Goal: Task Accomplishment & Management: Manage account settings

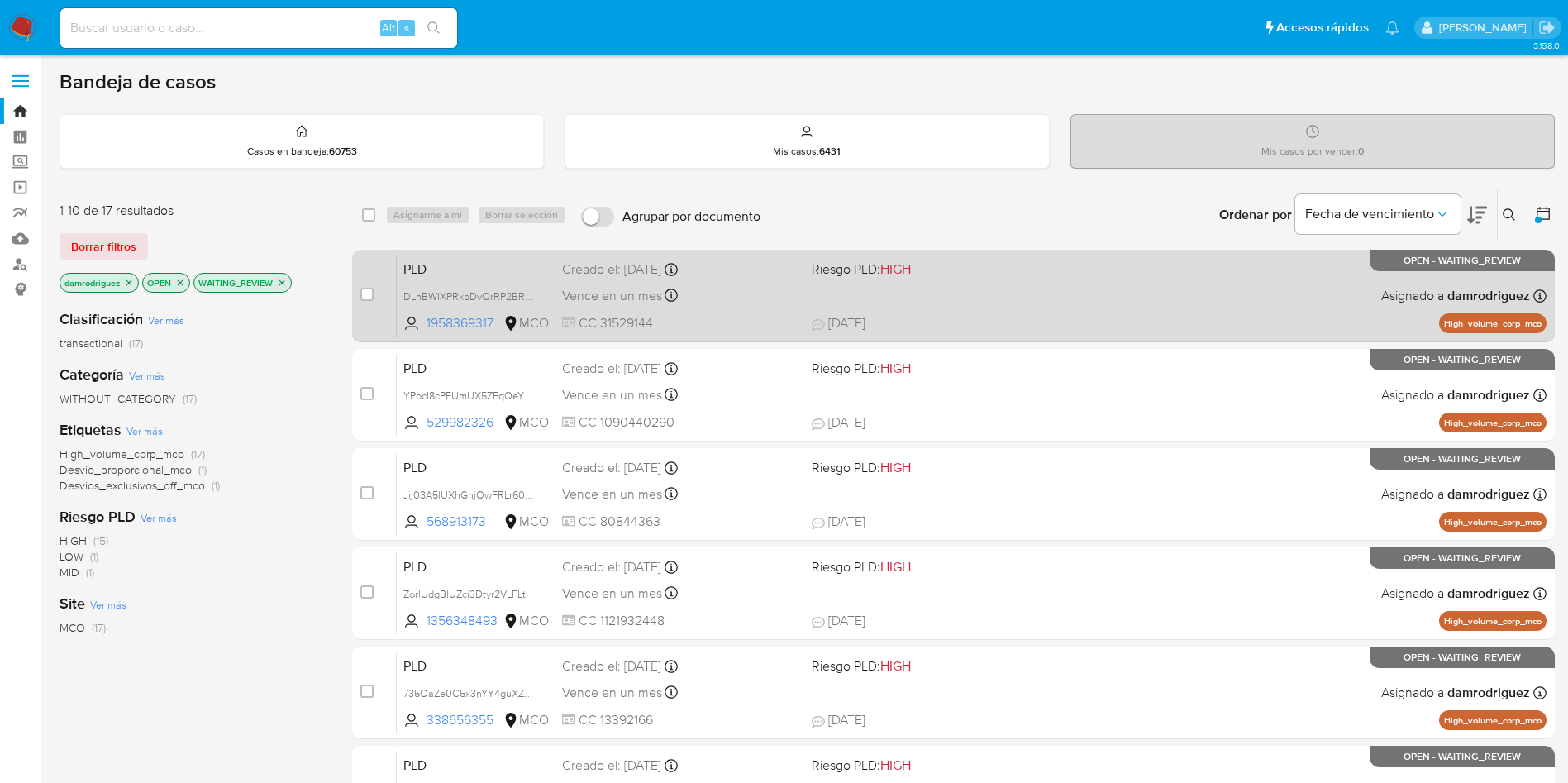
click at [442, 270] on span "PLD" at bounding box center [476, 268] width 145 height 21
click at [361, 294] on input "checkbox" at bounding box center [367, 295] width 14 height 14
checkbox input "true"
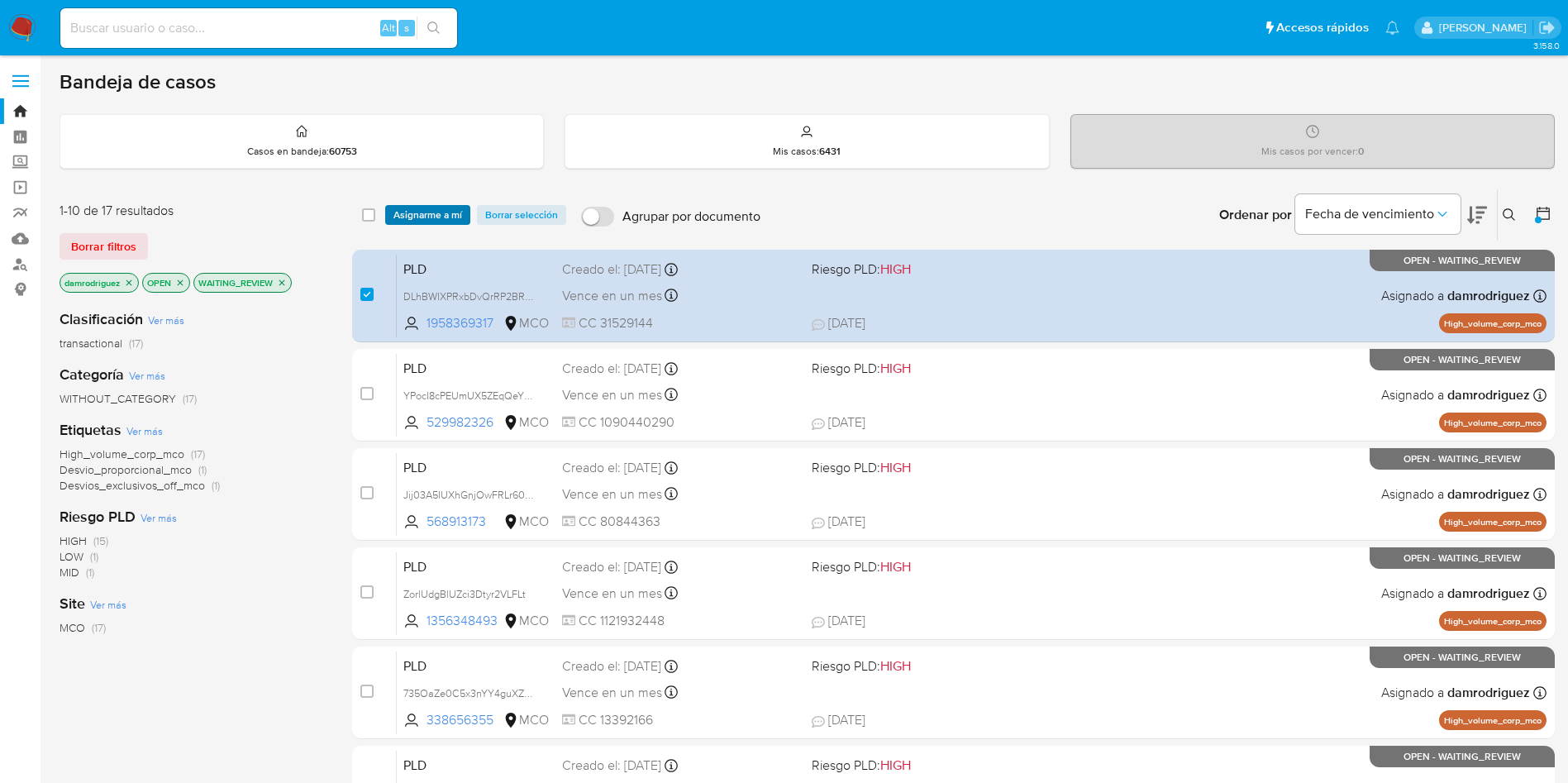
click at [424, 222] on span "Asignarme a mí" at bounding box center [427, 214] width 69 height 16
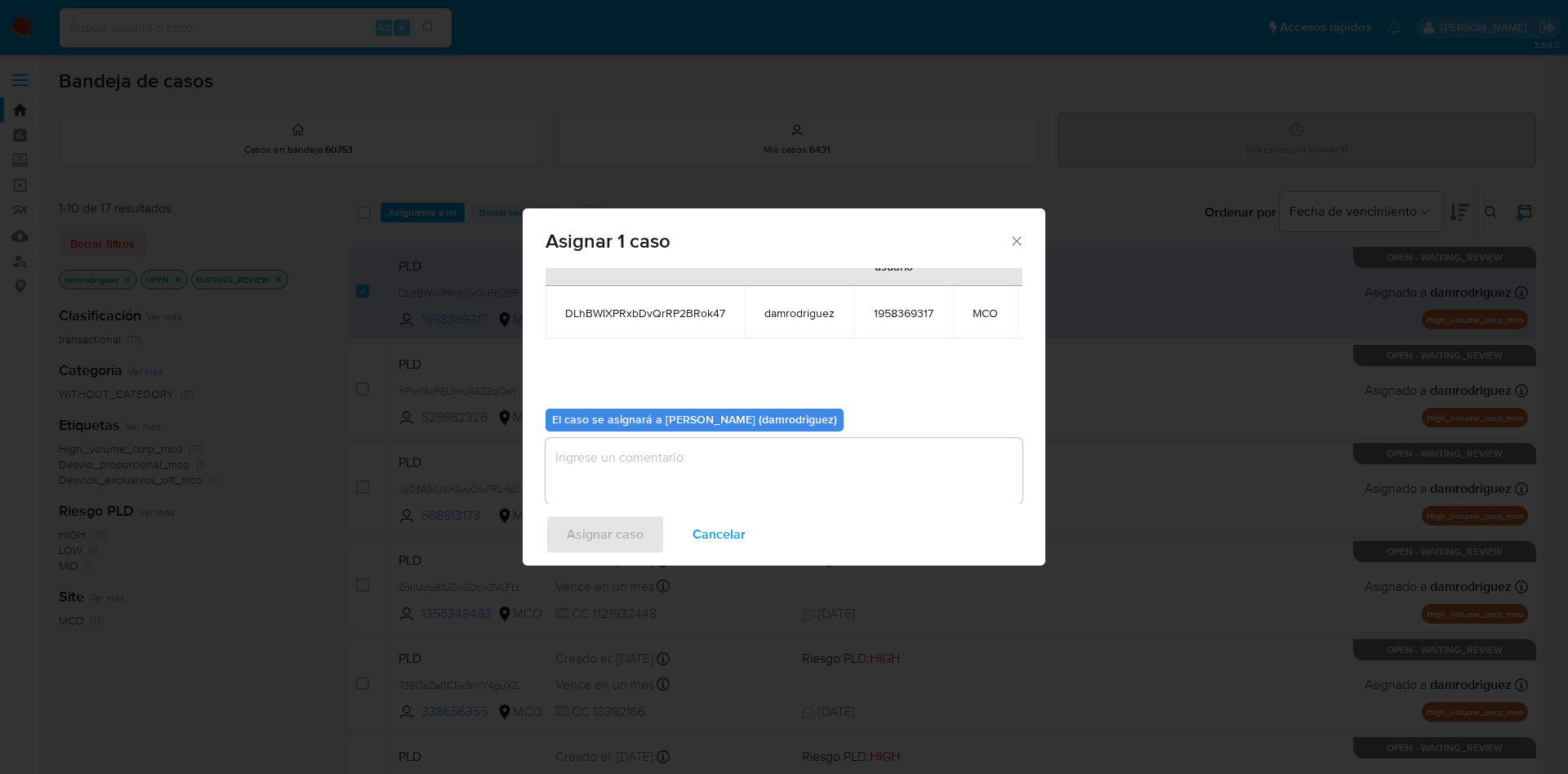
scroll to position [104, 0]
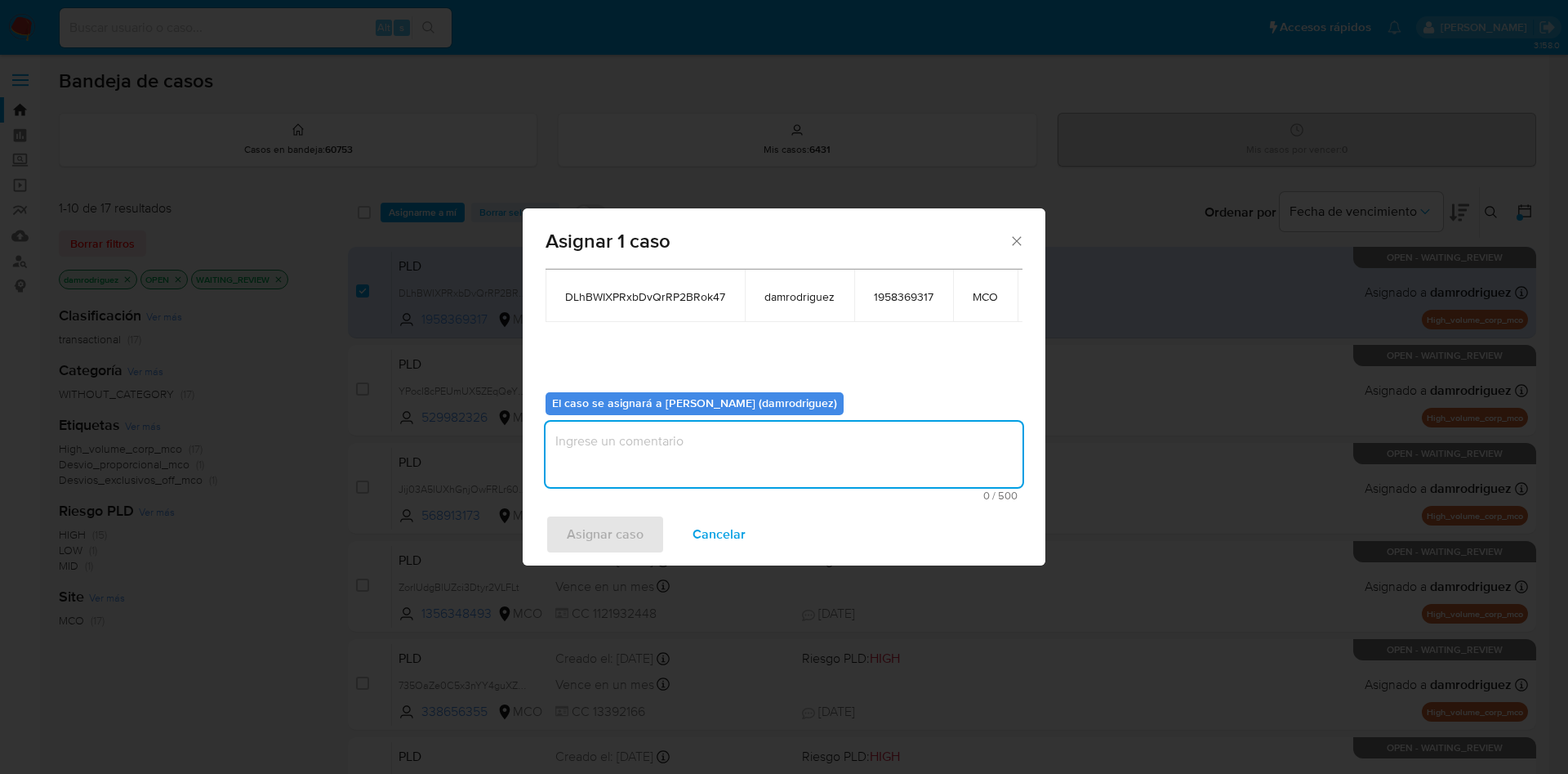
click at [633, 421] on textarea "assign-modal" at bounding box center [784, 454] width 477 height 65
type textarea "asignacion"
click at [620, 537] on span "Asignar caso" at bounding box center [604, 534] width 76 height 36
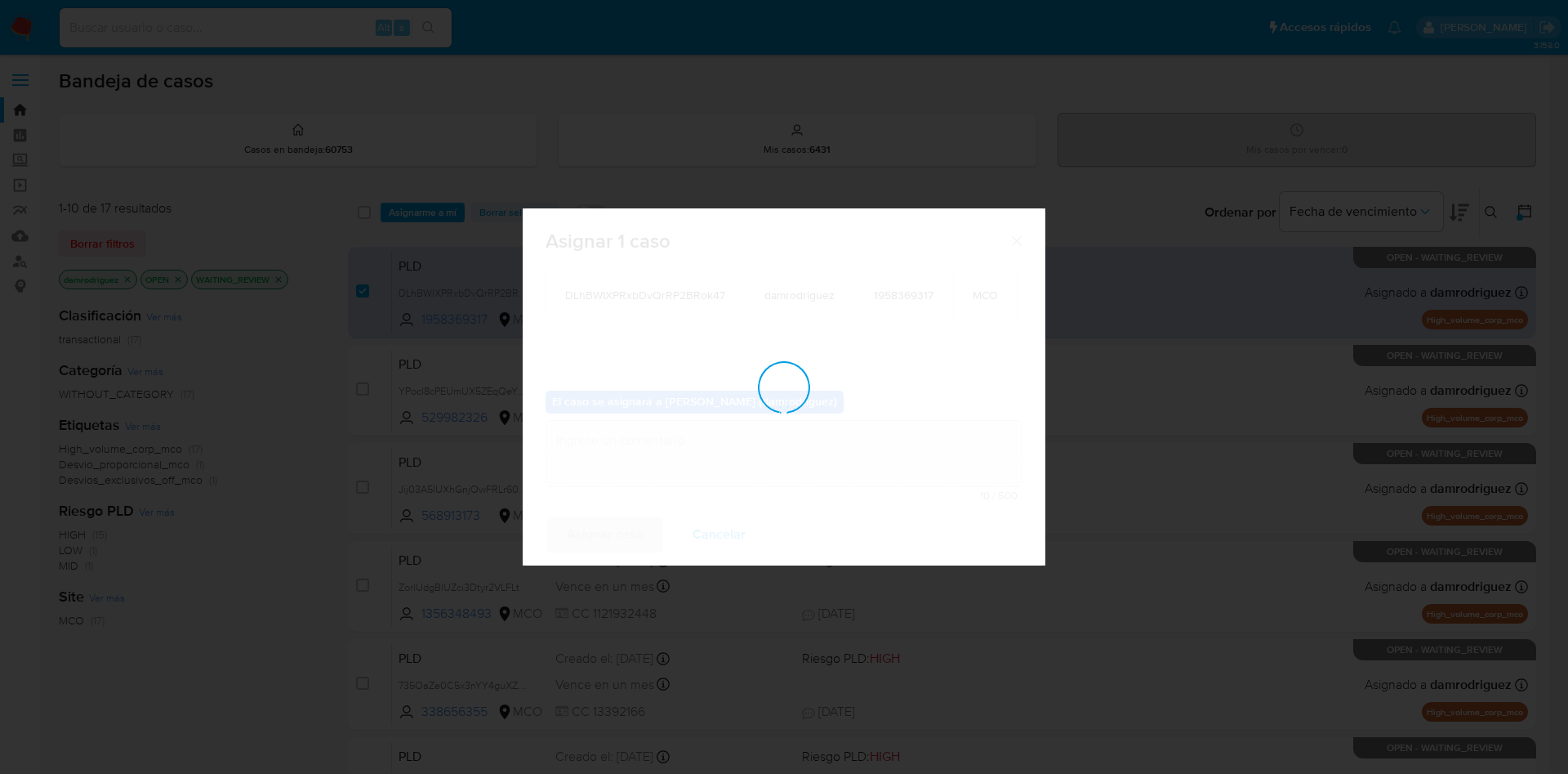
scroll to position [99, 0]
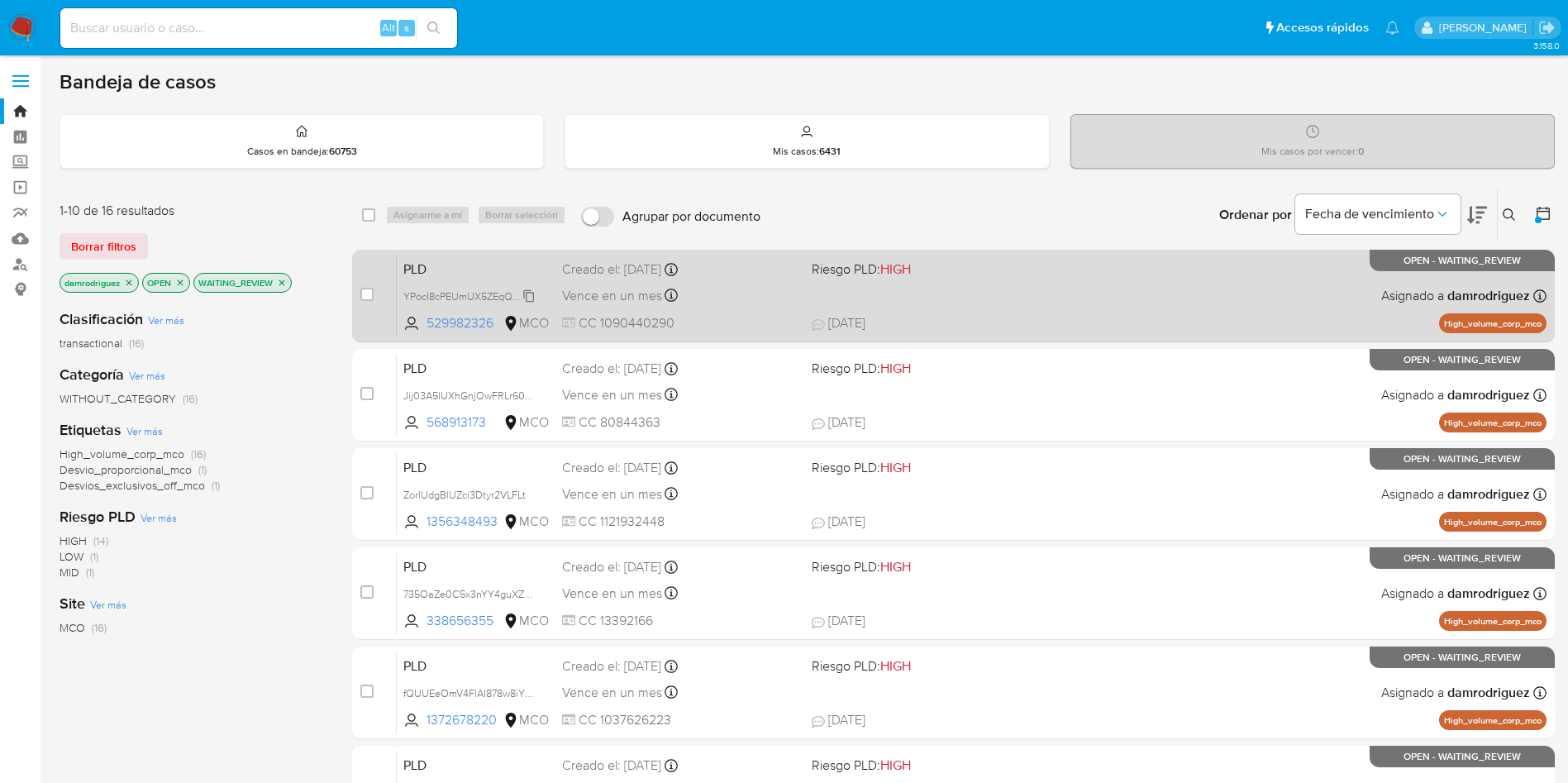
click at [505, 287] on div "YPocI8cPEUmUX5ZEqQeYFzAb" at bounding box center [470, 296] width 133 height 18
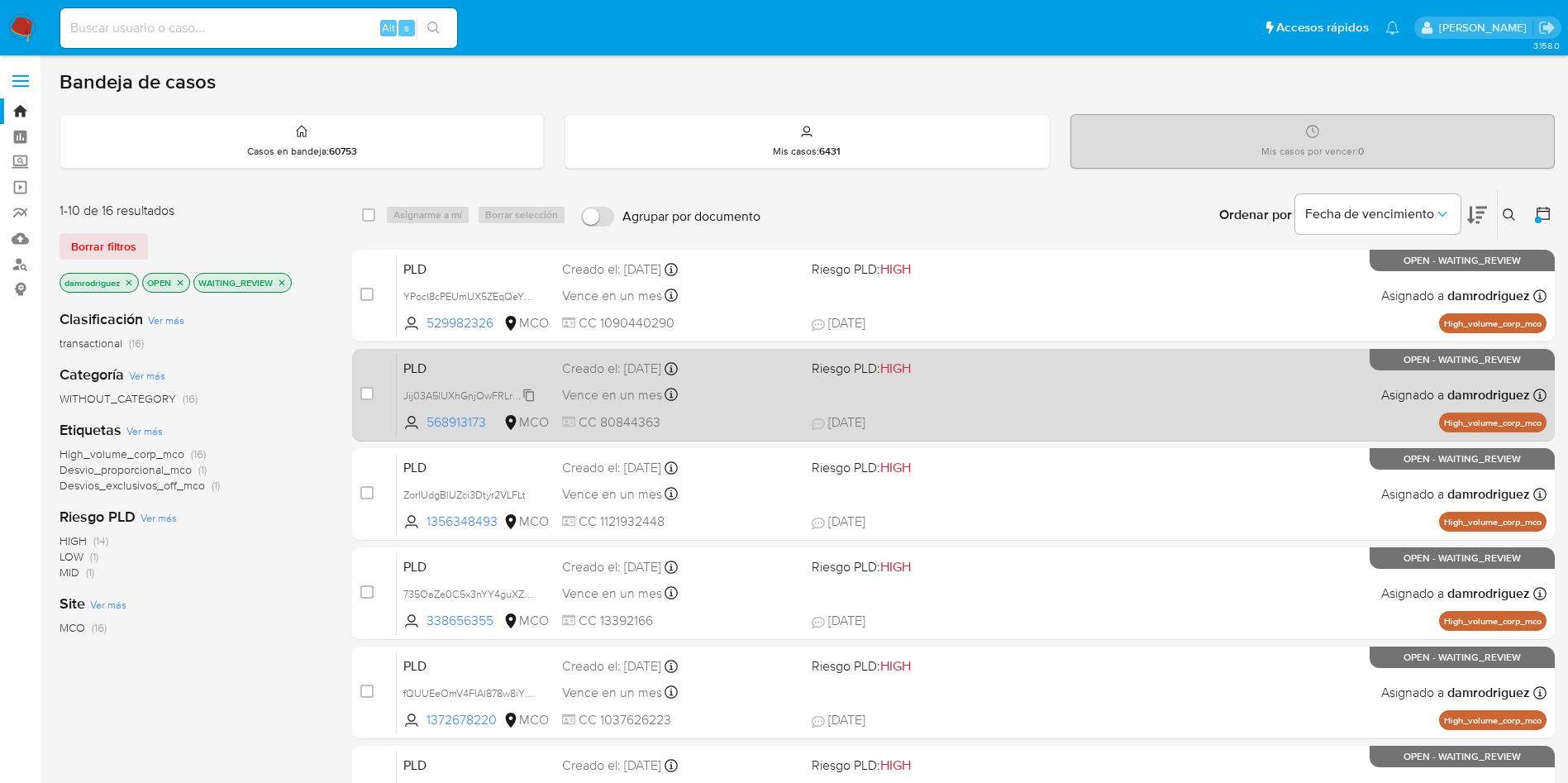
click at [494, 392] on span "Jij03A5lUXhGnjOwFRLr60w5" at bounding box center [471, 394] width 135 height 18
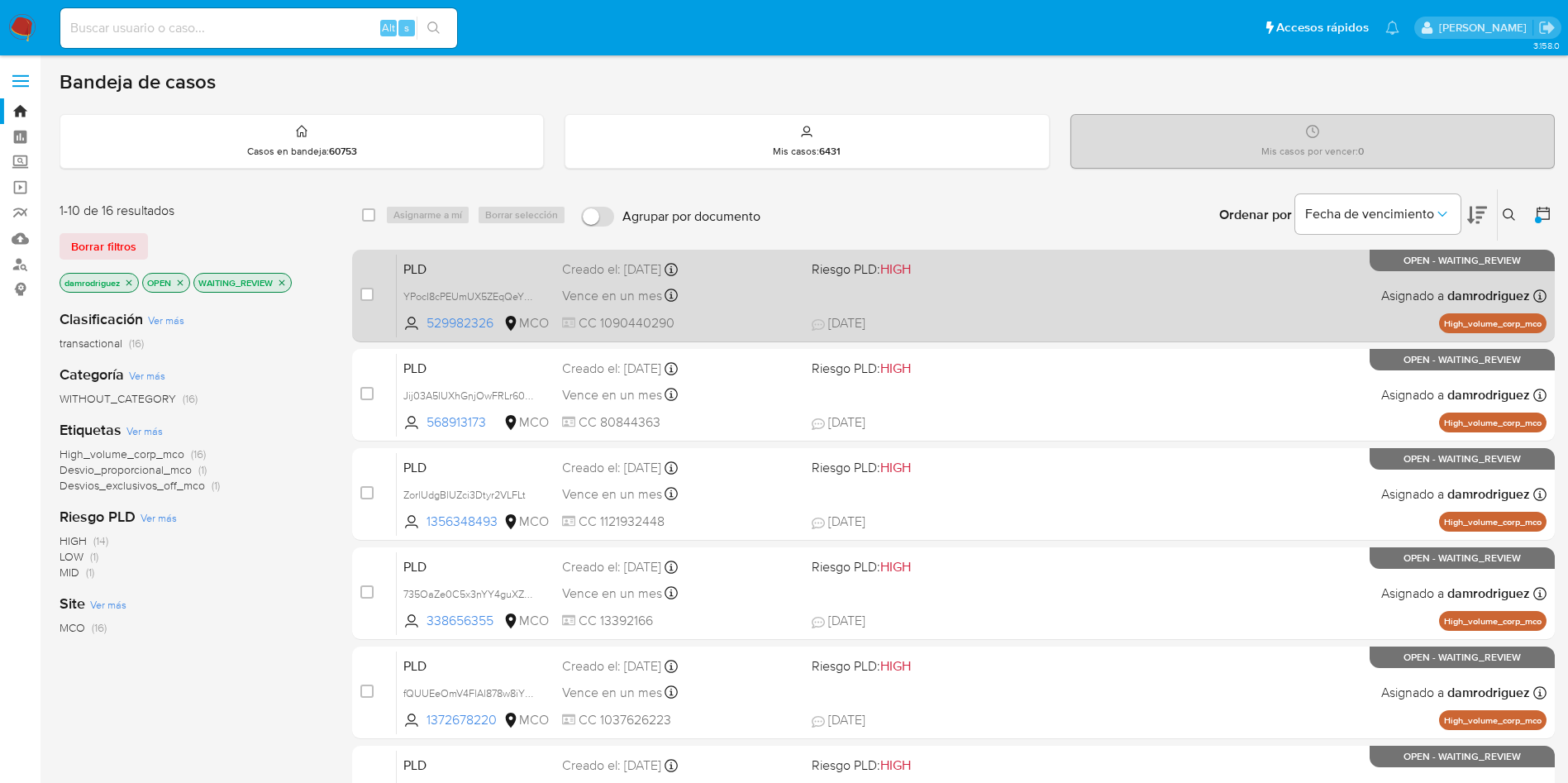
click at [470, 257] on span "PLD" at bounding box center [476, 268] width 145 height 21
click at [364, 298] on input "checkbox" at bounding box center [367, 295] width 14 height 14
checkbox input "true"
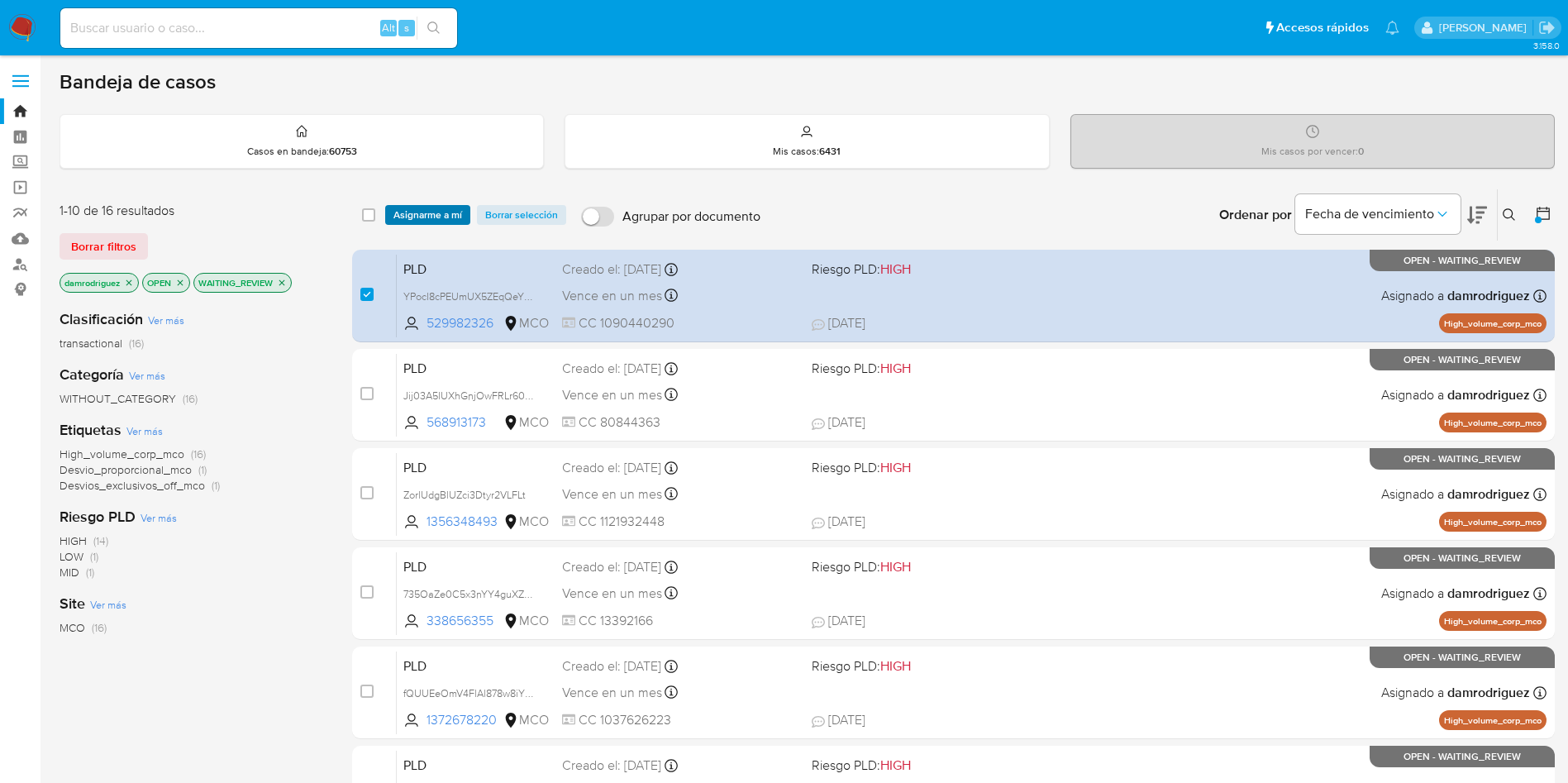
click at [436, 208] on span "Asignarme a mí" at bounding box center [427, 214] width 69 height 16
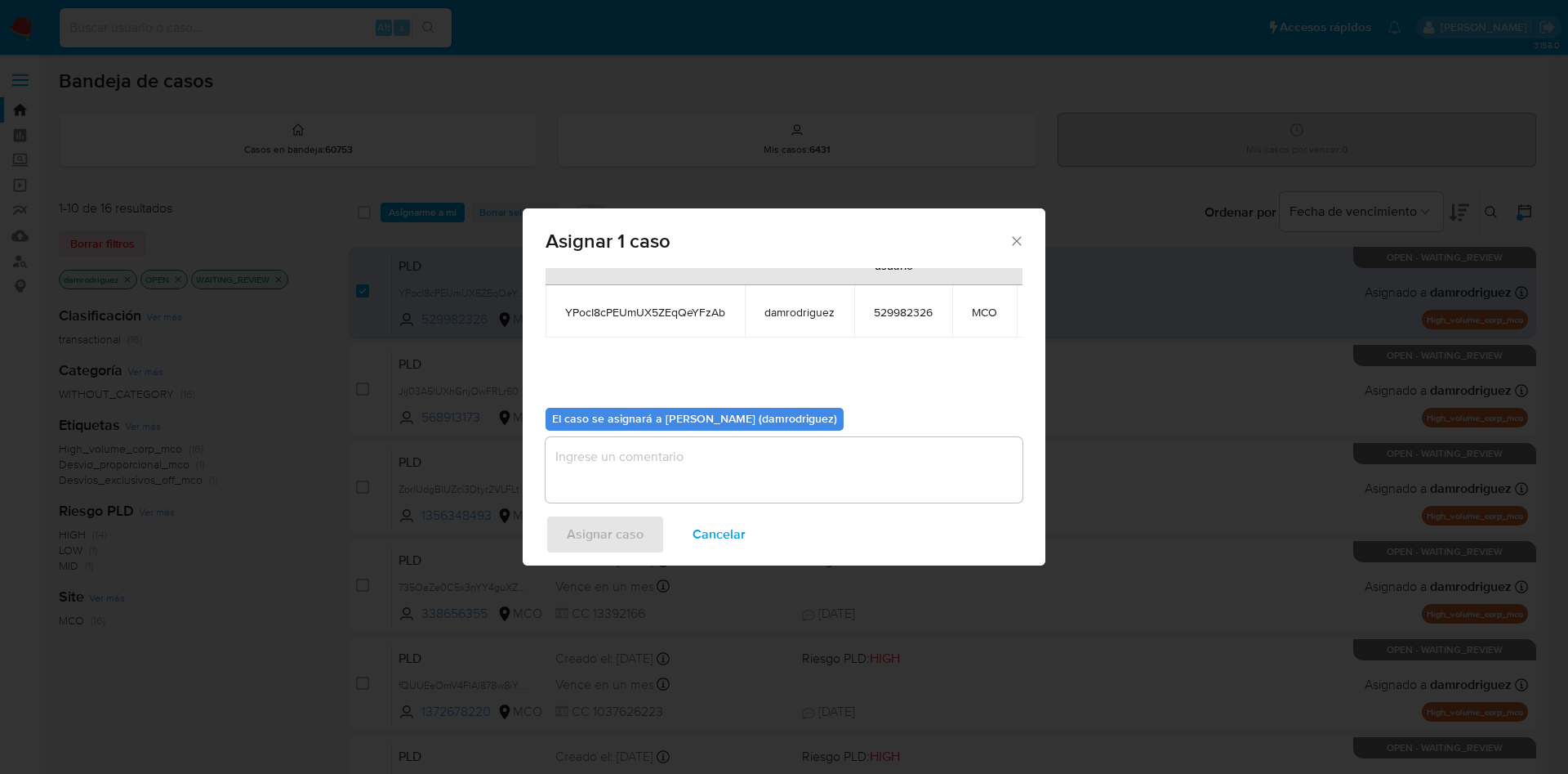
scroll to position [104, 0]
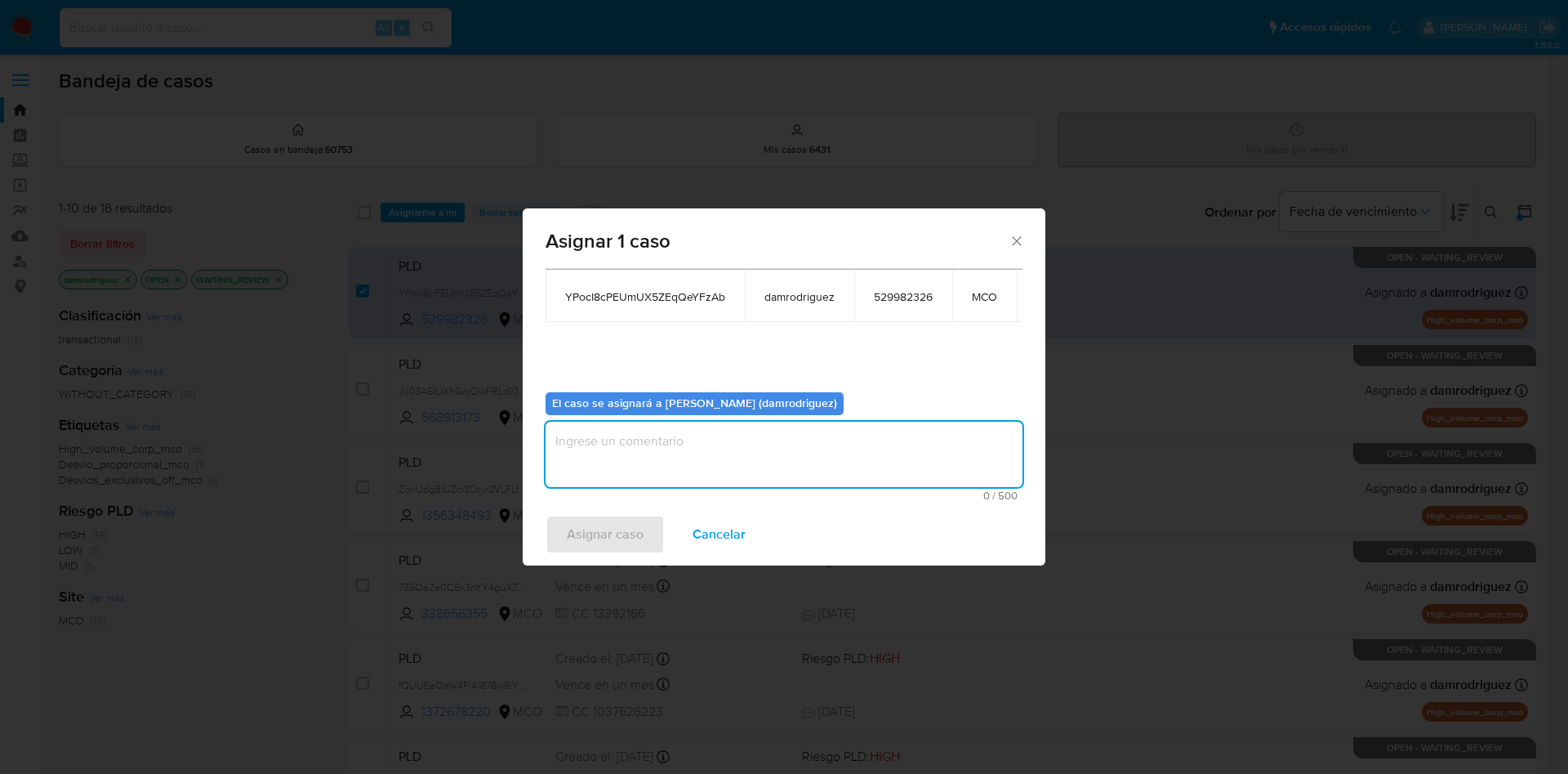
click at [704, 446] on textarea "assign-modal" at bounding box center [784, 454] width 477 height 65
type textarea "asignacion"
click at [611, 533] on span "Asignar caso" at bounding box center [604, 534] width 76 height 36
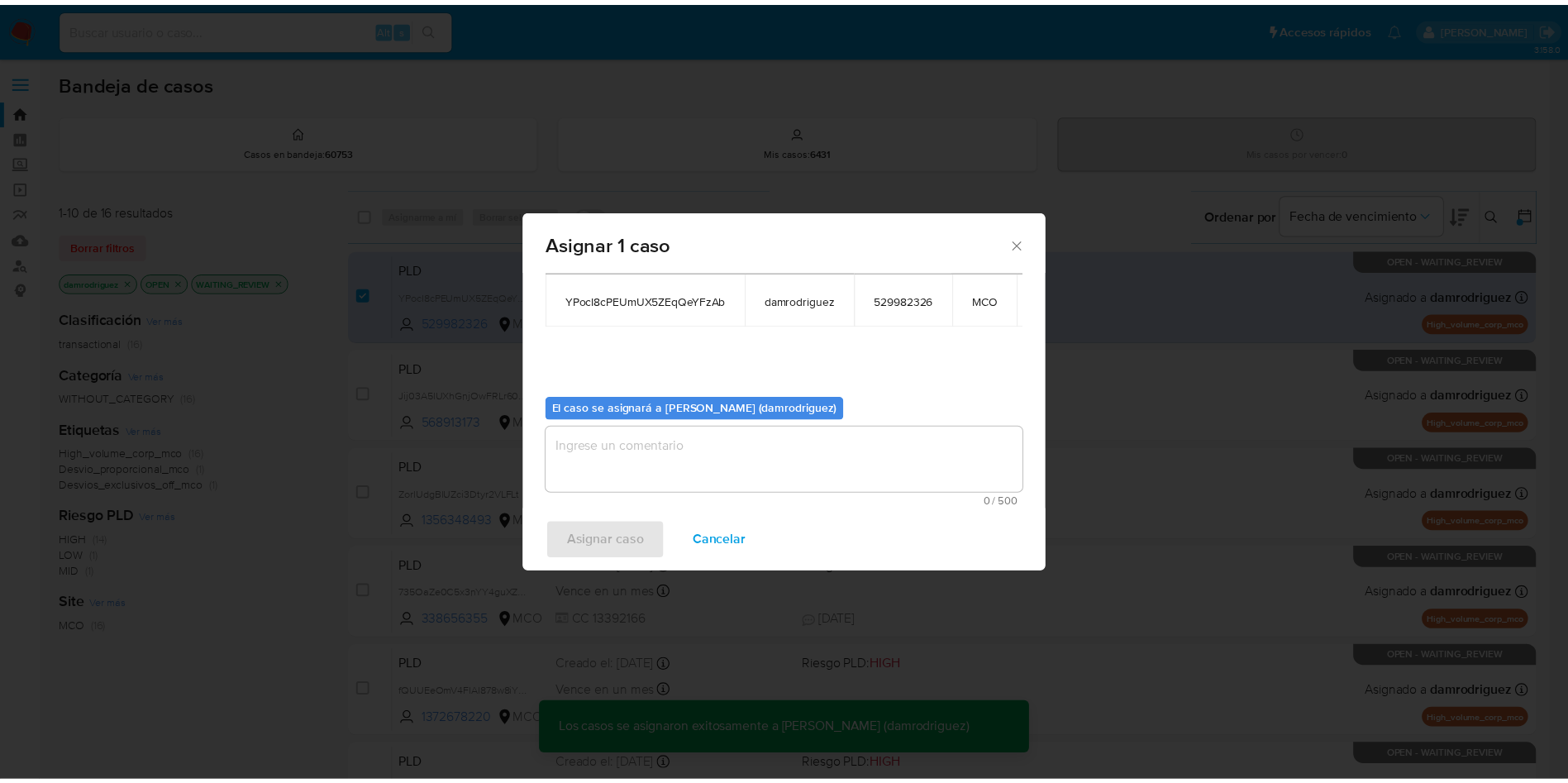
scroll to position [100, 0]
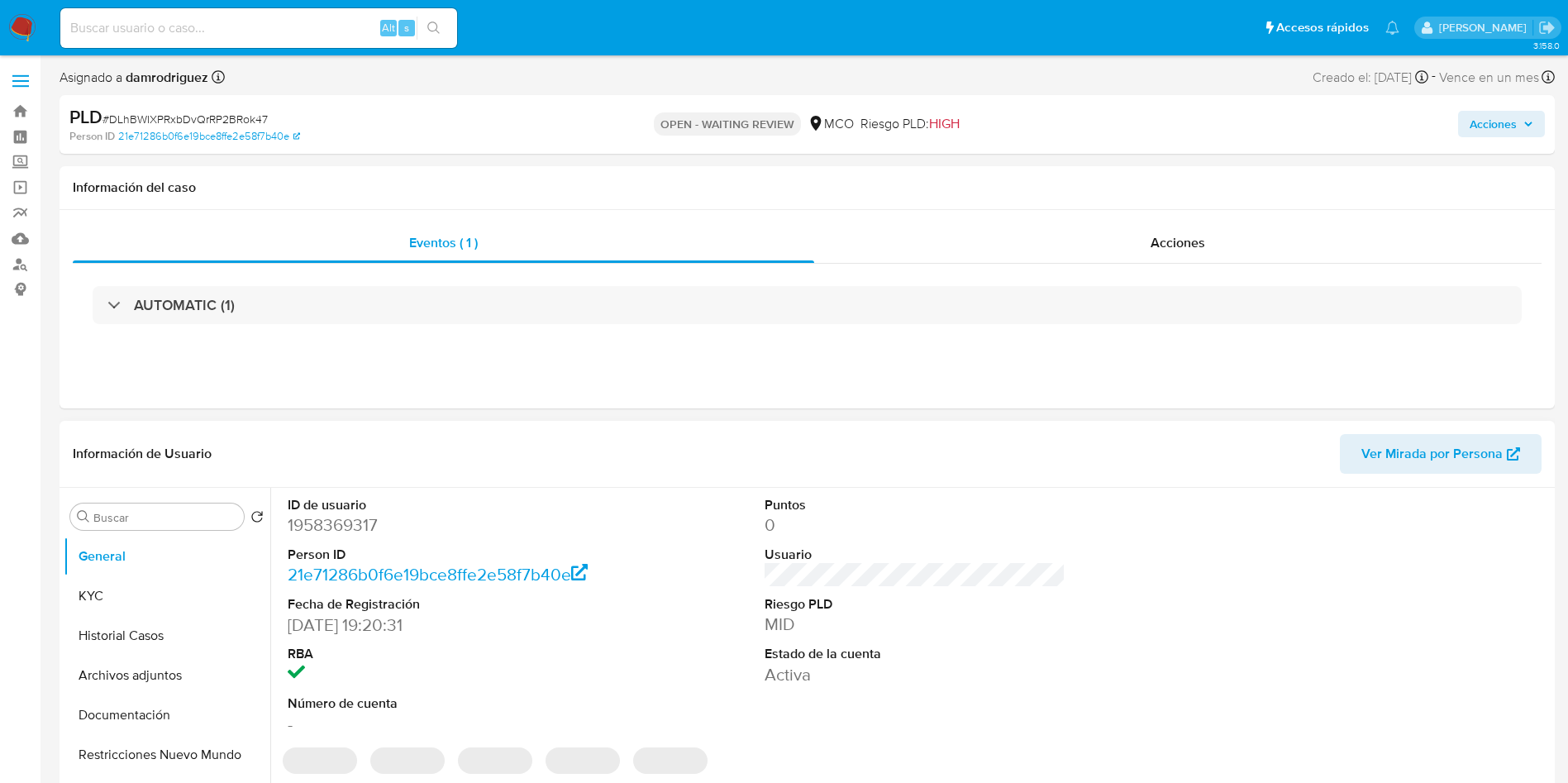
click at [351, 523] on dd "1958369317" at bounding box center [438, 524] width 302 height 23
select select "10"
copy dd "1958369317"
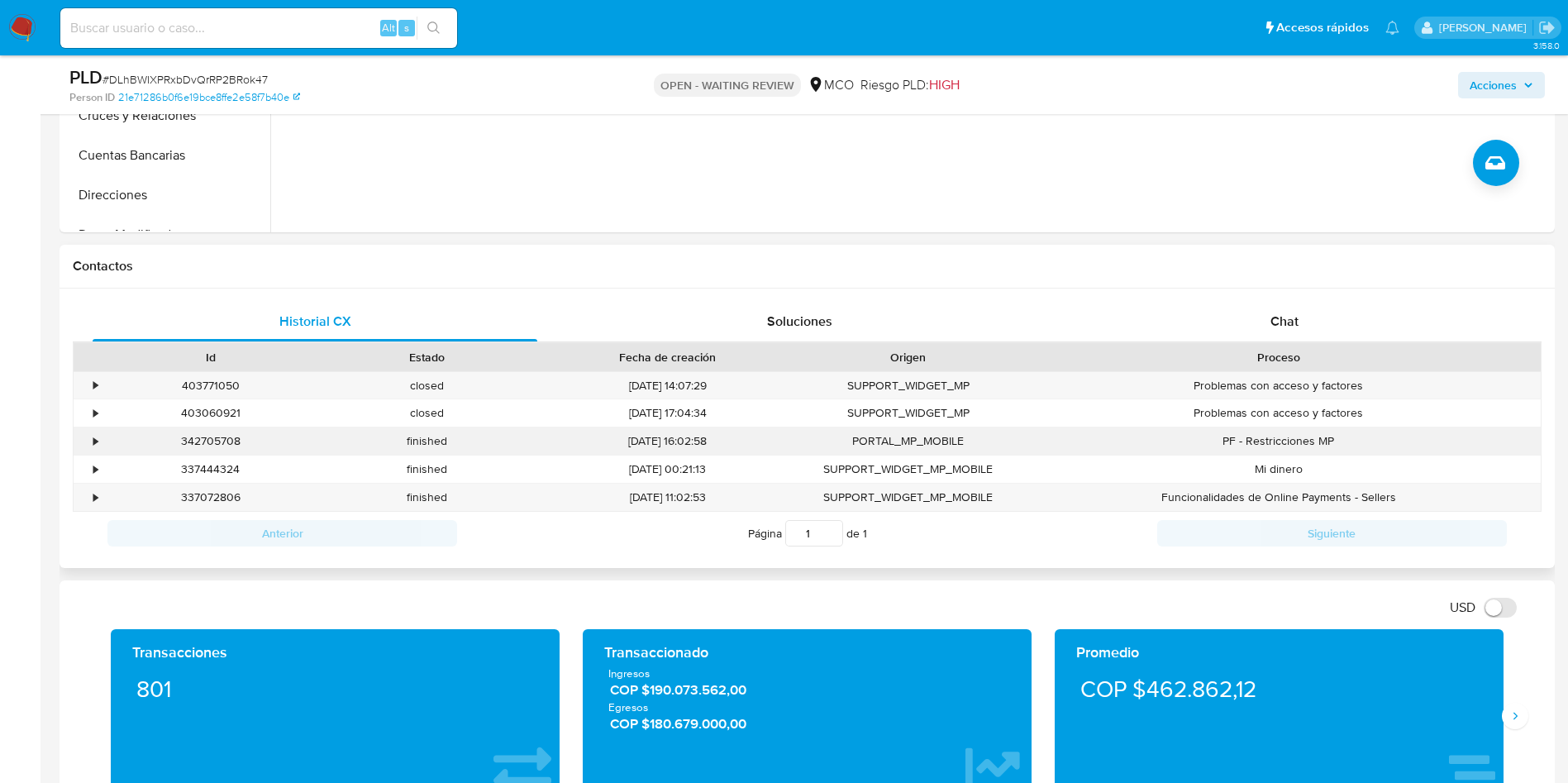
scroll to position [496, 0]
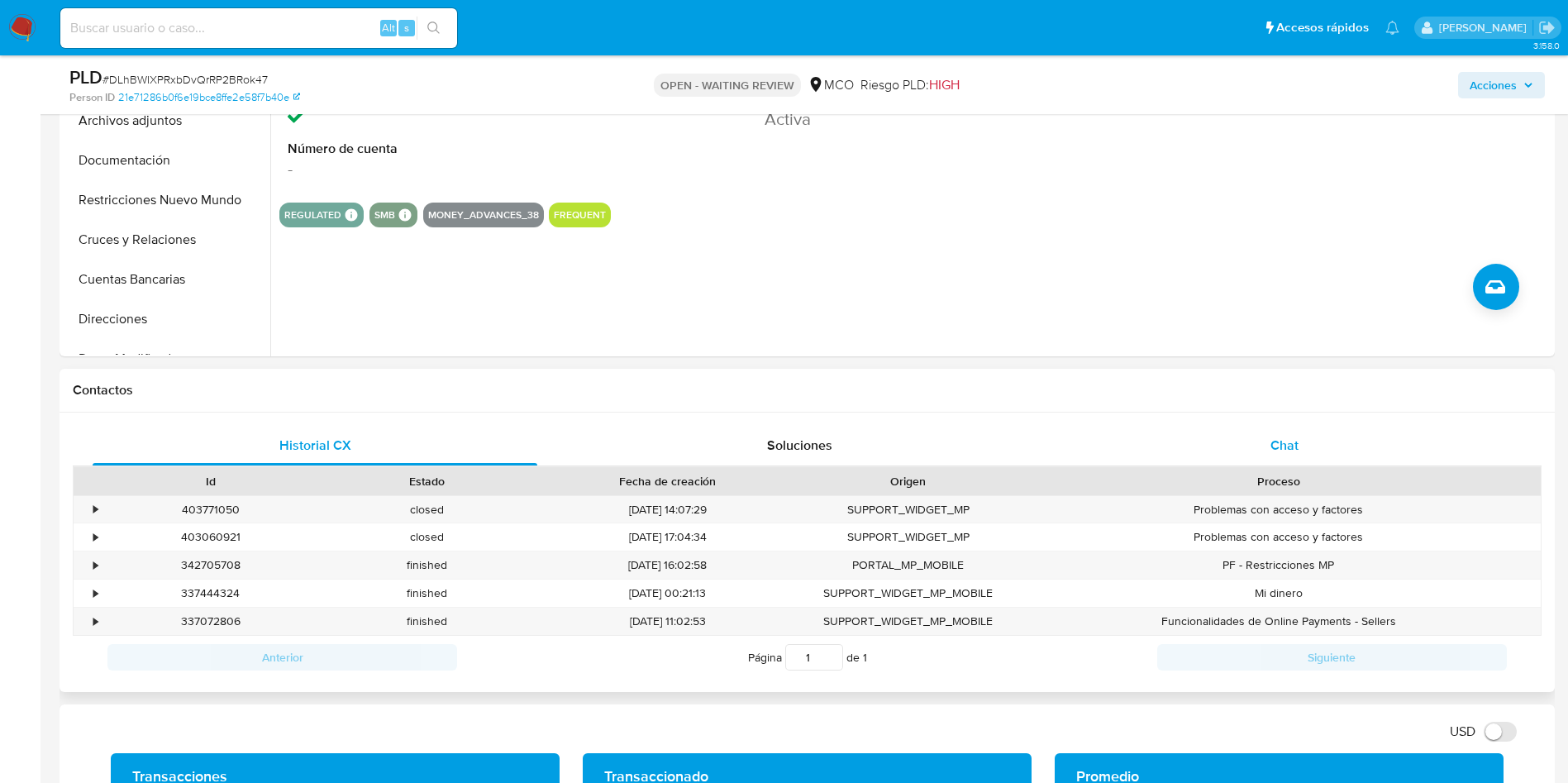
click at [1310, 461] on div "Chat" at bounding box center [1285, 445] width 445 height 40
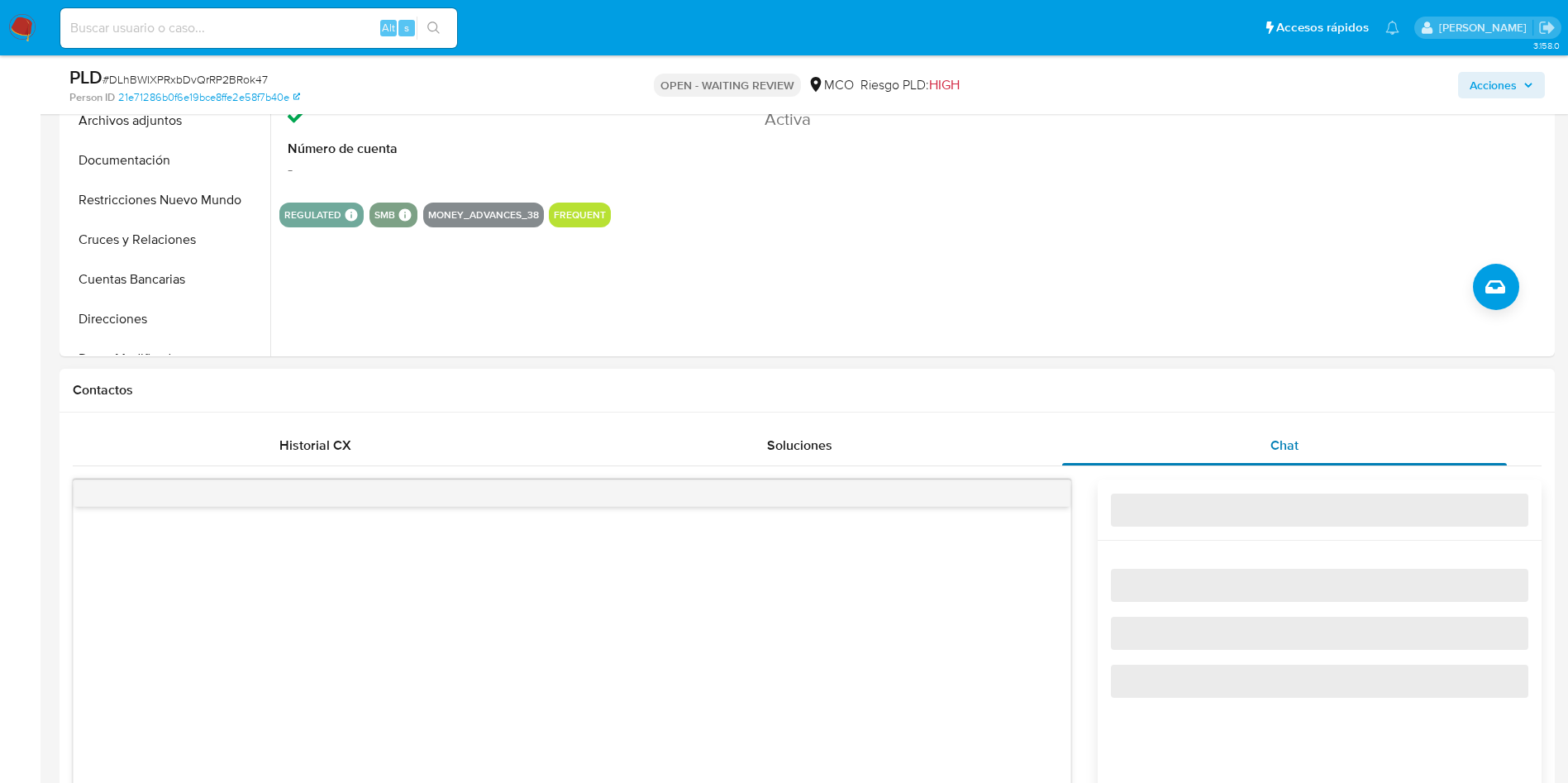
click at [1288, 453] on span "Chat" at bounding box center [1284, 445] width 28 height 19
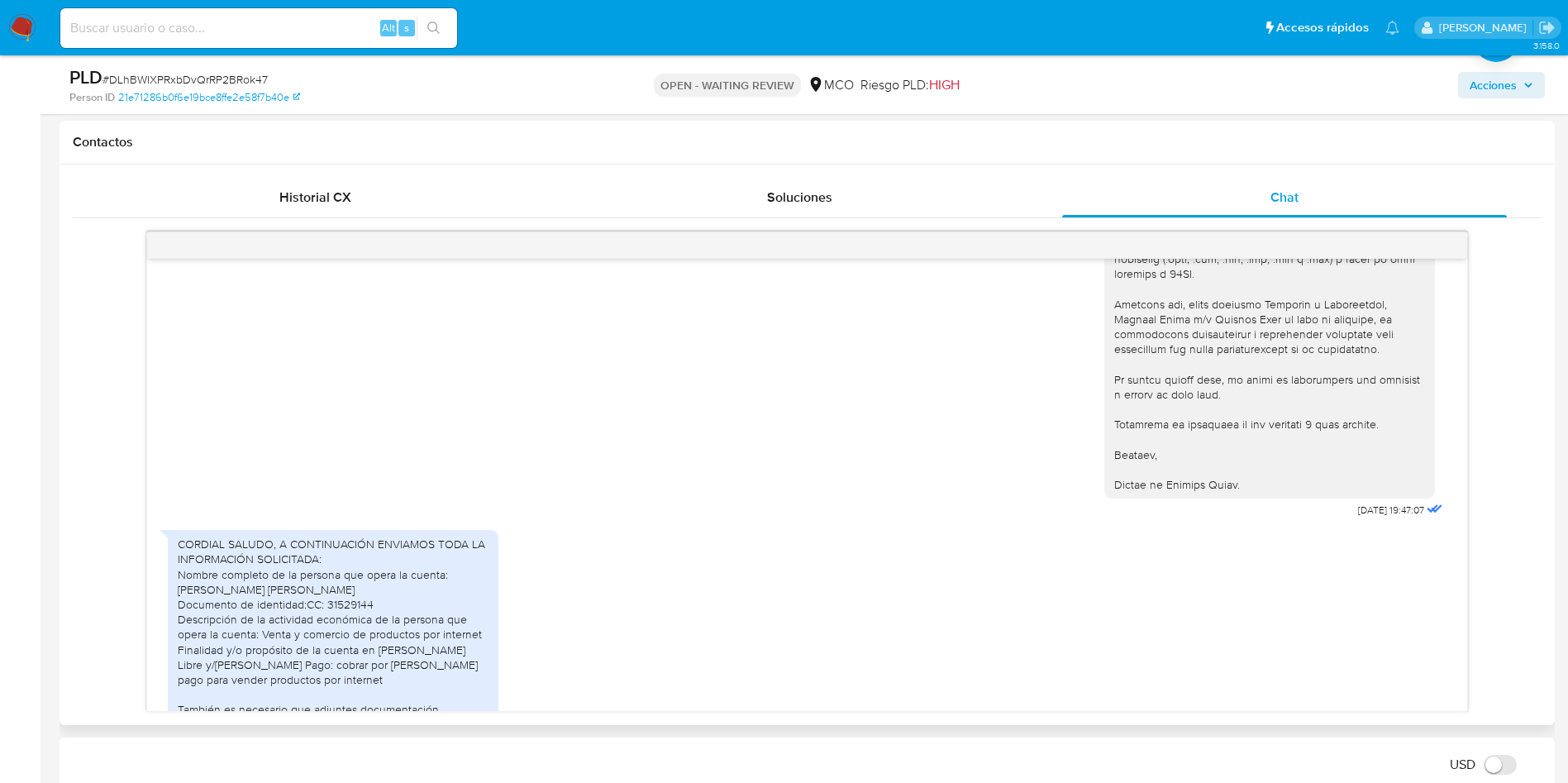
scroll to position [518, 0]
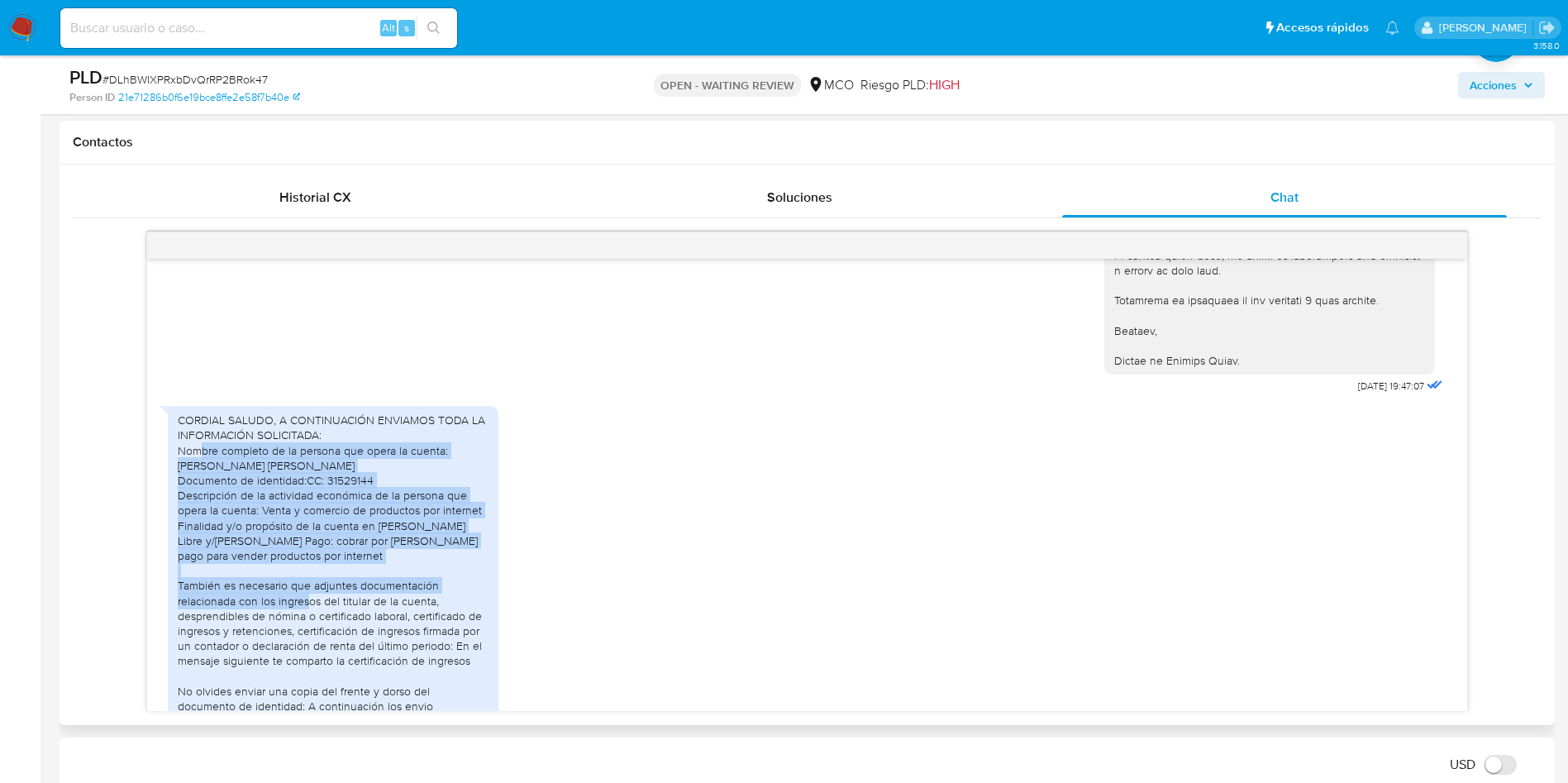
drag, startPoint x: 203, startPoint y: 445, endPoint x: 404, endPoint y: 586, distance: 245.5
click at [403, 600] on div "CORDIAL SALUDO, A CONTINUACIÓN ENVIAMOS TODA LA INFORMACIÓN SOLICITADA: Nombre …" at bounding box center [333, 563] width 311 height 301
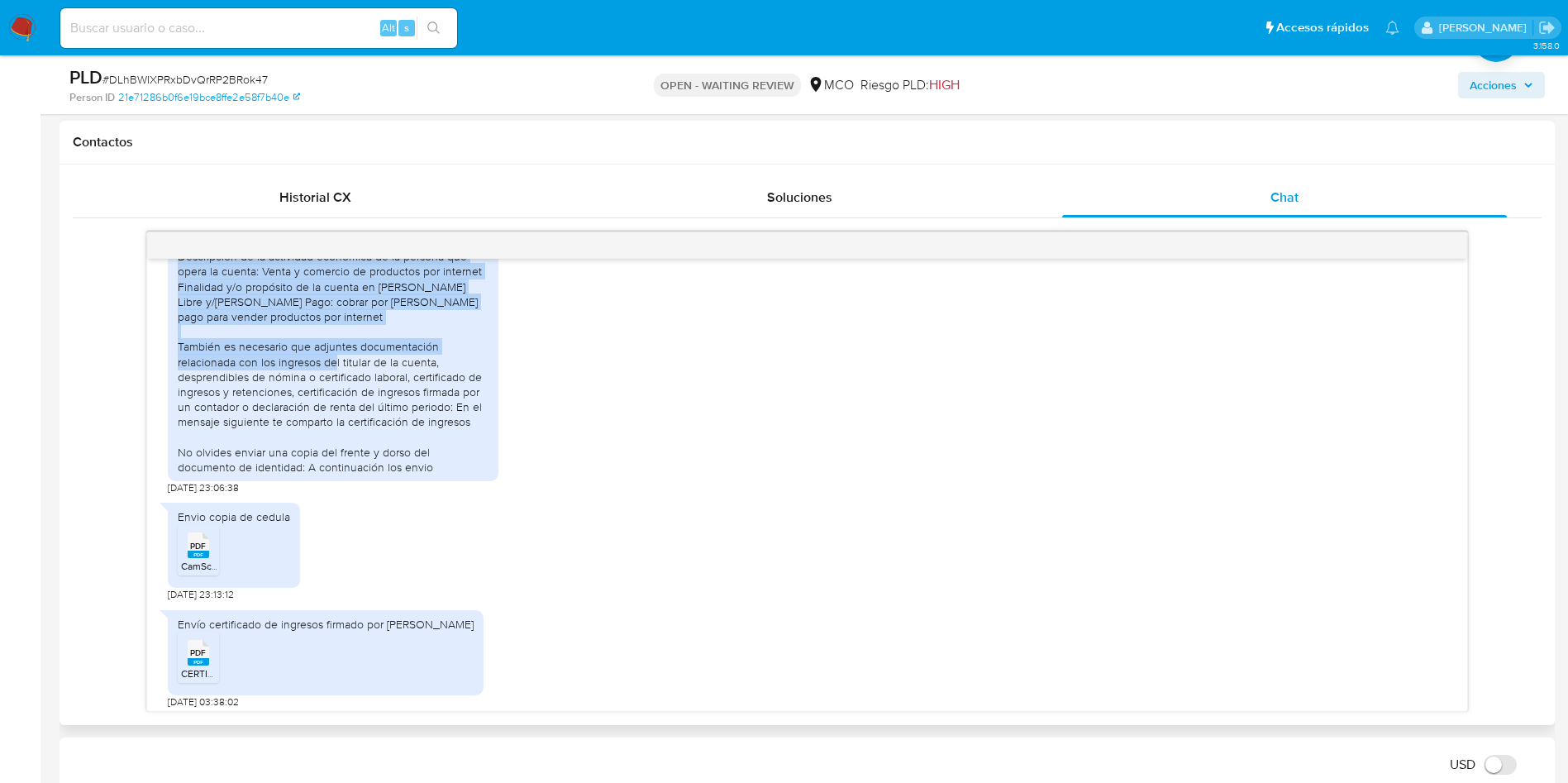
scroll to position [766, 0]
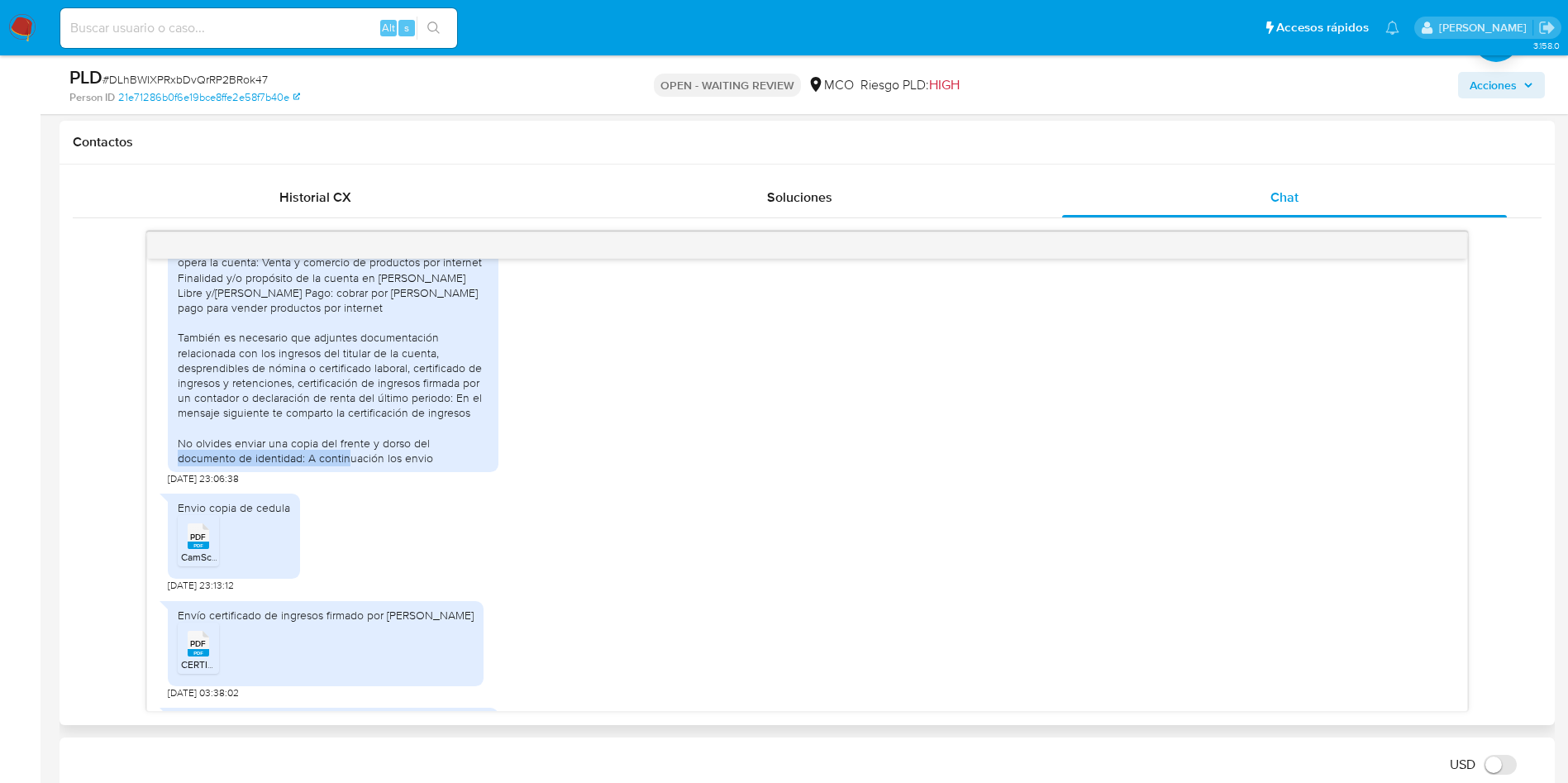
drag, startPoint x: 214, startPoint y: 453, endPoint x: 341, endPoint y: 476, distance: 129.1
click at [313, 465] on div "CORDIAL SALUDO, A CONTINUACIÓN ENVIAMOS TODA LA INFORMACIÓN SOLICITADA: Nombre …" at bounding box center [333, 315] width 311 height 301
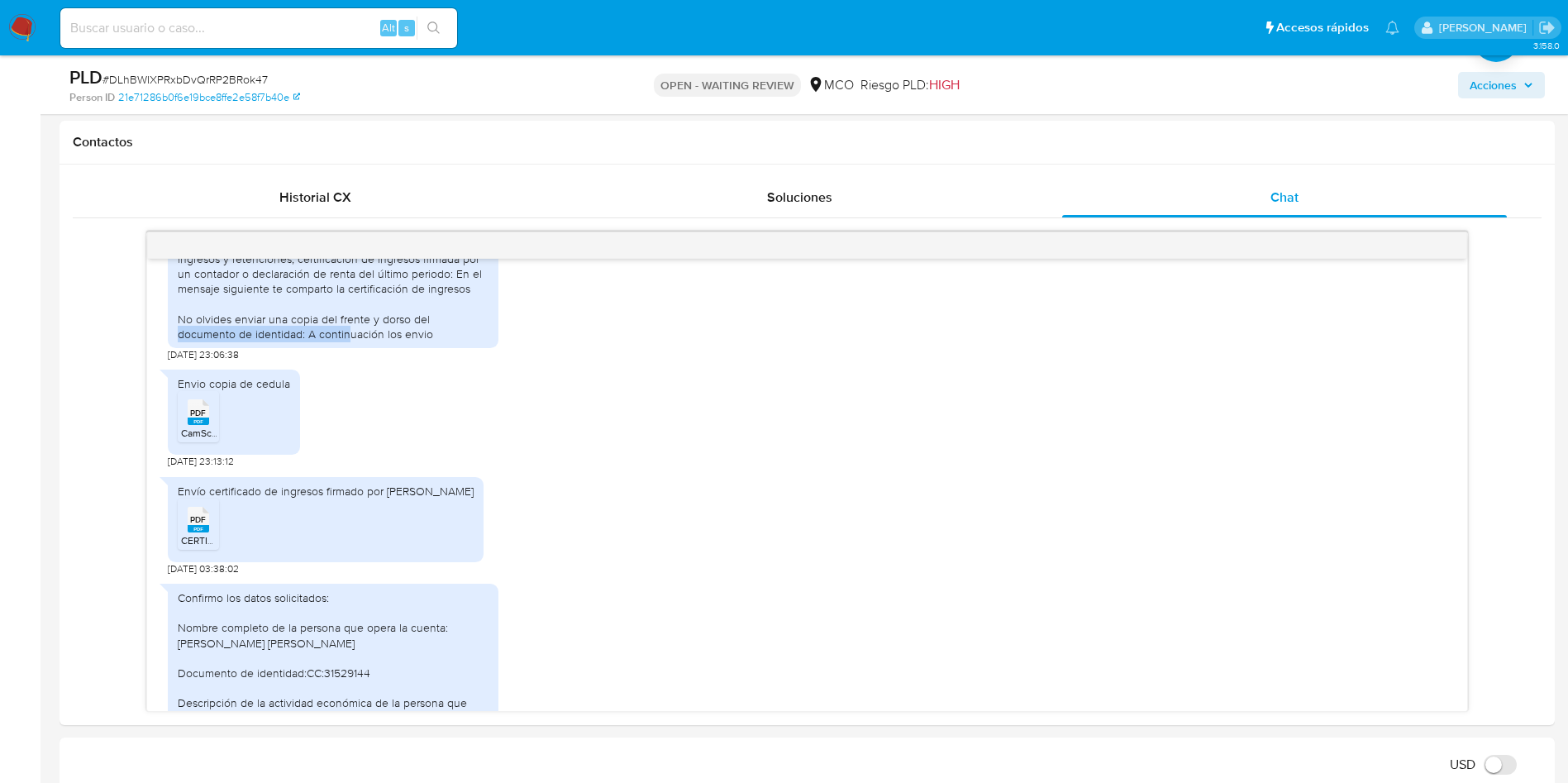
scroll to position [0, 0]
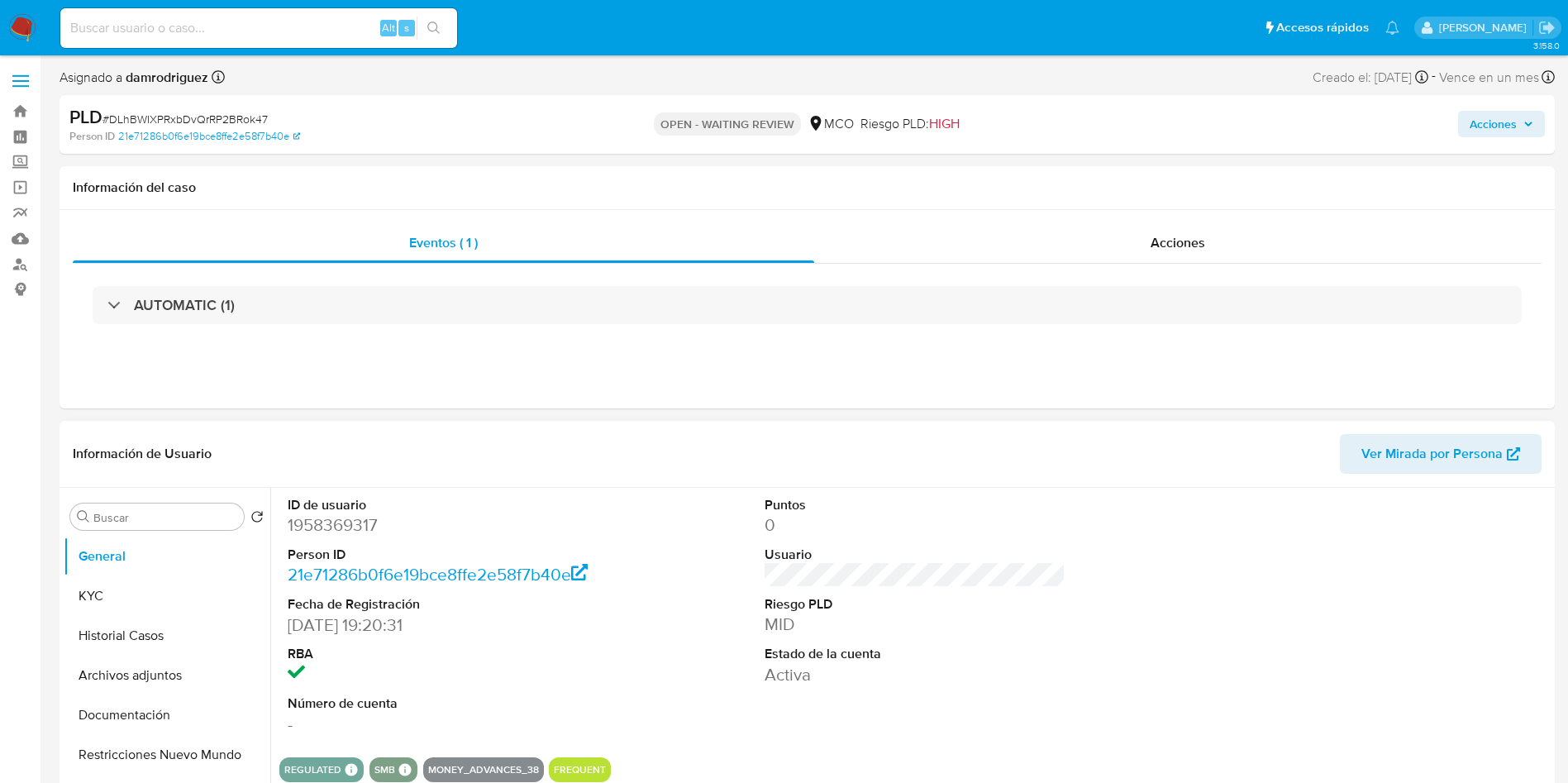
click at [324, 521] on dd "1958369317" at bounding box center [438, 524] width 302 height 23
copy dd "1958369317"
click at [324, 530] on dd "1958369317" at bounding box center [438, 524] width 302 height 23
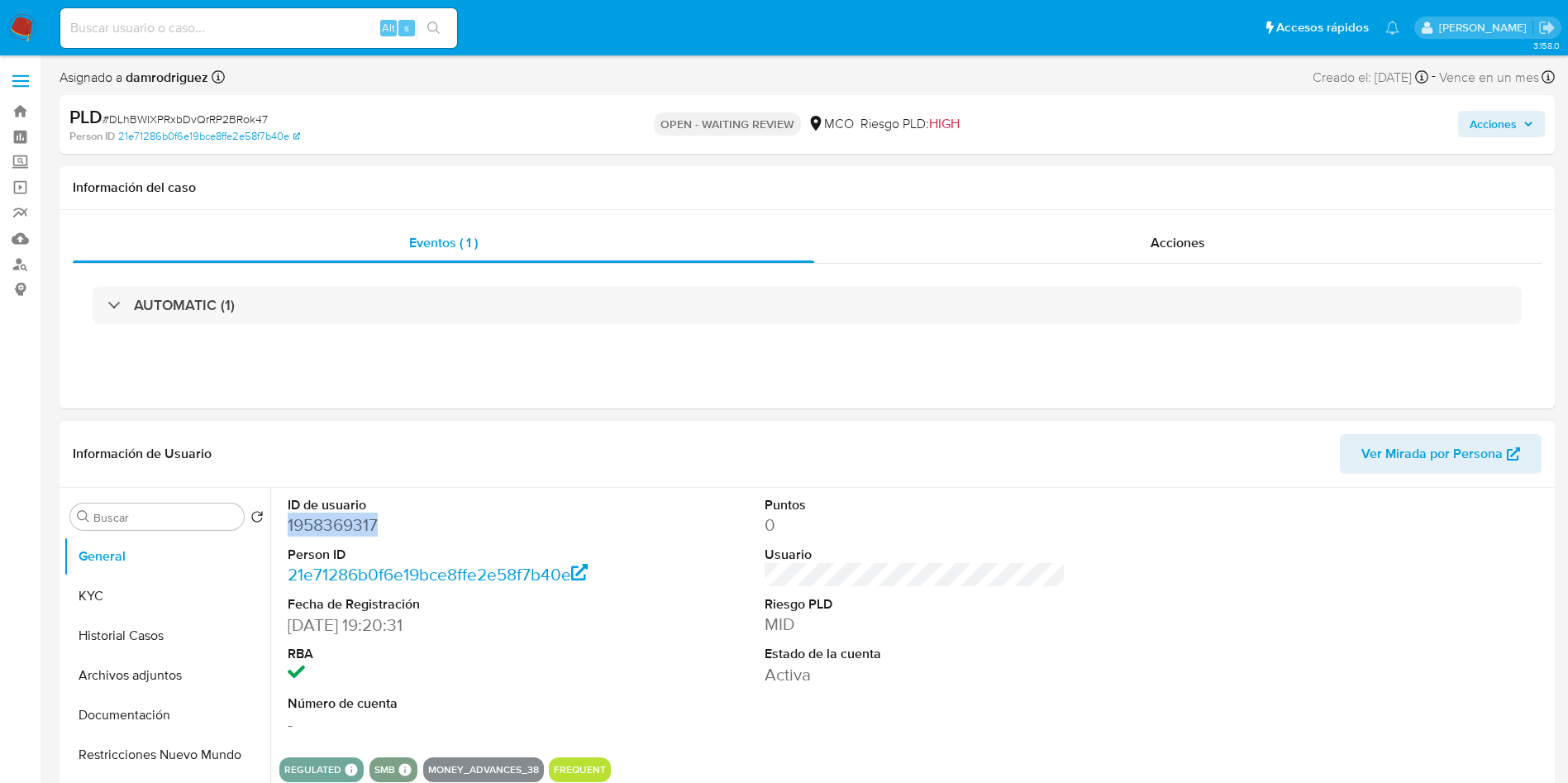
click at [340, 532] on dd "1958369317" at bounding box center [438, 524] width 302 height 23
click at [133, 633] on button "Historial Casos" at bounding box center [161, 635] width 194 height 40
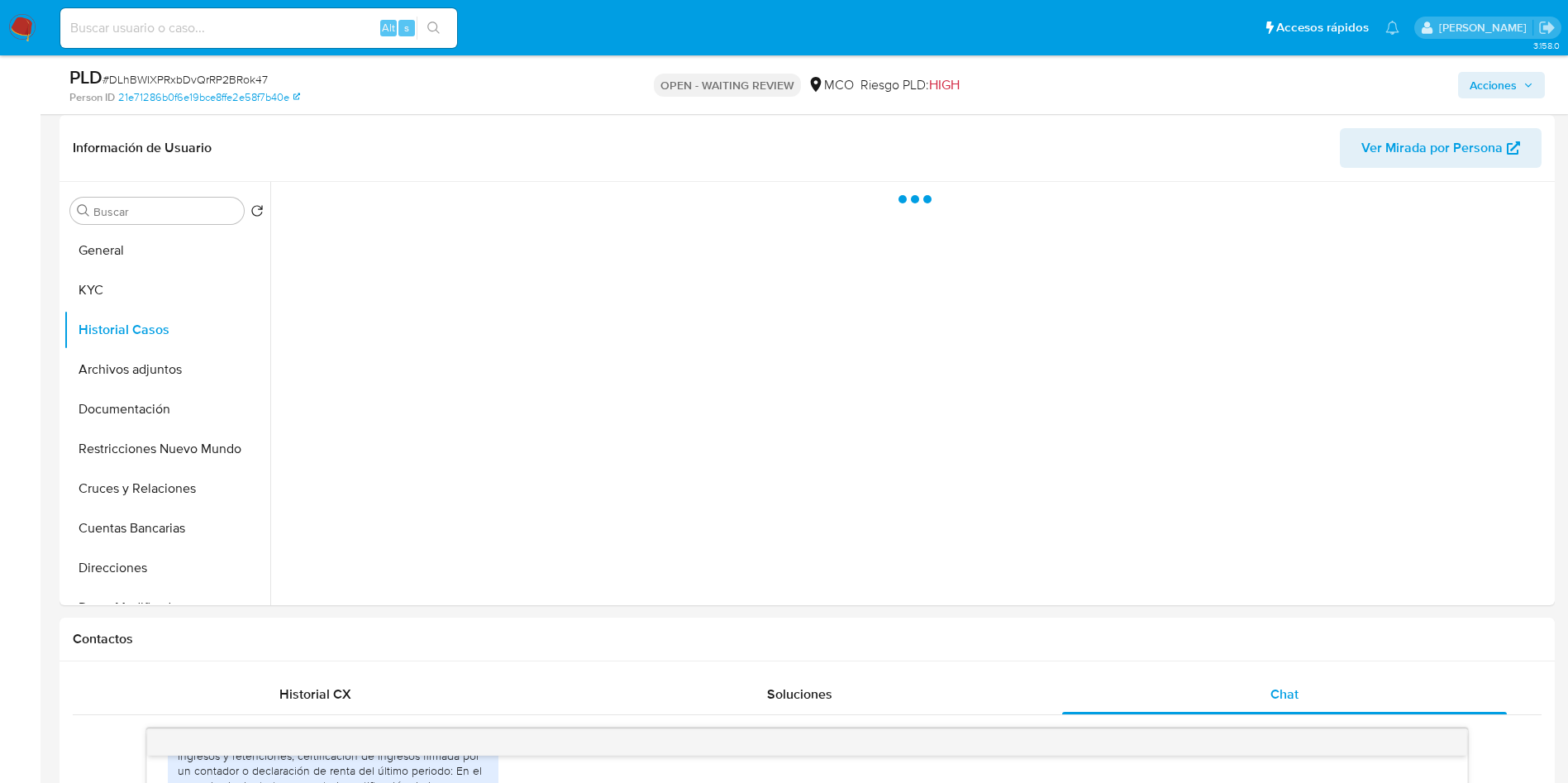
scroll to position [248, 0]
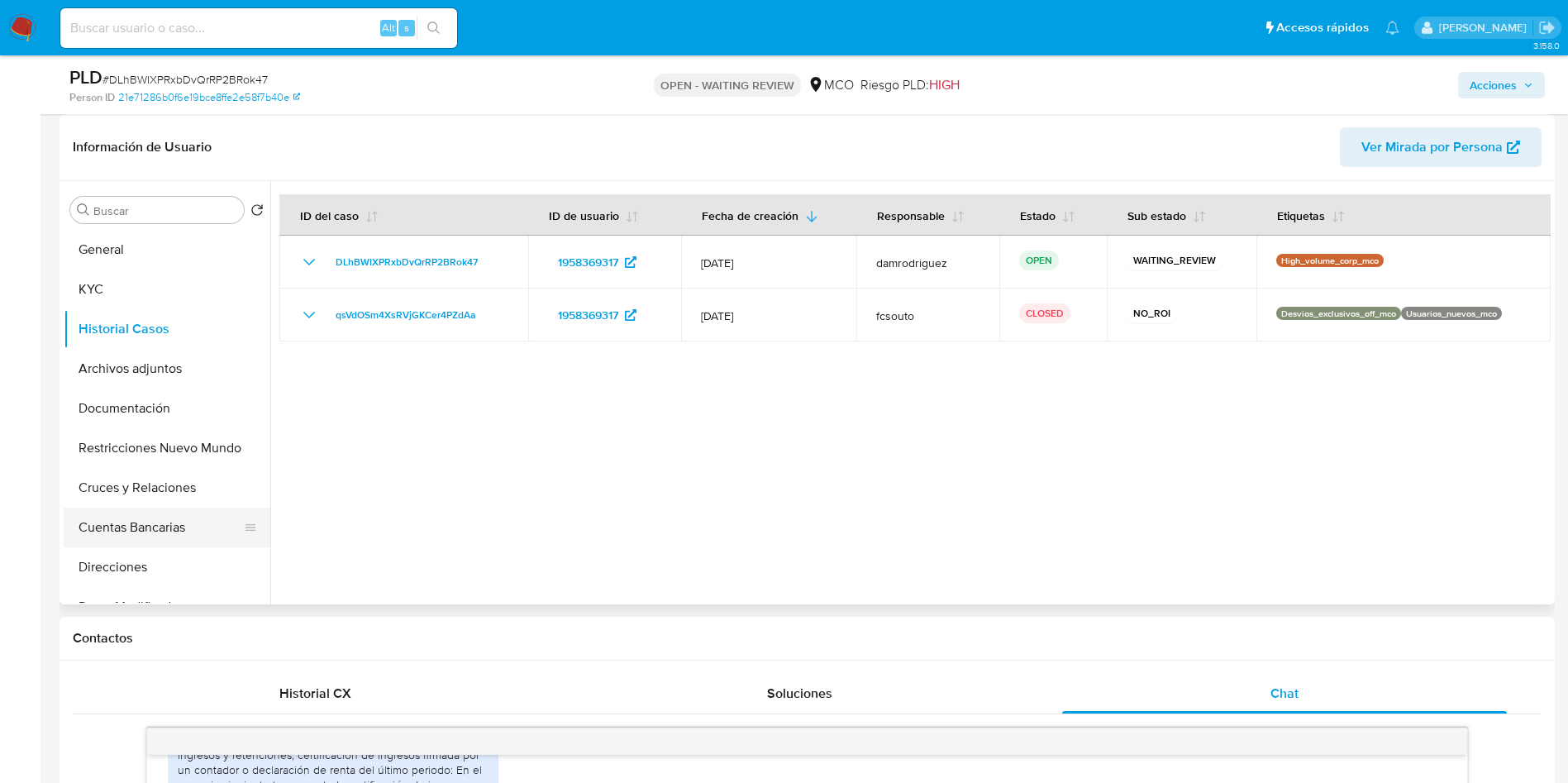
click at [138, 517] on button "Cuentas Bancarias" at bounding box center [161, 527] width 194 height 40
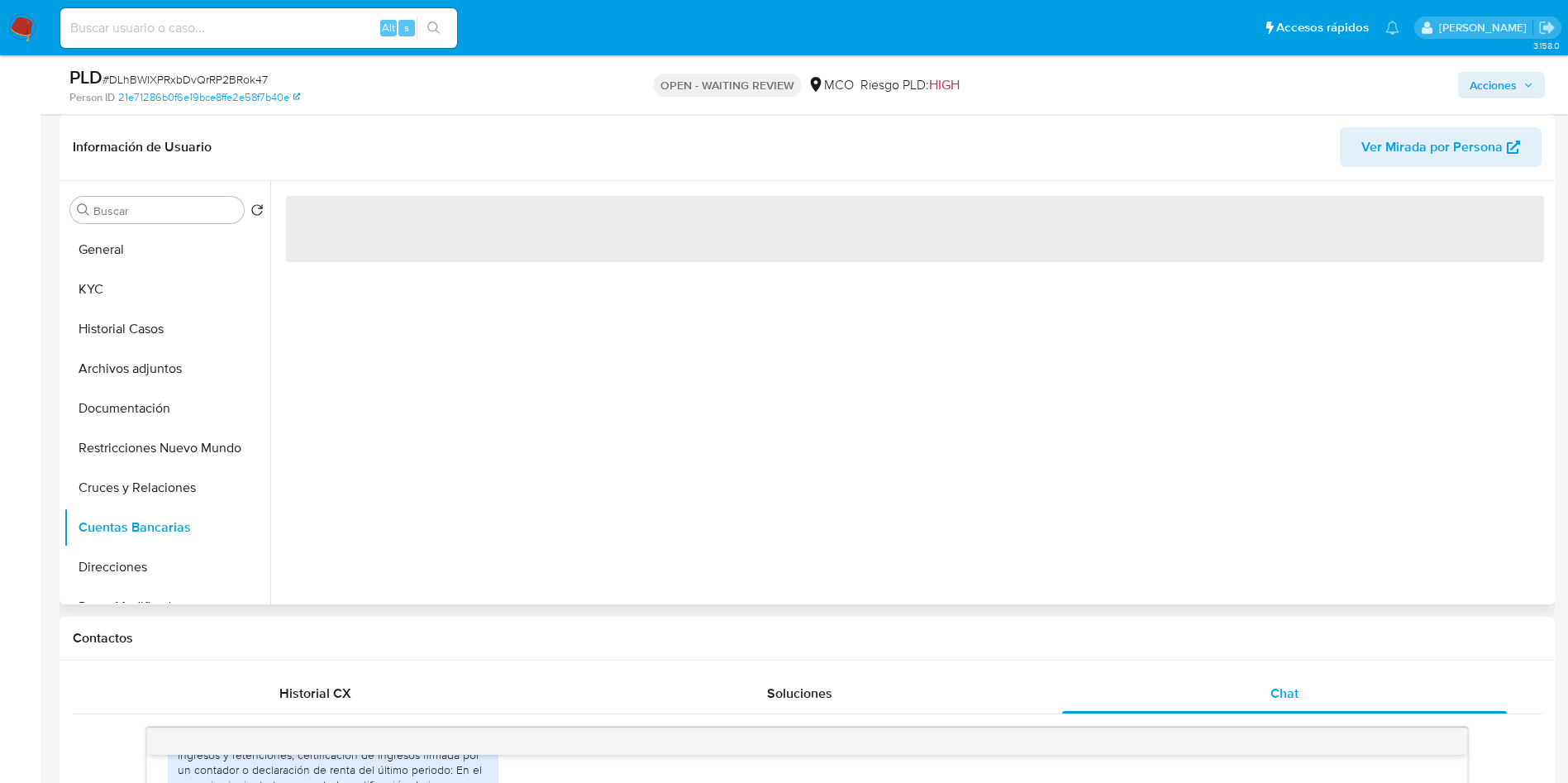
click at [361, 150] on header "Información de Usuario Ver Mirada por Persona" at bounding box center [807, 147] width 1469 height 40
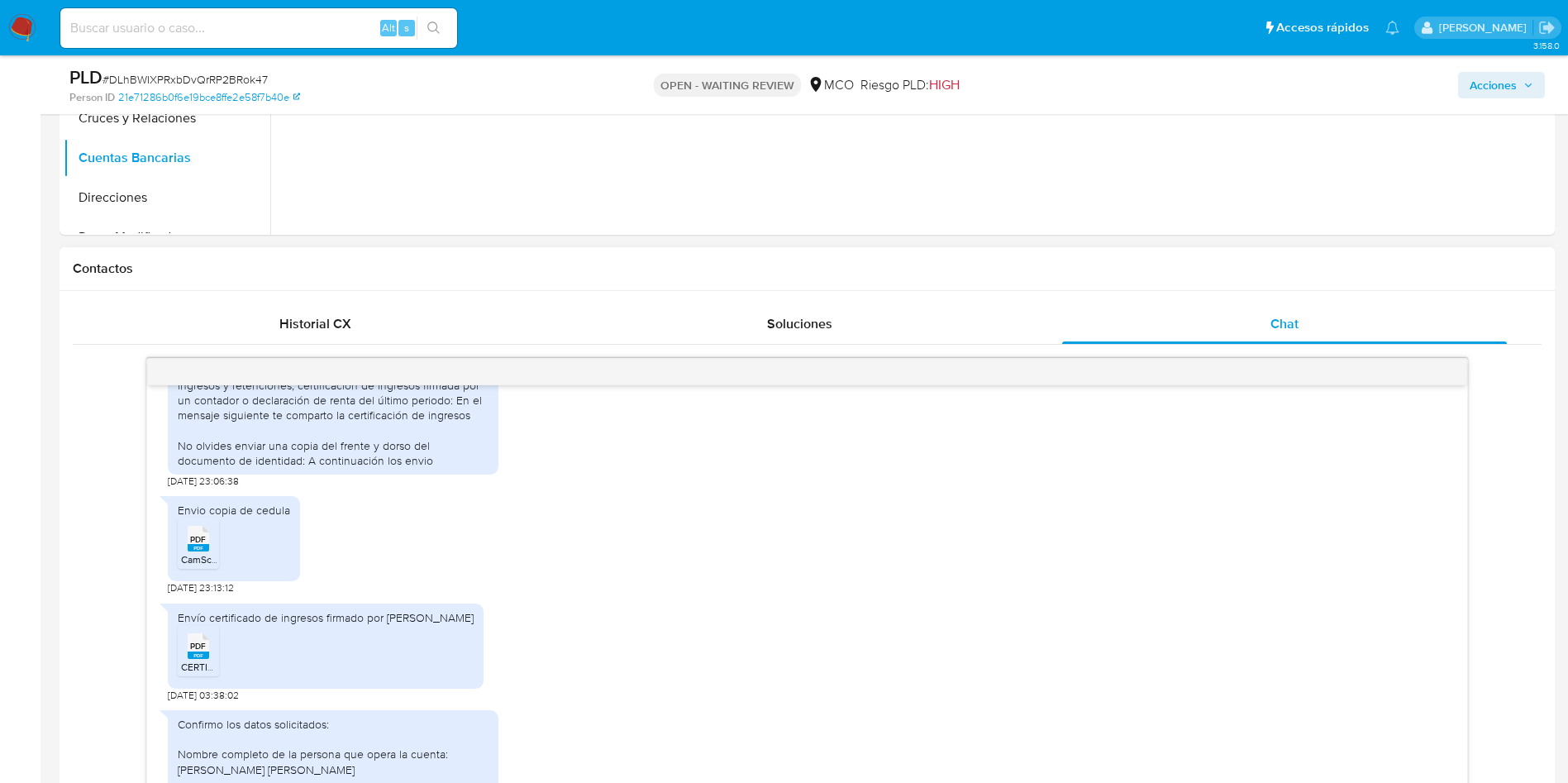
scroll to position [620, 0]
click at [195, 649] on span "PDF" at bounding box center [198, 643] width 15 height 11
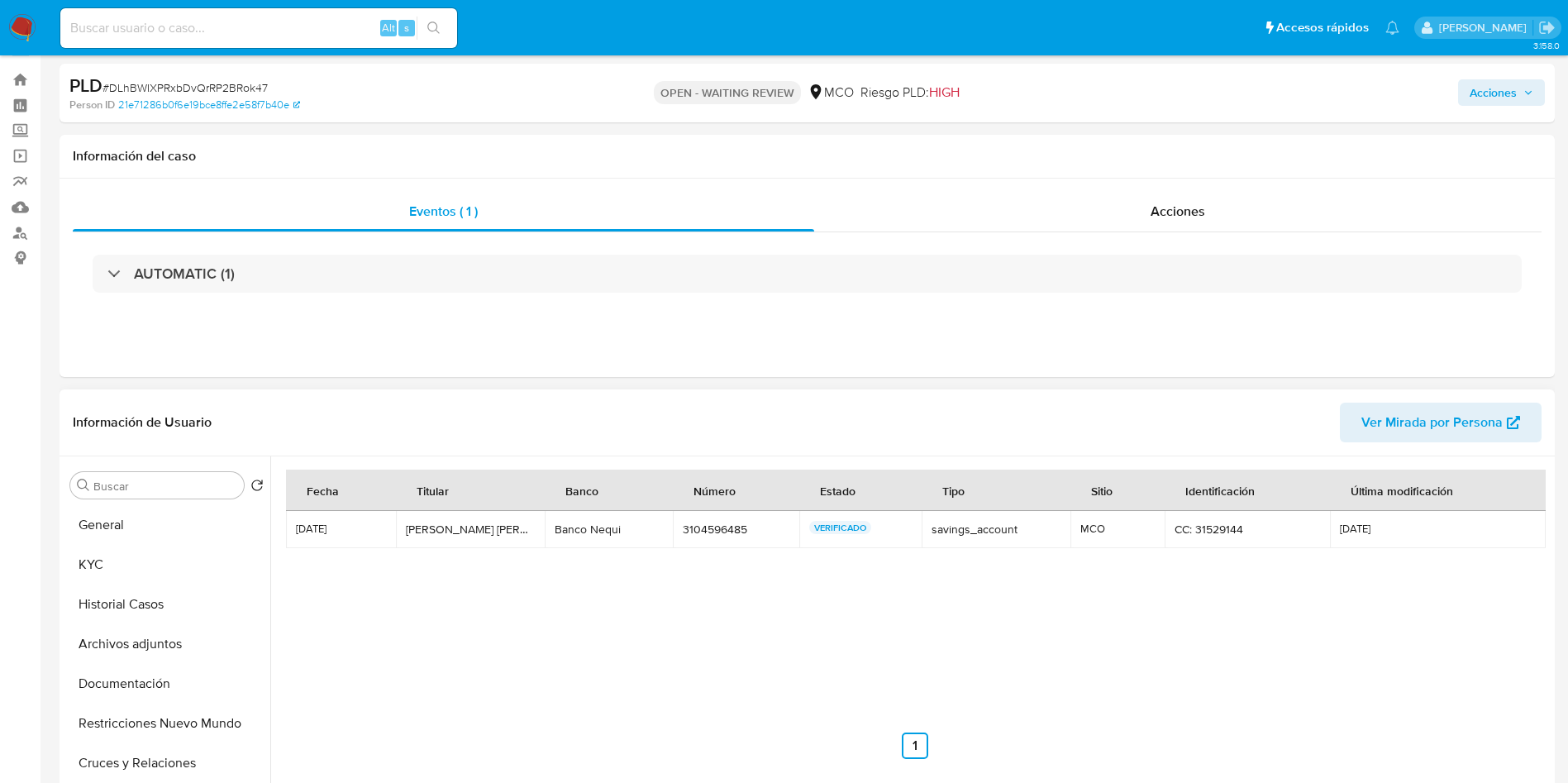
scroll to position [0, 0]
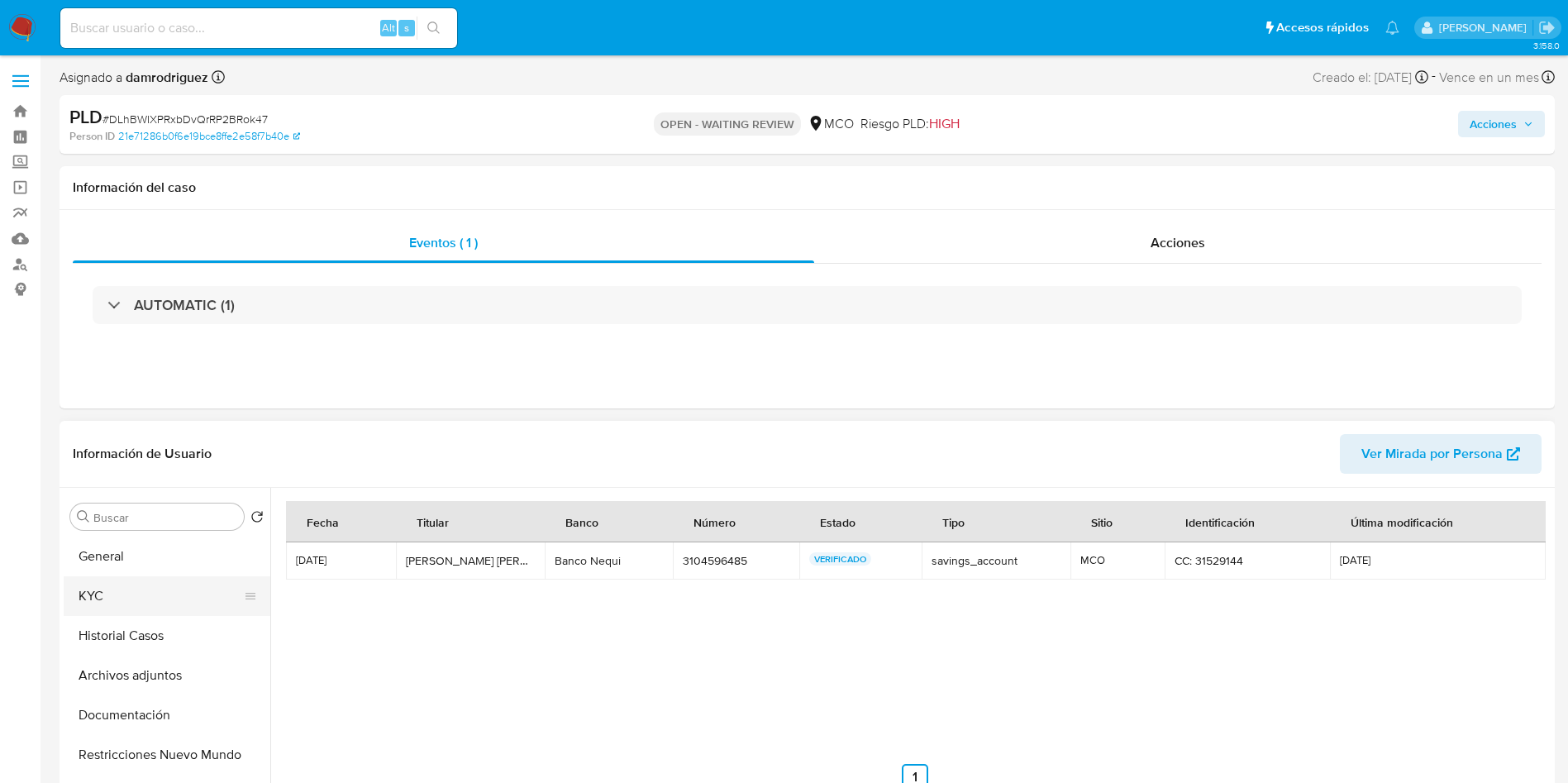
click at [145, 602] on button "KYC" at bounding box center [161, 595] width 194 height 40
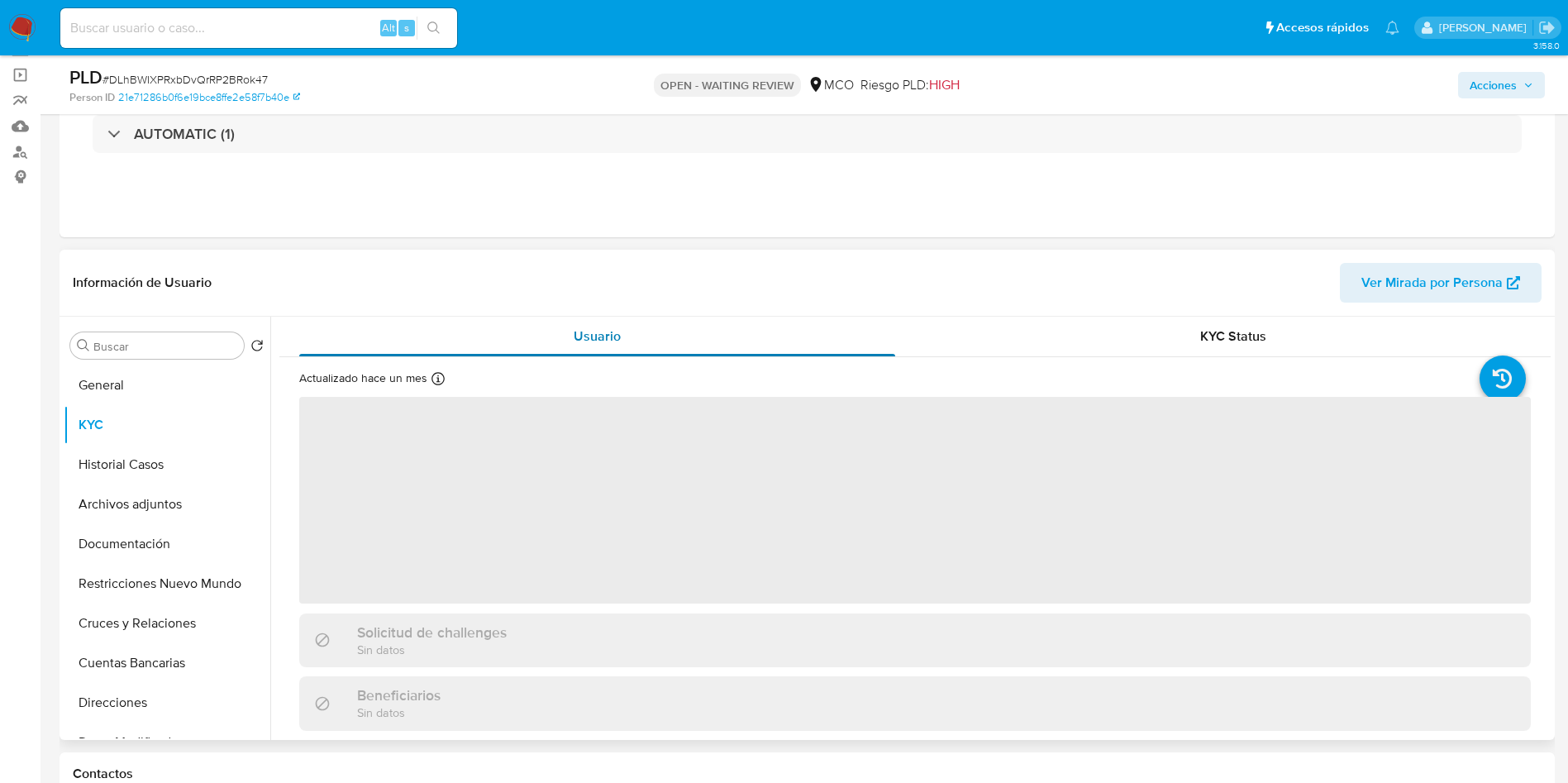
scroll to position [124, 0]
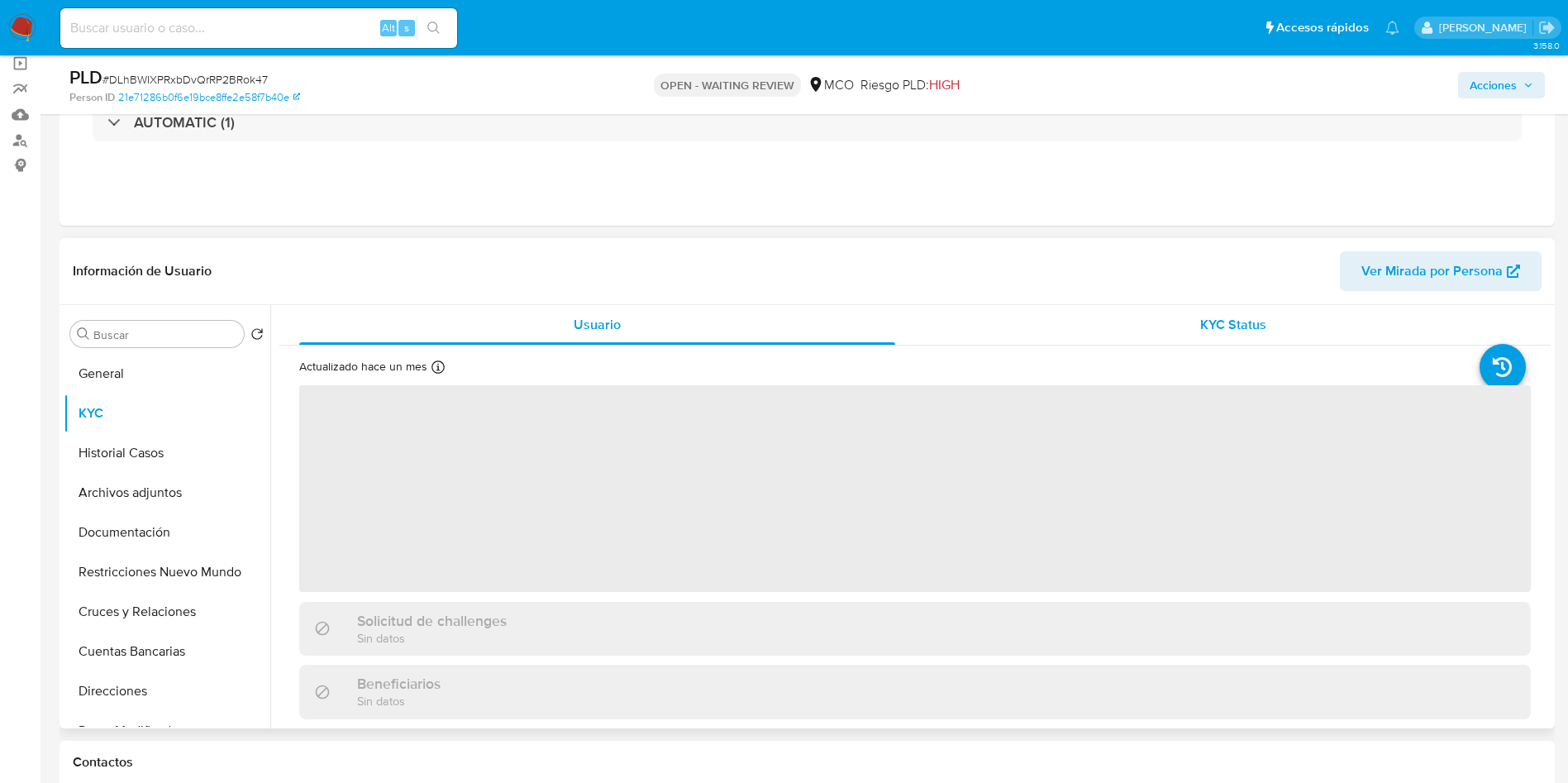
click at [1192, 330] on div "KYC Status" at bounding box center [1233, 324] width 596 height 40
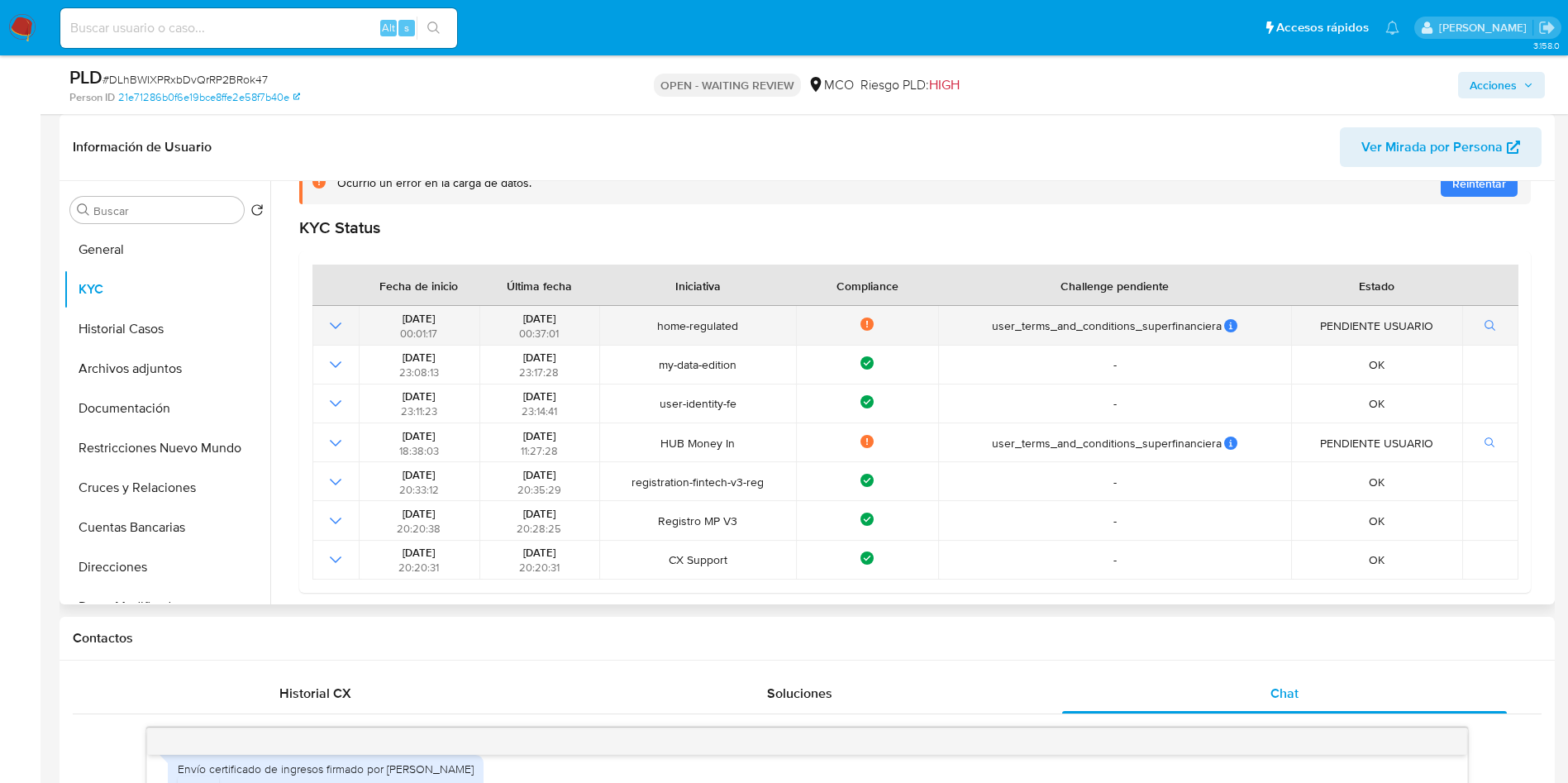
scroll to position [0, 0]
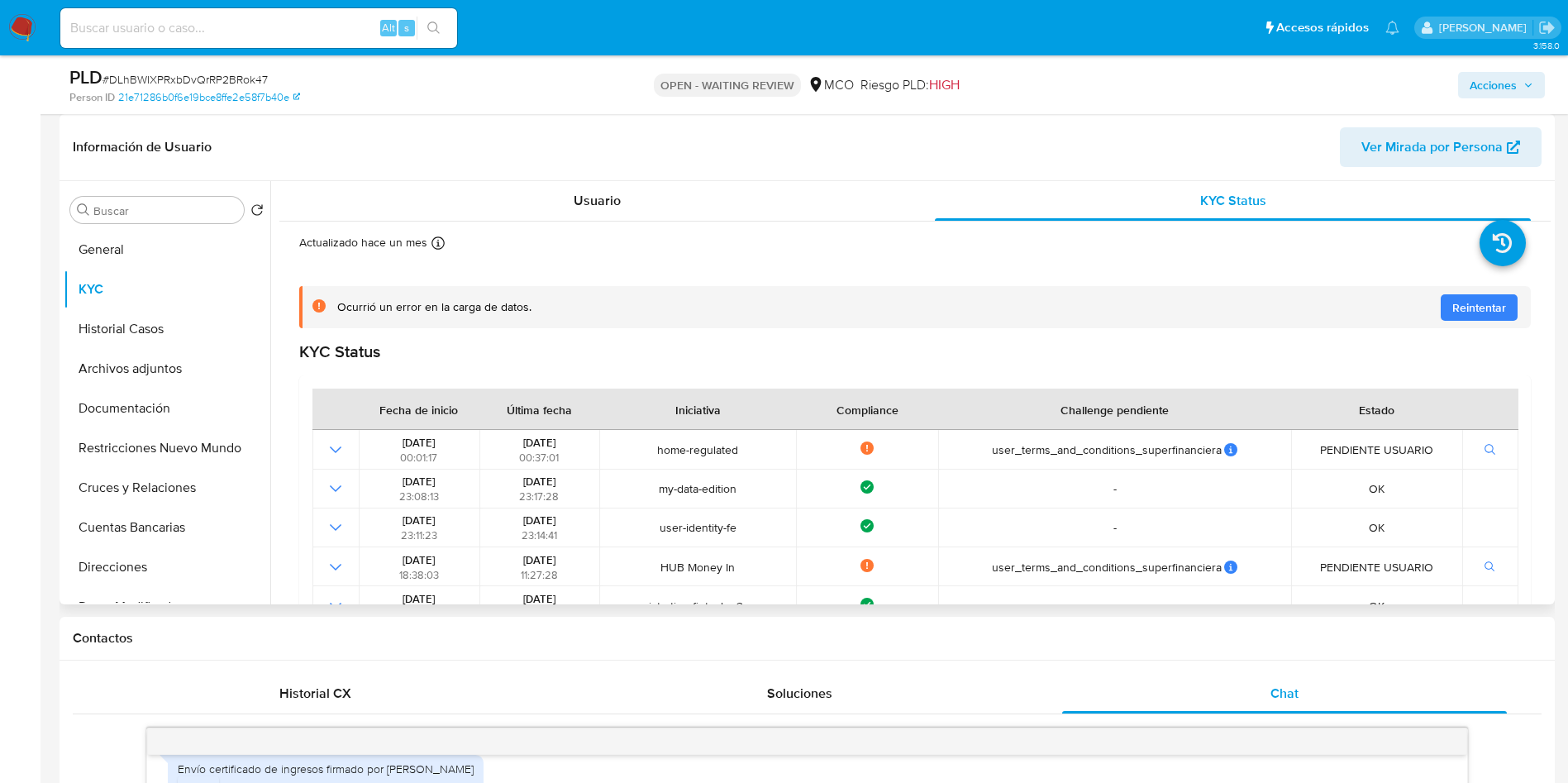
click at [1458, 302] on span "Reintentar" at bounding box center [1479, 307] width 54 height 26
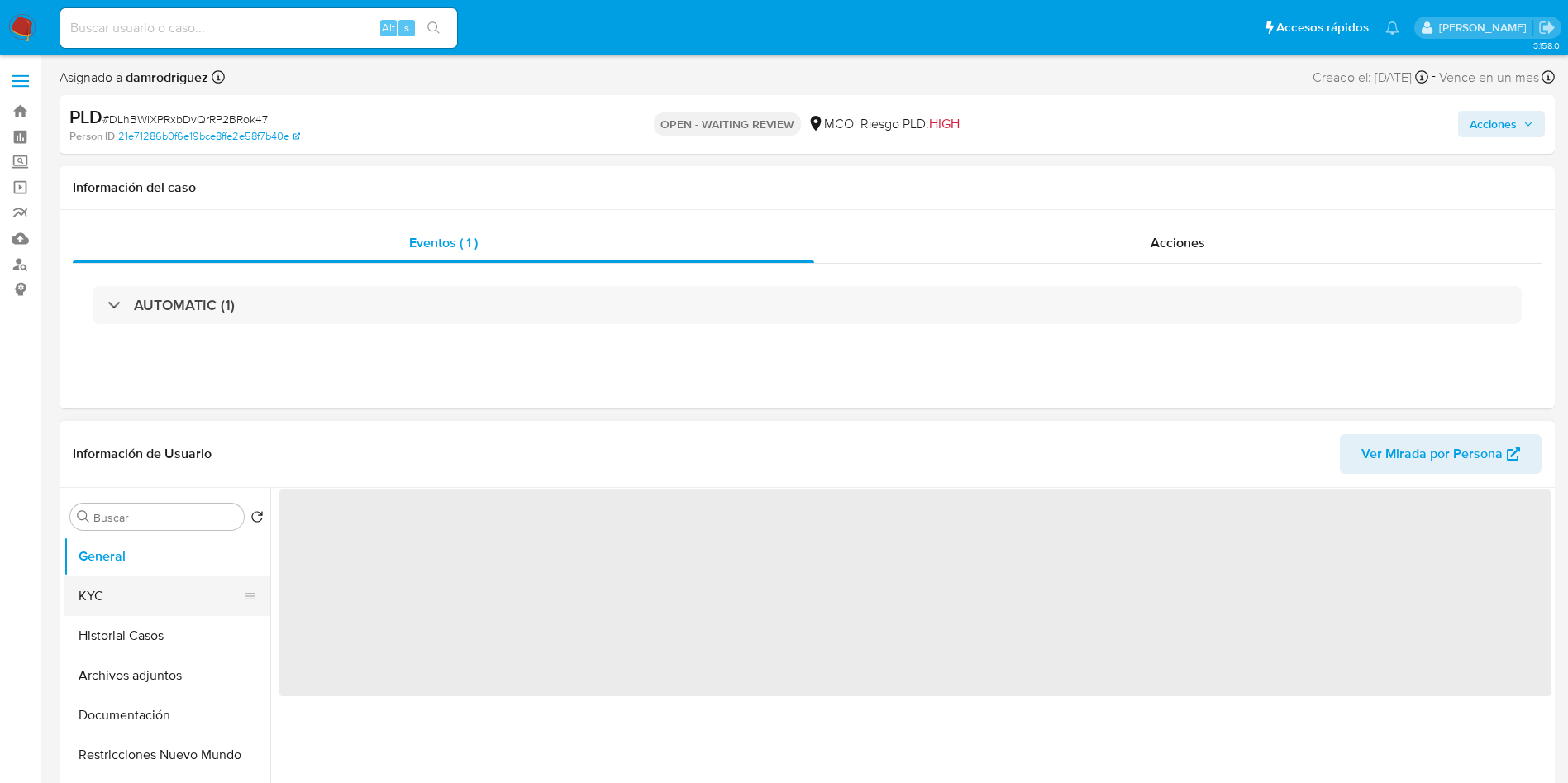
click at [77, 597] on button "KYC" at bounding box center [161, 595] width 194 height 40
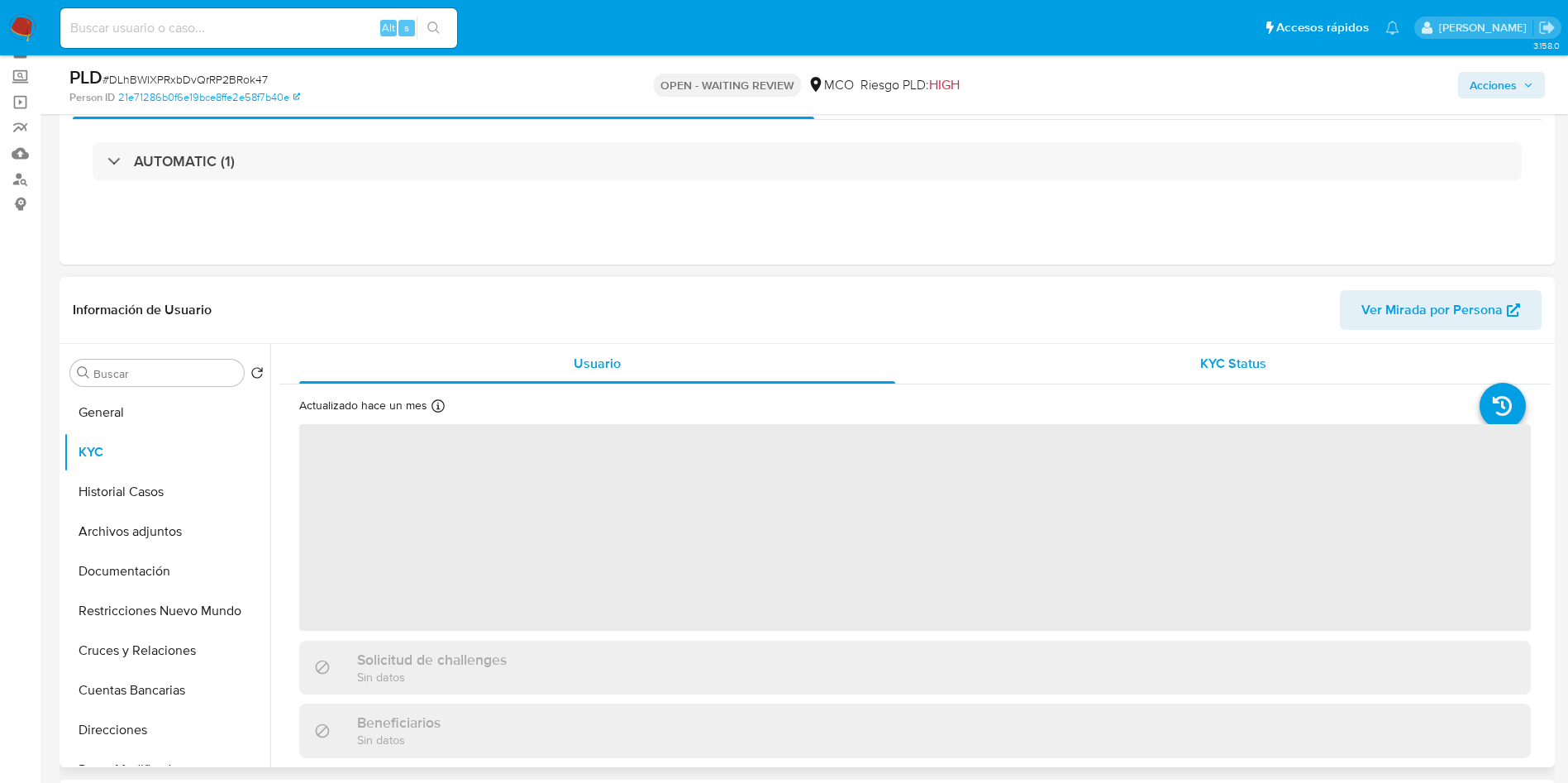
scroll to position [124, 0]
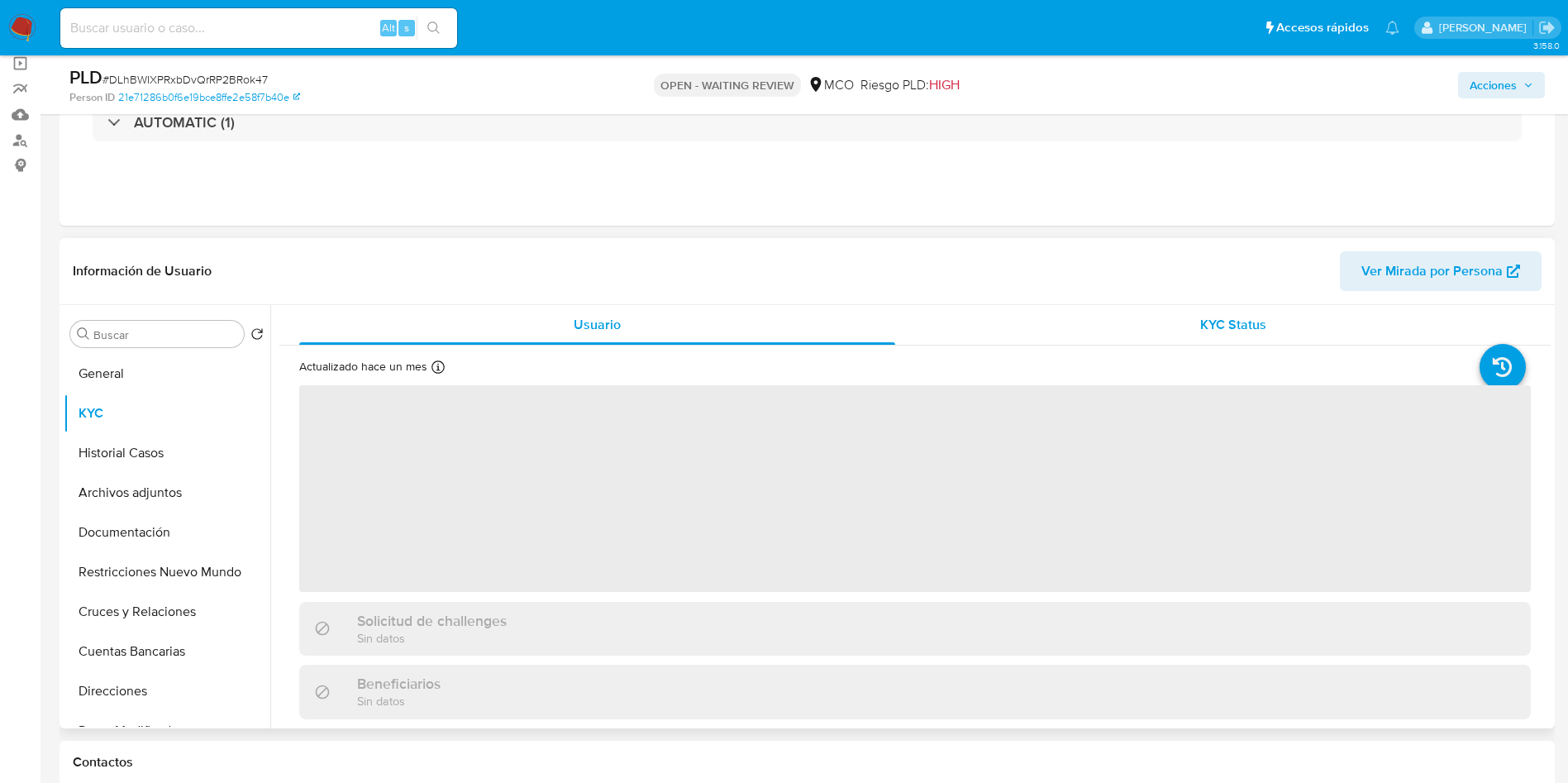
select select "10"
click at [1220, 332] on span "KYC Status" at bounding box center [1233, 324] width 66 height 19
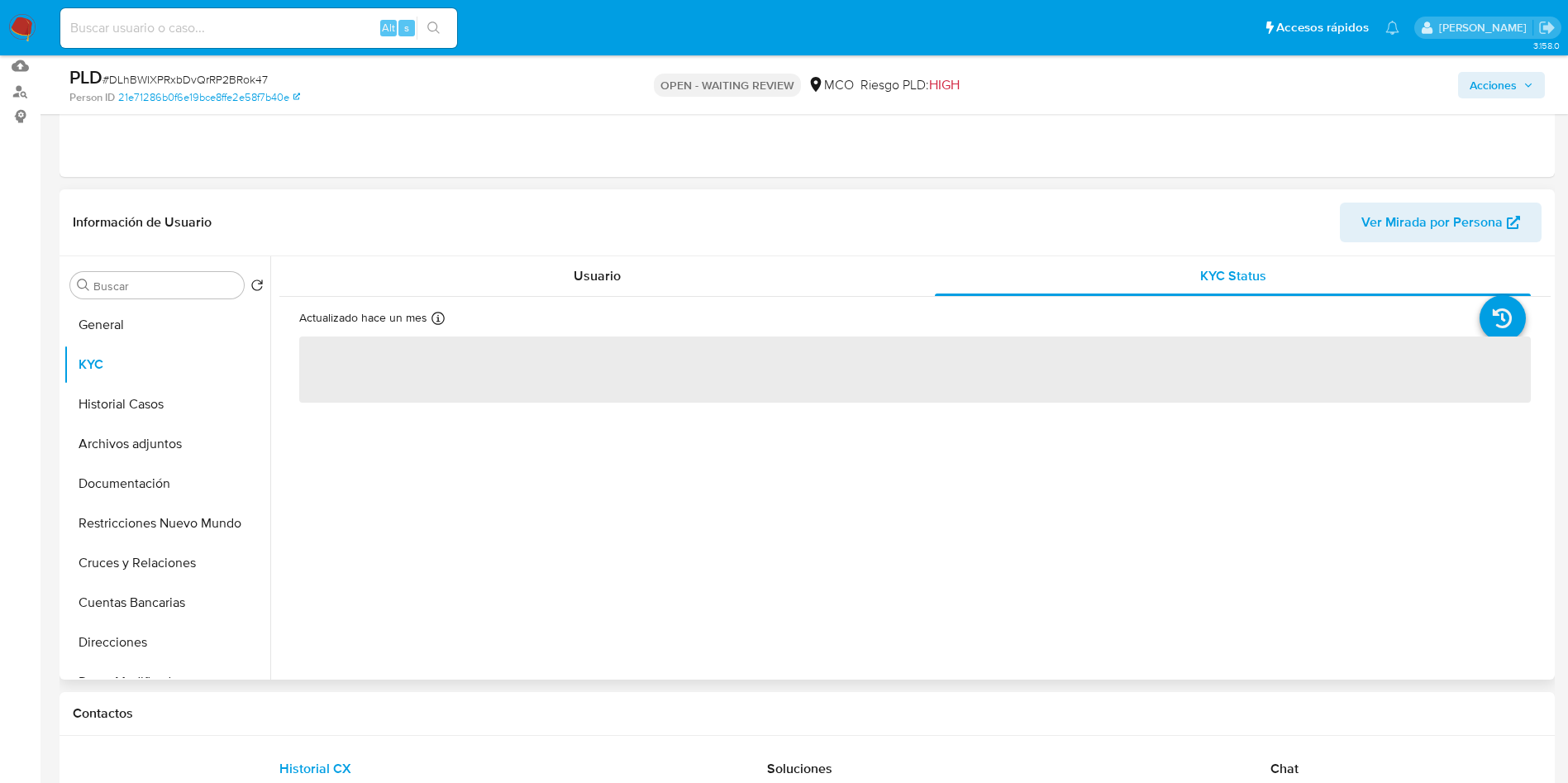
scroll to position [248, 0]
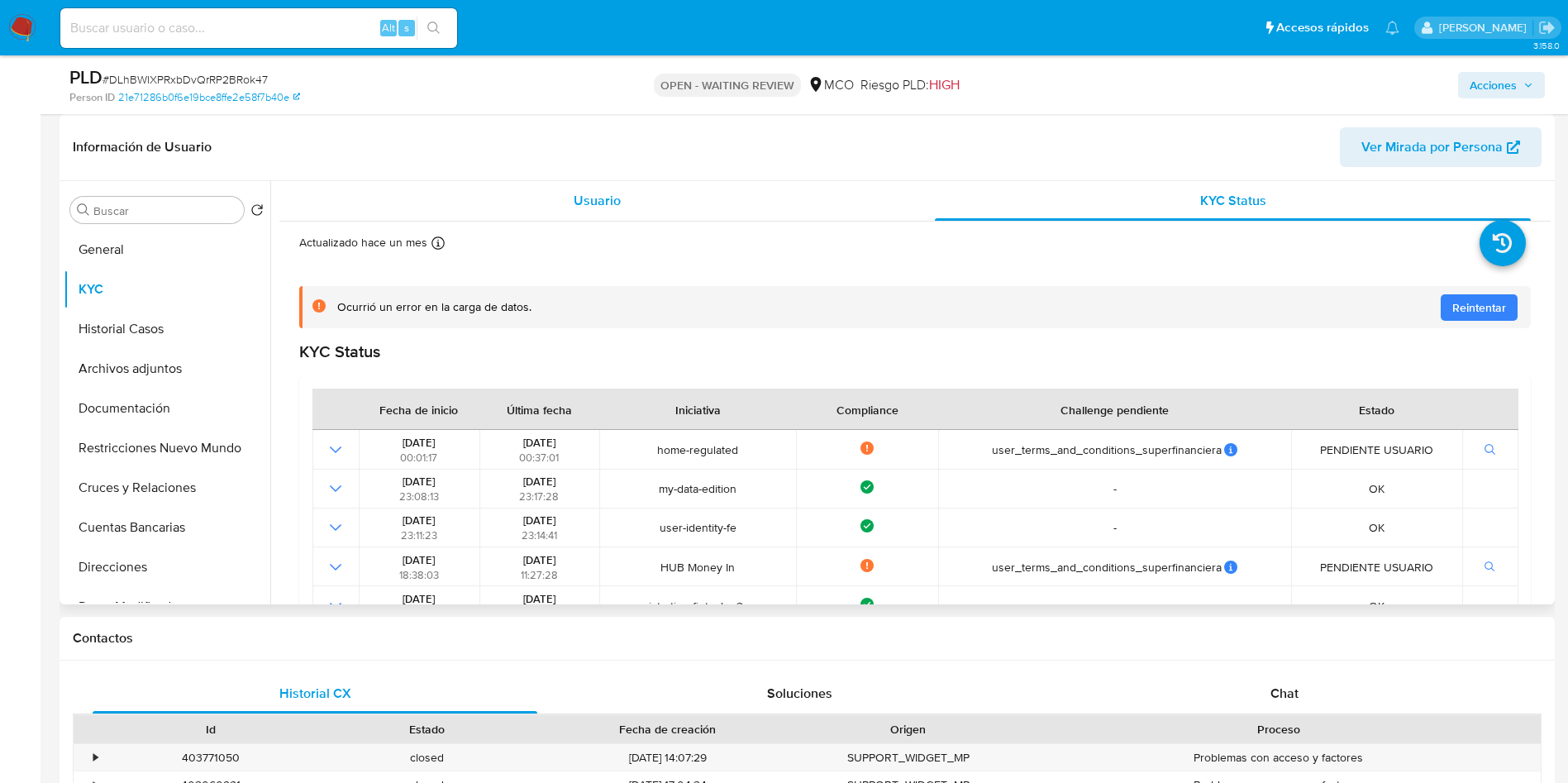
click at [337, 187] on div "Usuario" at bounding box center [597, 200] width 596 height 40
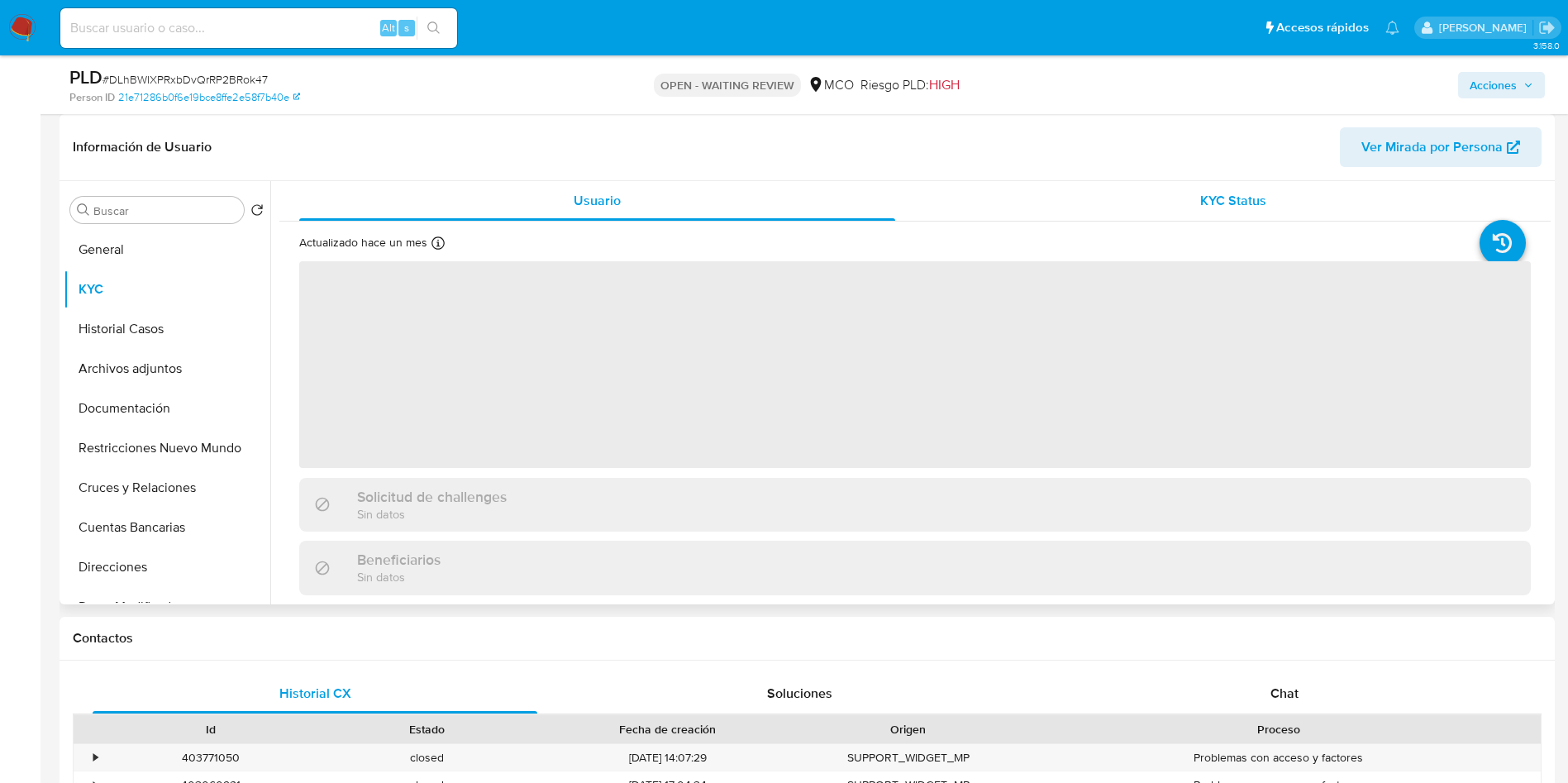
click at [1140, 196] on div "KYC Status" at bounding box center [1233, 200] width 596 height 40
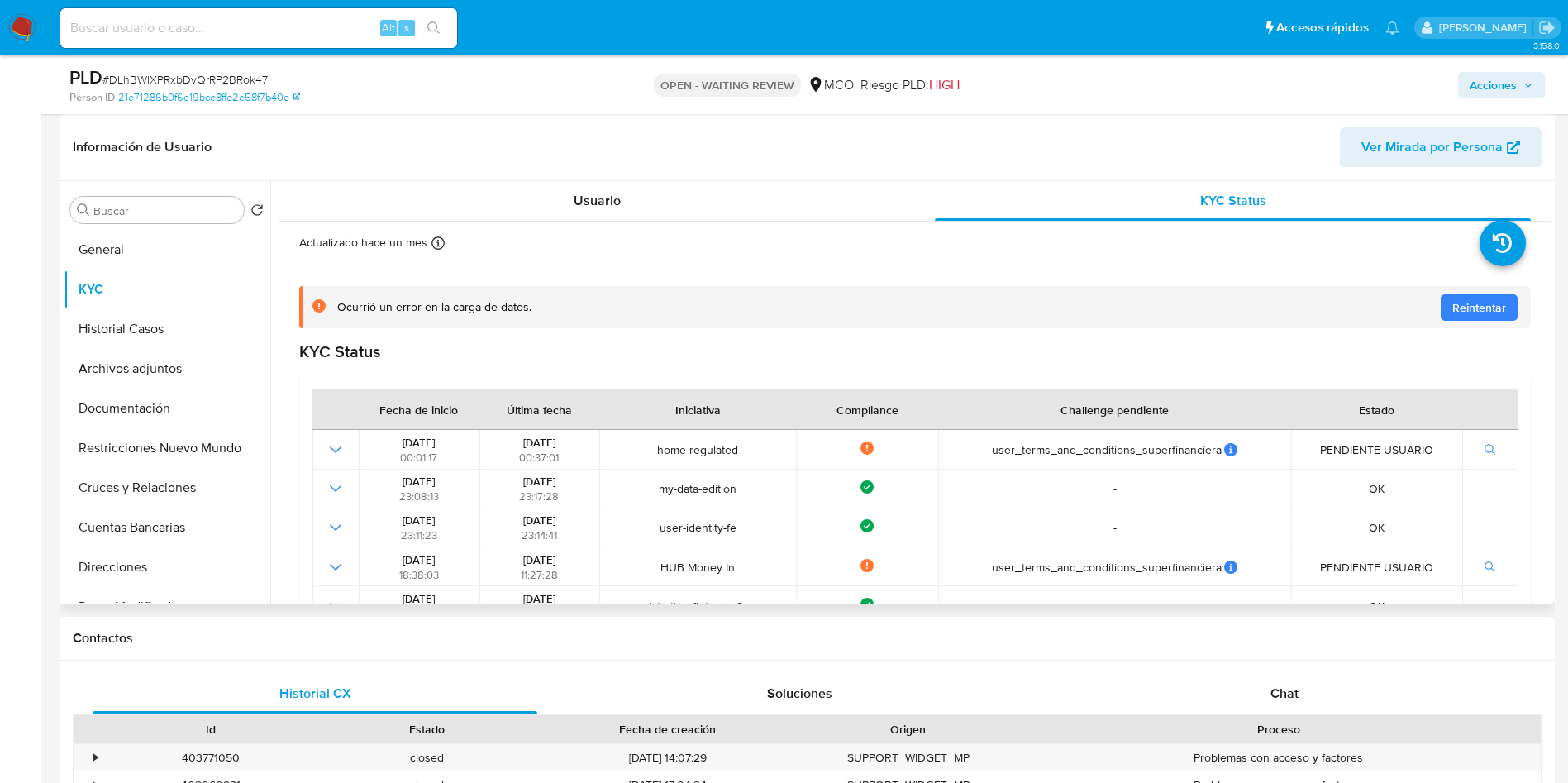
click at [313, 137] on header "Información de Usuario Ver Mirada por Persona" at bounding box center [807, 147] width 1469 height 40
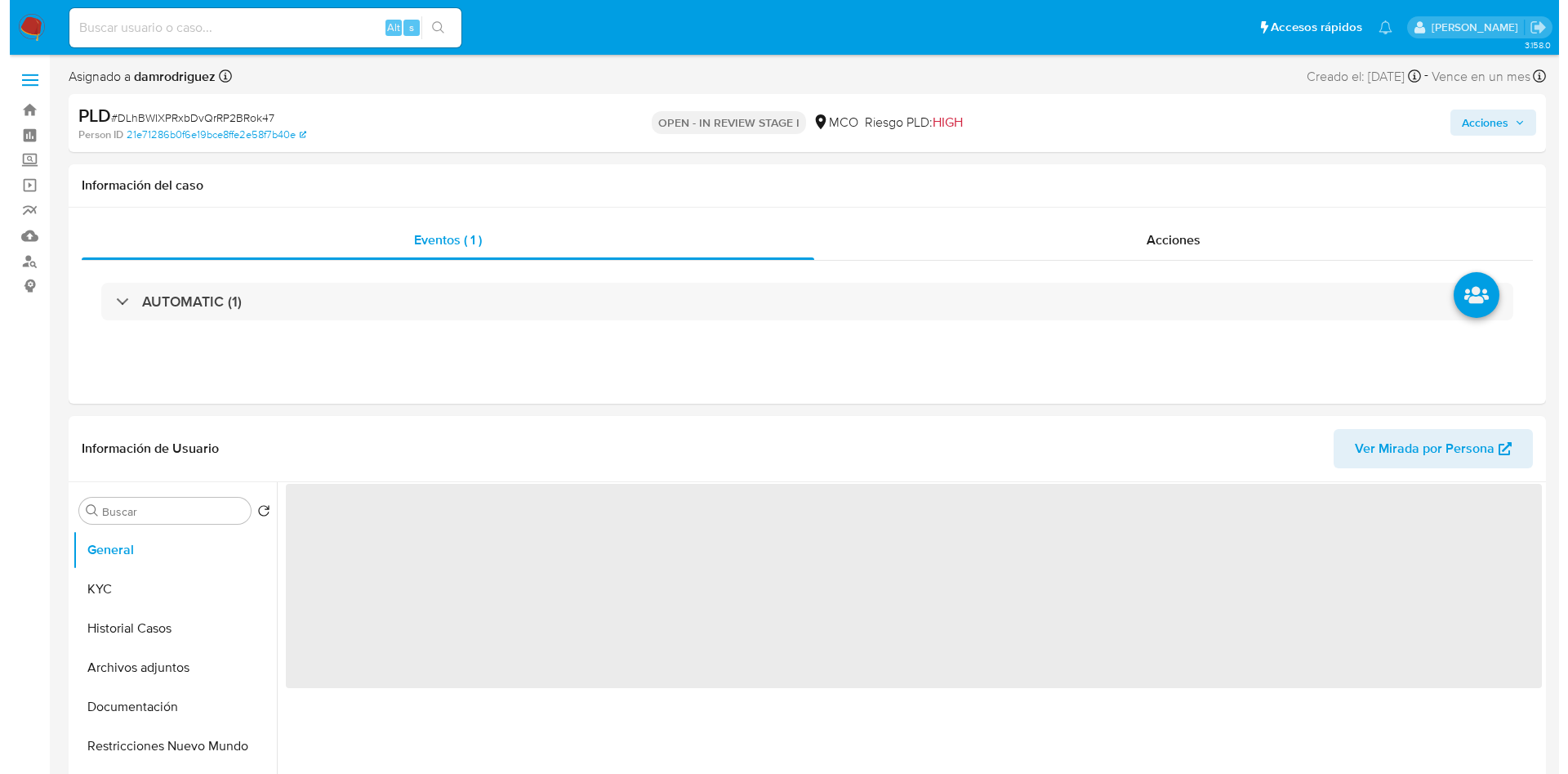
scroll to position [123, 0]
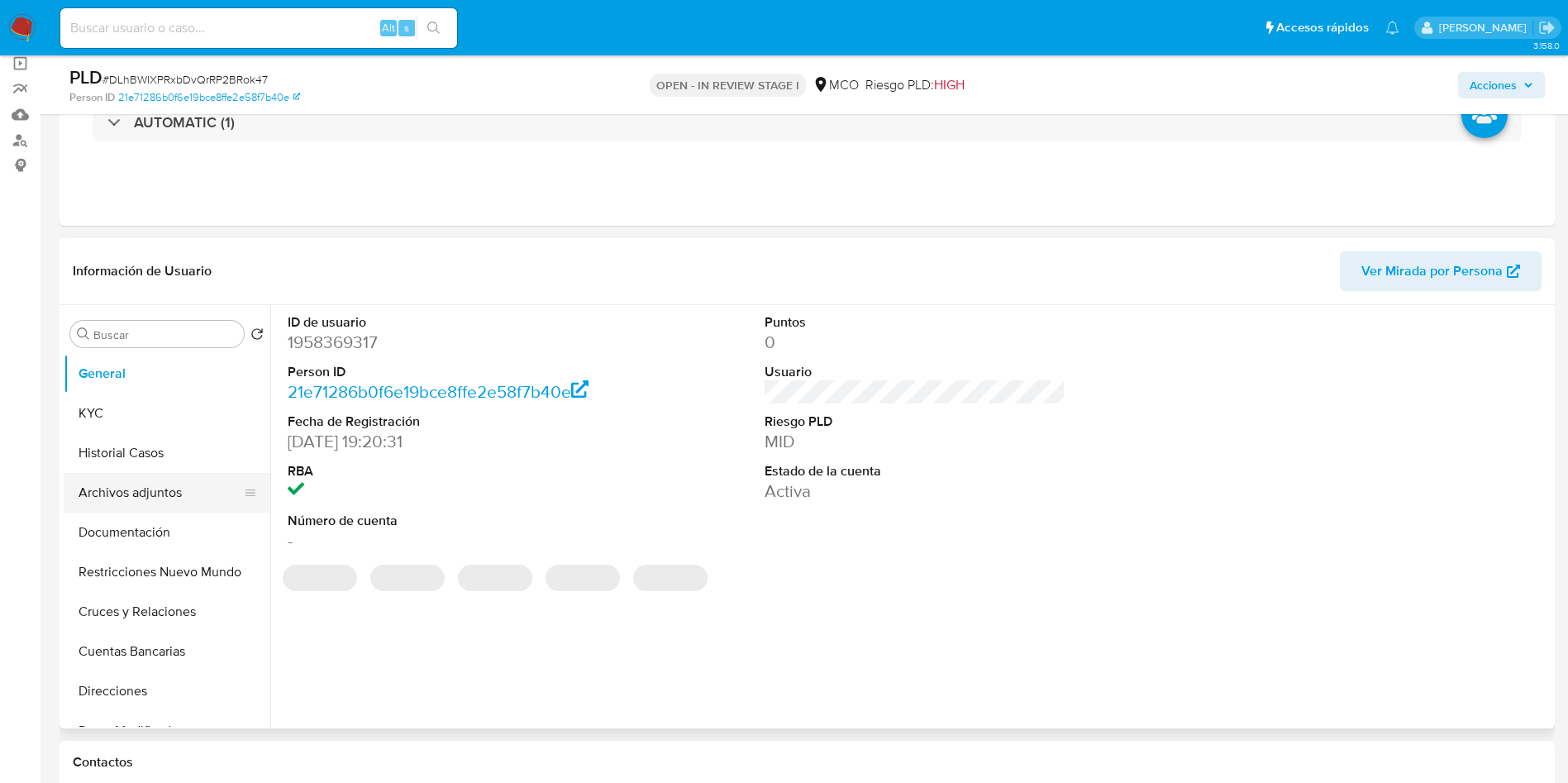
click at [138, 492] on button "Archivos adjuntos" at bounding box center [161, 493] width 194 height 40
select select "10"
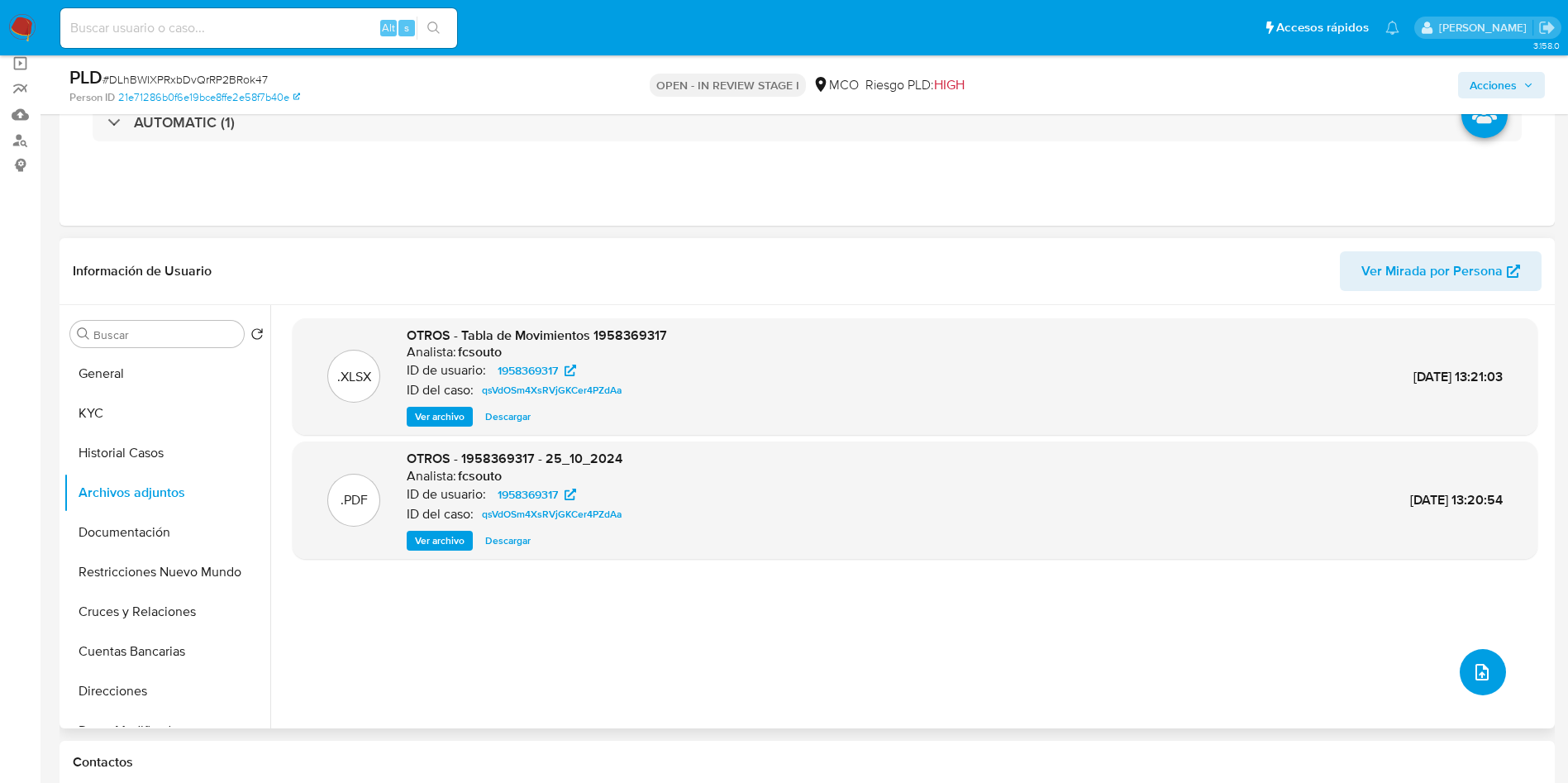
click at [1475, 668] on icon "upload-file" at bounding box center [1481, 672] width 20 height 20
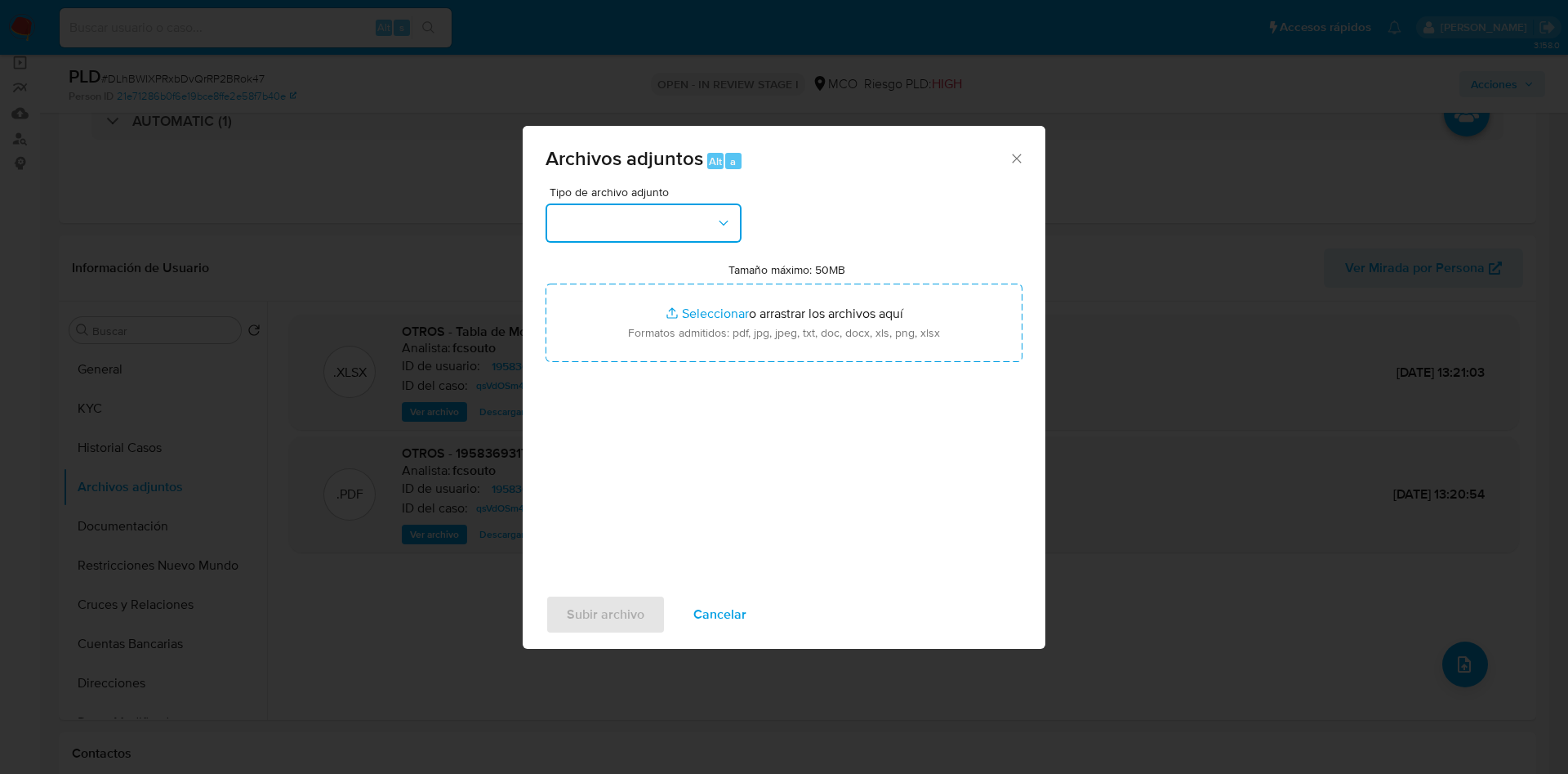
click at [595, 217] on button "button" at bounding box center [643, 222] width 196 height 39
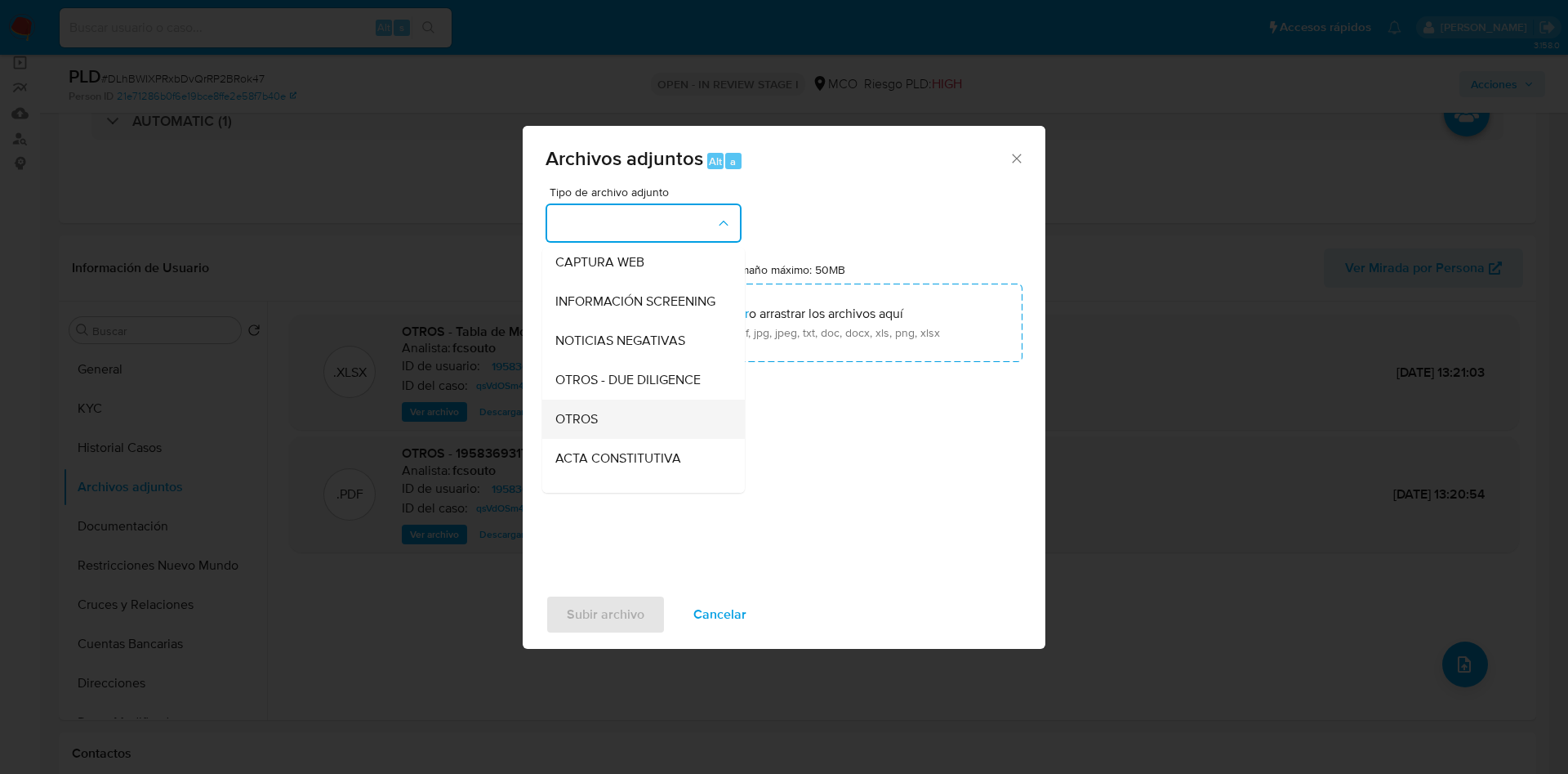
click at [607, 429] on div "OTROS" at bounding box center [638, 419] width 167 height 39
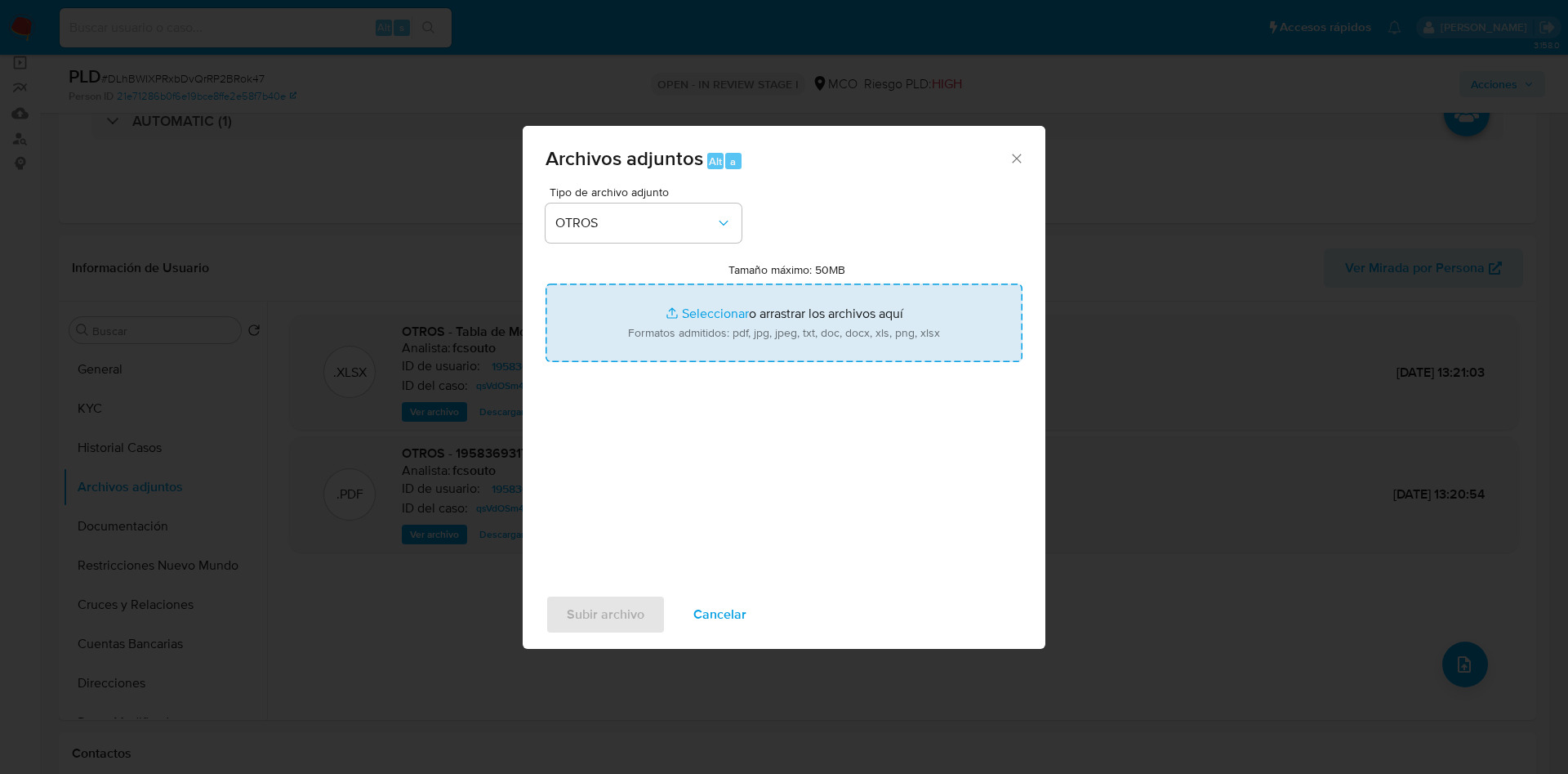
click at [682, 320] on input "Tamaño máximo: 50MB Seleccionar archivos" at bounding box center [784, 322] width 477 height 78
type input "C:\fakepath\1958369317 - 11_09_2025.pdf"
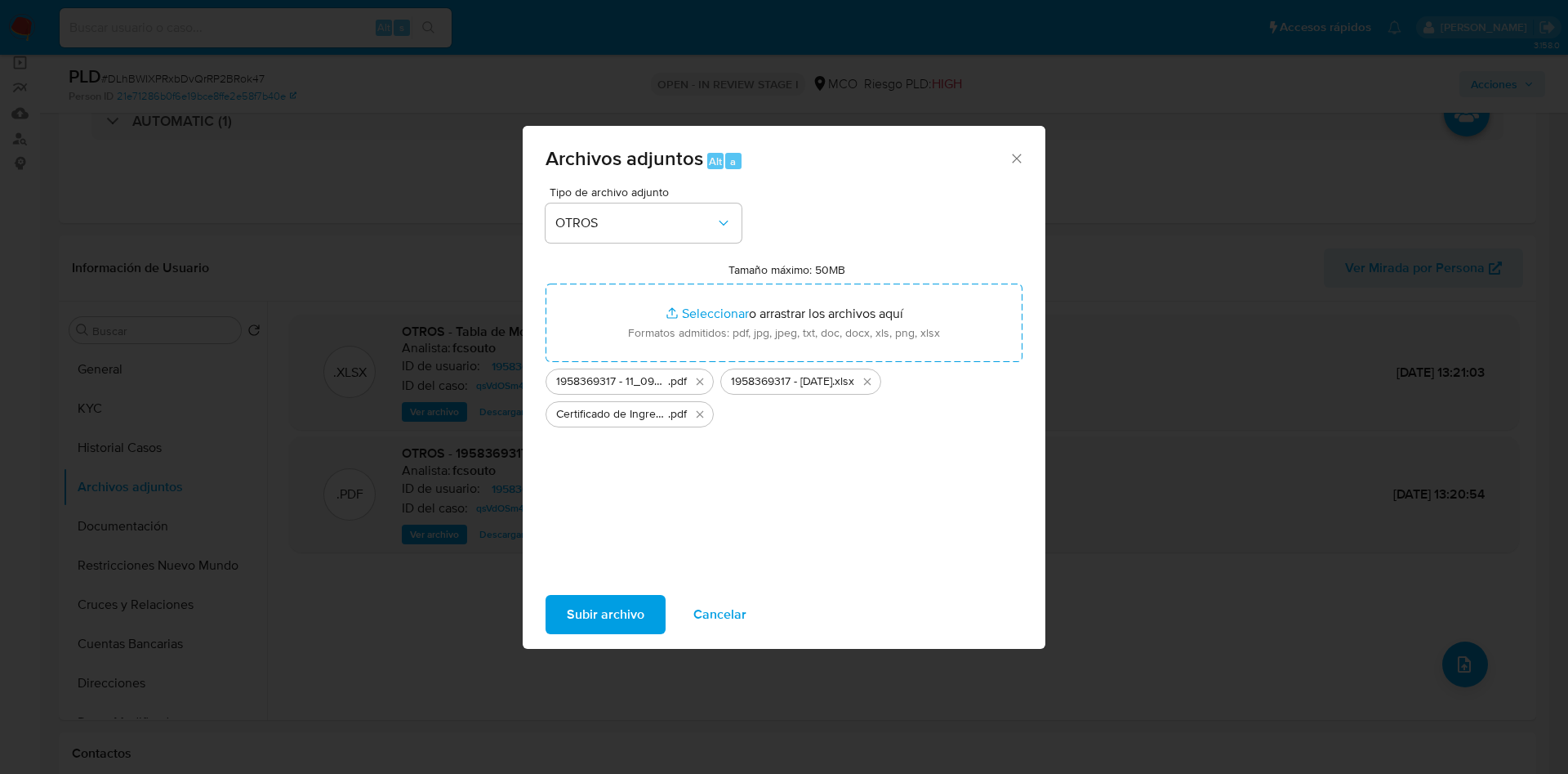
click at [600, 615] on span "Subir archivo" at bounding box center [605, 614] width 77 height 36
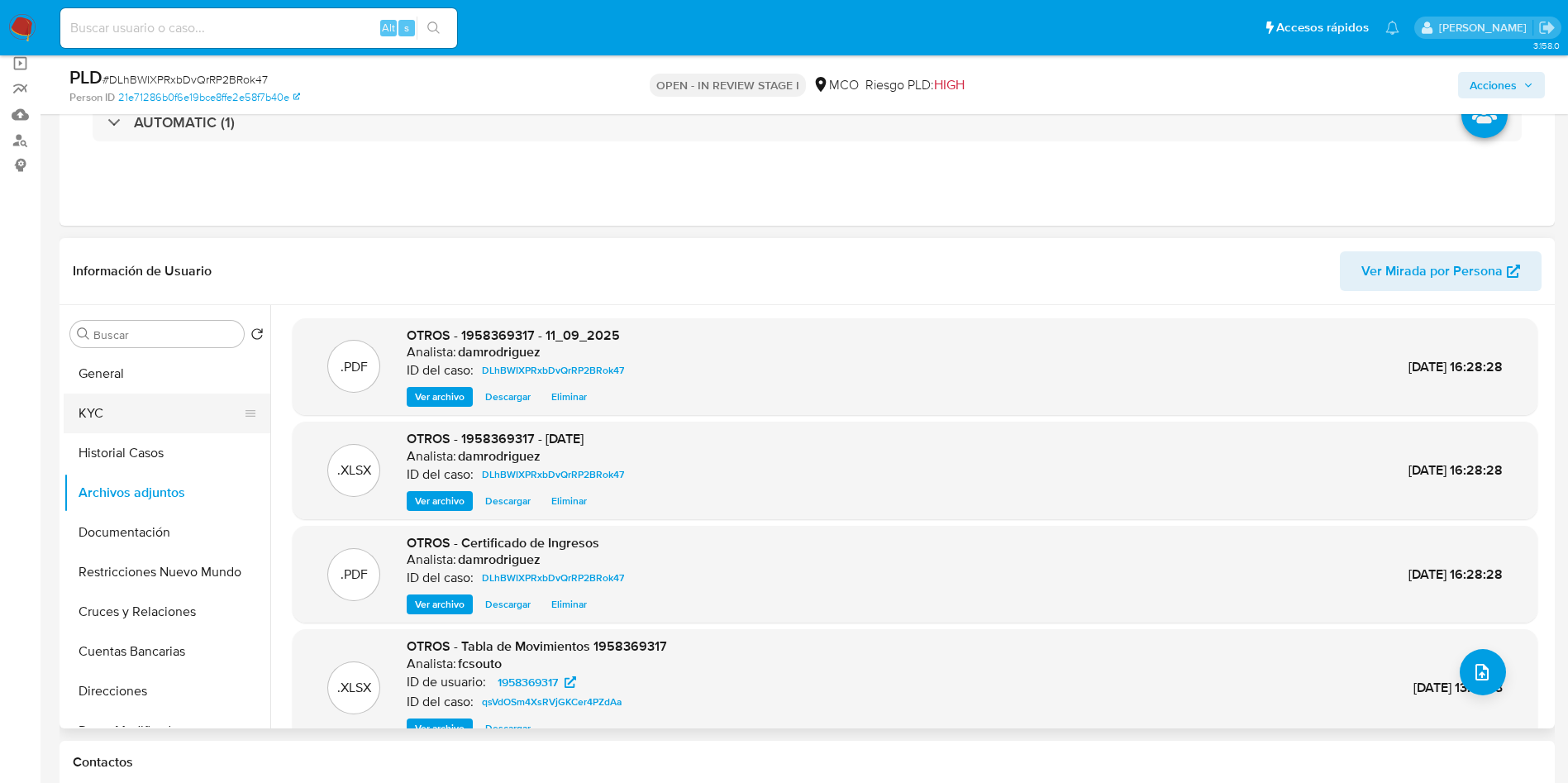
click at [158, 417] on button "KYC" at bounding box center [161, 413] width 194 height 40
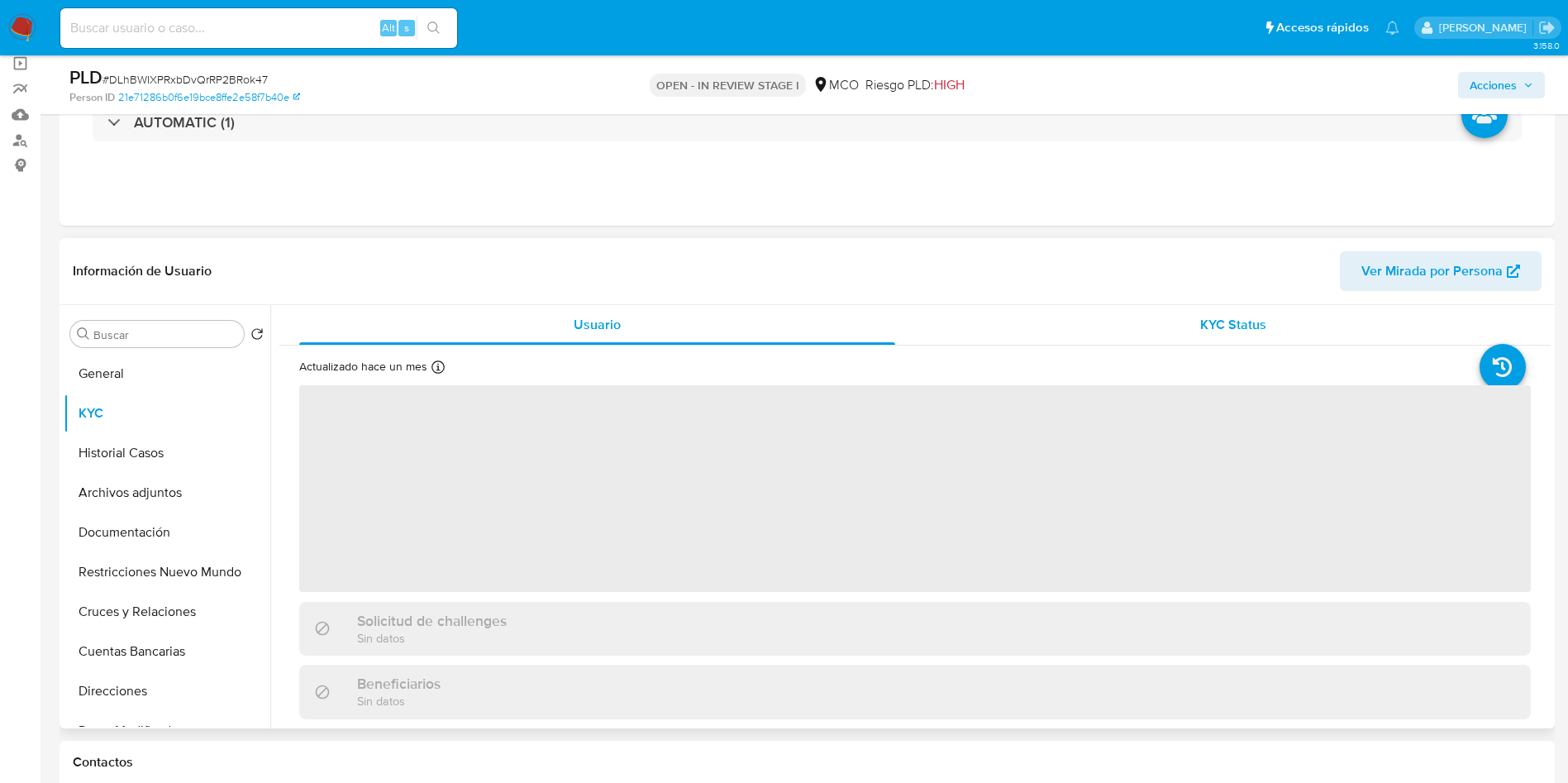
click at [1191, 324] on div "KYC Status" at bounding box center [1233, 324] width 596 height 40
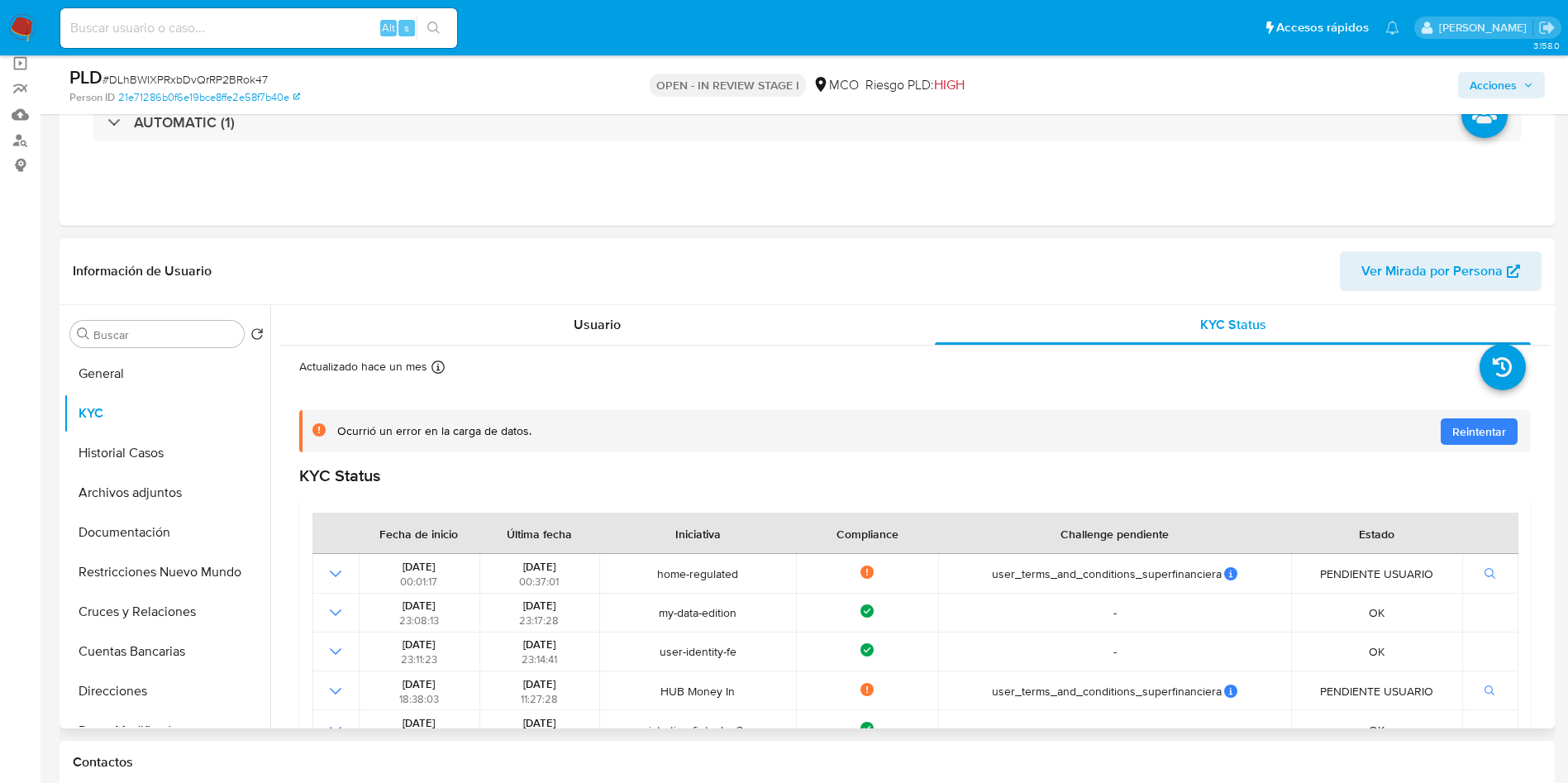
click at [755, 260] on header "Información de Usuario Ver Mirada por Persona" at bounding box center [807, 271] width 1469 height 40
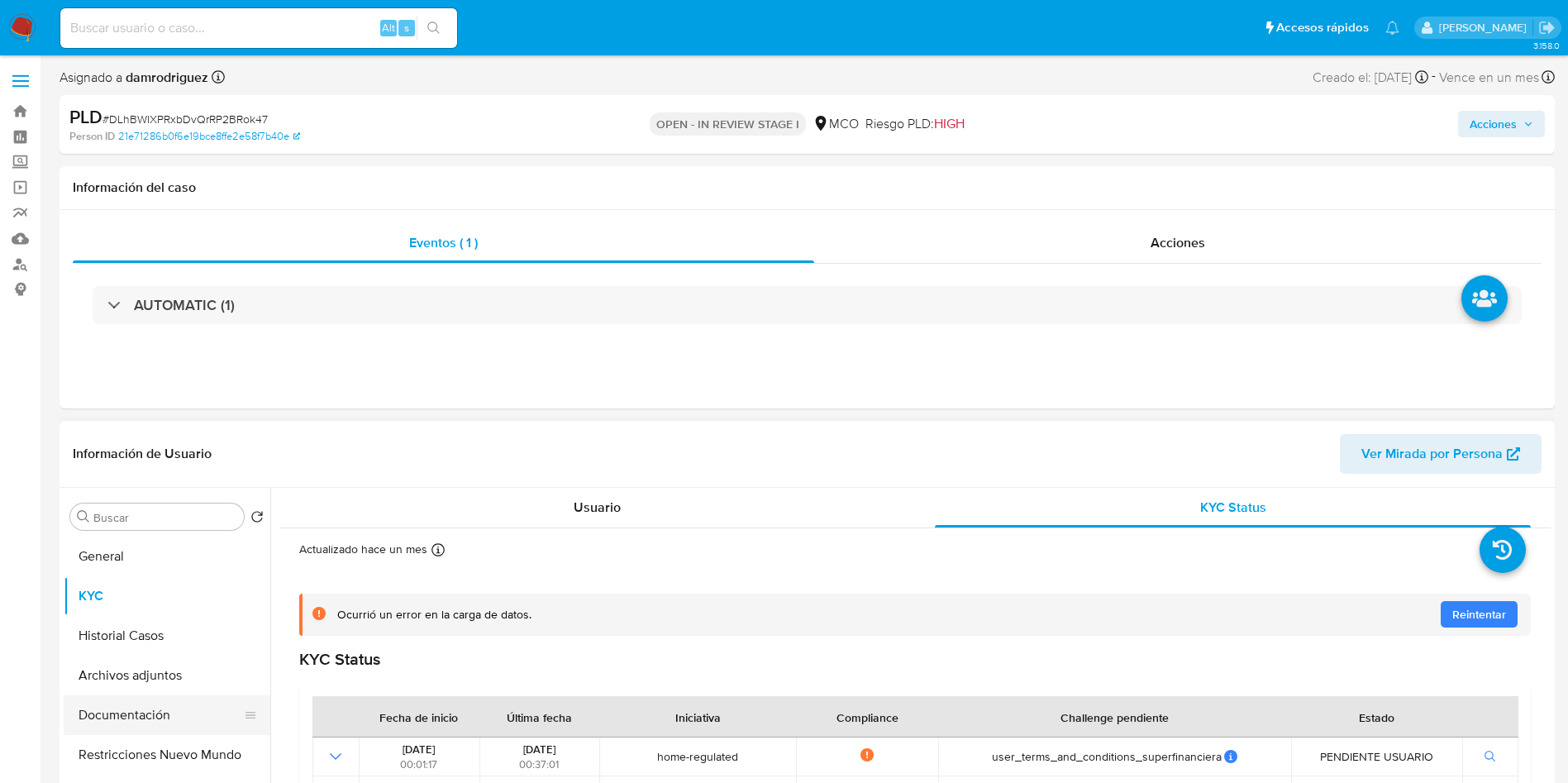
scroll to position [248, 0]
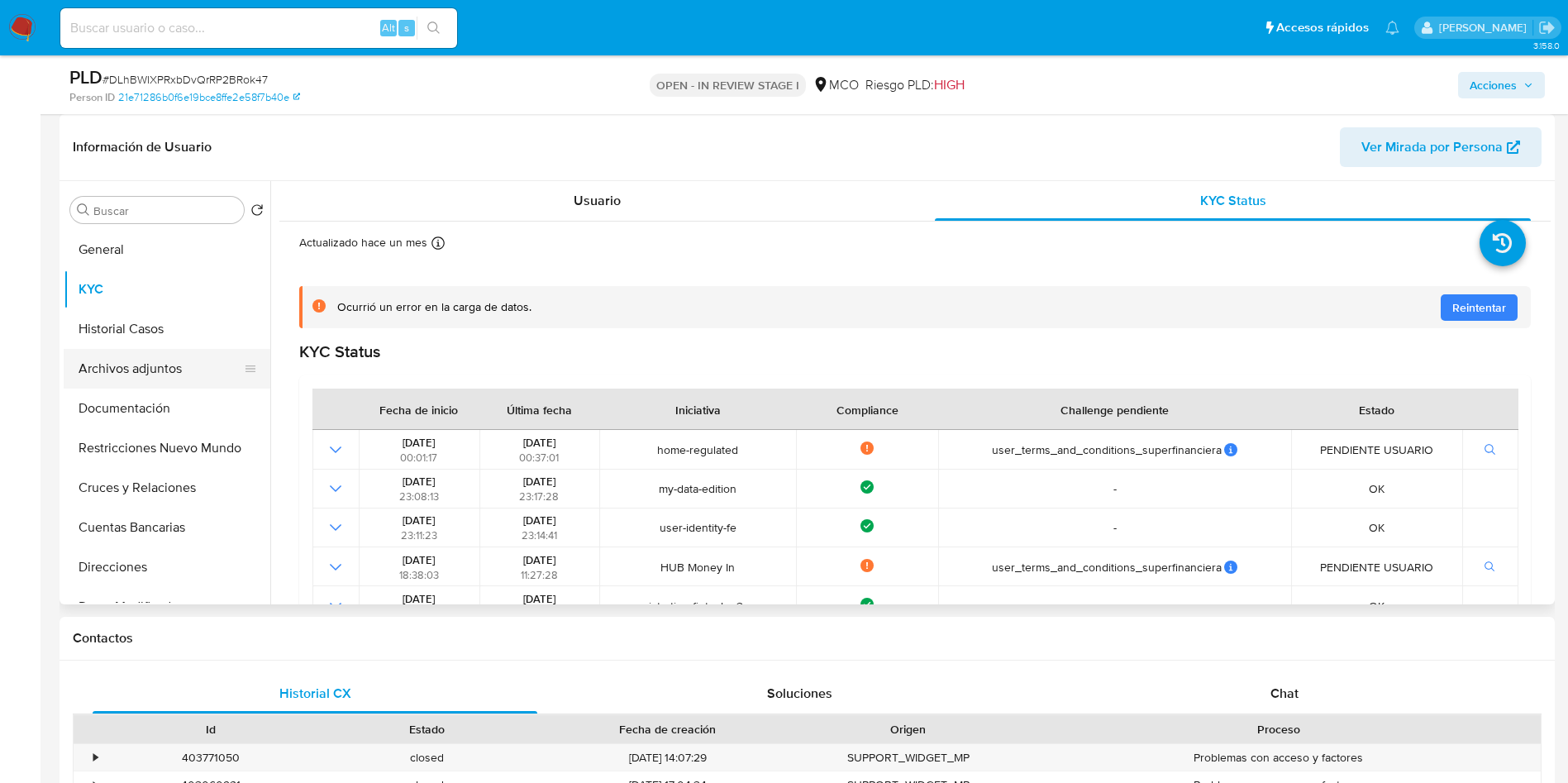
click at [158, 374] on button "Archivos adjuntos" at bounding box center [161, 369] width 194 height 40
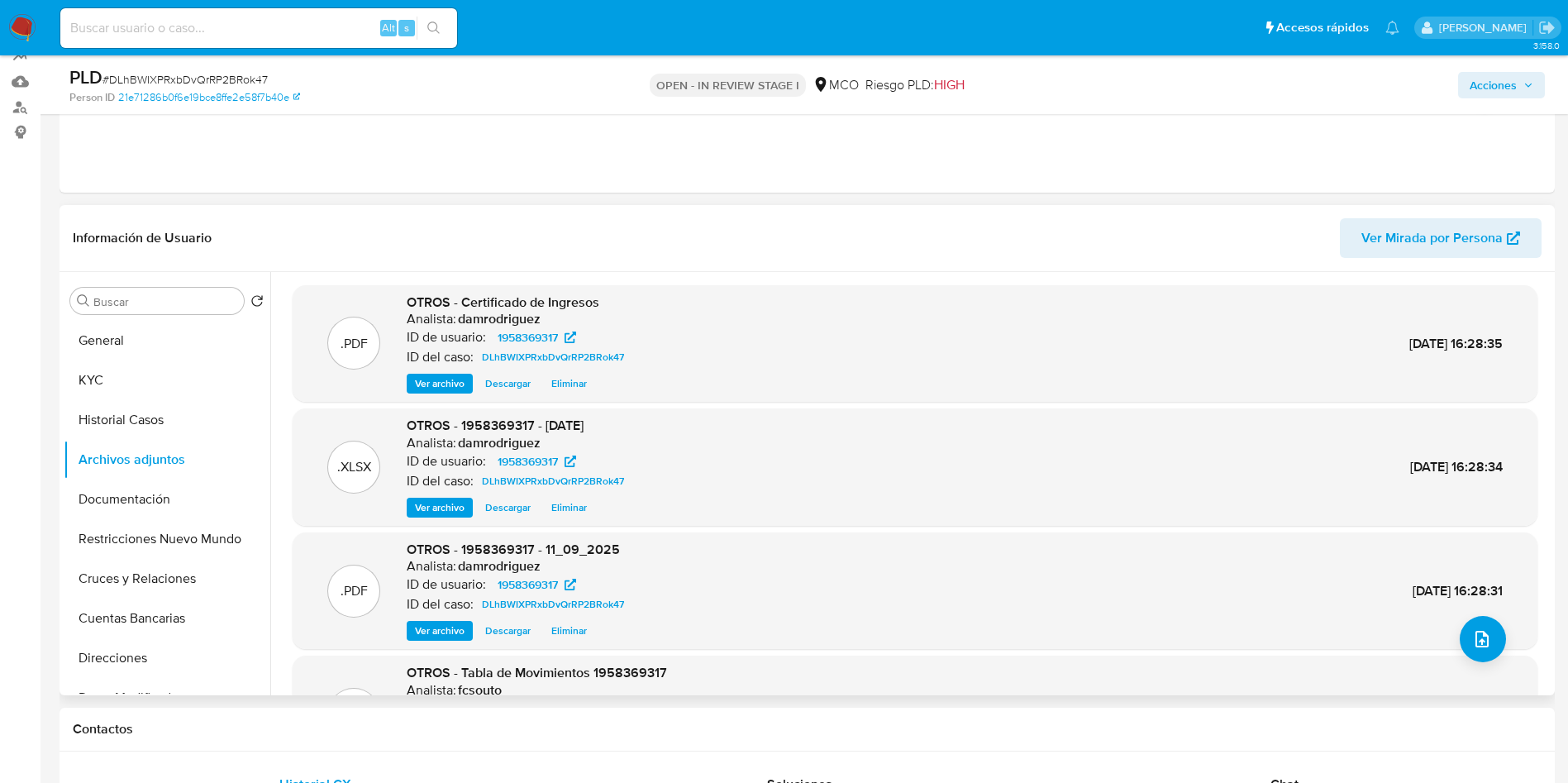
scroll to position [124, 0]
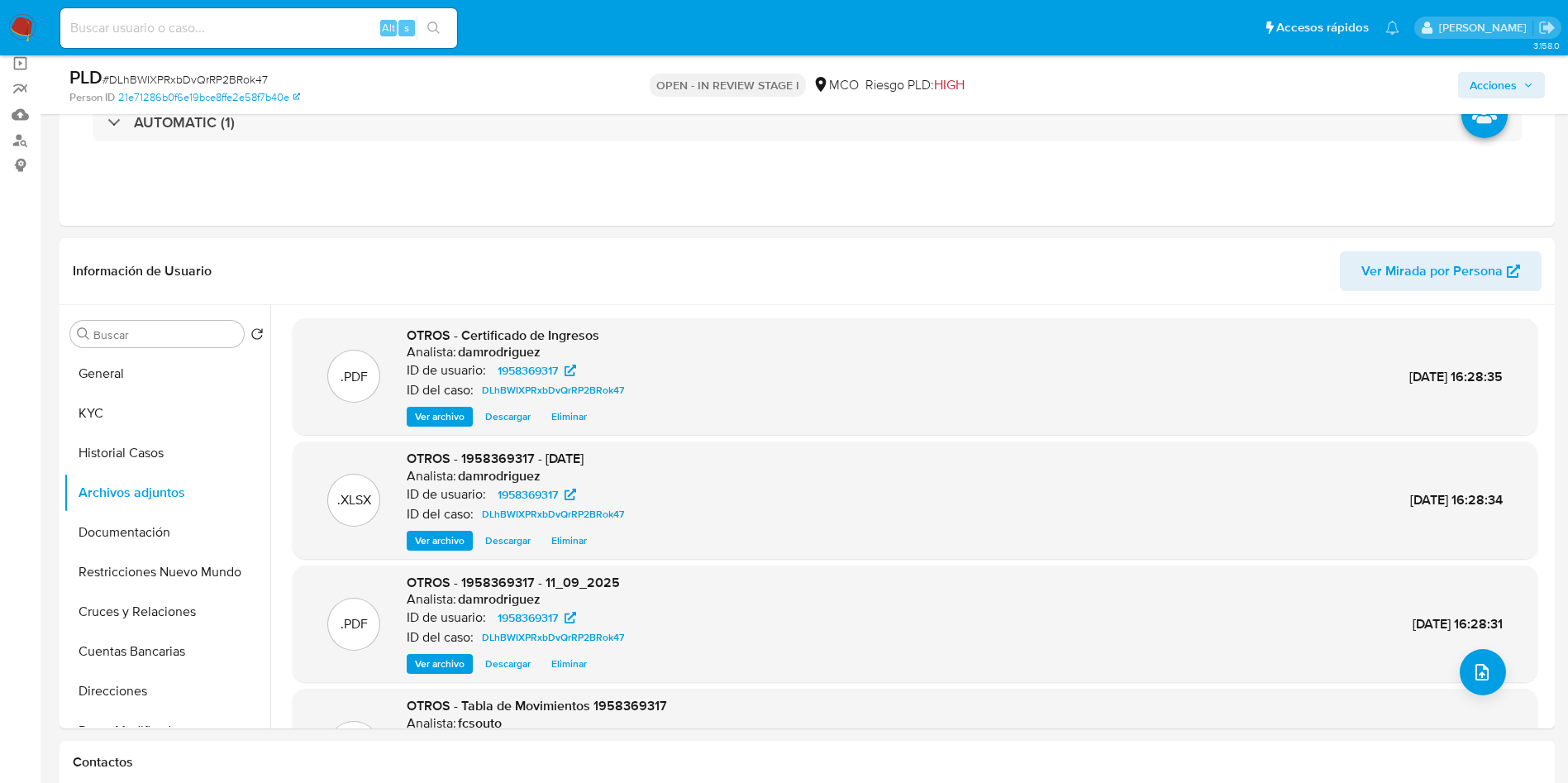
click at [1485, 86] on span "Acciones" at bounding box center [1492, 85] width 47 height 26
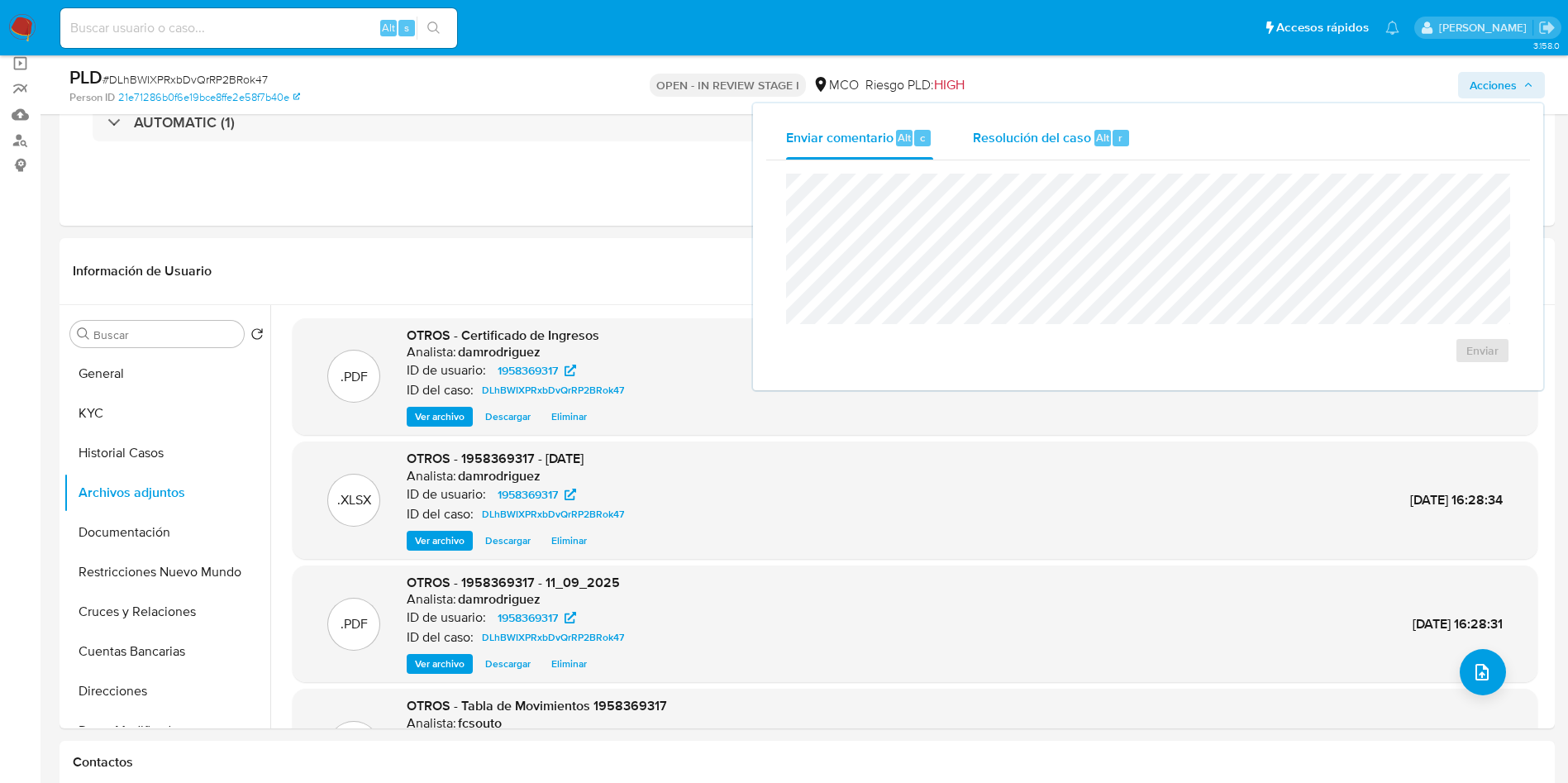
click at [1088, 132] on span "Resolución del caso" at bounding box center [1031, 137] width 118 height 19
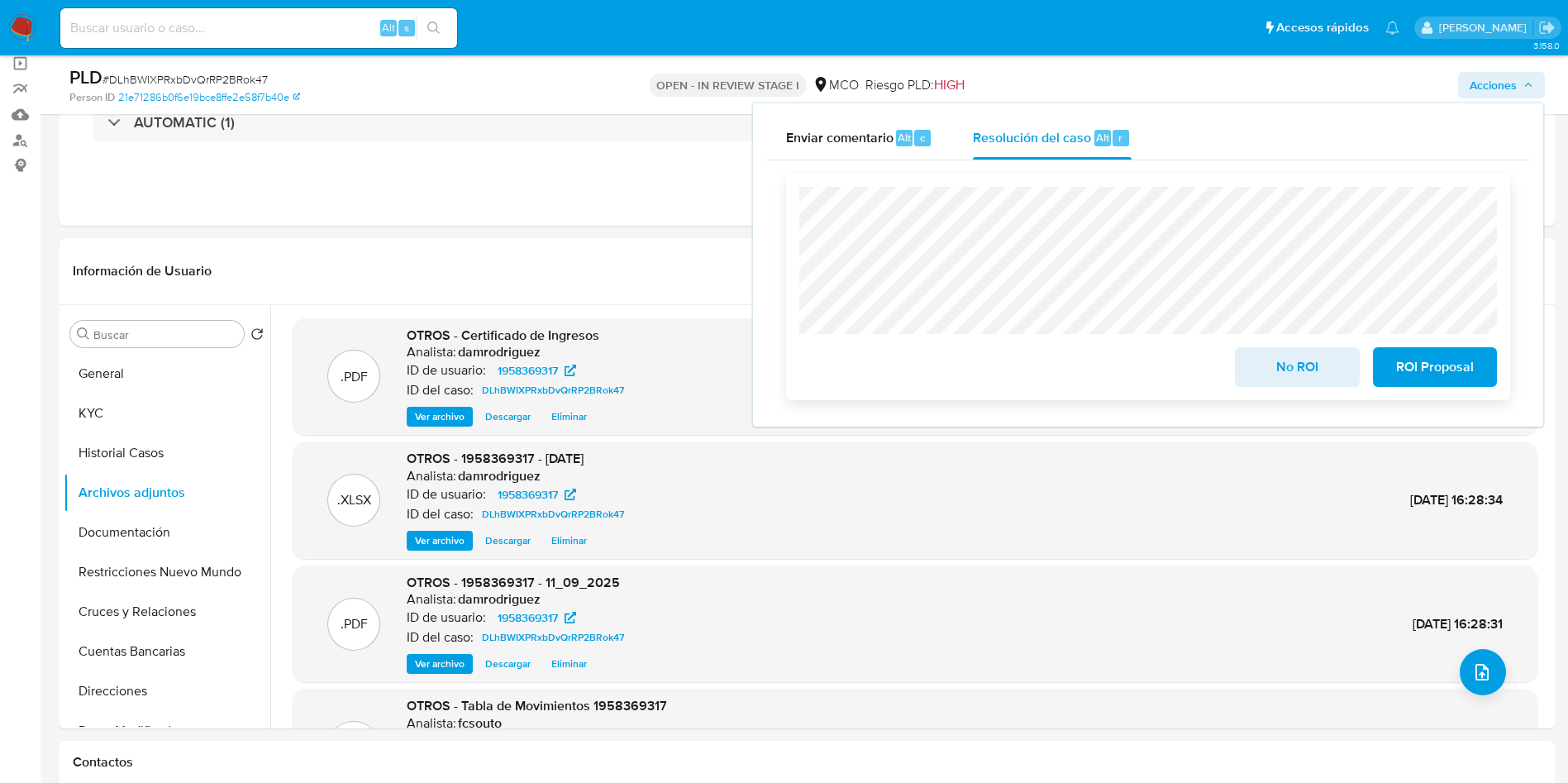
click at [1300, 380] on span "No ROI" at bounding box center [1296, 367] width 81 height 37
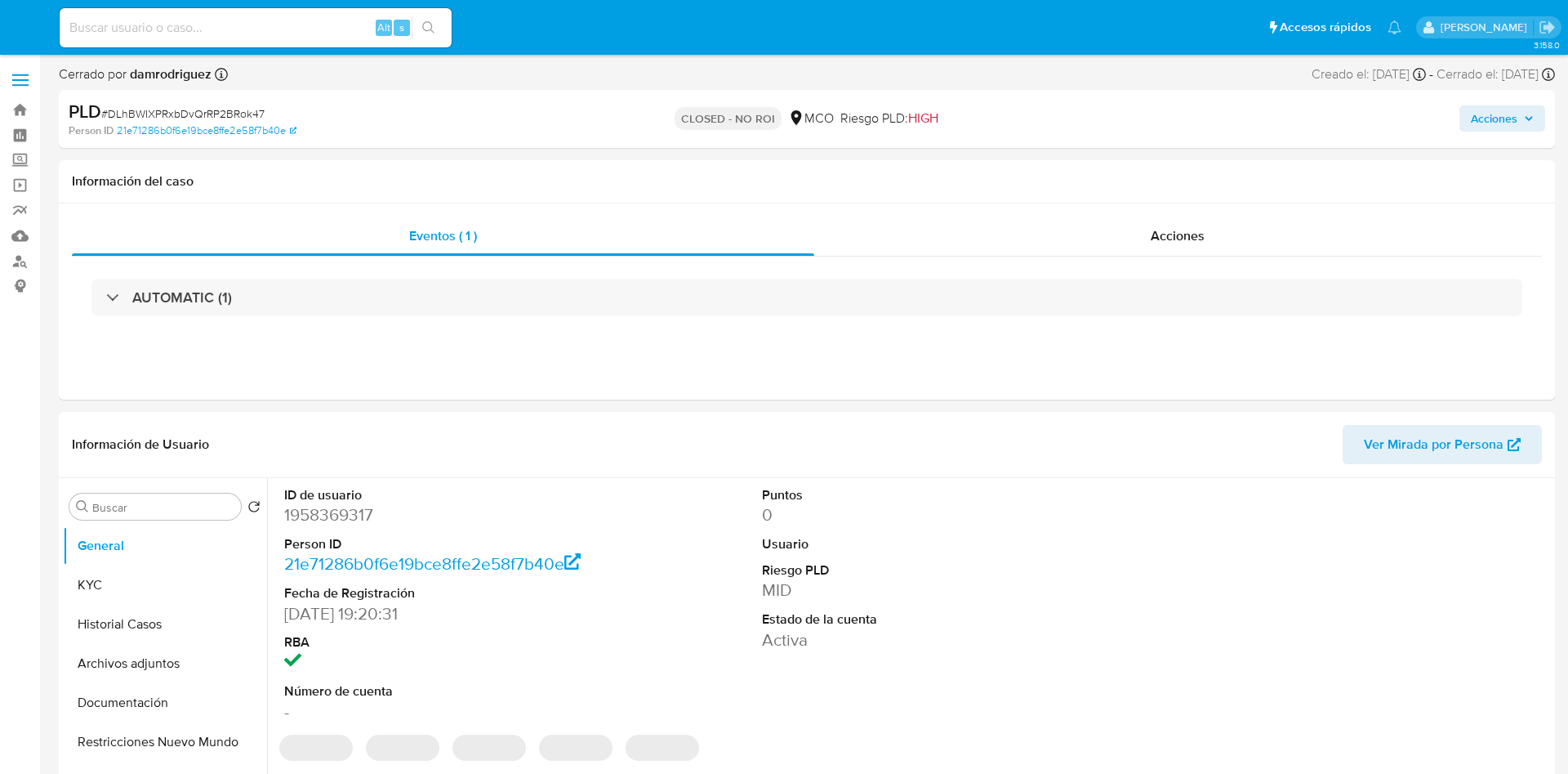
select select "10"
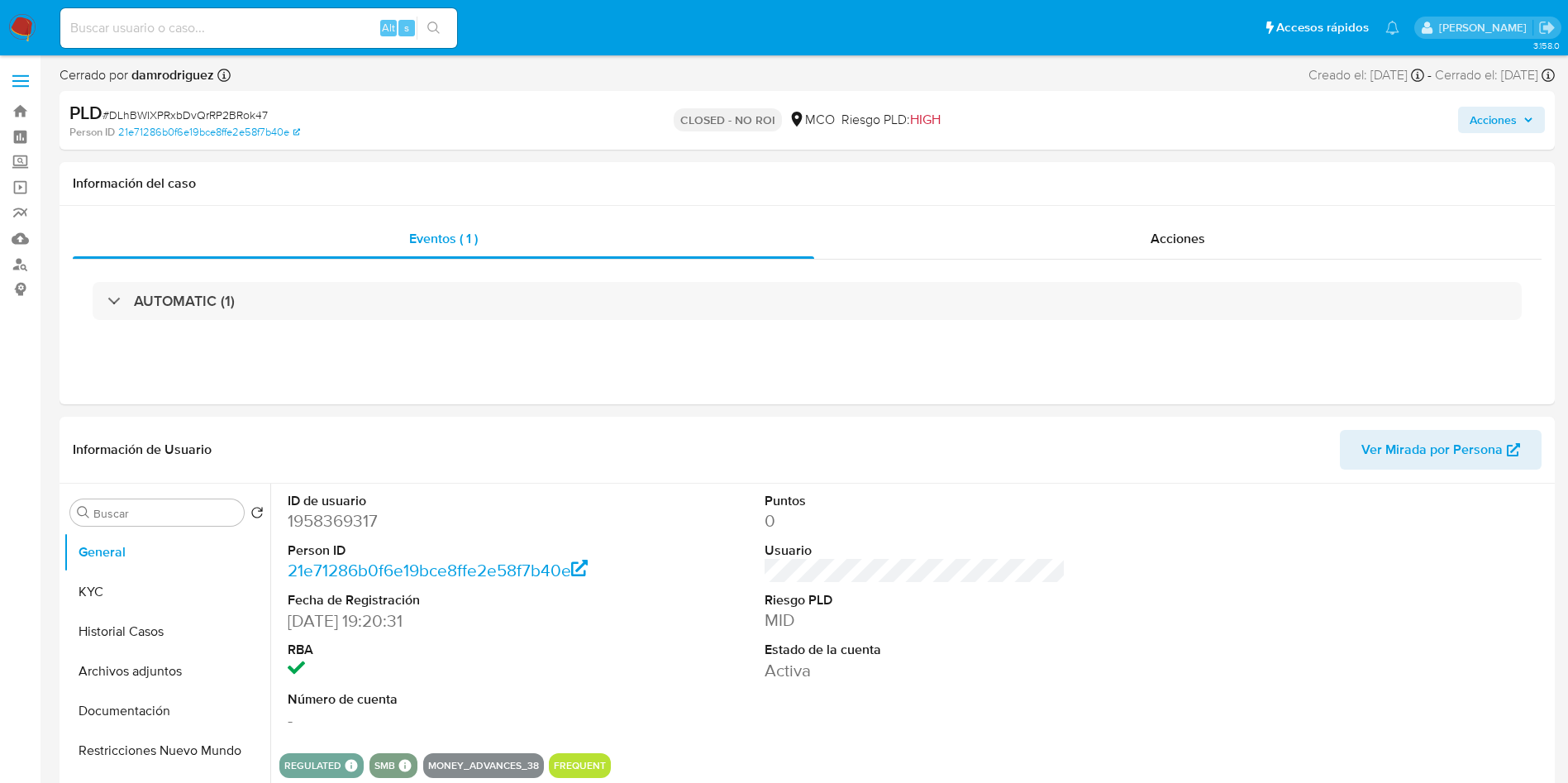
click at [31, 22] on img at bounding box center [22, 28] width 28 height 28
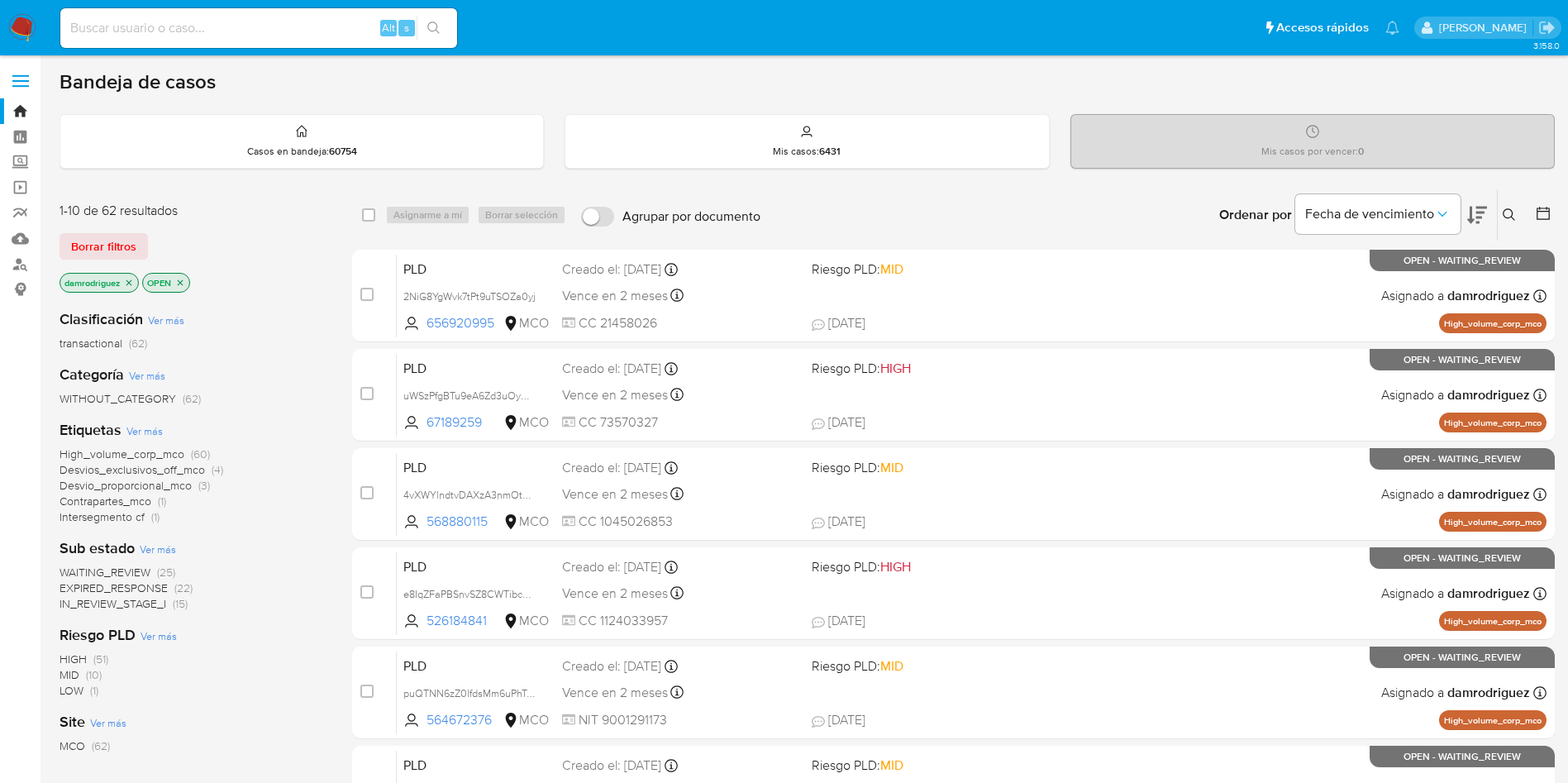
click at [176, 278] on icon "close-filter" at bounding box center [180, 283] width 10 height 10
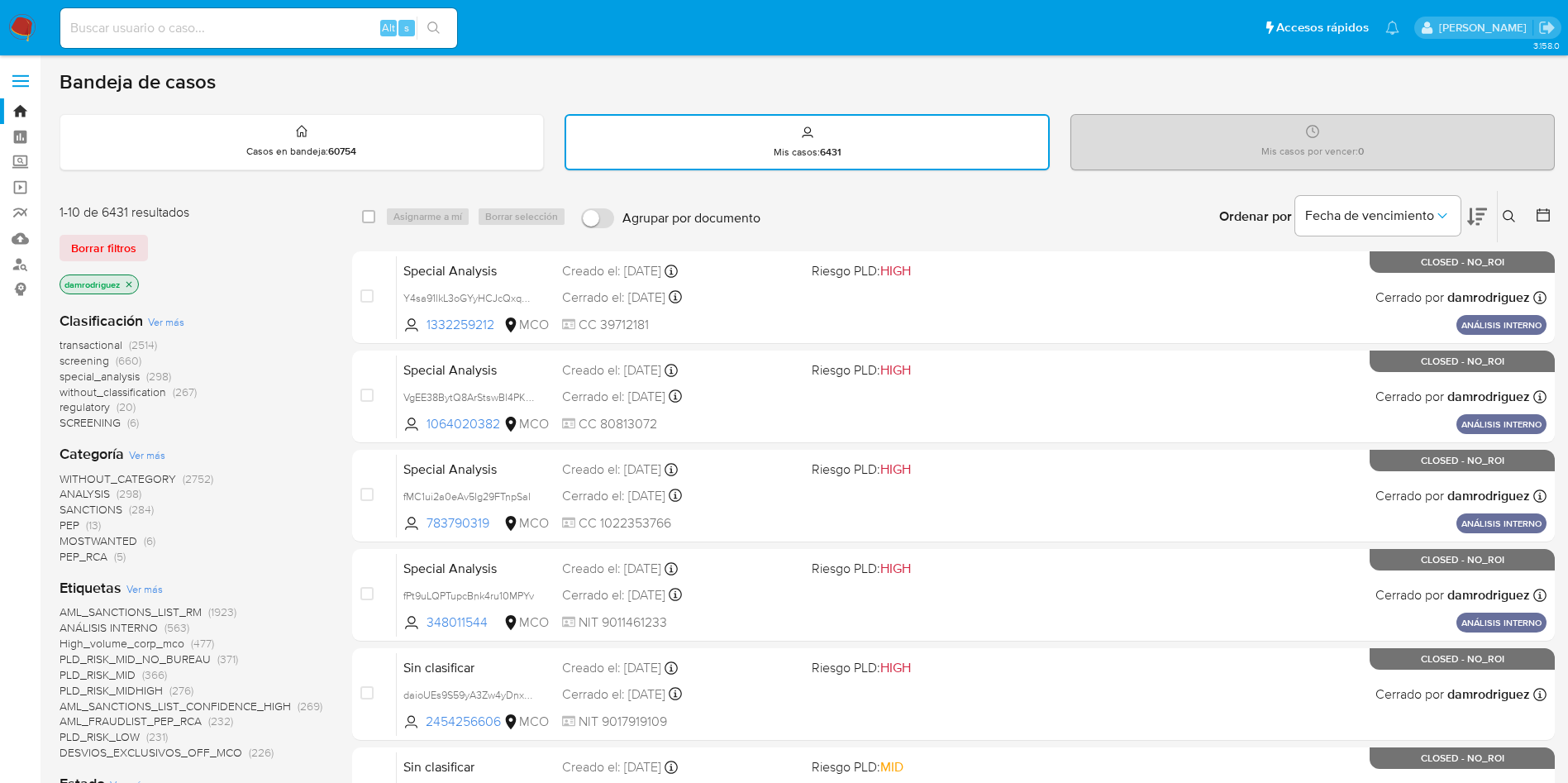
click at [131, 283] on icon "close-filter" at bounding box center [129, 284] width 6 height 6
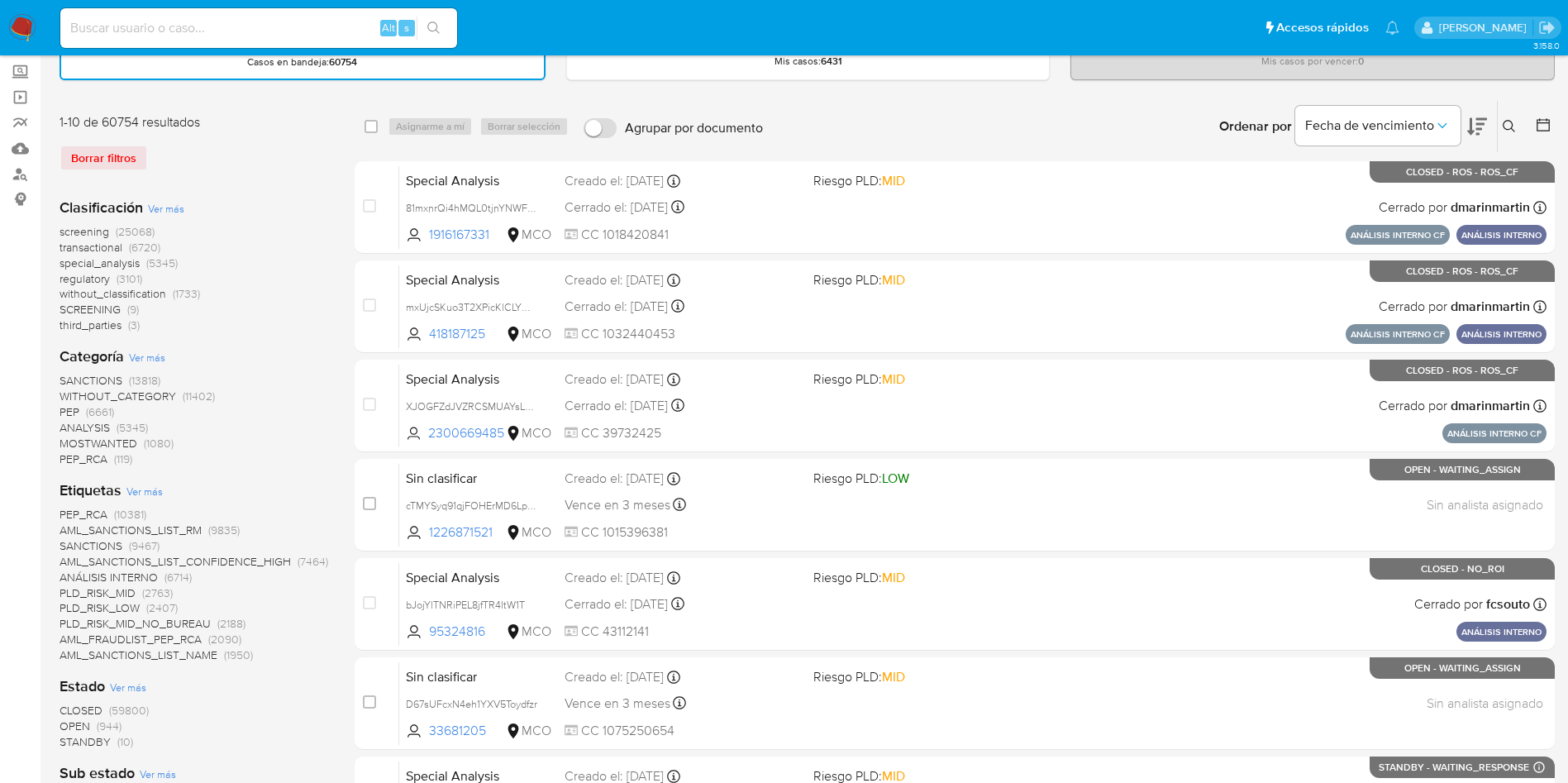
scroll to position [124, 0]
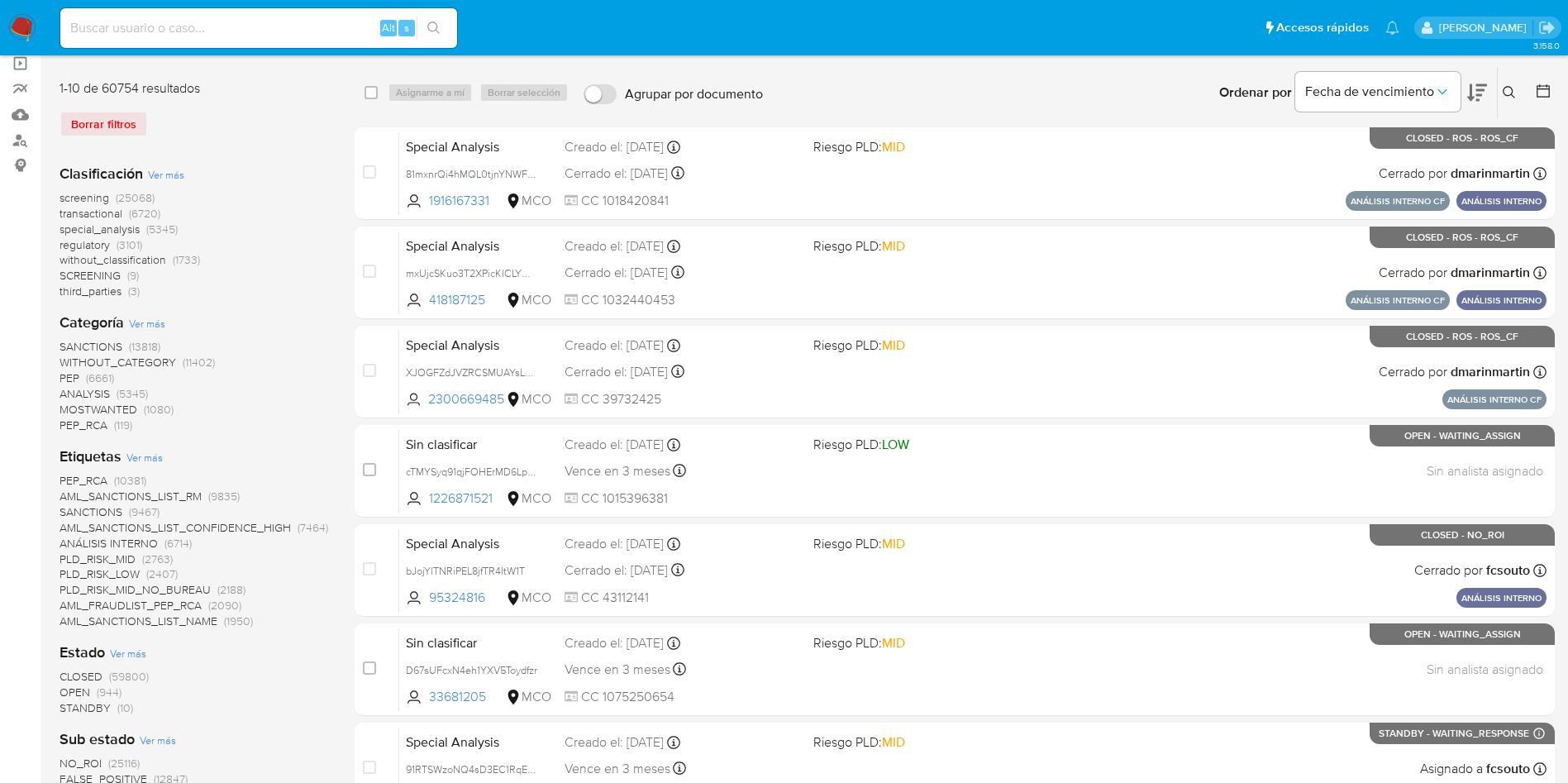
click at [145, 454] on span "Ver más" at bounding box center [144, 457] width 37 height 15
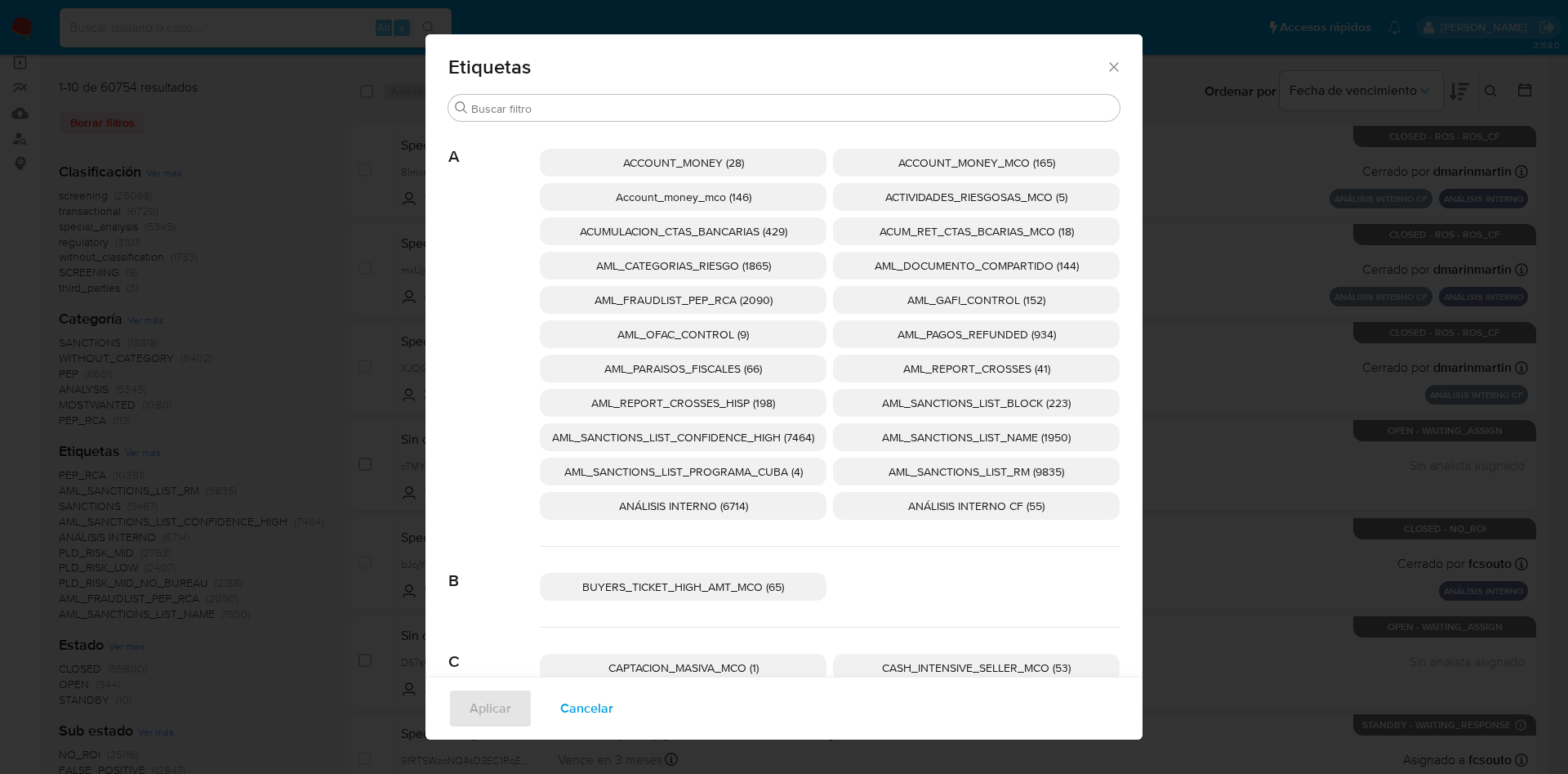
click at [232, 306] on div "Etiquetas Buscar A ACCOUNT_MONEY (28) ACCOUNT_MONEY_MCO (165) Account_money_mco…" at bounding box center [784, 387] width 1568 height 774
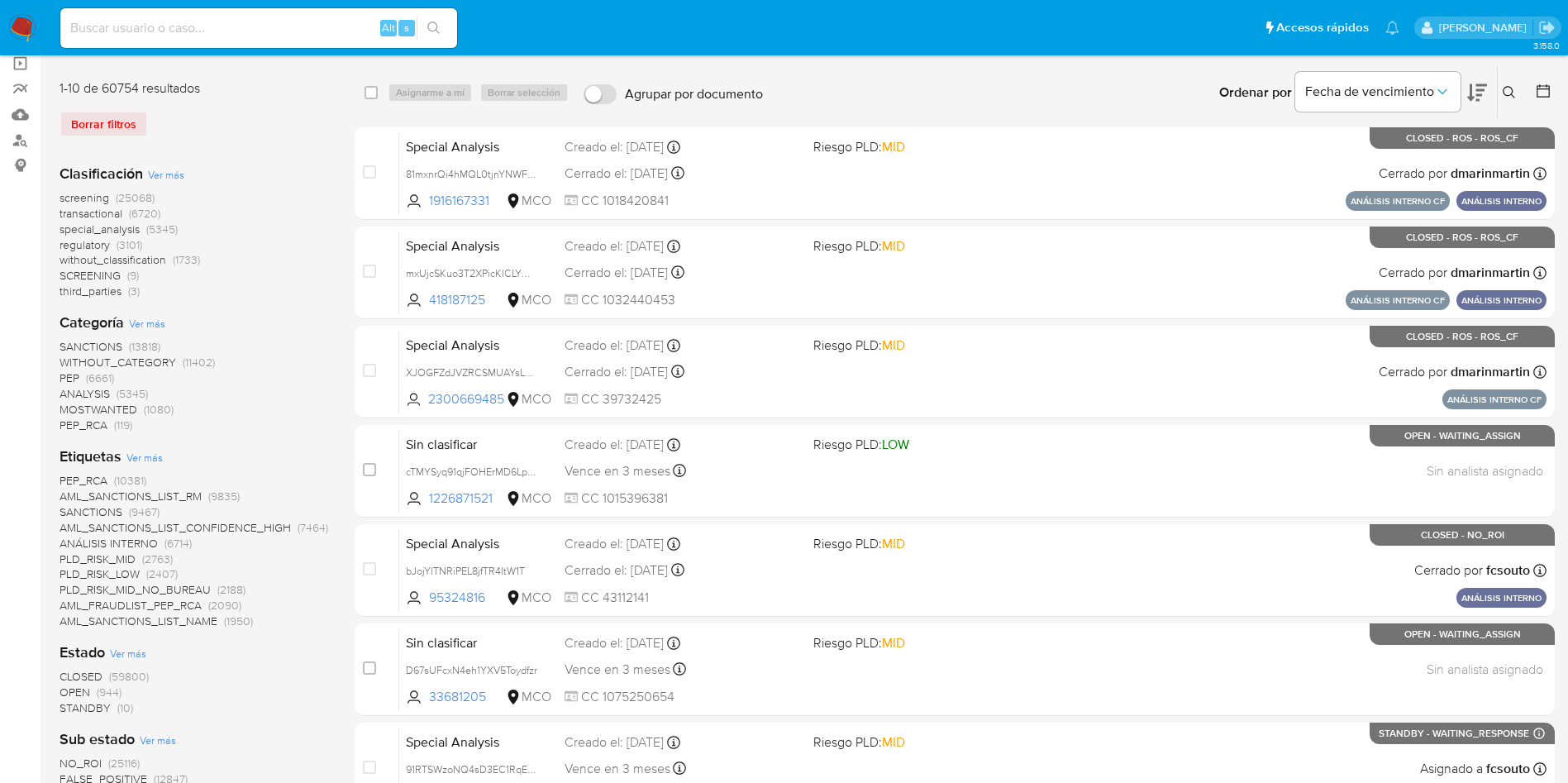
click at [81, 211] on span "transactional" at bounding box center [91, 212] width 63 height 16
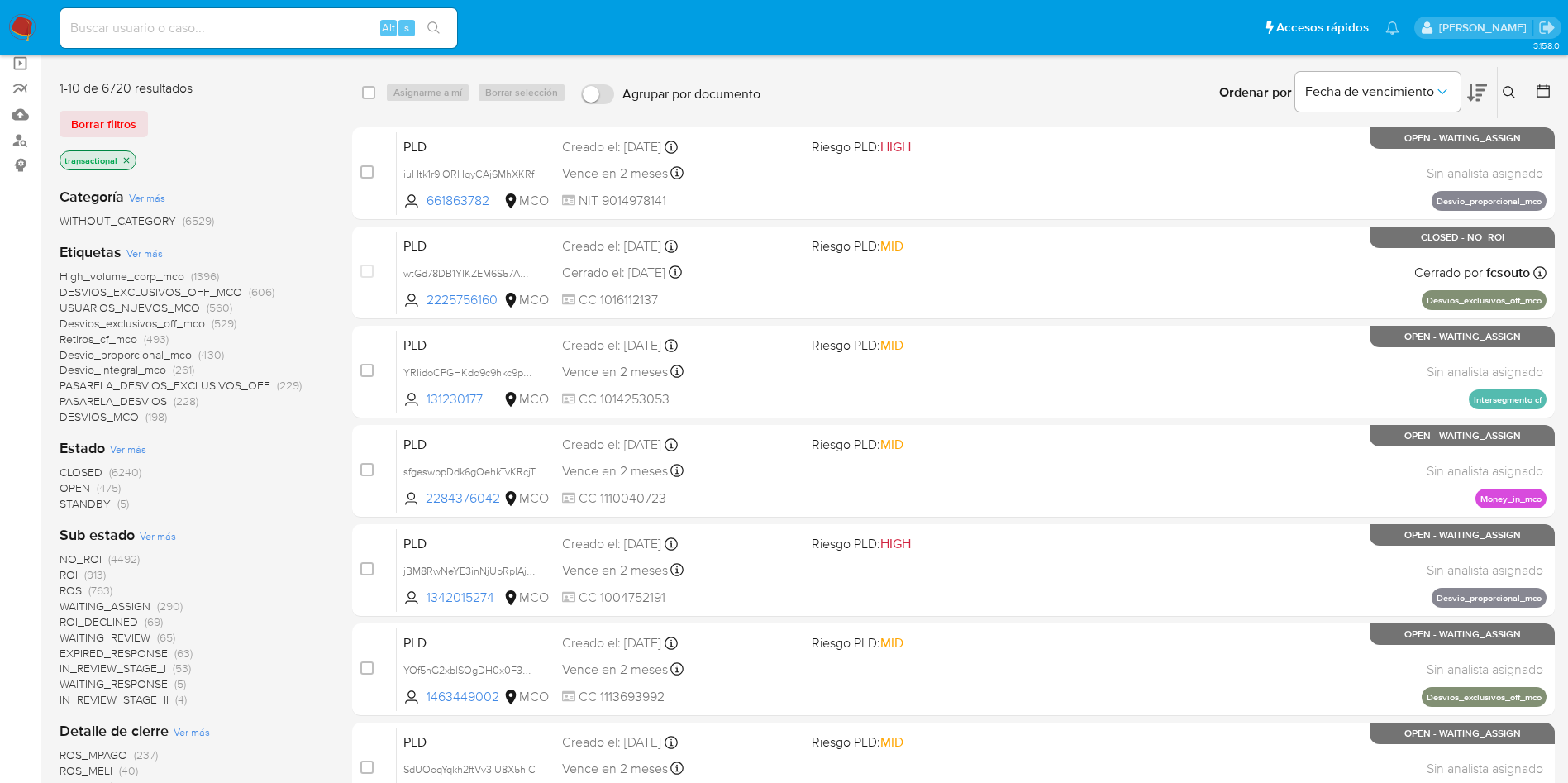
click at [147, 250] on span "Ver más" at bounding box center [144, 253] width 37 height 15
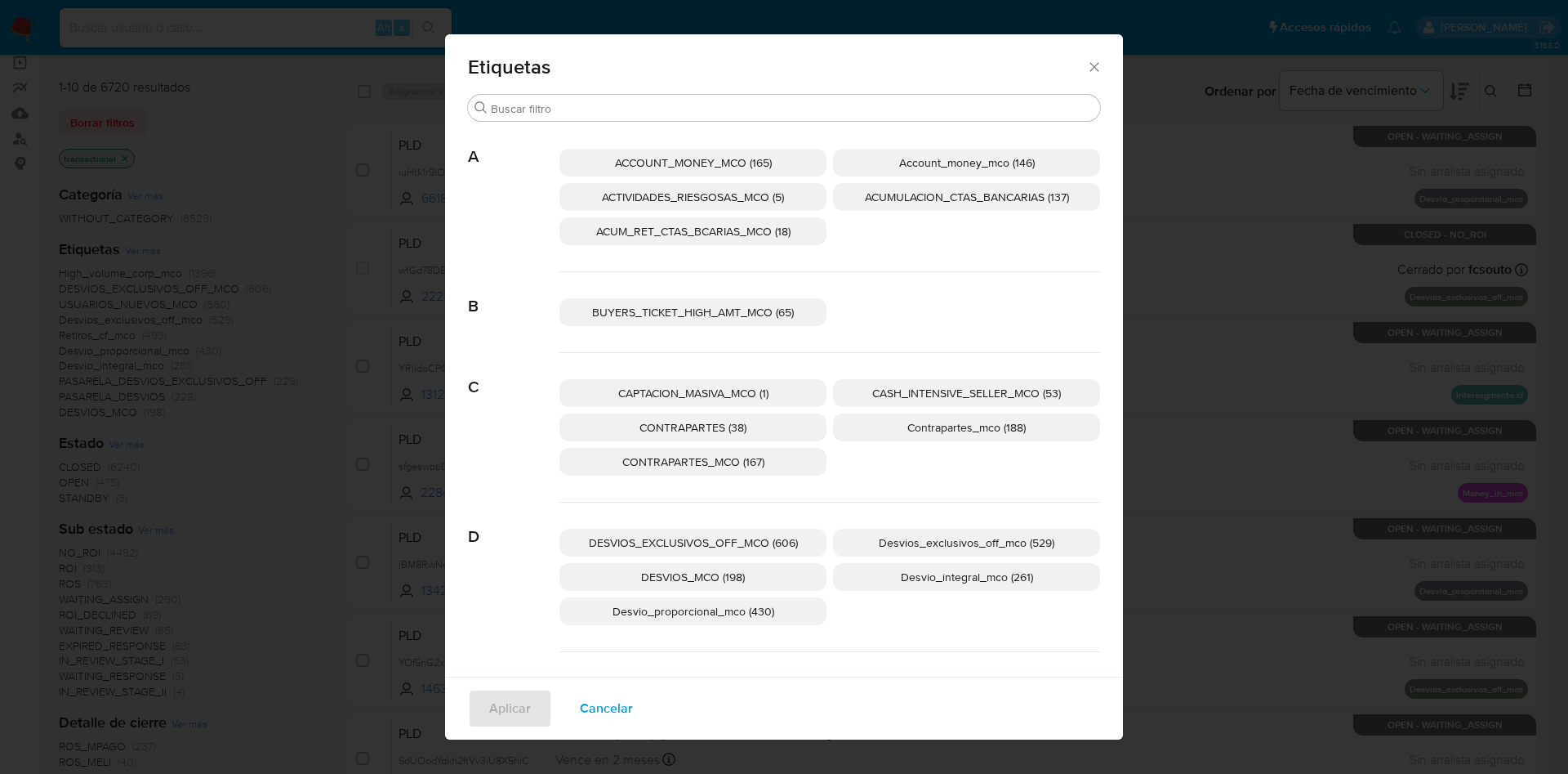
click at [661, 165] on span "ACCOUNT_MONEY_MCO (165)" at bounding box center [693, 162] width 157 height 16
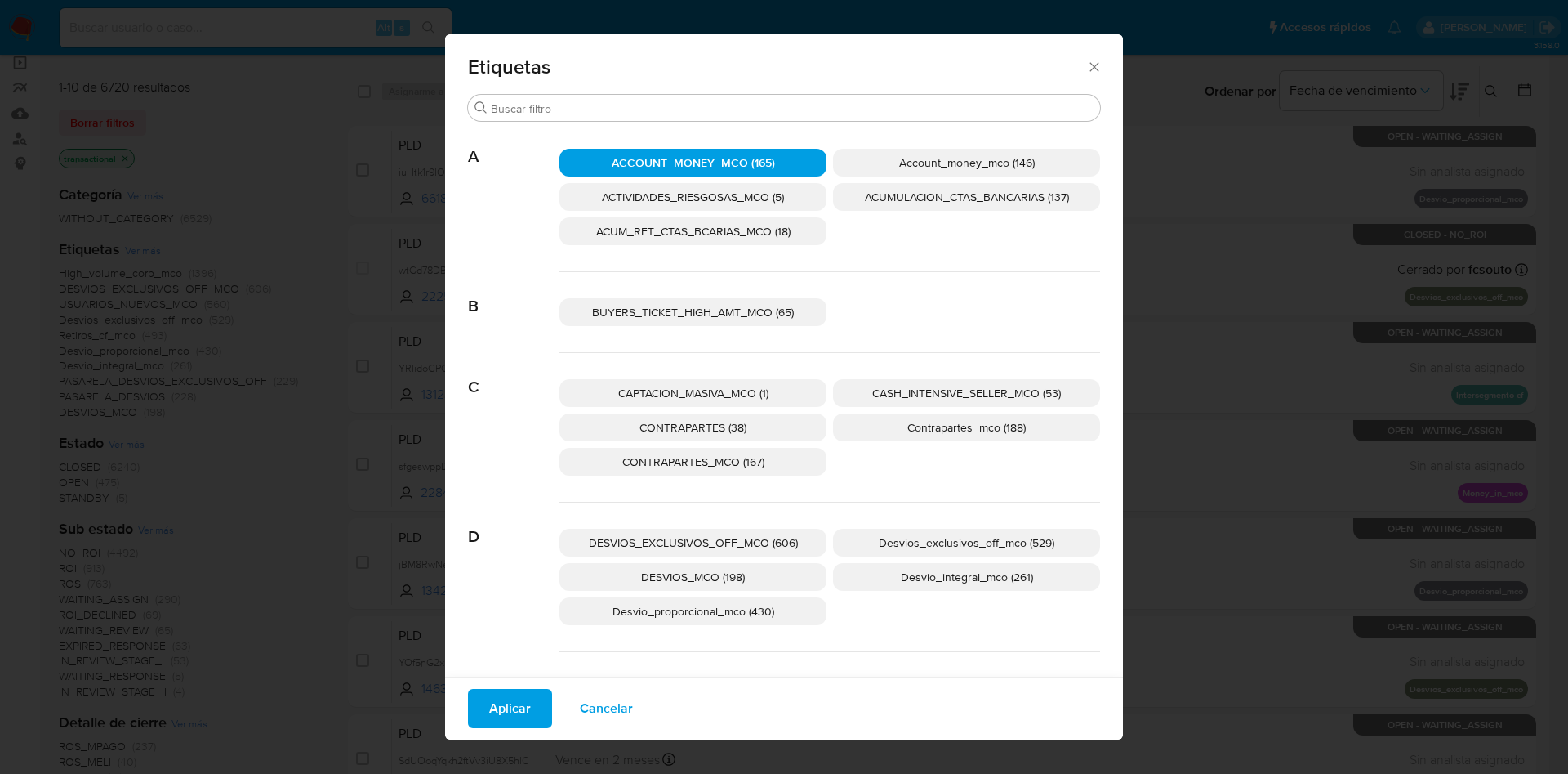
click at [915, 165] on span "Account_money_mco (146)" at bounding box center [966, 162] width 136 height 16
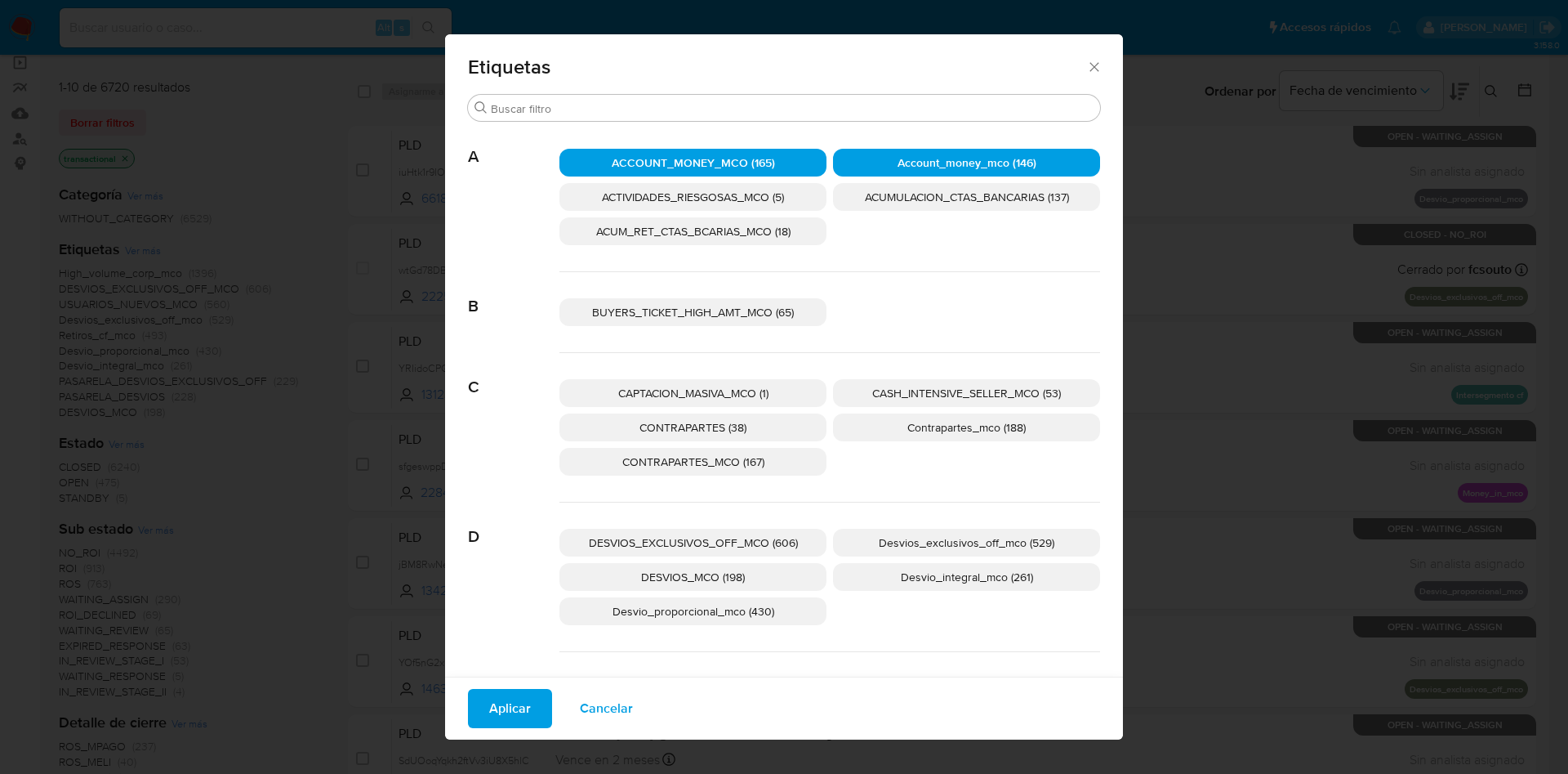
click at [490, 704] on span "Aplicar" at bounding box center [510, 708] width 42 height 36
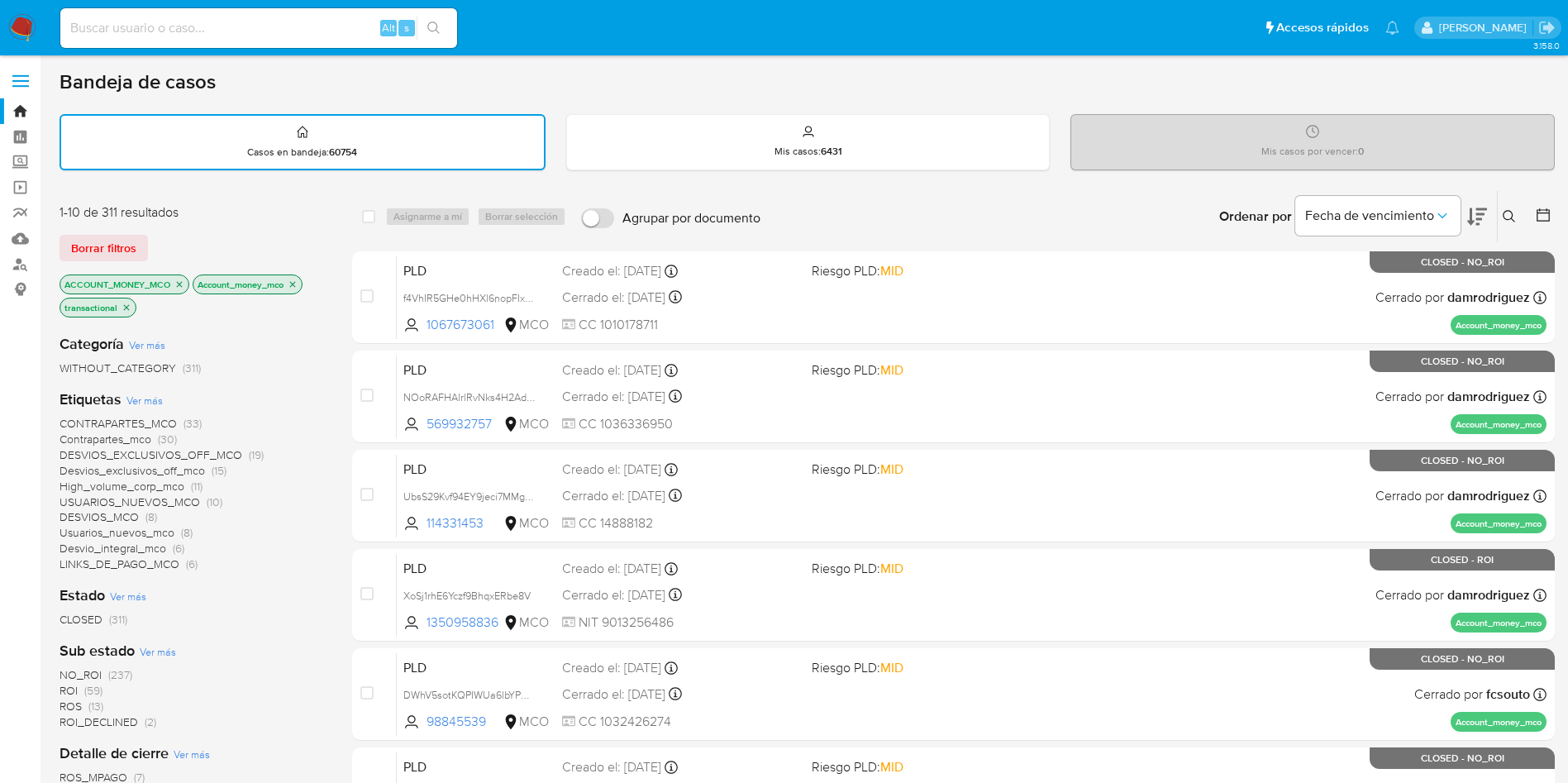
click at [1475, 213] on icon at bounding box center [1476, 216] width 20 height 20
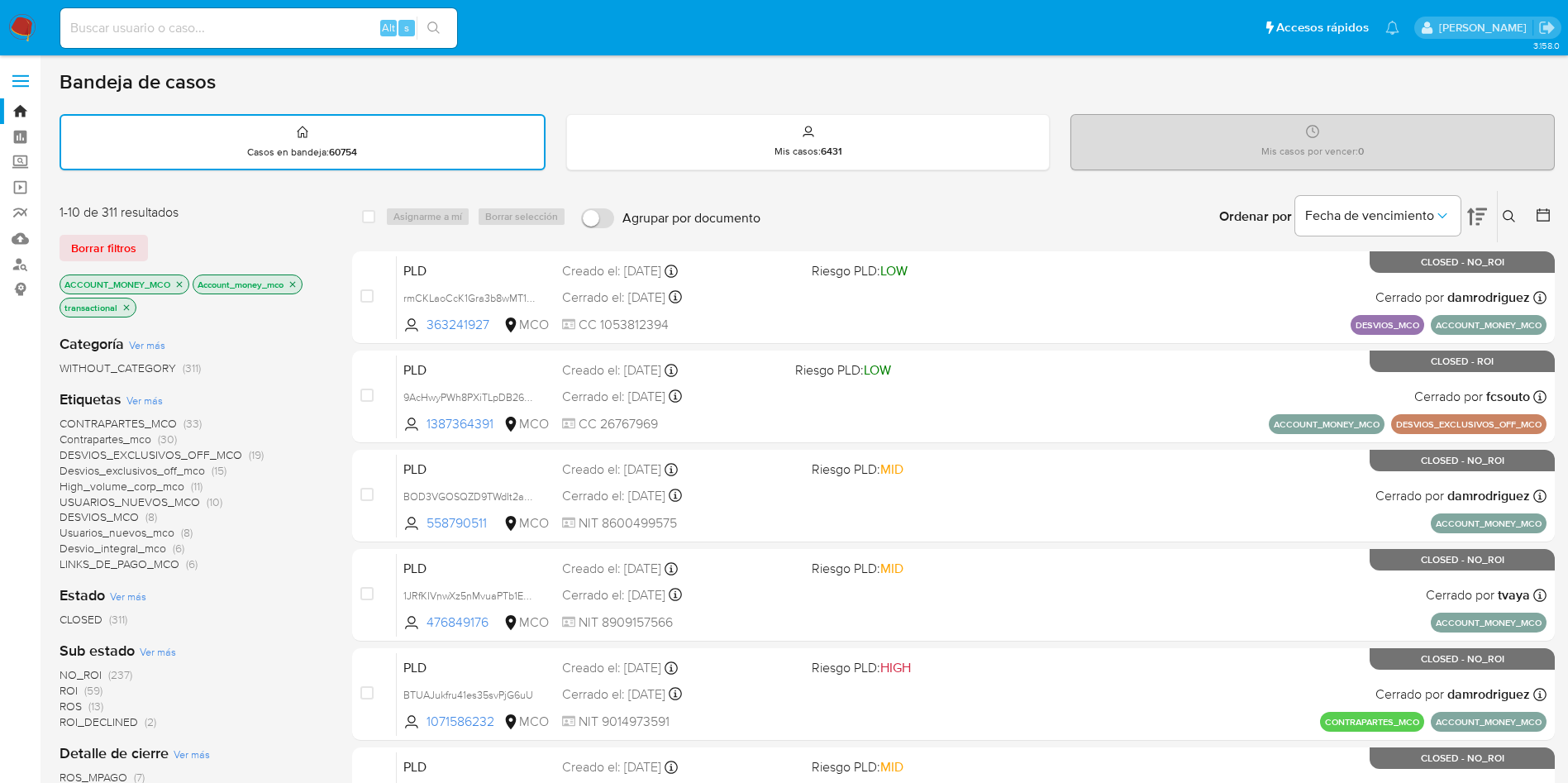
click at [1485, 206] on icon at bounding box center [1476, 216] width 20 height 20
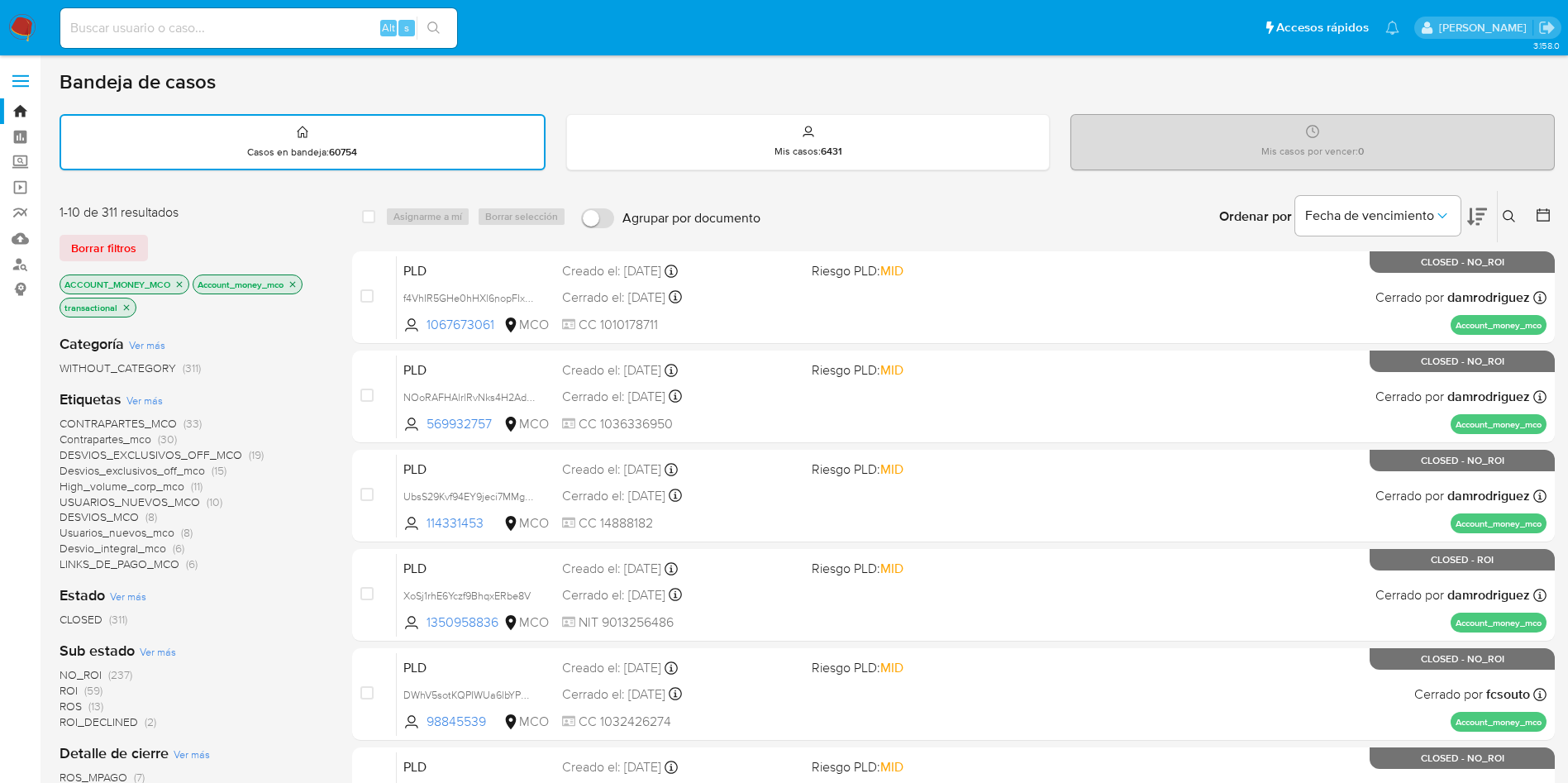
click at [1513, 207] on button at bounding box center [1511, 216] width 27 height 20
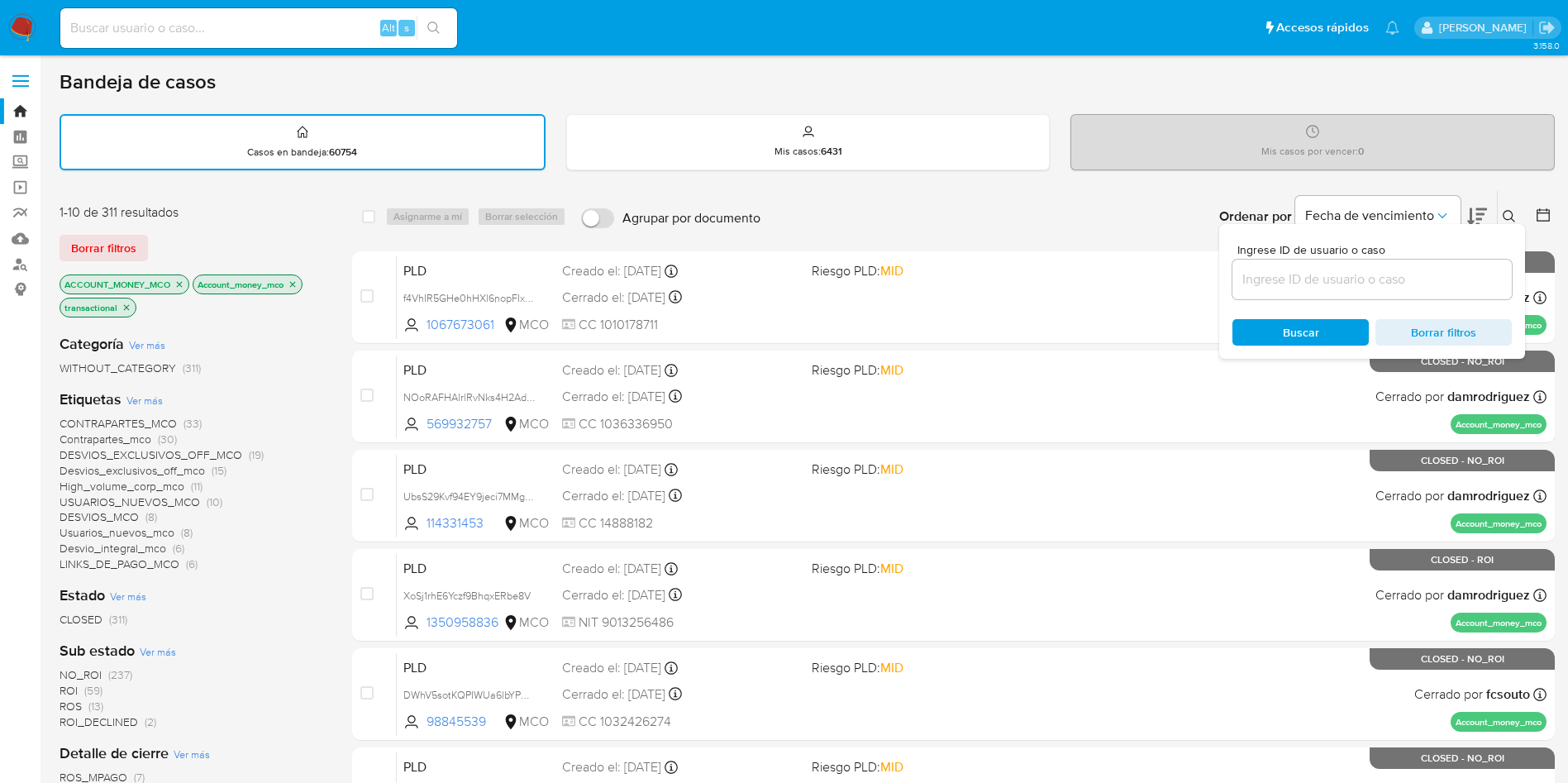
click at [1512, 216] on icon at bounding box center [1509, 216] width 13 height 13
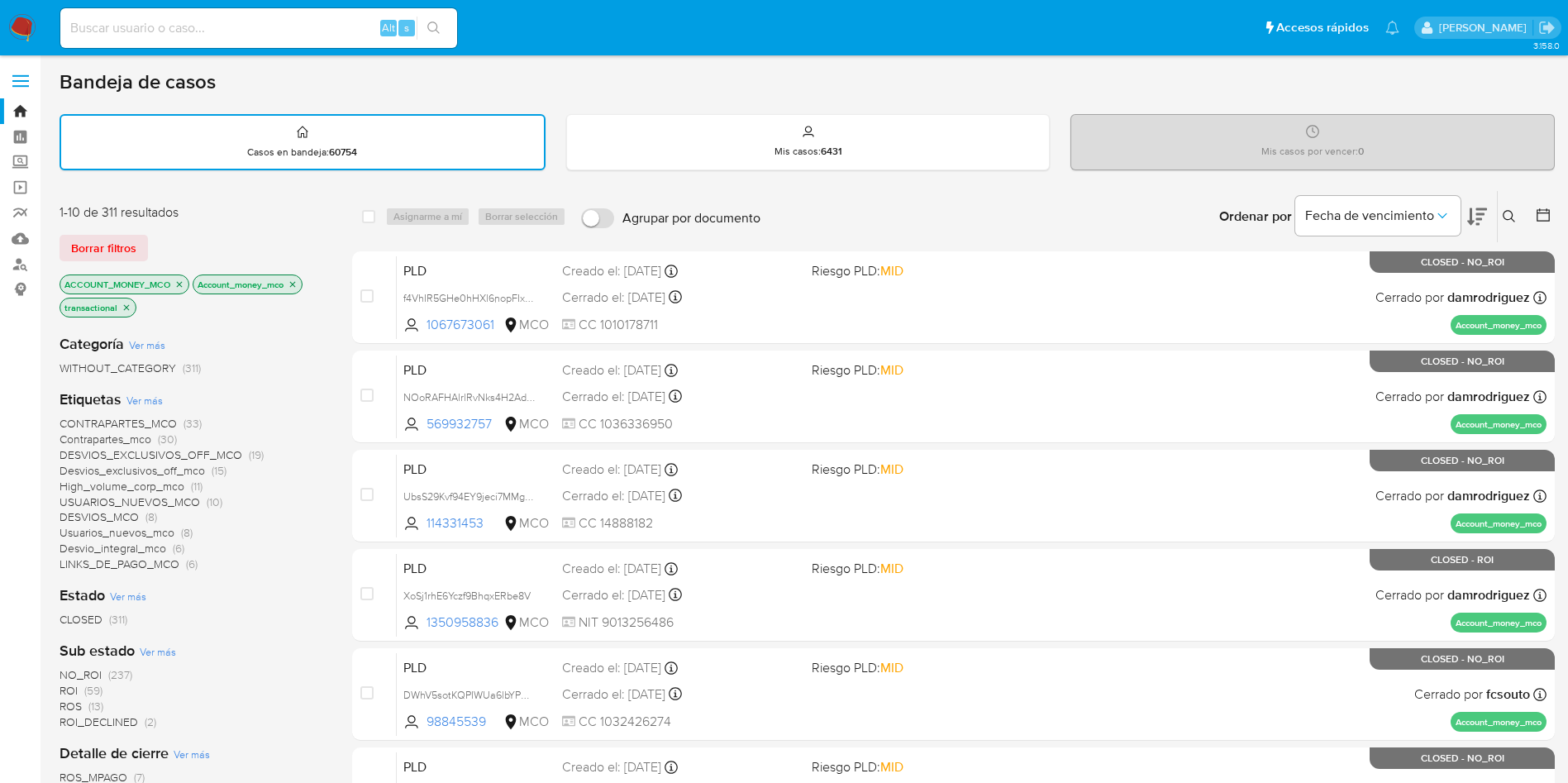
click at [296, 281] on icon "close-filter" at bounding box center [293, 284] width 10 height 10
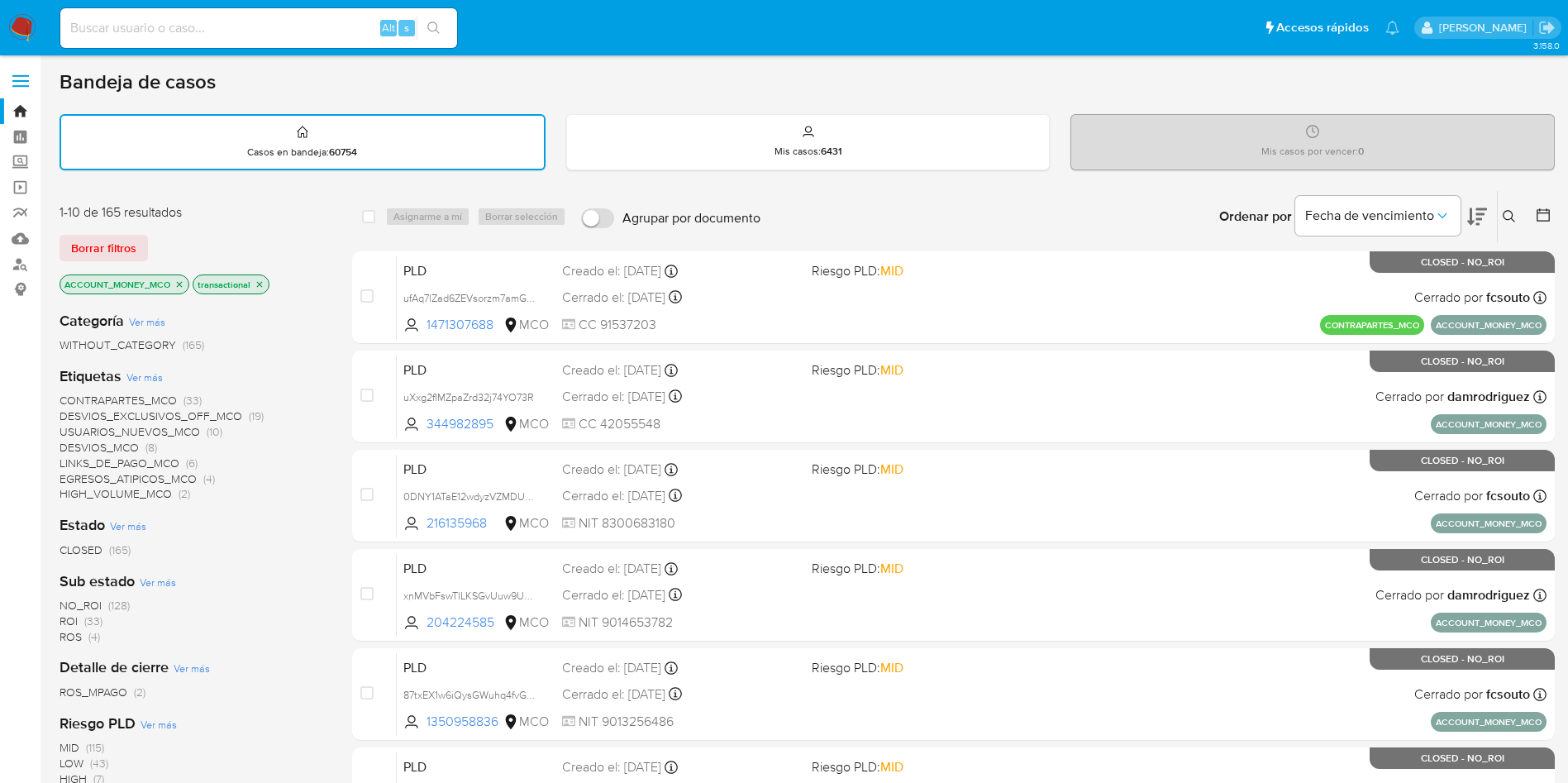
click at [179, 284] on icon "close-filter" at bounding box center [179, 284] width 10 height 10
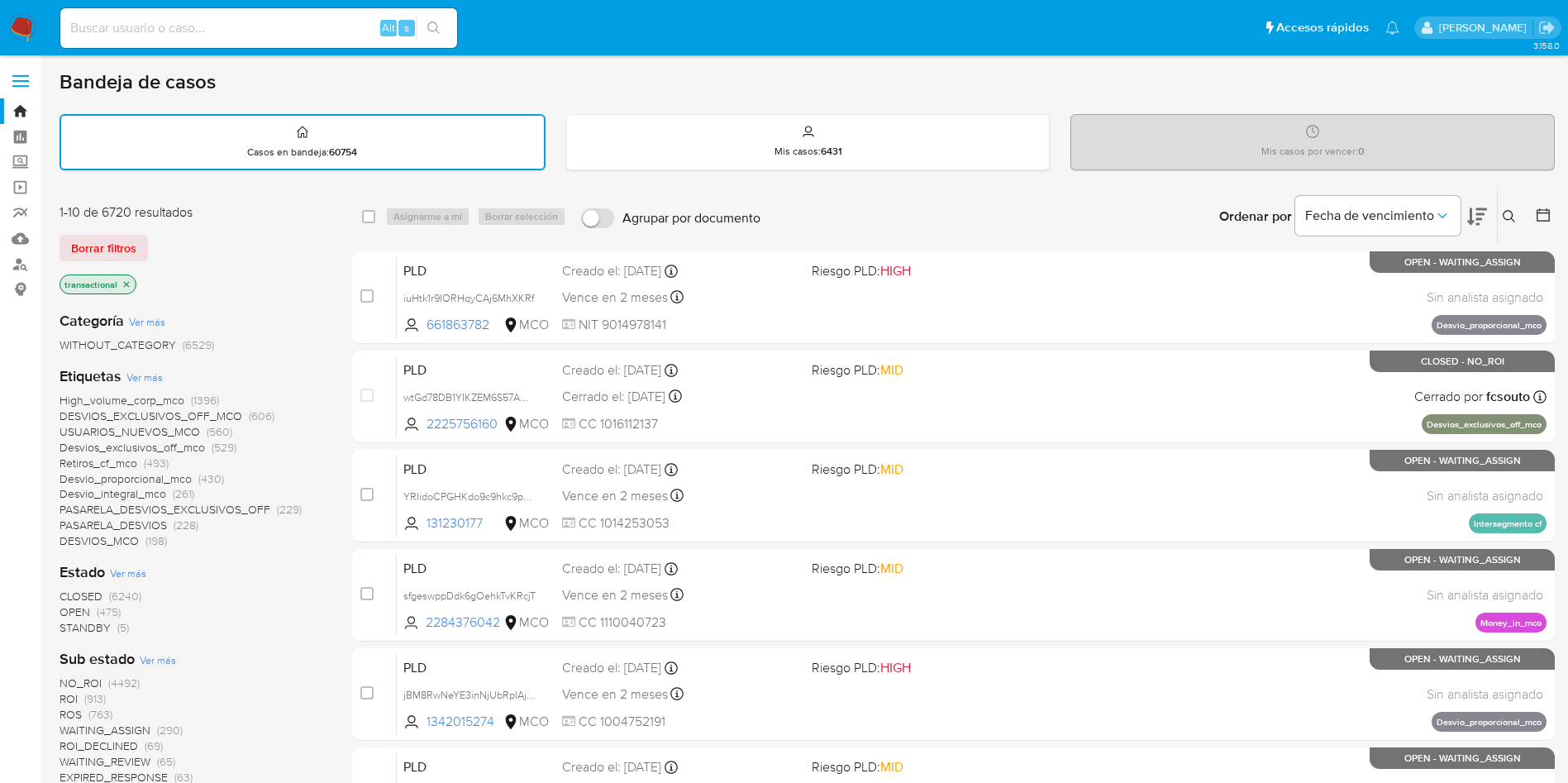
click at [1538, 209] on icon at bounding box center [1543, 215] width 14 height 14
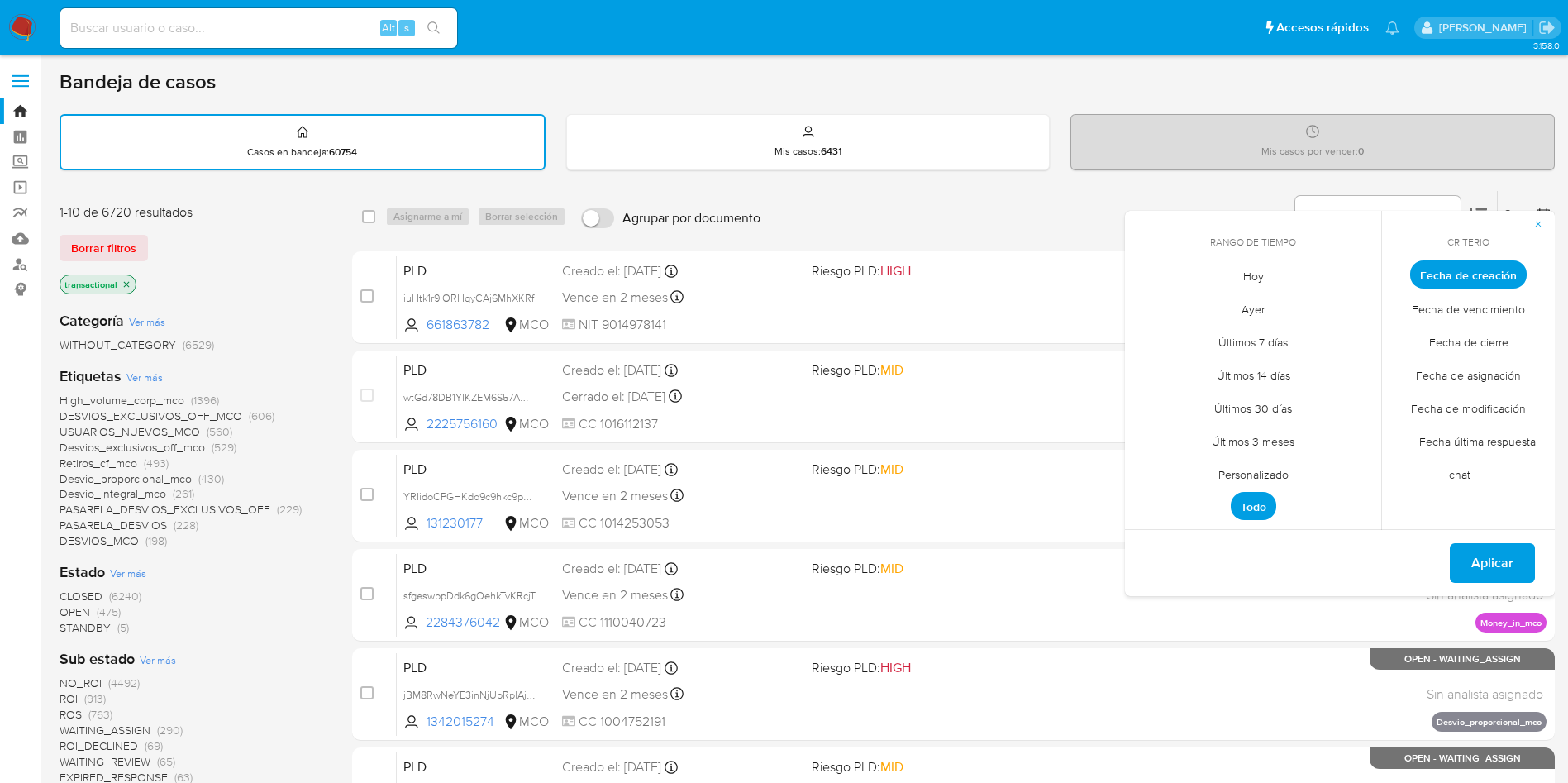
click at [1270, 473] on span "Personalizado" at bounding box center [1254, 474] width 105 height 34
click at [1145, 295] on icon "Mes anterior" at bounding box center [1150, 304] width 20 height 20
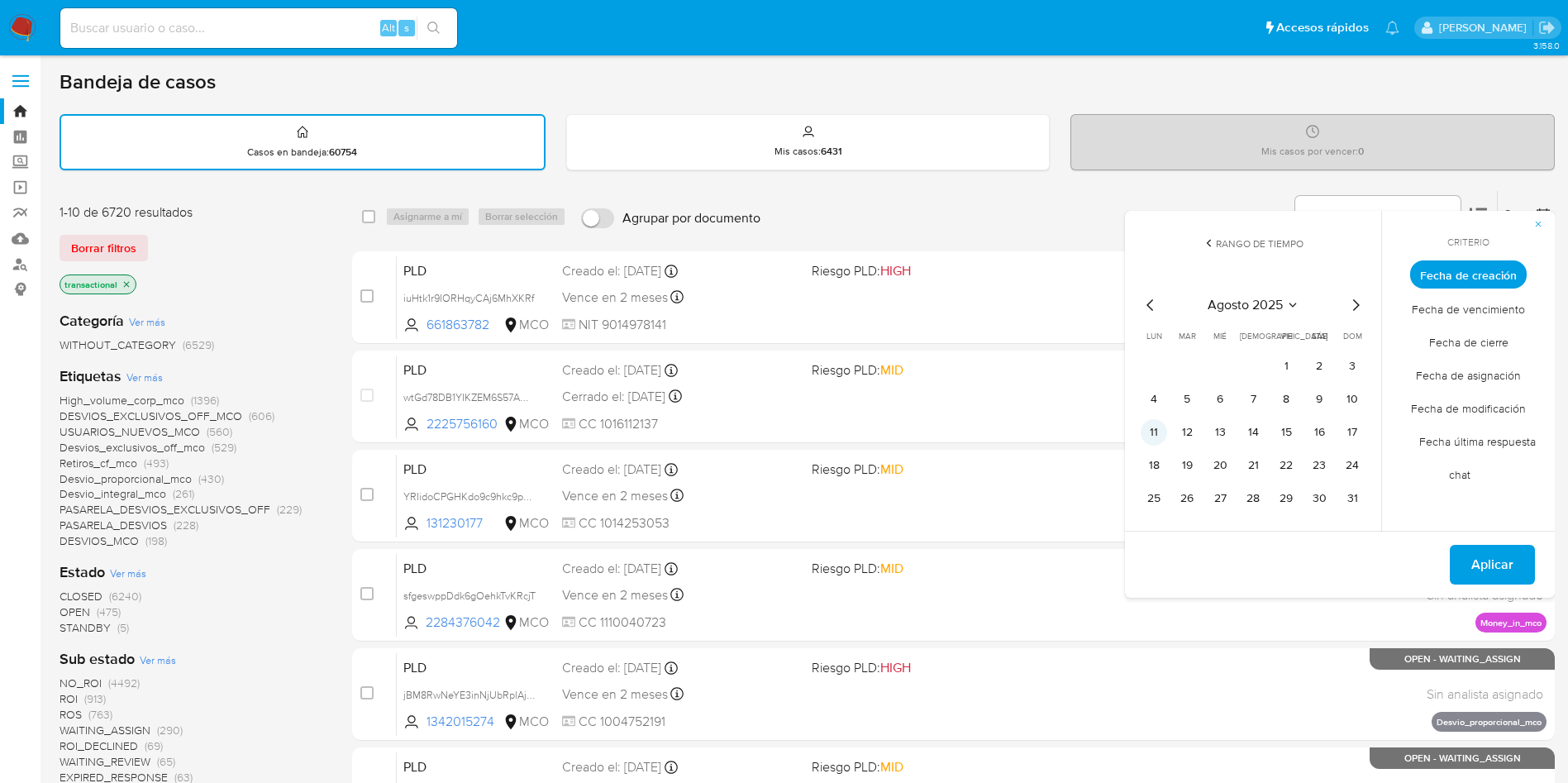
click at [1157, 431] on button "11" at bounding box center [1153, 431] width 26 height 26
click at [1221, 428] on button "13" at bounding box center [1220, 431] width 26 height 26
click at [1475, 561] on span "Aplicar" at bounding box center [1492, 564] width 42 height 37
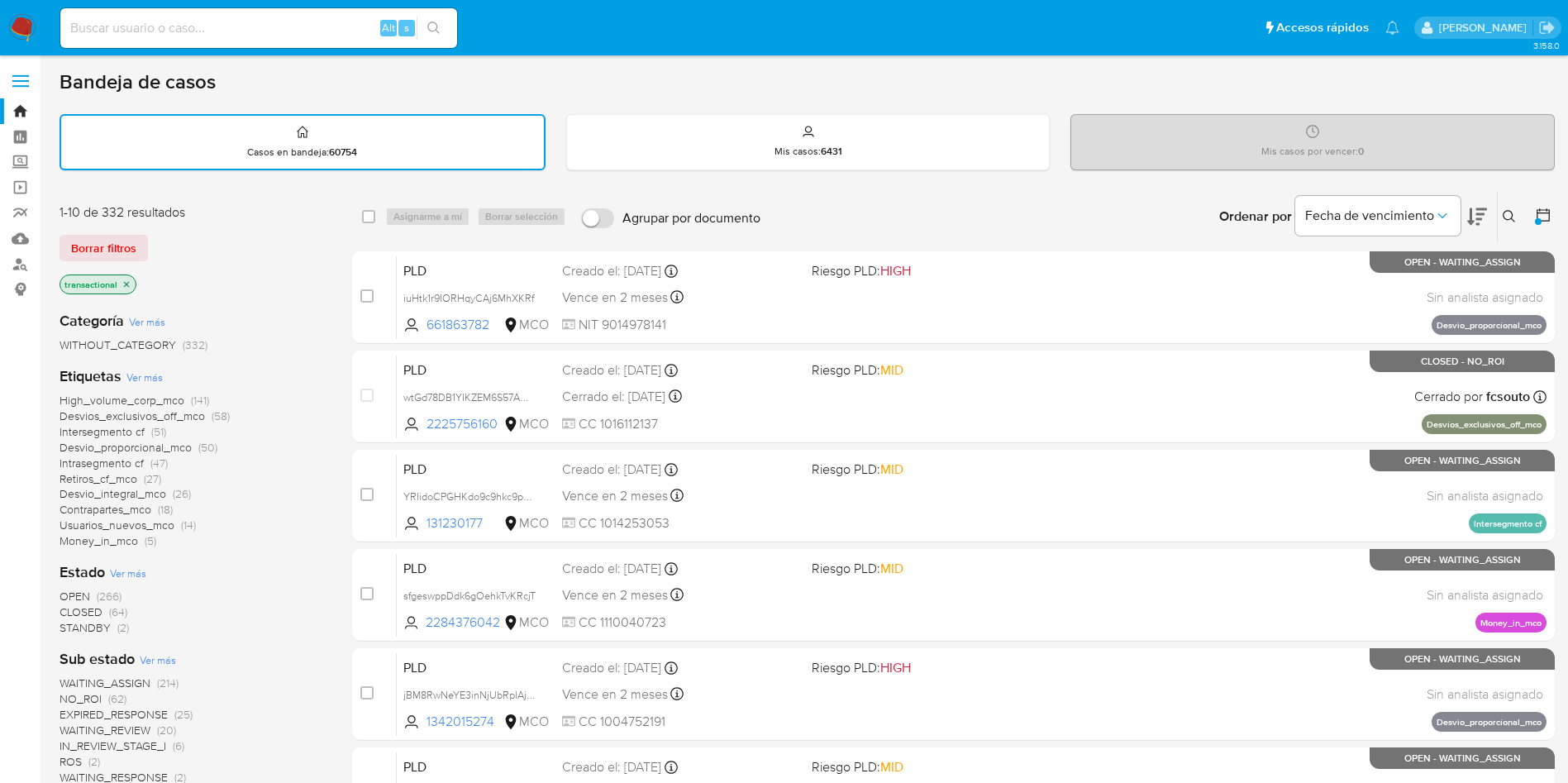
click at [137, 372] on span "Ver más" at bounding box center [144, 377] width 37 height 15
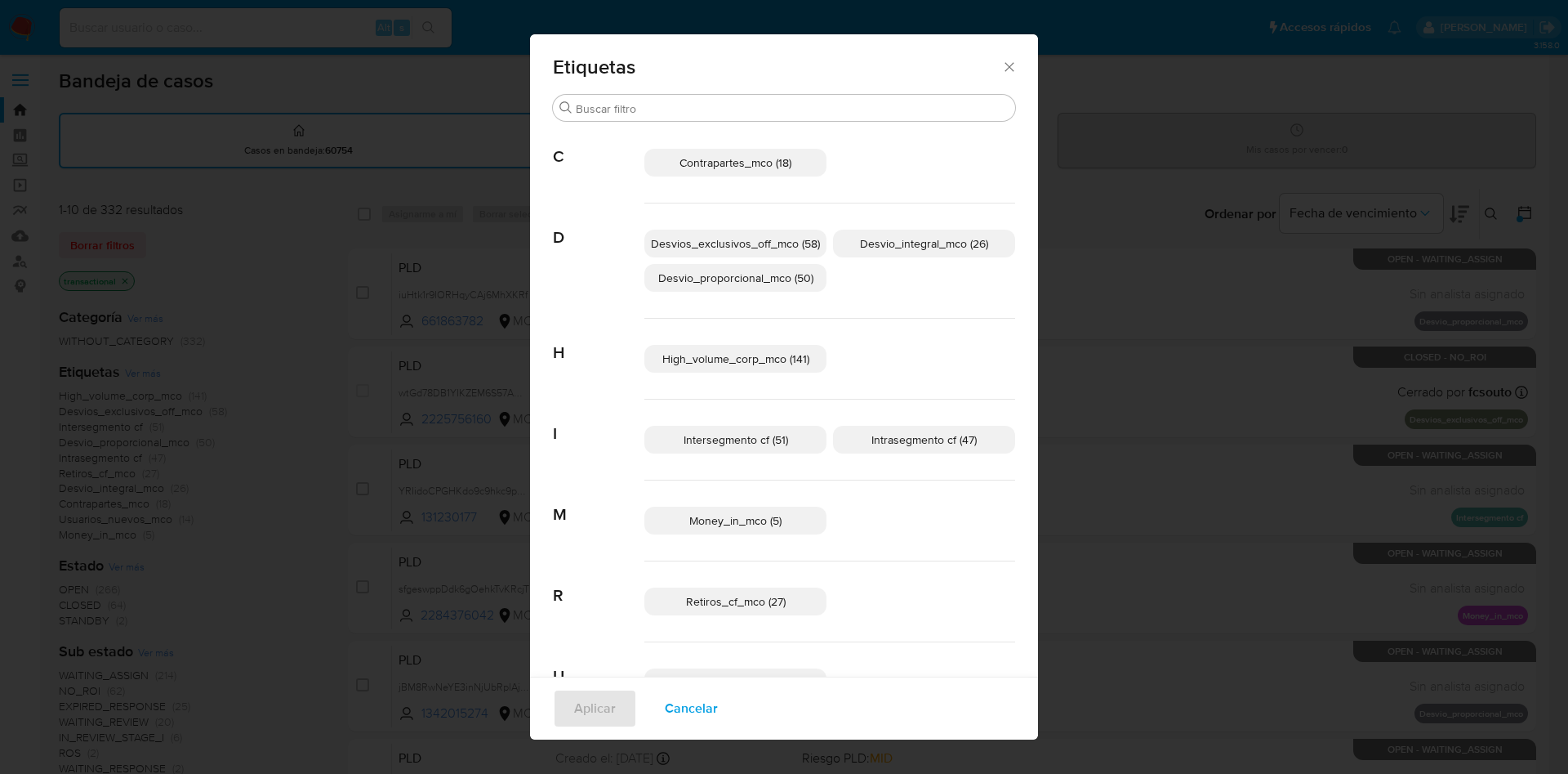
click at [867, 172] on div "Contrapartes_mco (18)" at bounding box center [830, 163] width 371 height 81
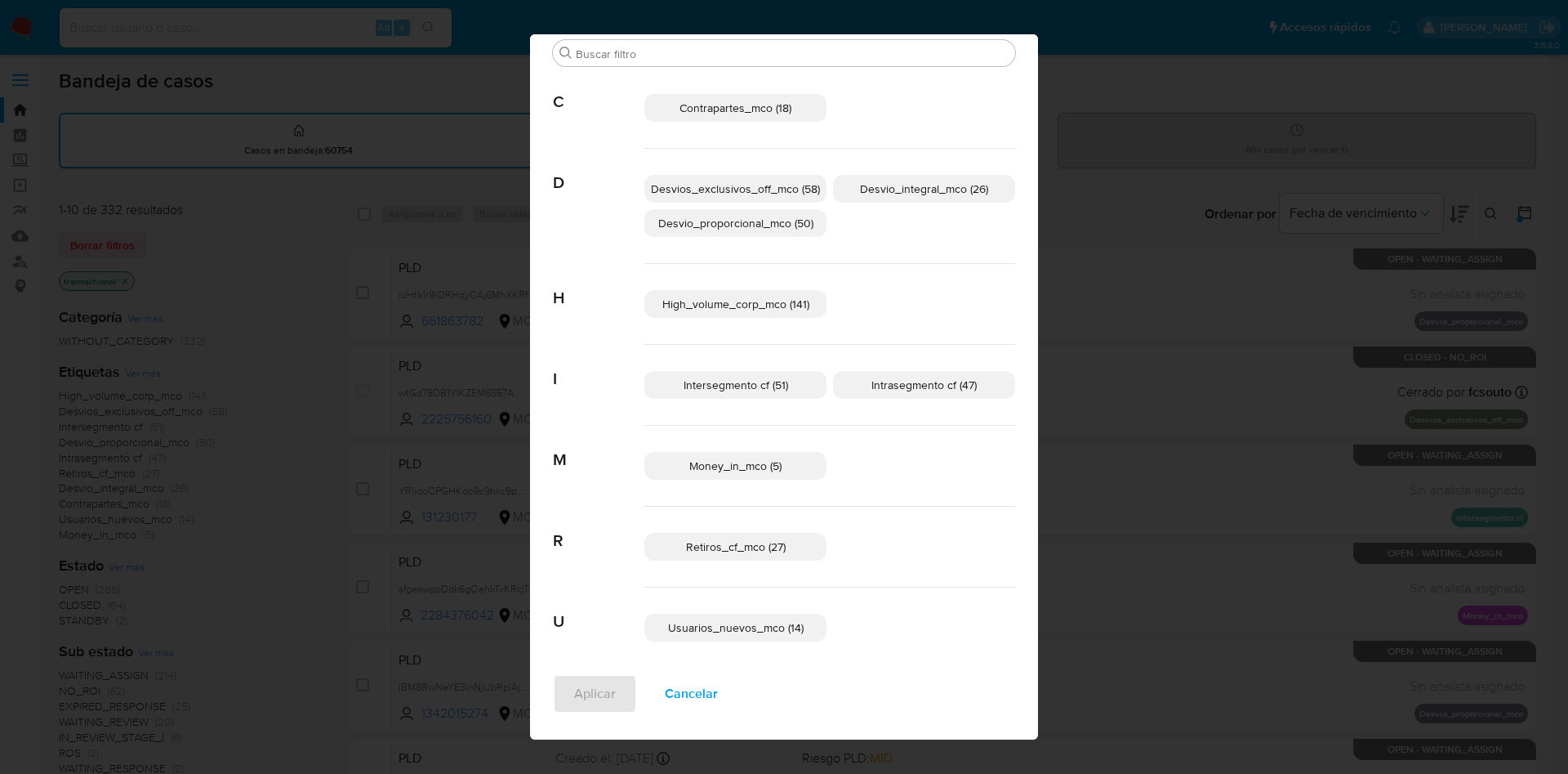
scroll to position [59, 0]
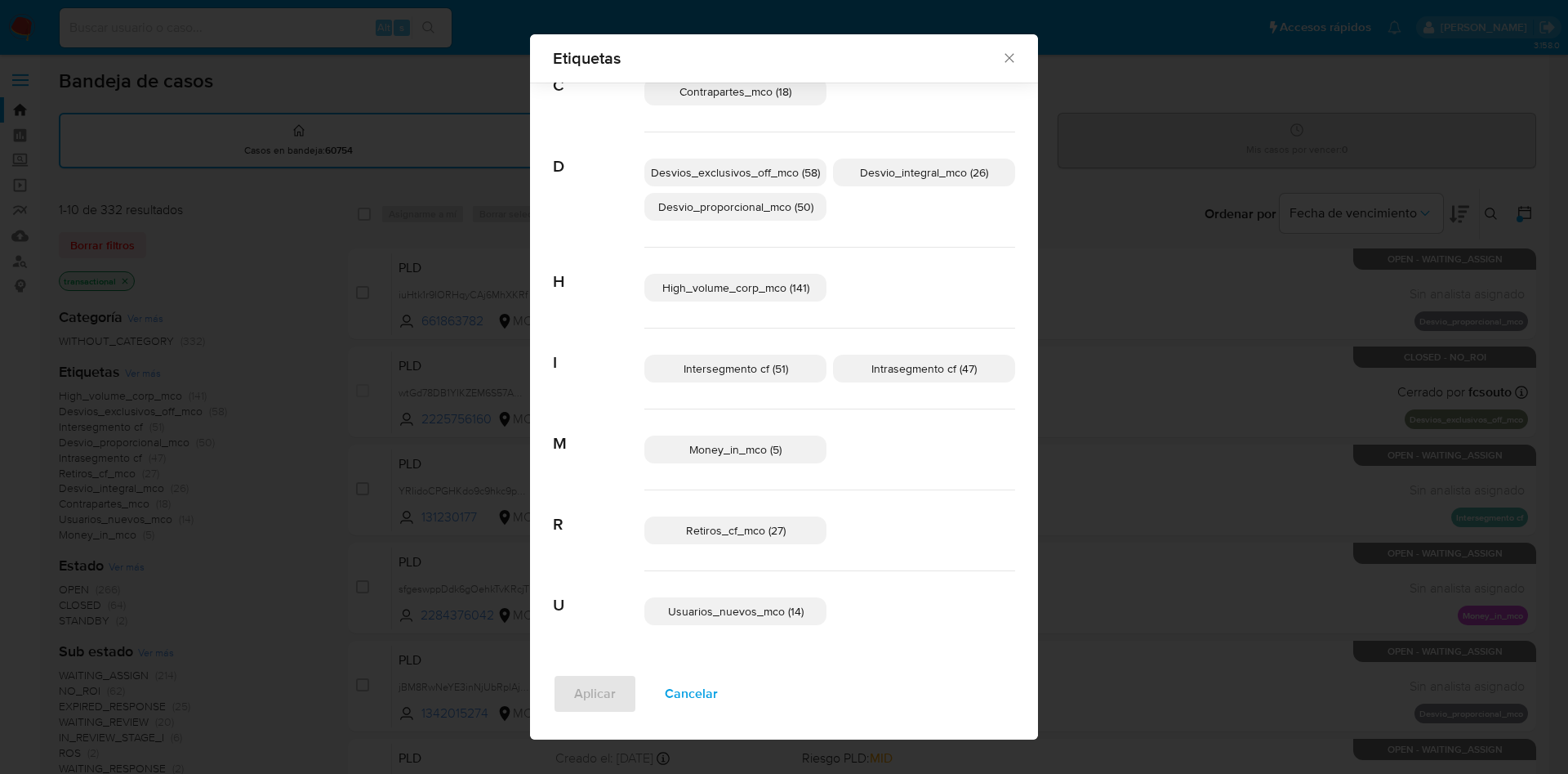
click at [680, 692] on span "Cancelar" at bounding box center [690, 693] width 53 height 36
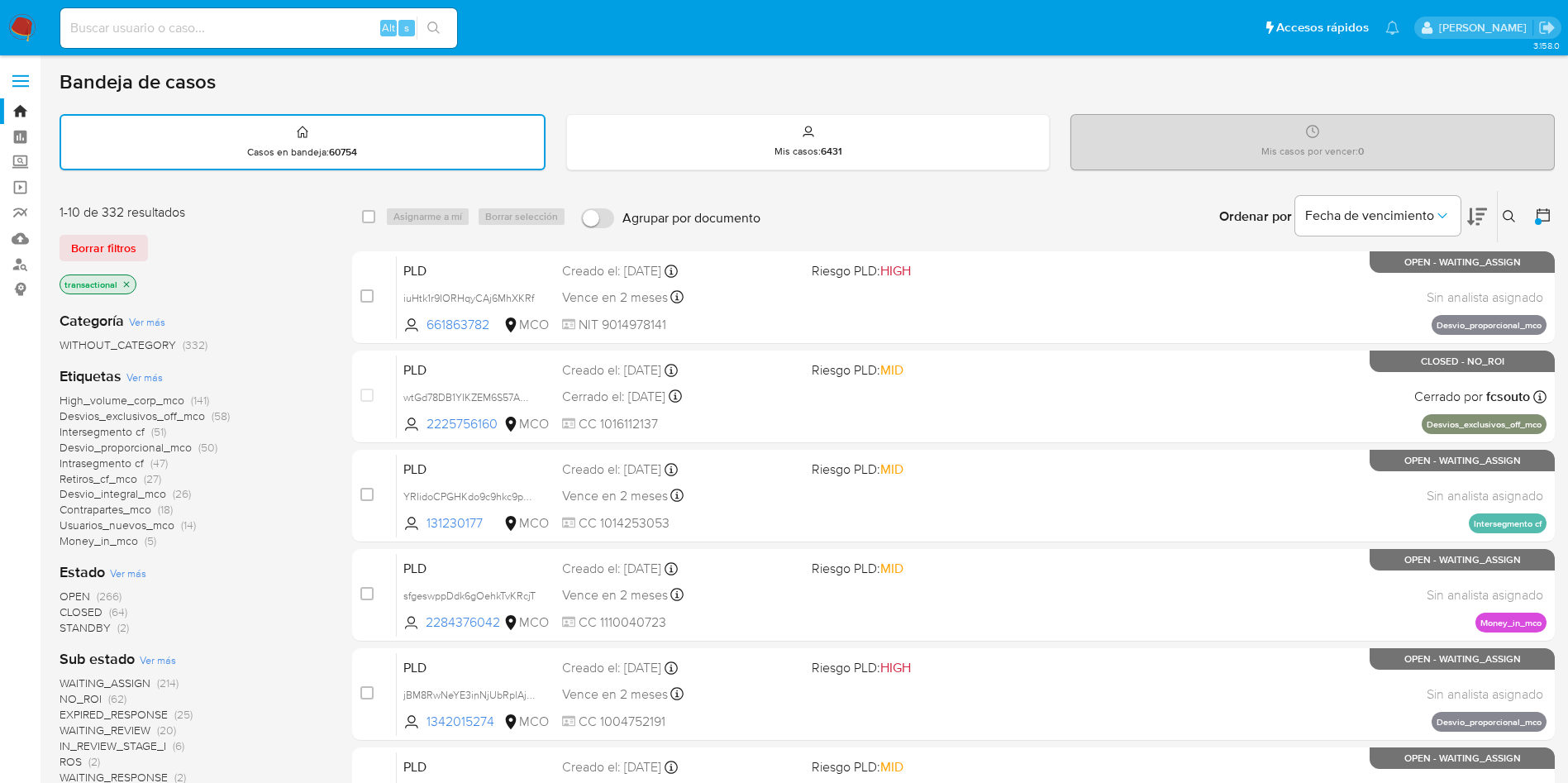
click at [147, 377] on span "Ver más" at bounding box center [144, 377] width 37 height 15
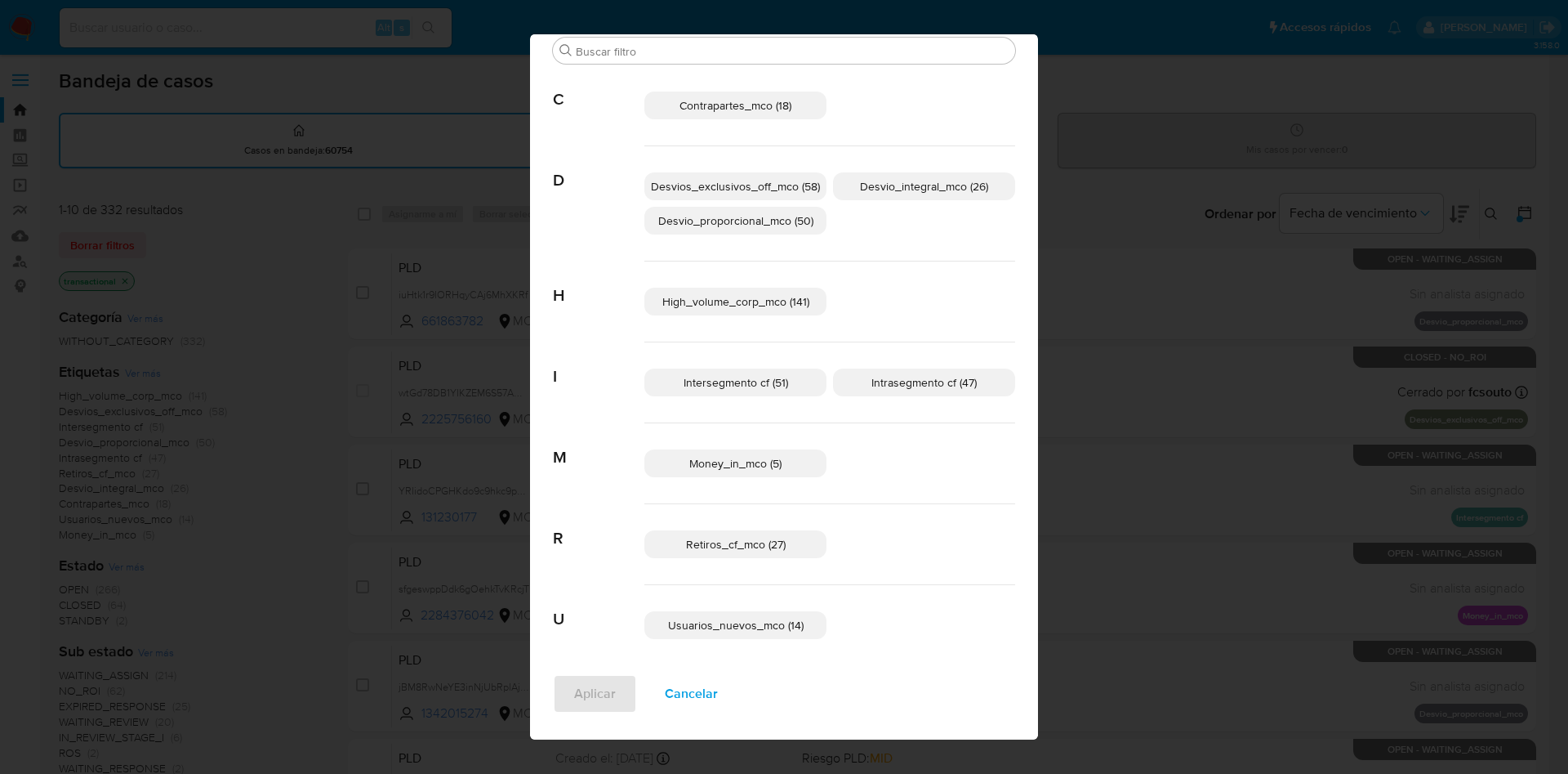
scroll to position [59, 0]
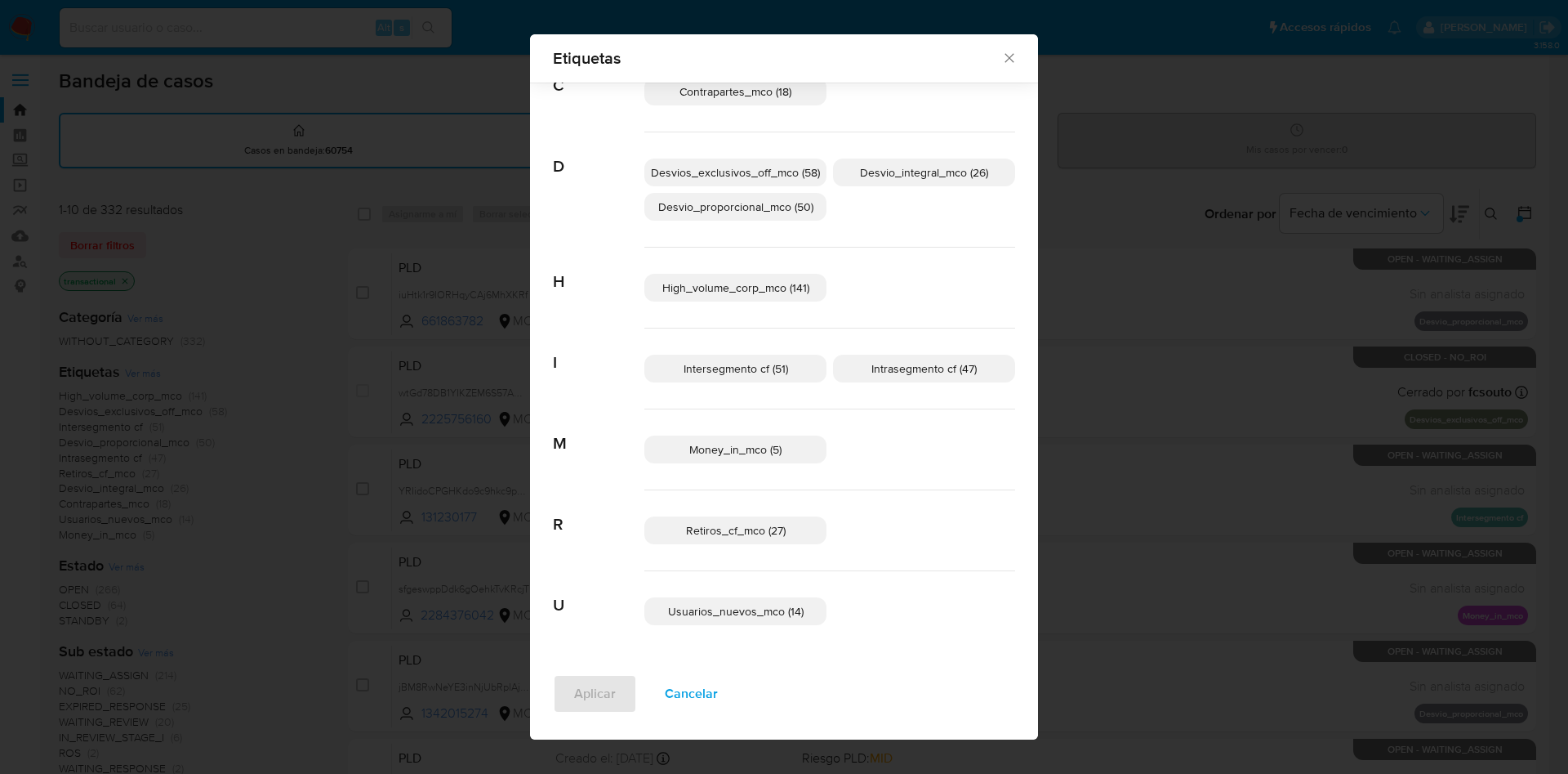
click at [688, 686] on span "Cancelar" at bounding box center [690, 693] width 53 height 36
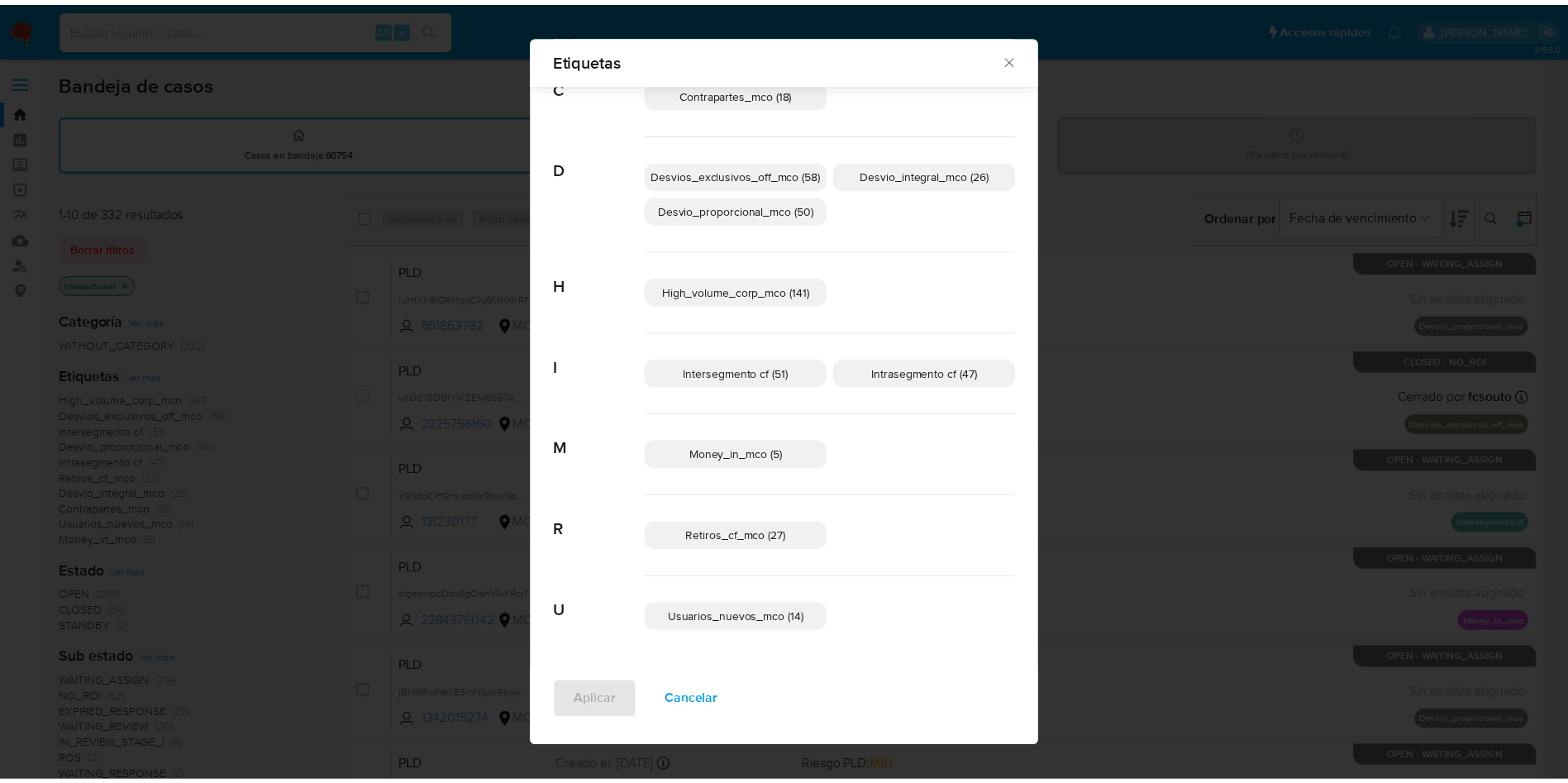
scroll to position [0, 0]
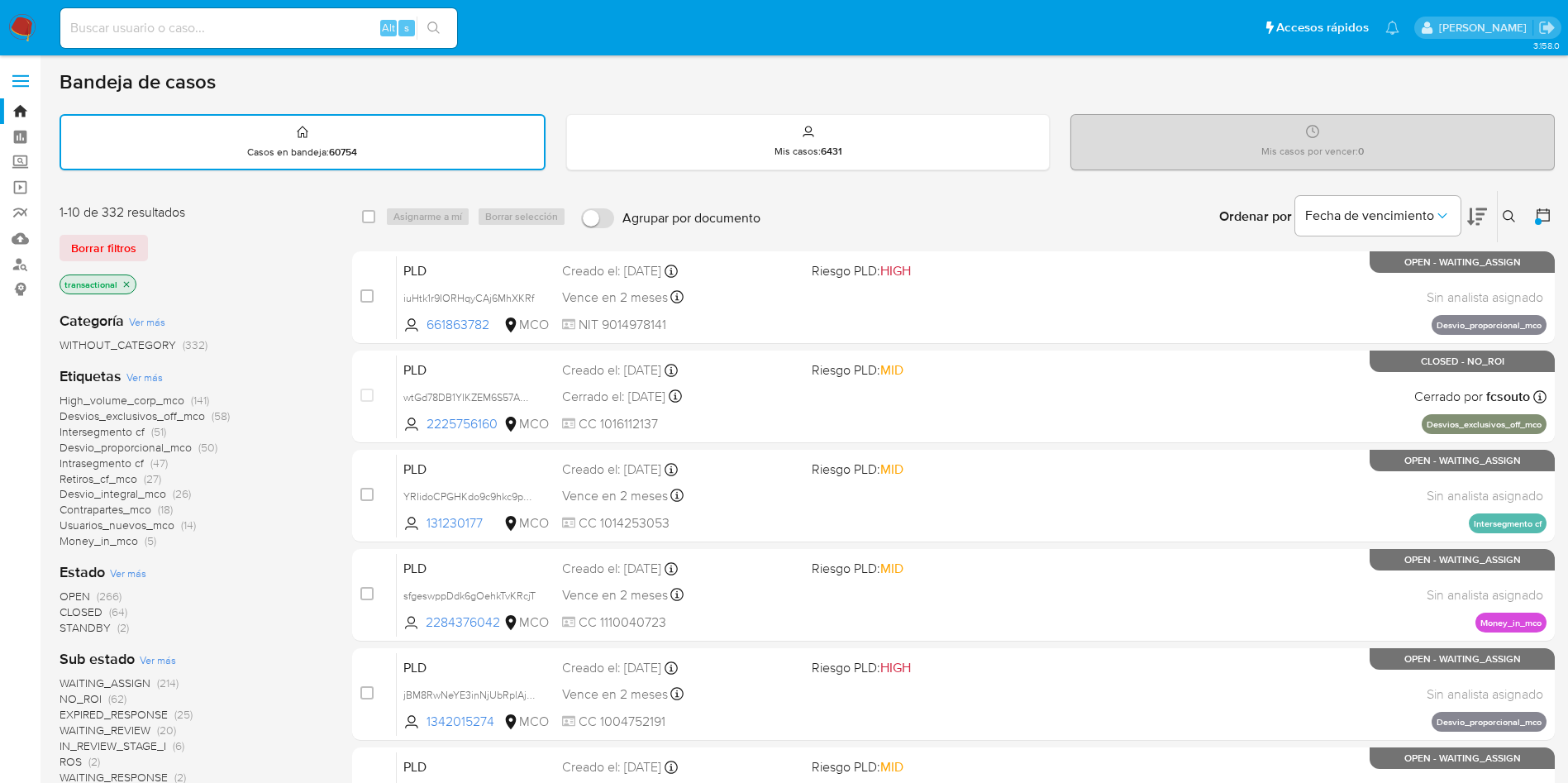
click at [231, 231] on div "1-10 de 332 resultados Borrar filtros transactional" at bounding box center [191, 250] width 264 height 94
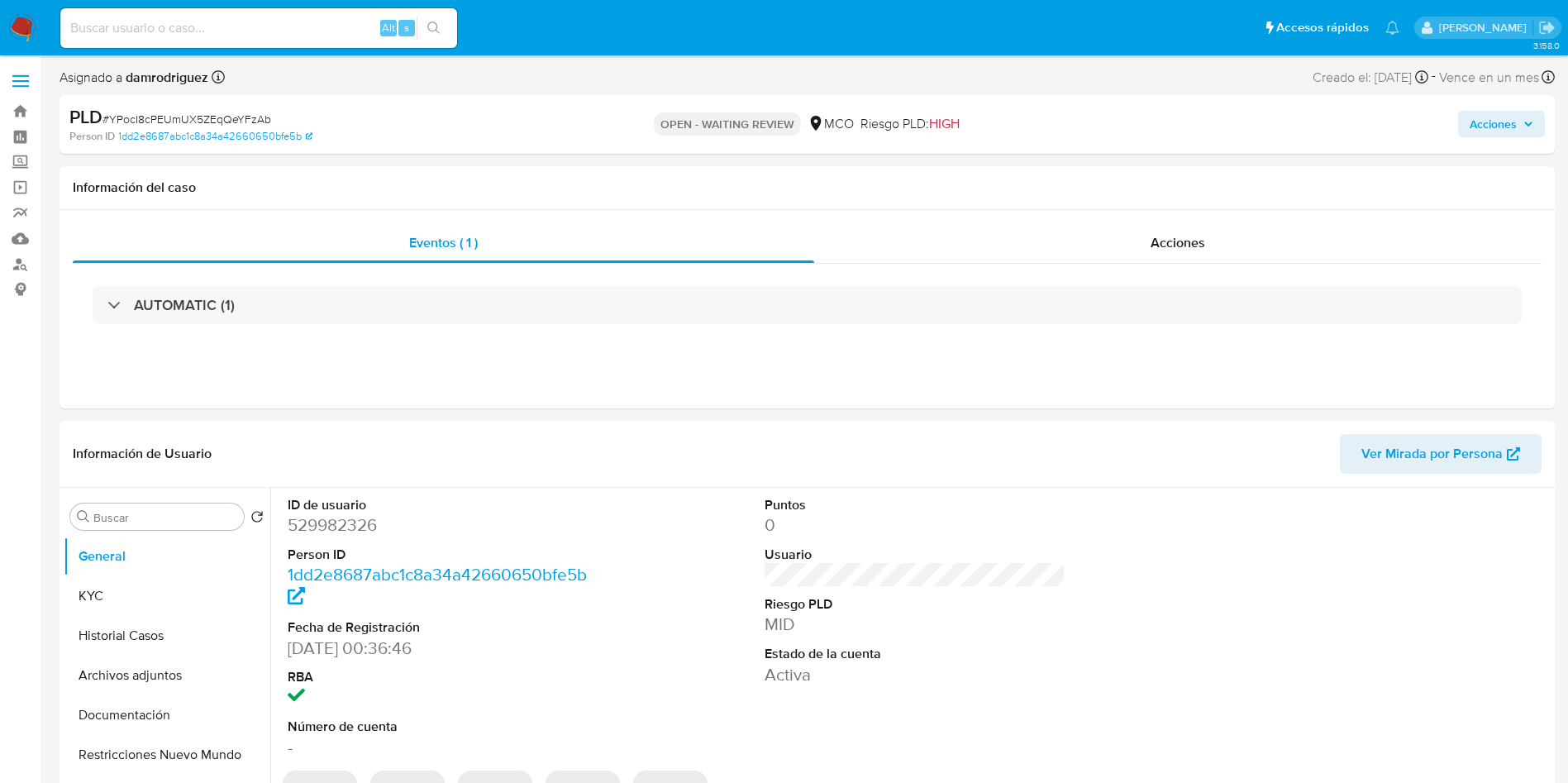
select select "10"
click at [319, 527] on dd "529982326" at bounding box center [438, 524] width 302 height 23
copy dd "529982326"
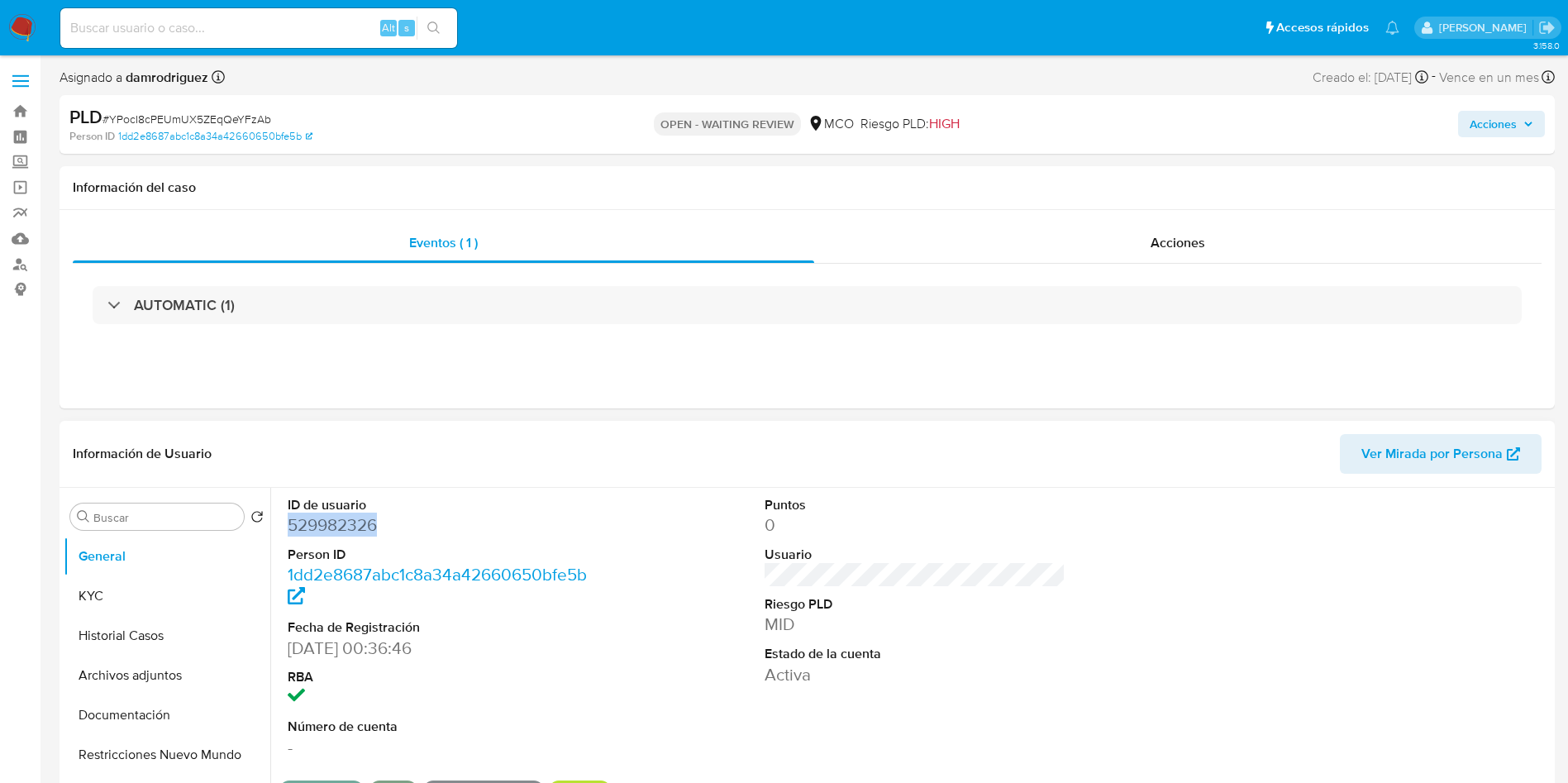
click at [307, 516] on dd "529982326" at bounding box center [438, 524] width 302 height 23
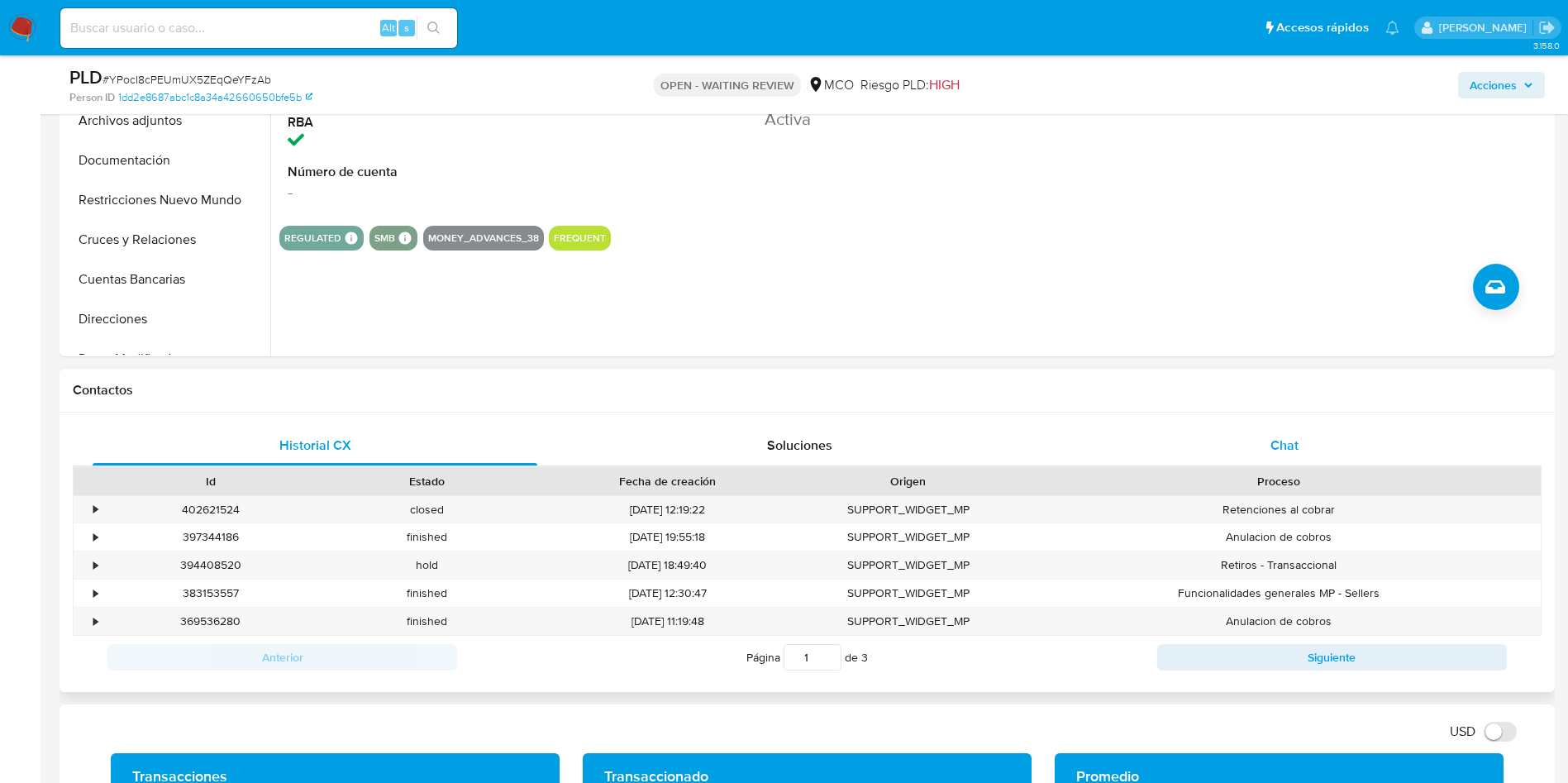
click at [1261, 441] on div "Chat" at bounding box center [1285, 445] width 445 height 40
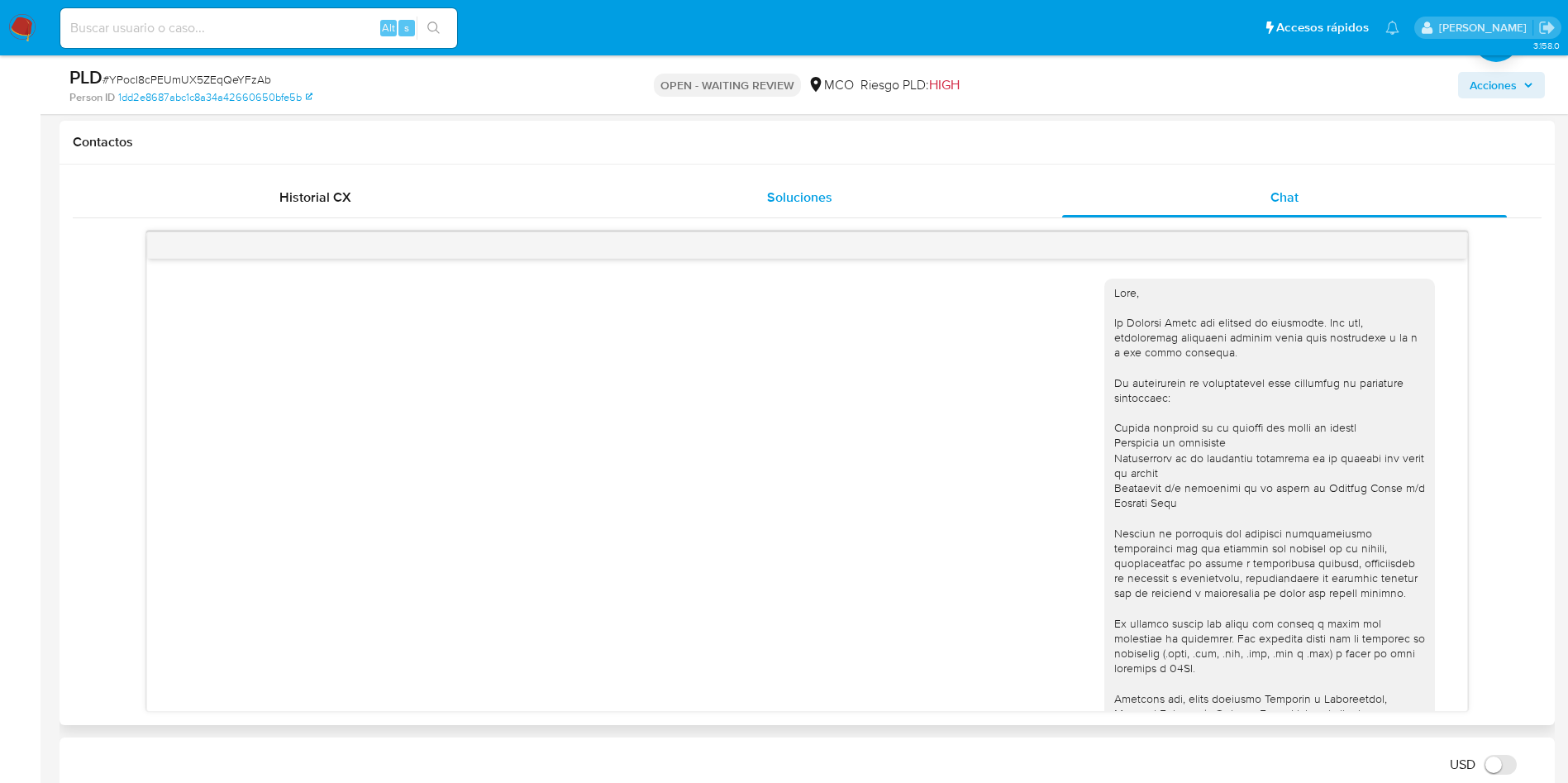
scroll to position [321, 0]
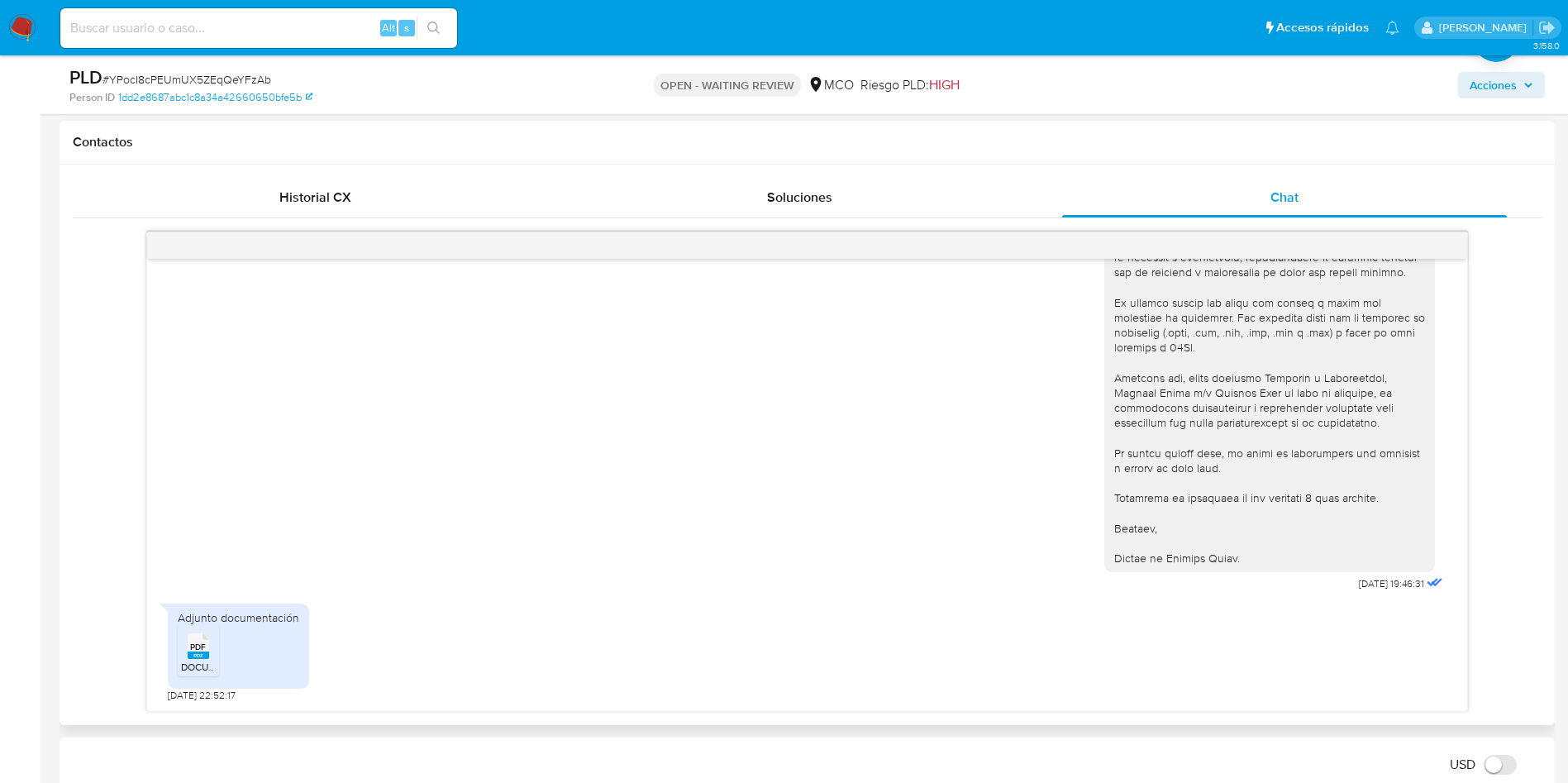
click at [195, 646] on span "PDF" at bounding box center [198, 646] width 15 height 11
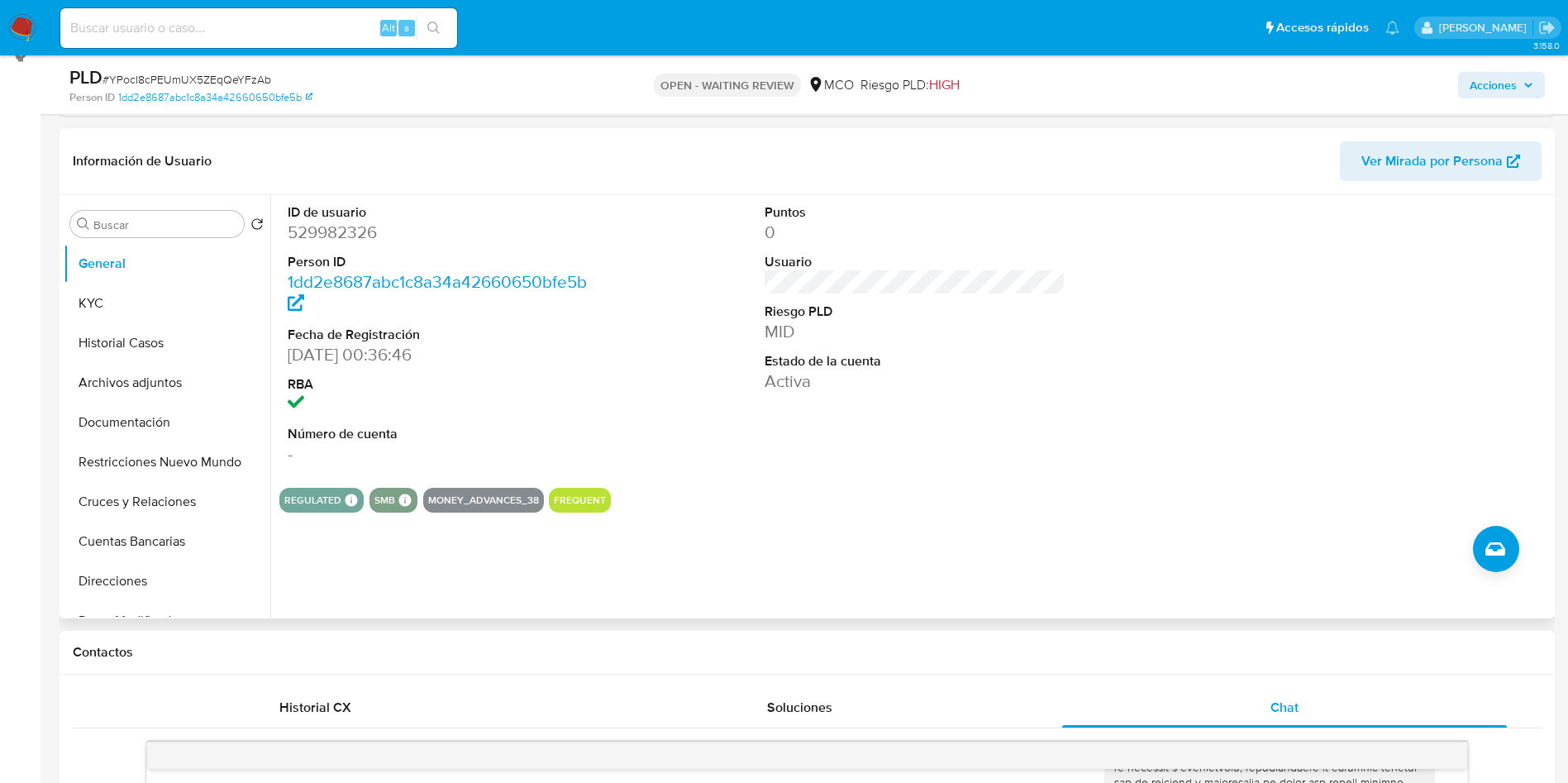
scroll to position [0, 0]
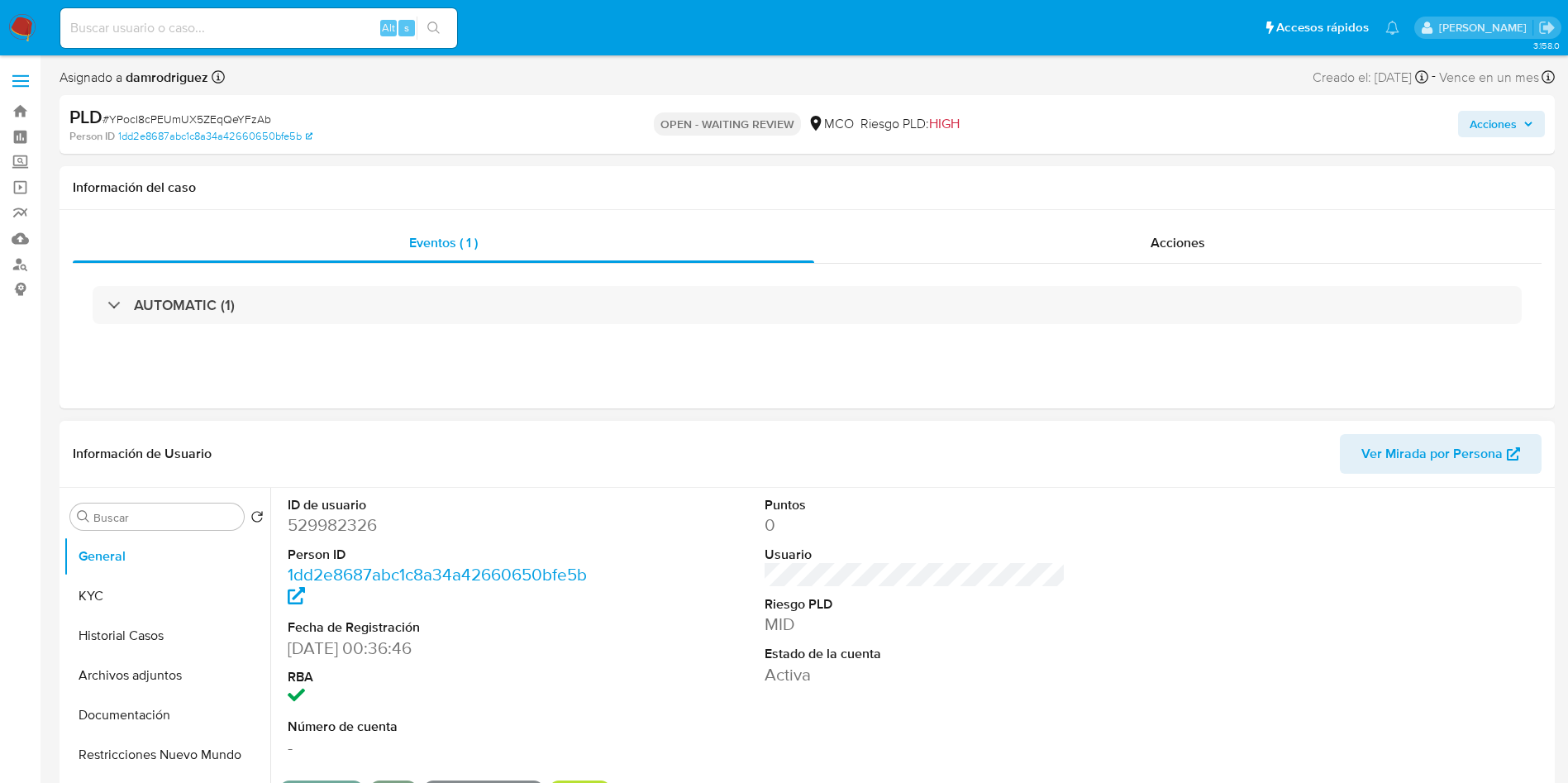
click at [331, 524] on dd "529982326" at bounding box center [438, 524] width 302 height 23
copy dd "529982326"
click at [127, 634] on button "Historial Casos" at bounding box center [161, 635] width 194 height 40
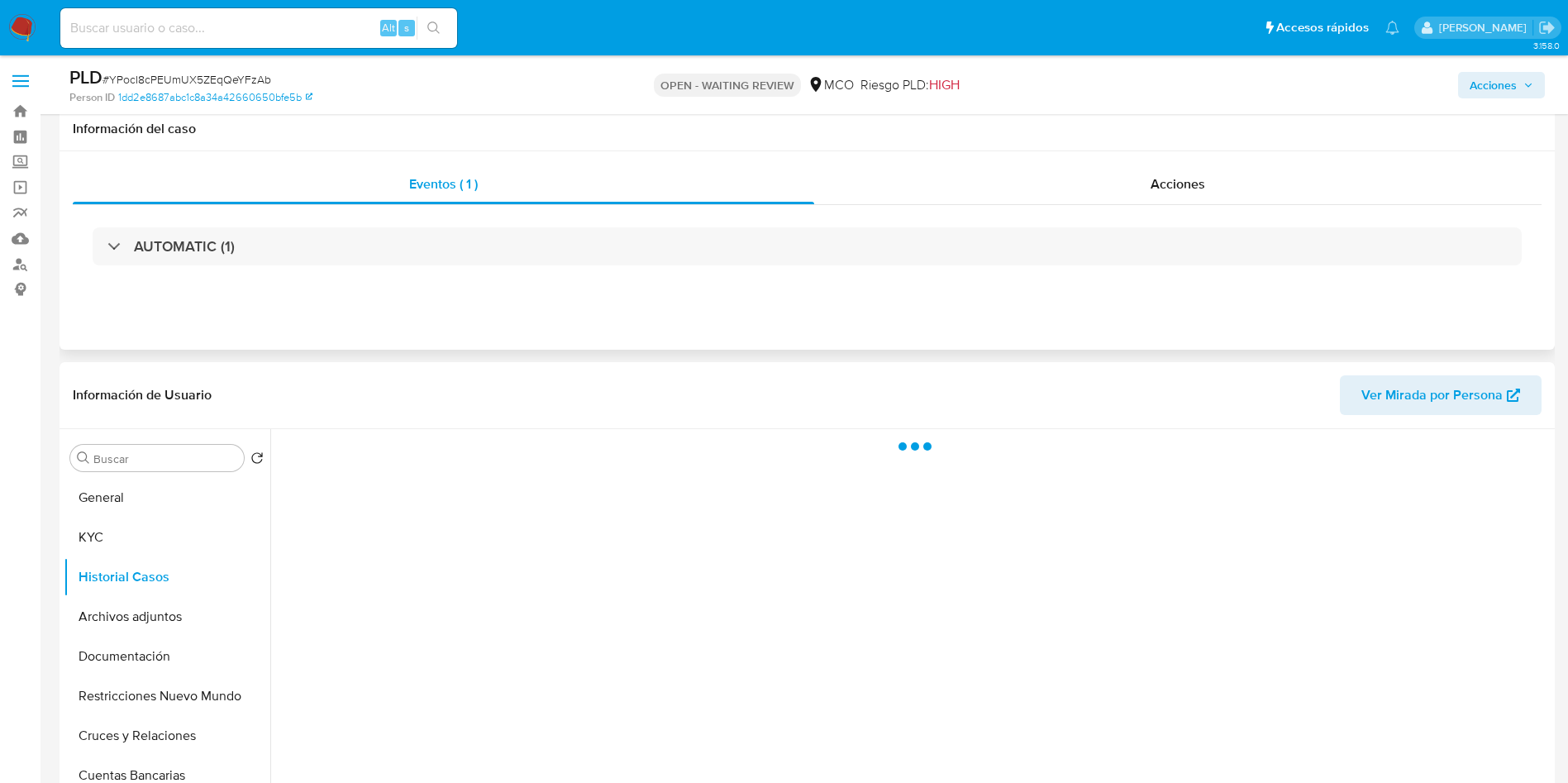
scroll to position [124, 0]
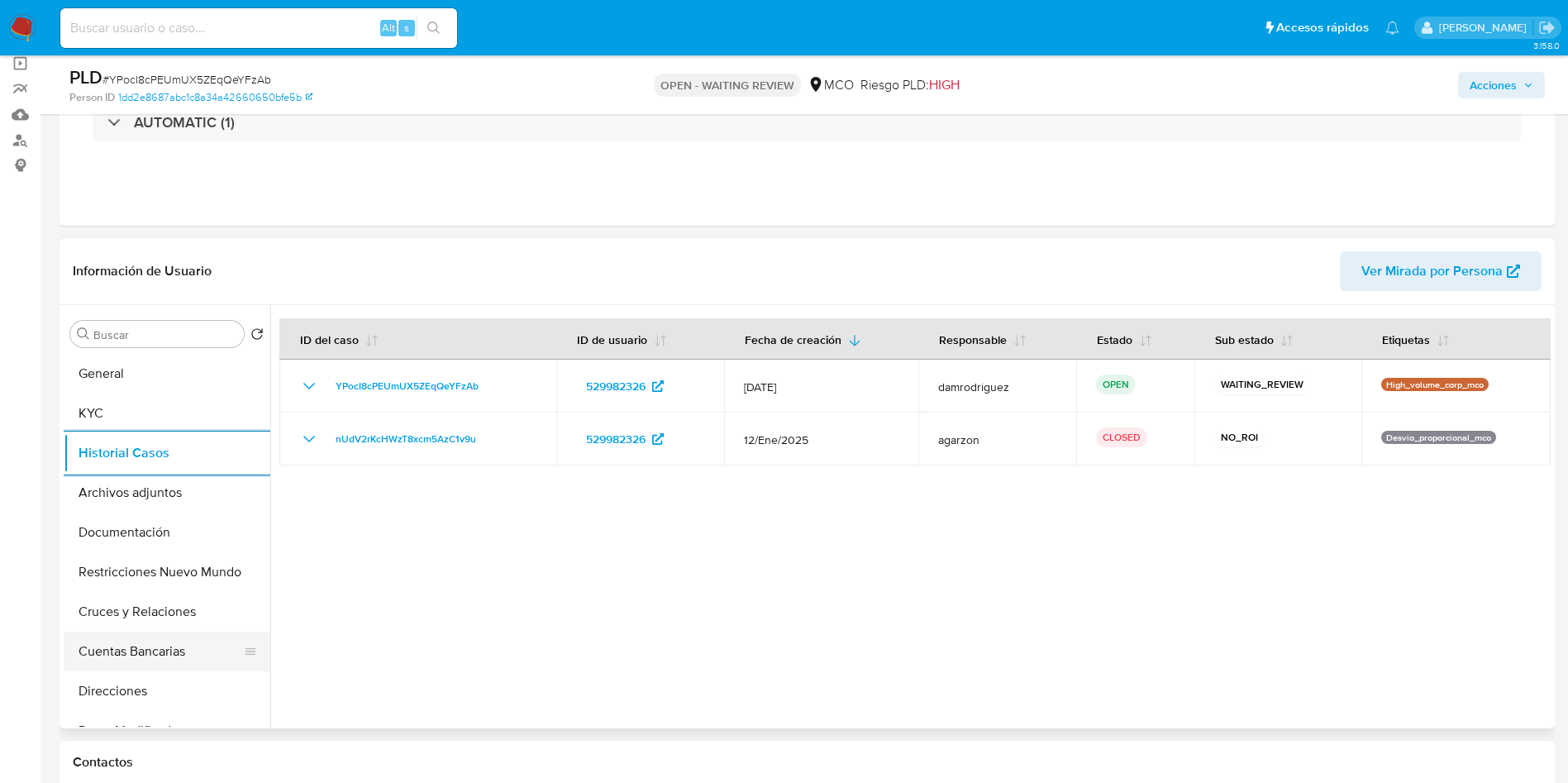
click at [132, 651] on button "Cuentas Bancarias" at bounding box center [161, 651] width 194 height 40
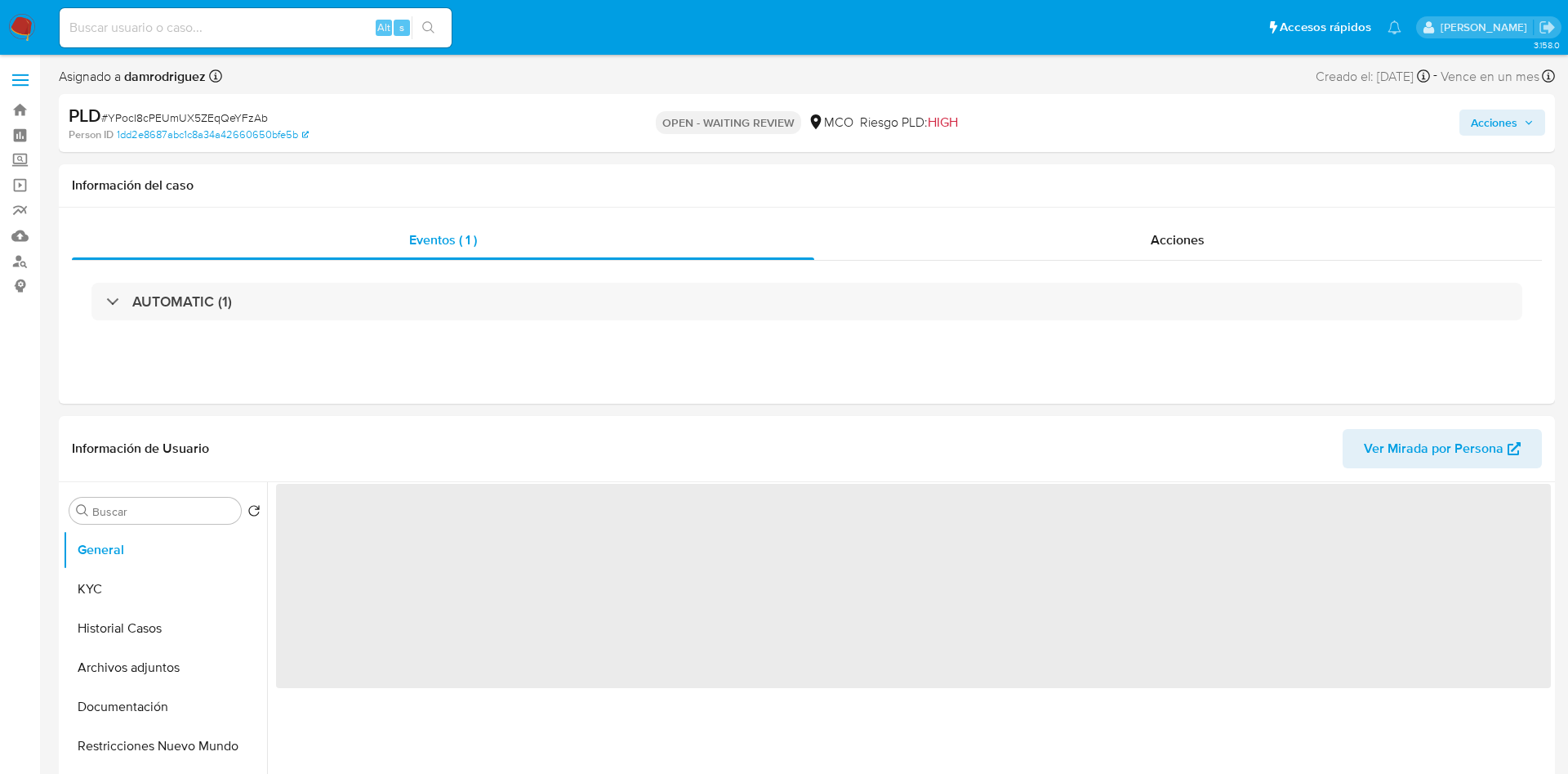
select select "10"
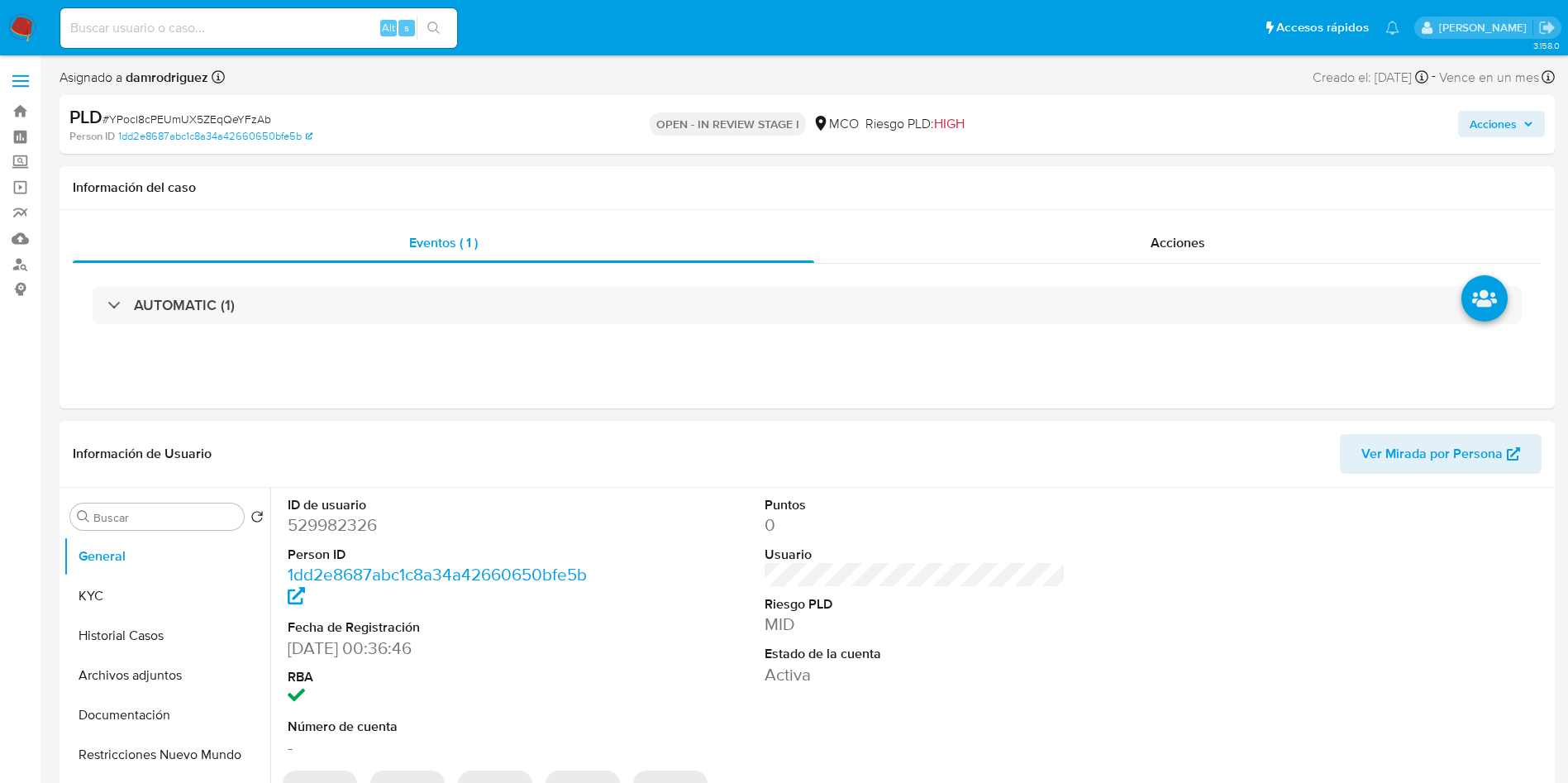
select select "10"
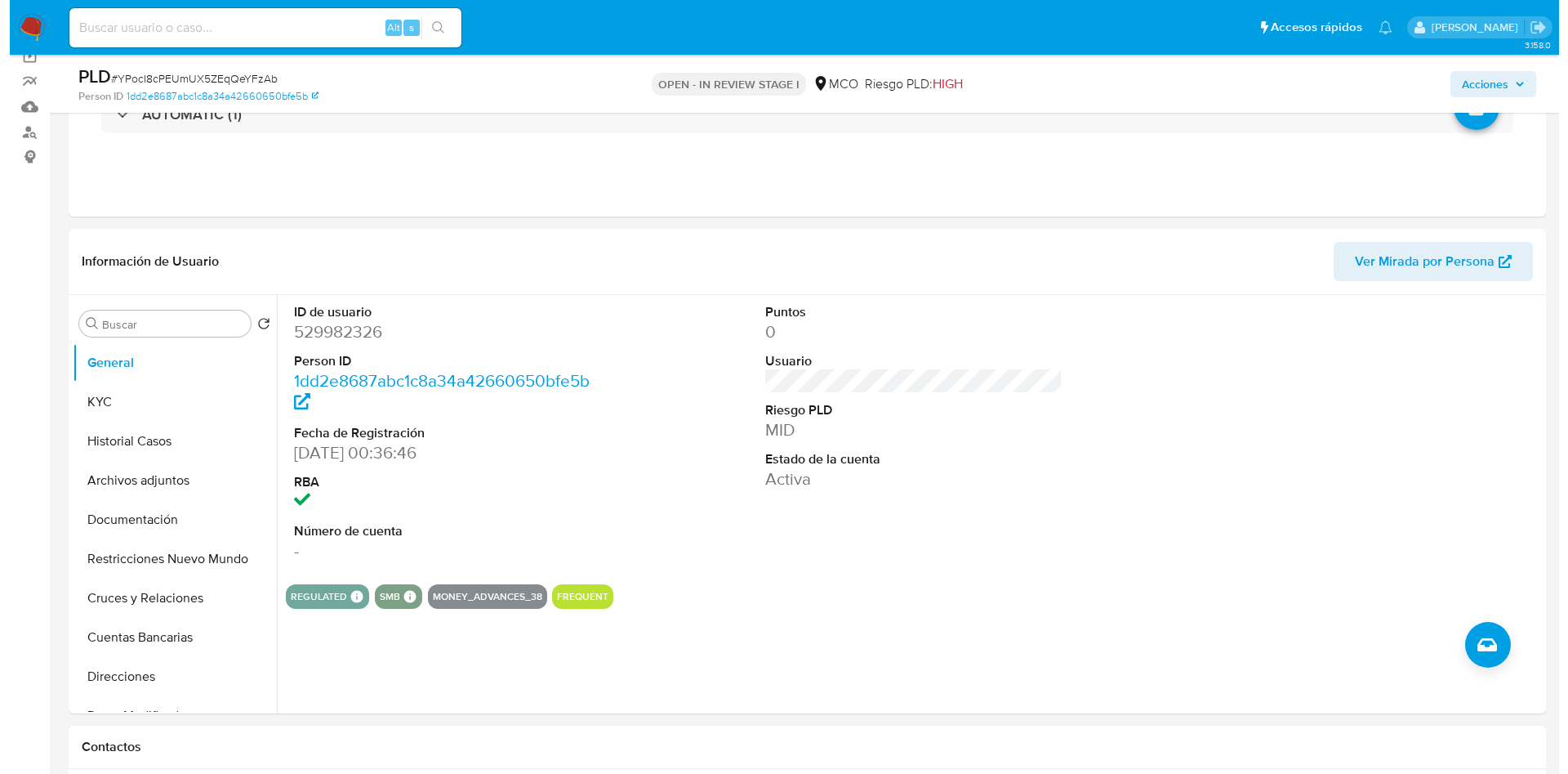
scroll to position [123, 0]
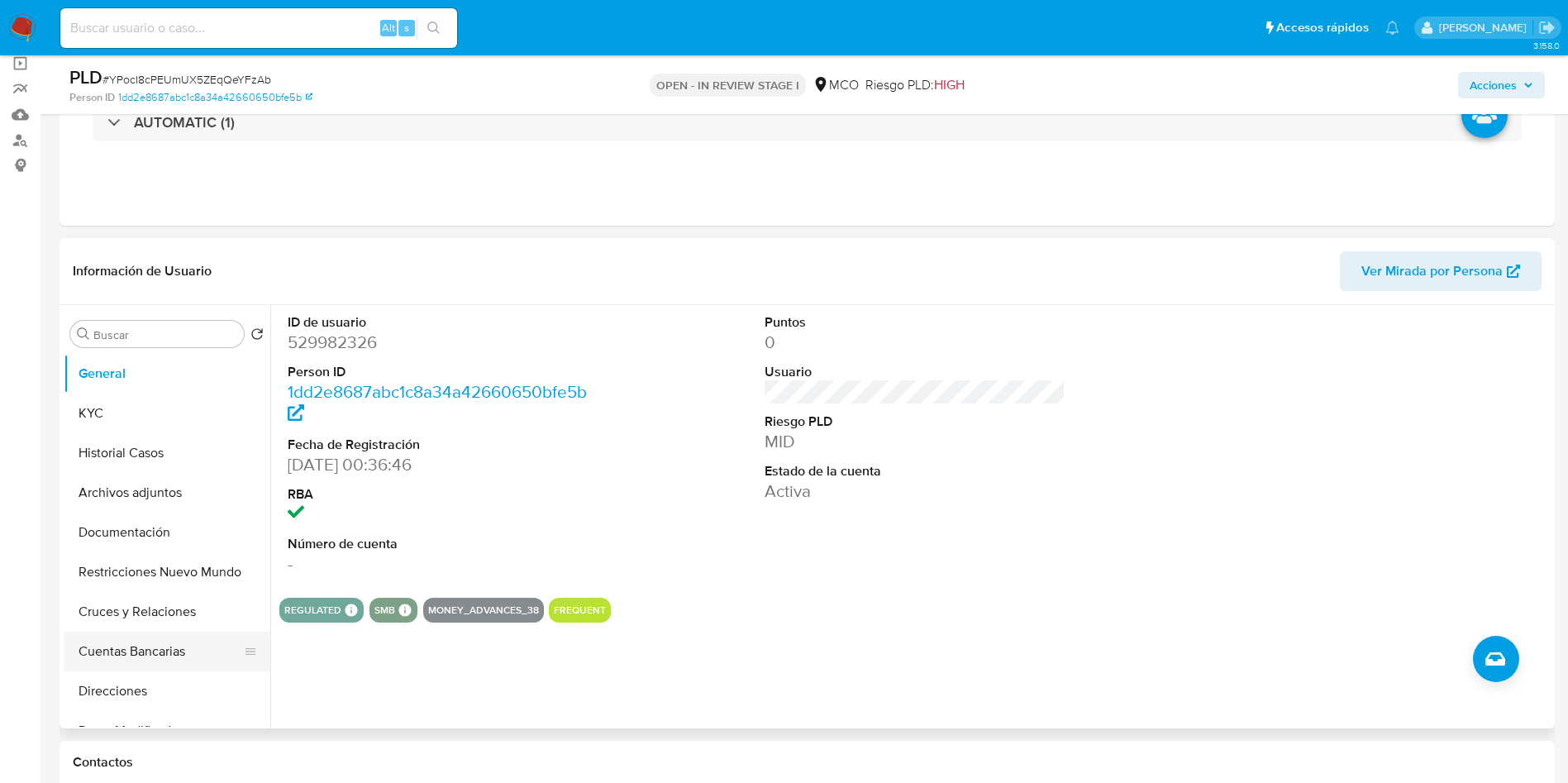
click at [132, 651] on button "Cuentas Bancarias" at bounding box center [161, 651] width 194 height 40
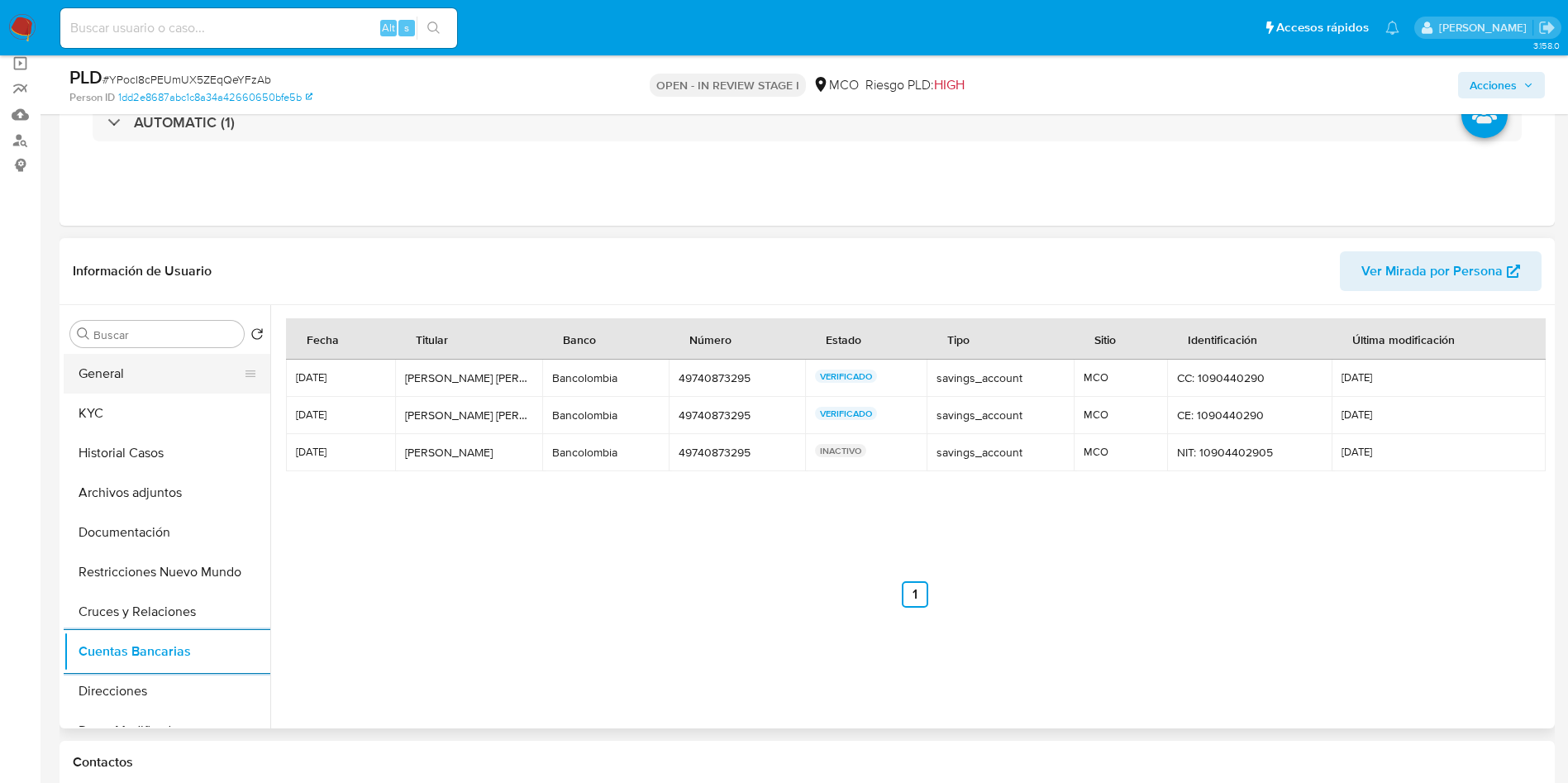
click at [127, 380] on button "General" at bounding box center [161, 374] width 194 height 40
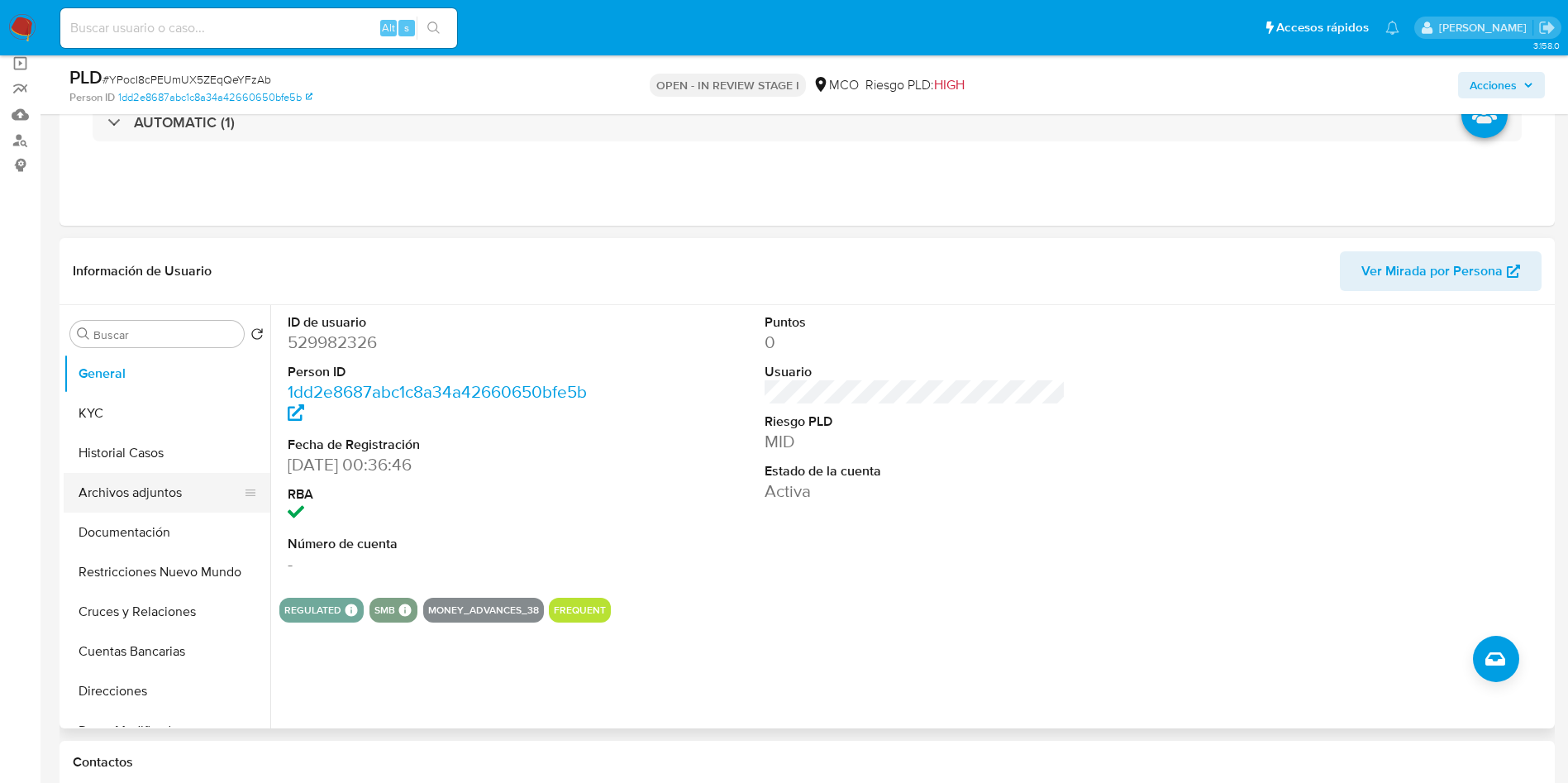
click at [176, 498] on button "Archivos adjuntos" at bounding box center [161, 493] width 194 height 40
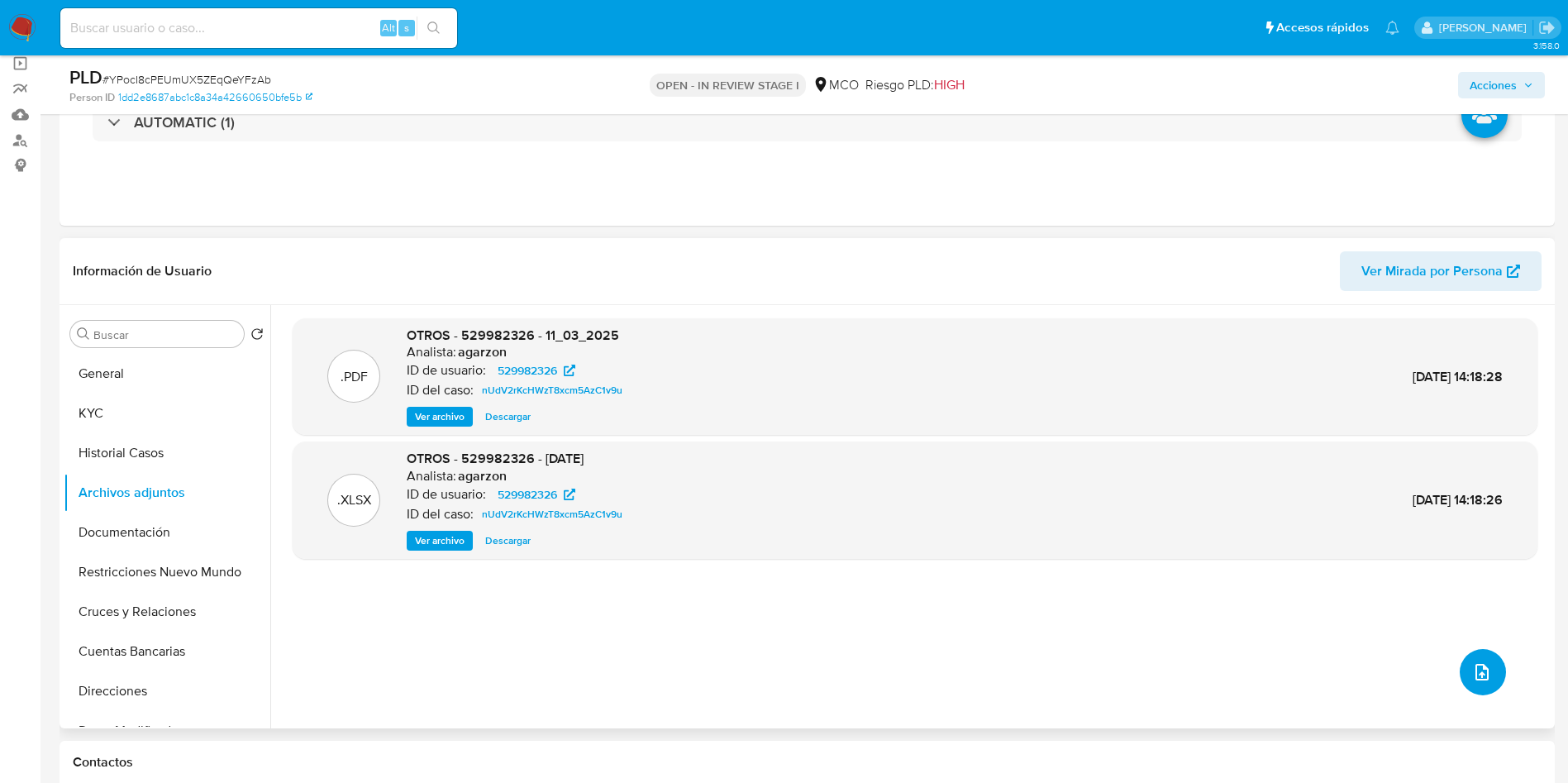
click at [1472, 666] on icon "upload-file" at bounding box center [1481, 672] width 20 height 20
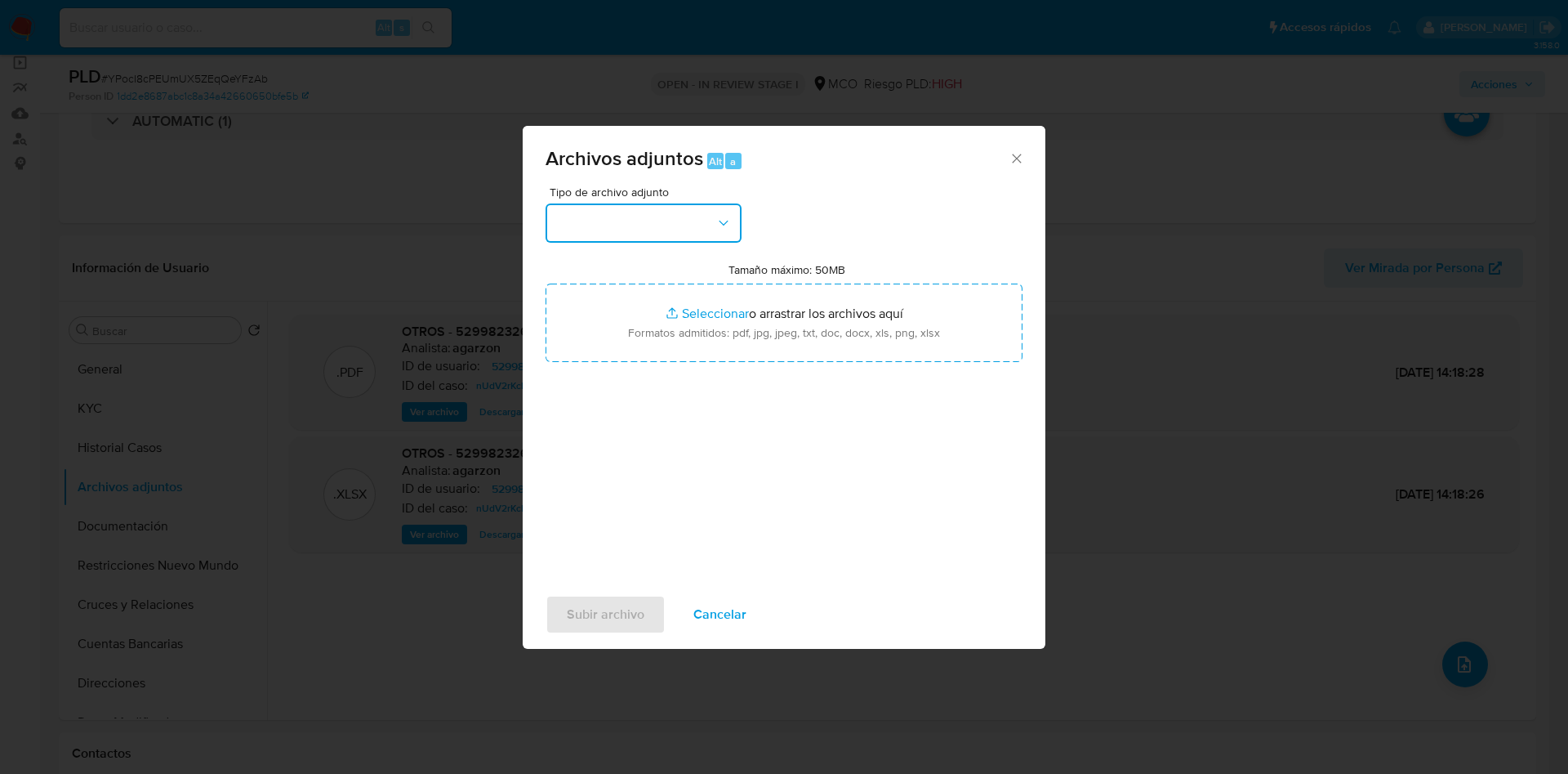
click at [614, 224] on button "button" at bounding box center [643, 222] width 196 height 39
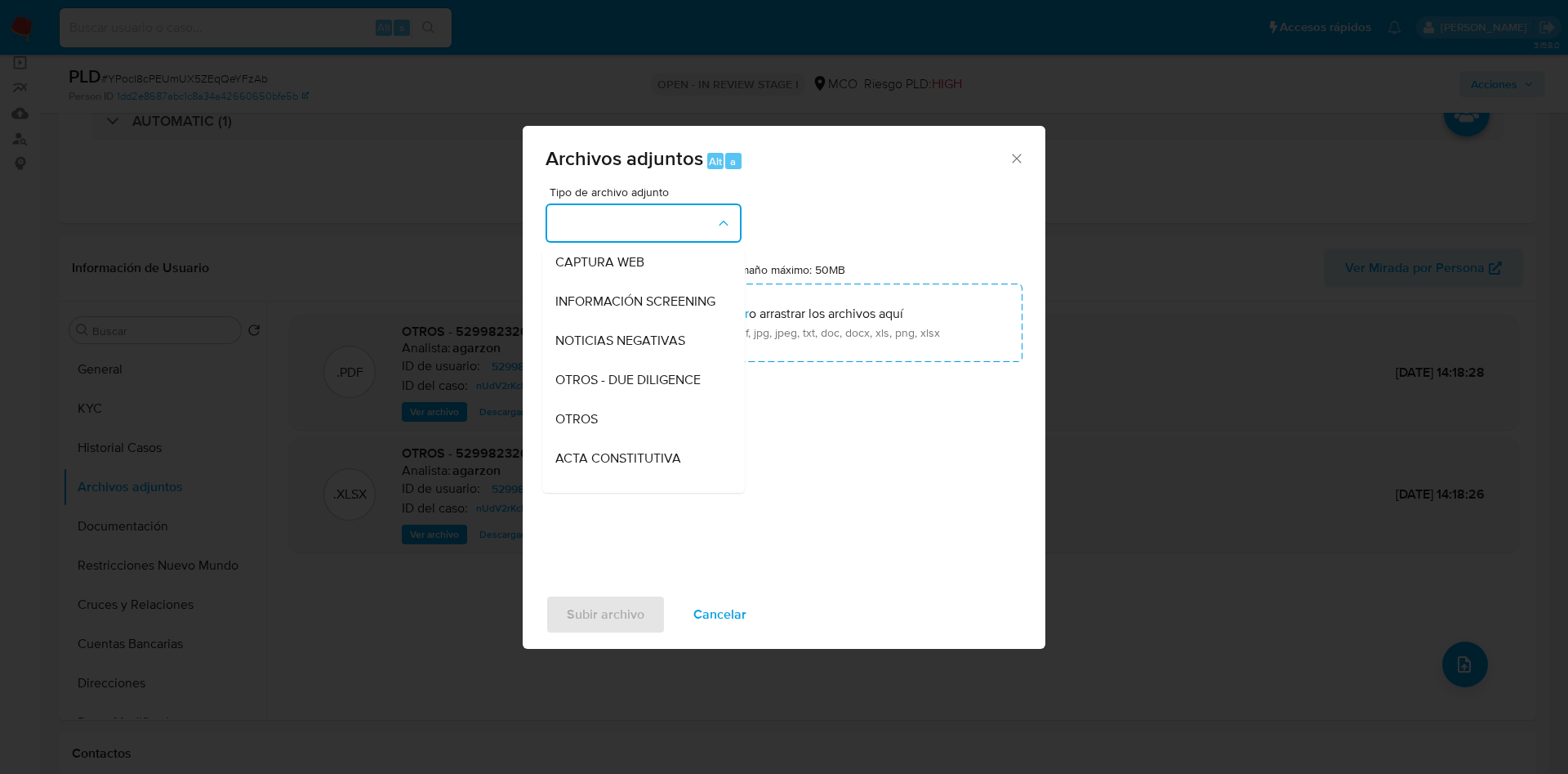
click at [609, 428] on div "OTROS" at bounding box center [638, 419] width 167 height 39
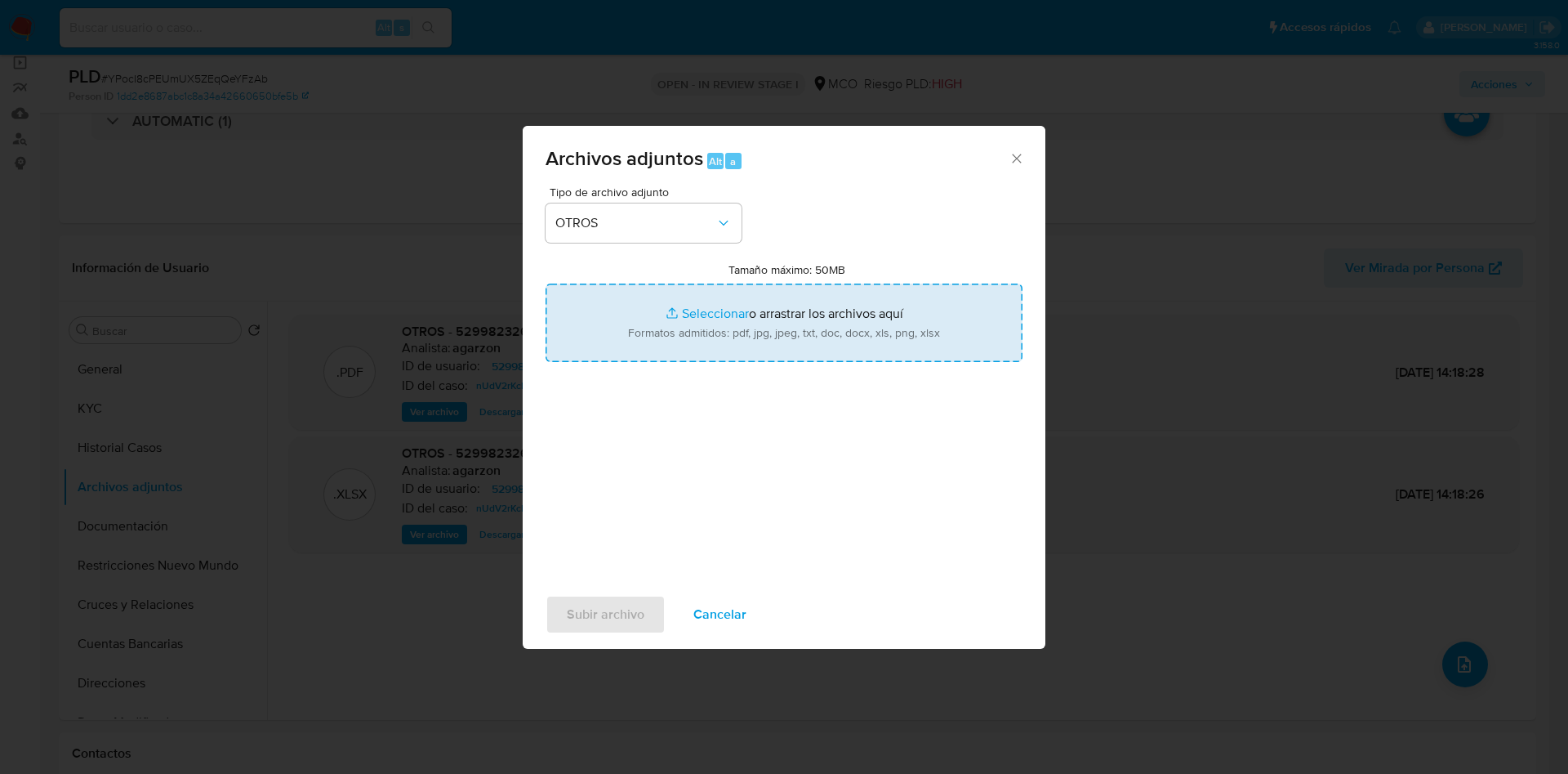
click at [675, 339] on input "Tamaño máximo: 50MB Seleccionar archivos" at bounding box center [784, 322] width 477 height 78
type input "C:\fakepath\529982326 - 11_09_2025.pdf"
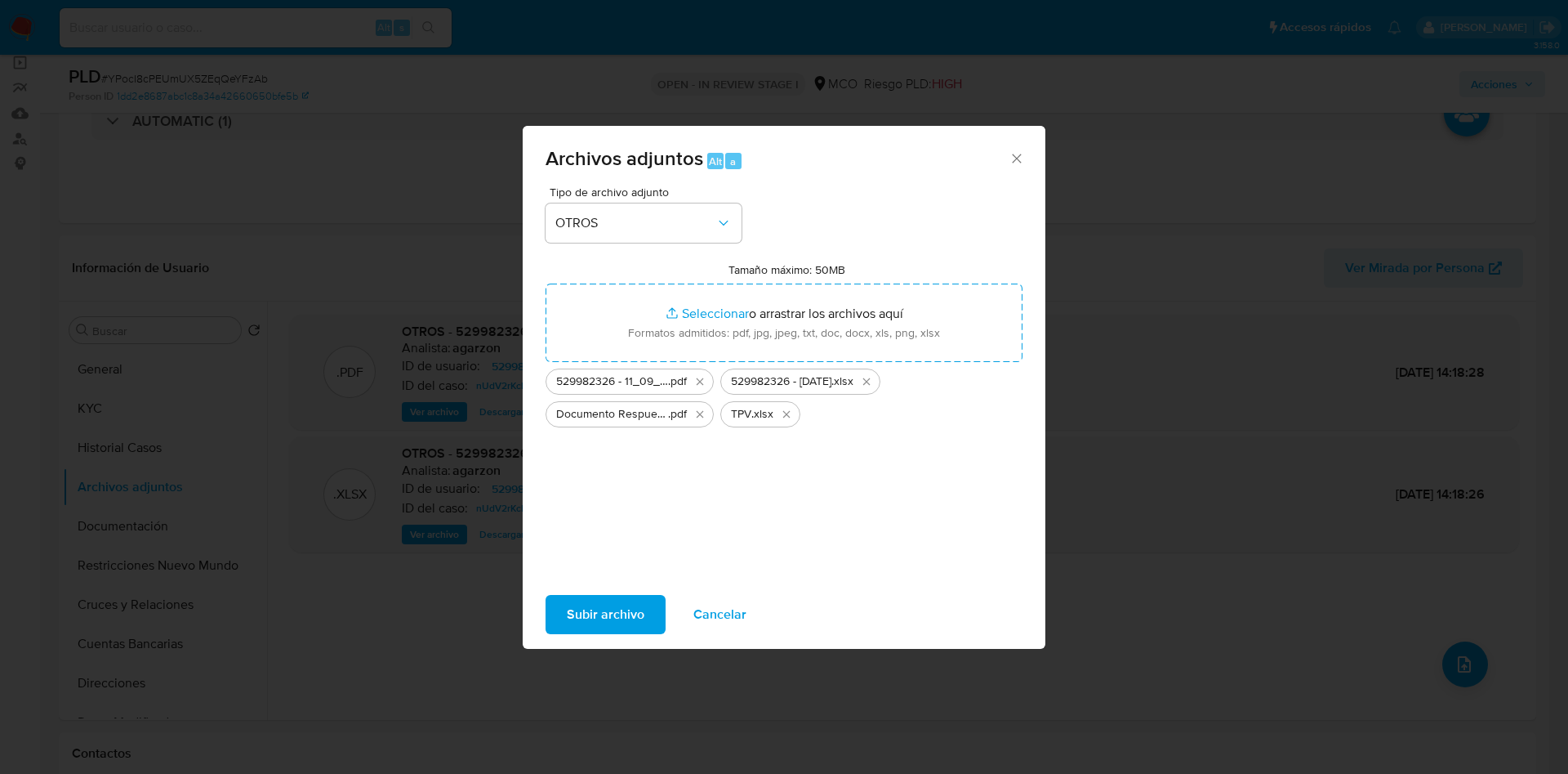
click at [614, 614] on span "Subir archivo" at bounding box center [605, 614] width 77 height 36
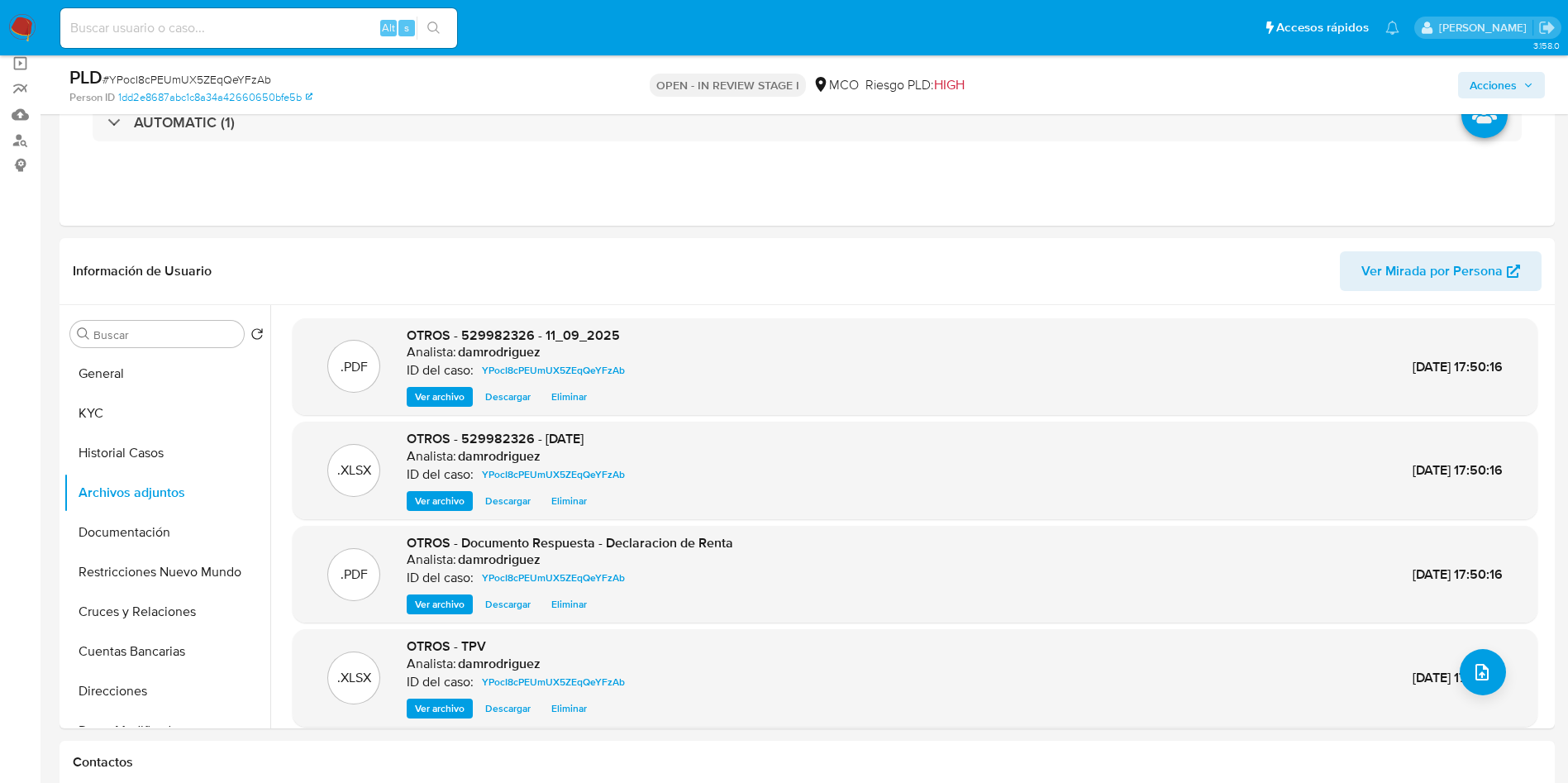
click at [1520, 78] on span "Acciones" at bounding box center [1501, 85] width 64 height 23
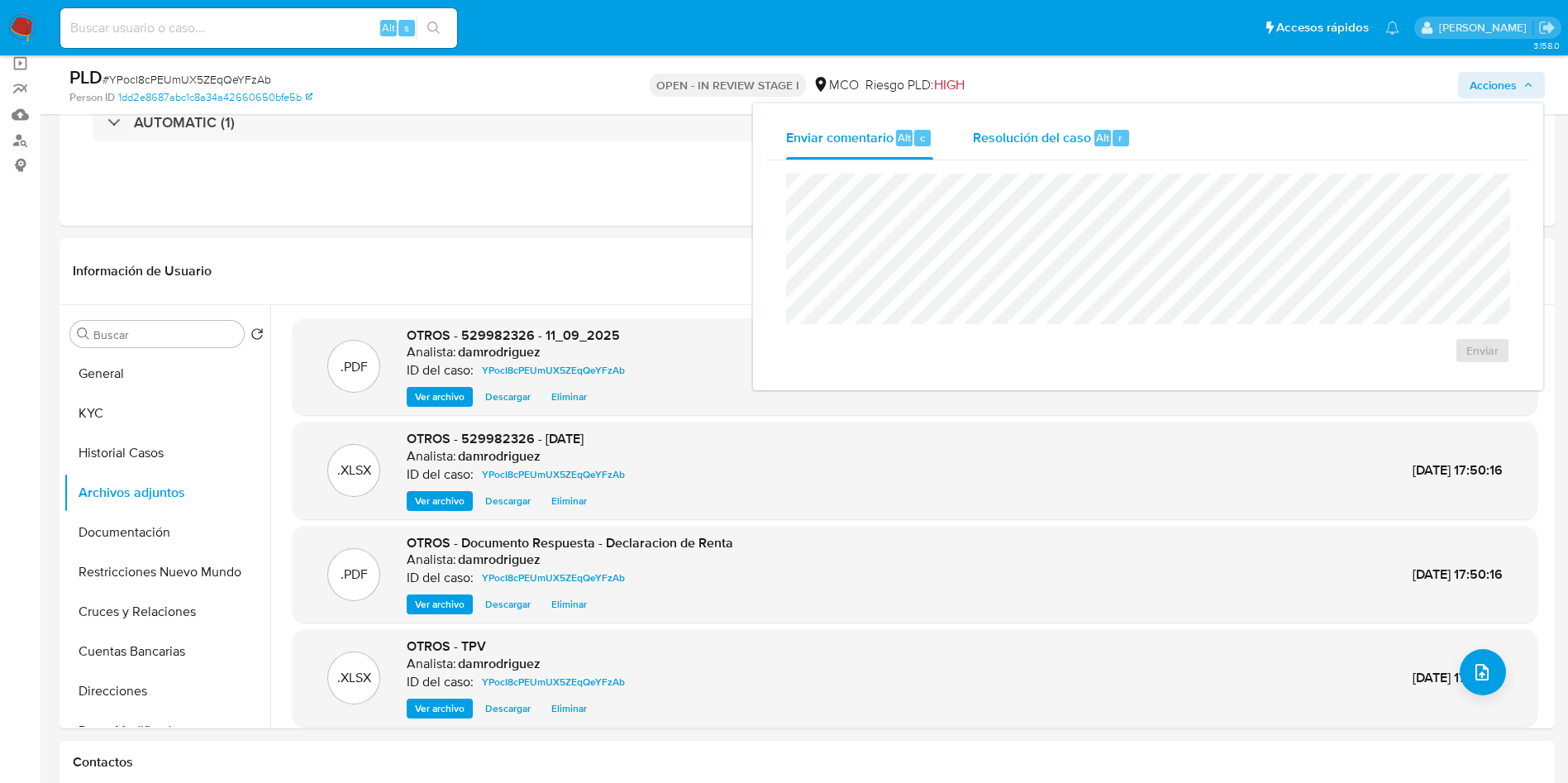
click at [1063, 122] on div "Resolución del caso Alt r" at bounding box center [1052, 138] width 158 height 43
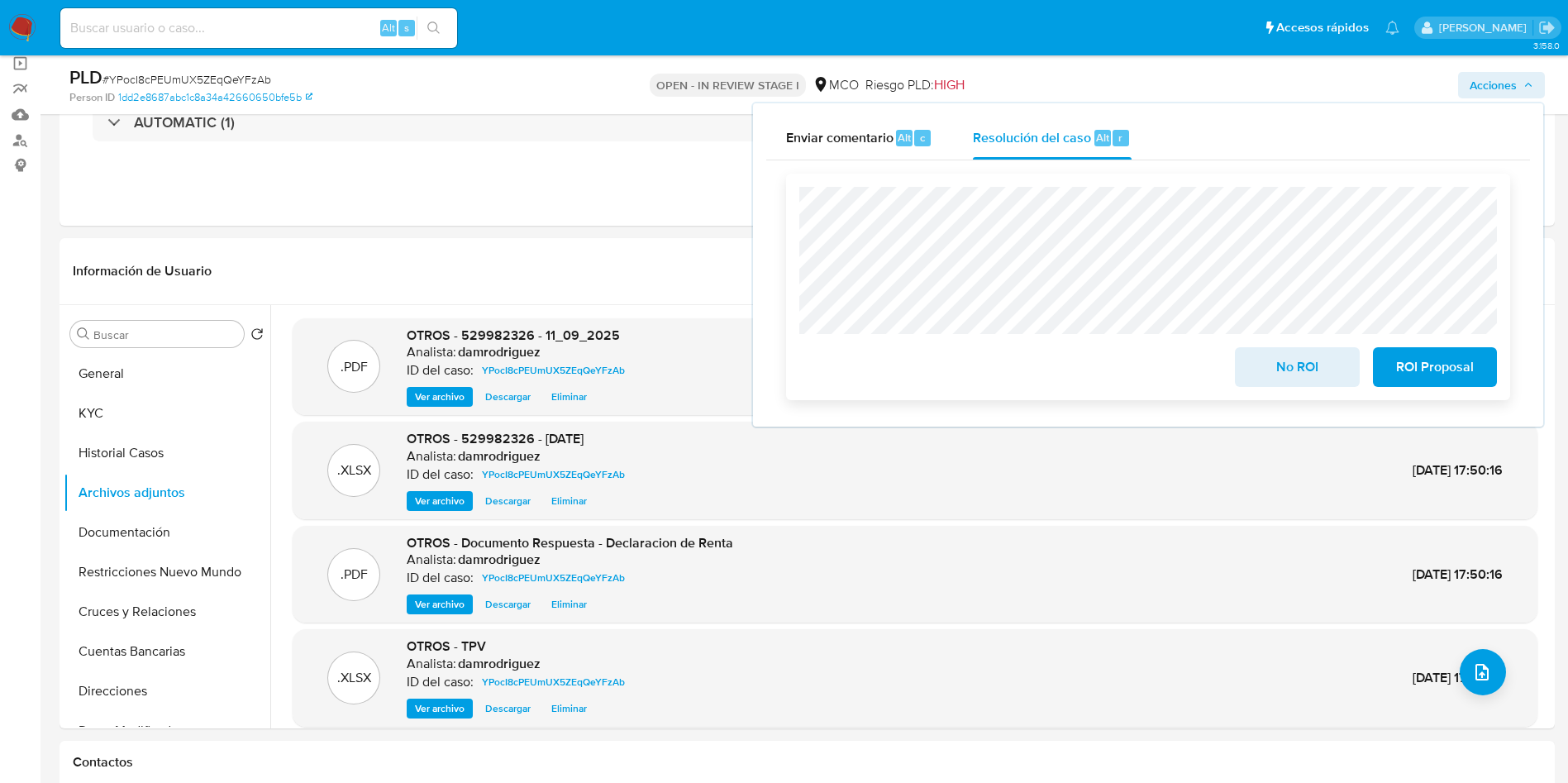
click at [1302, 372] on span "No ROI" at bounding box center [1296, 367] width 81 height 37
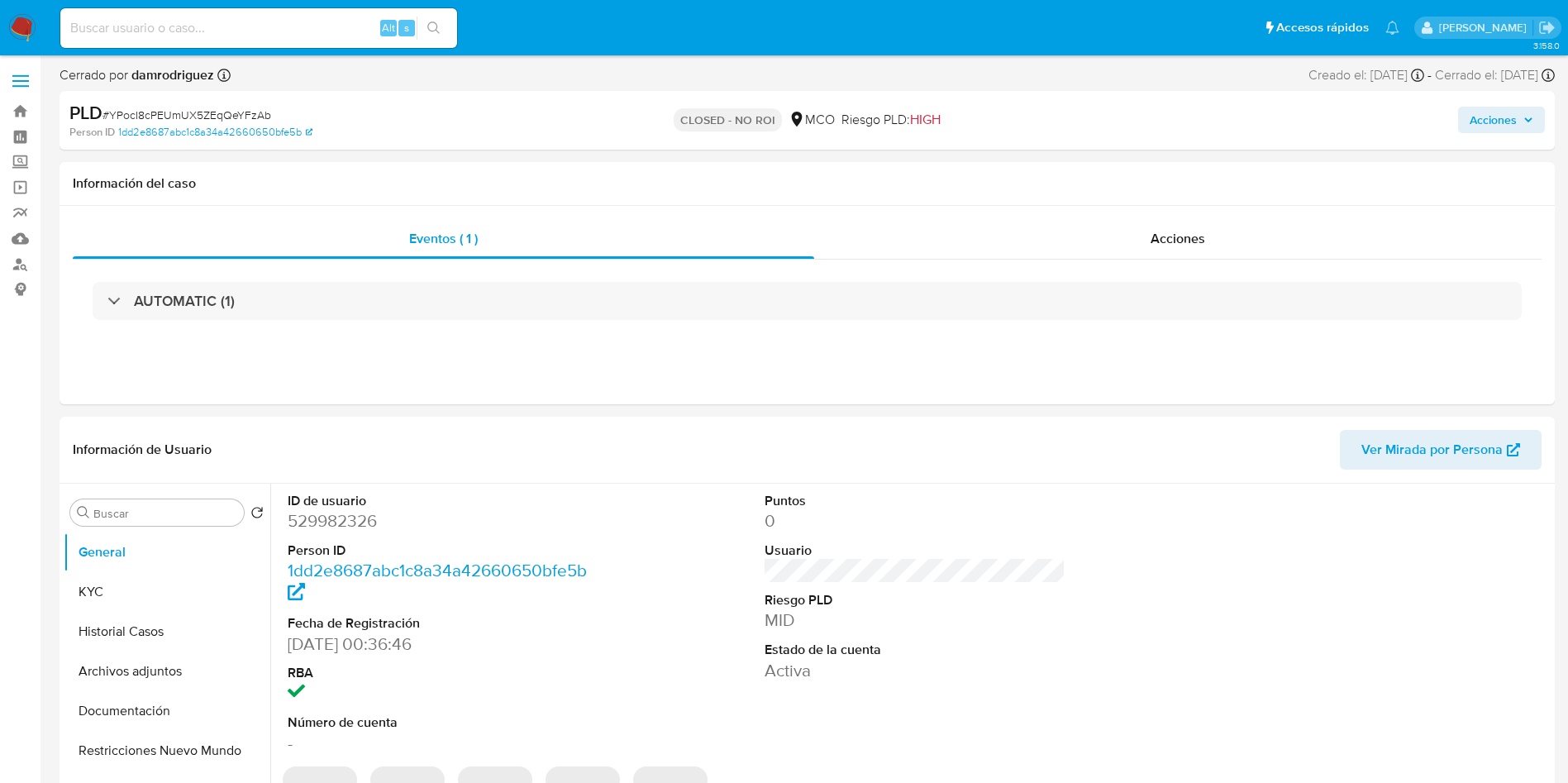
select select "10"
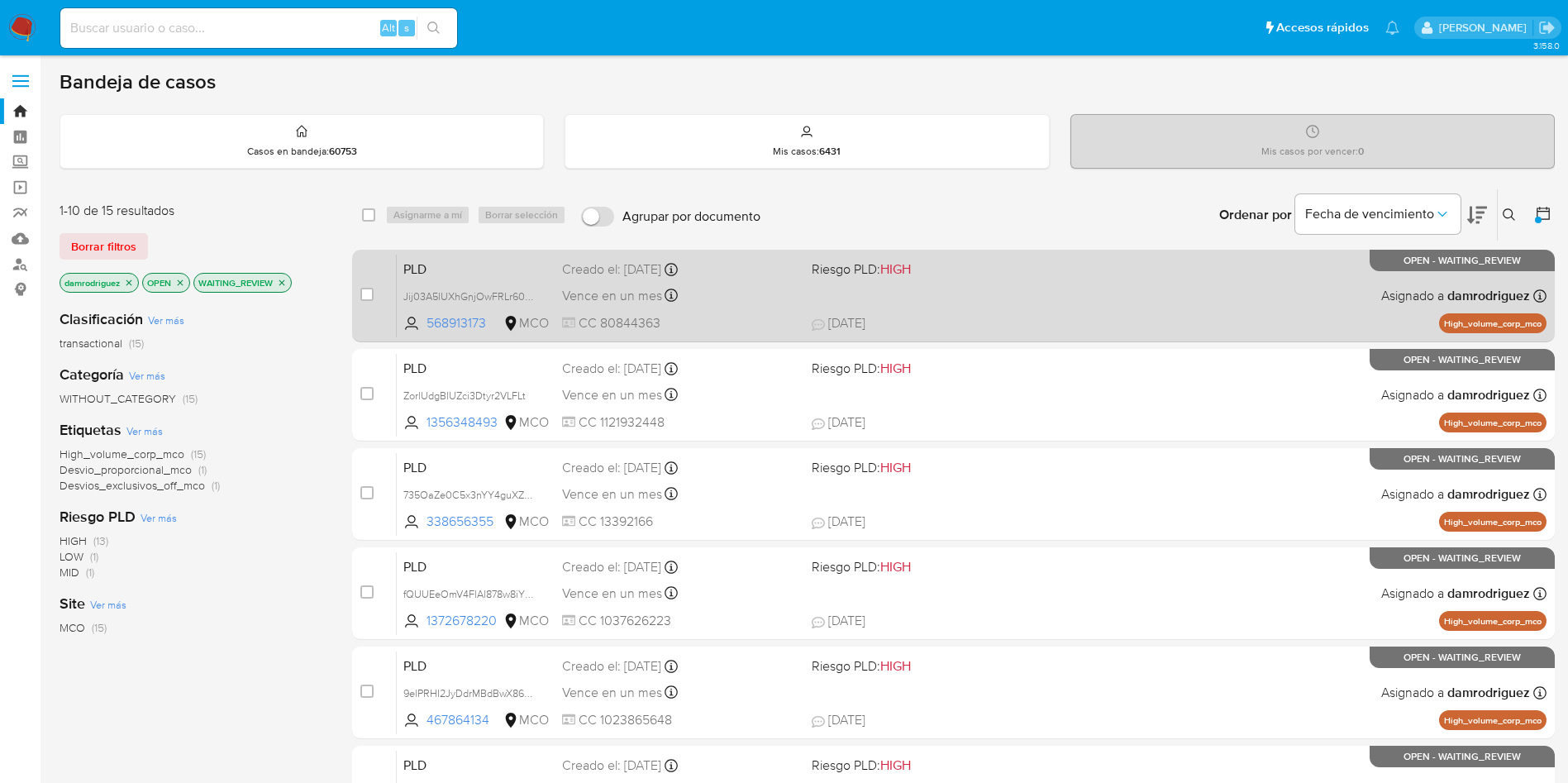
click at [454, 264] on span "PLD" at bounding box center [476, 268] width 145 height 21
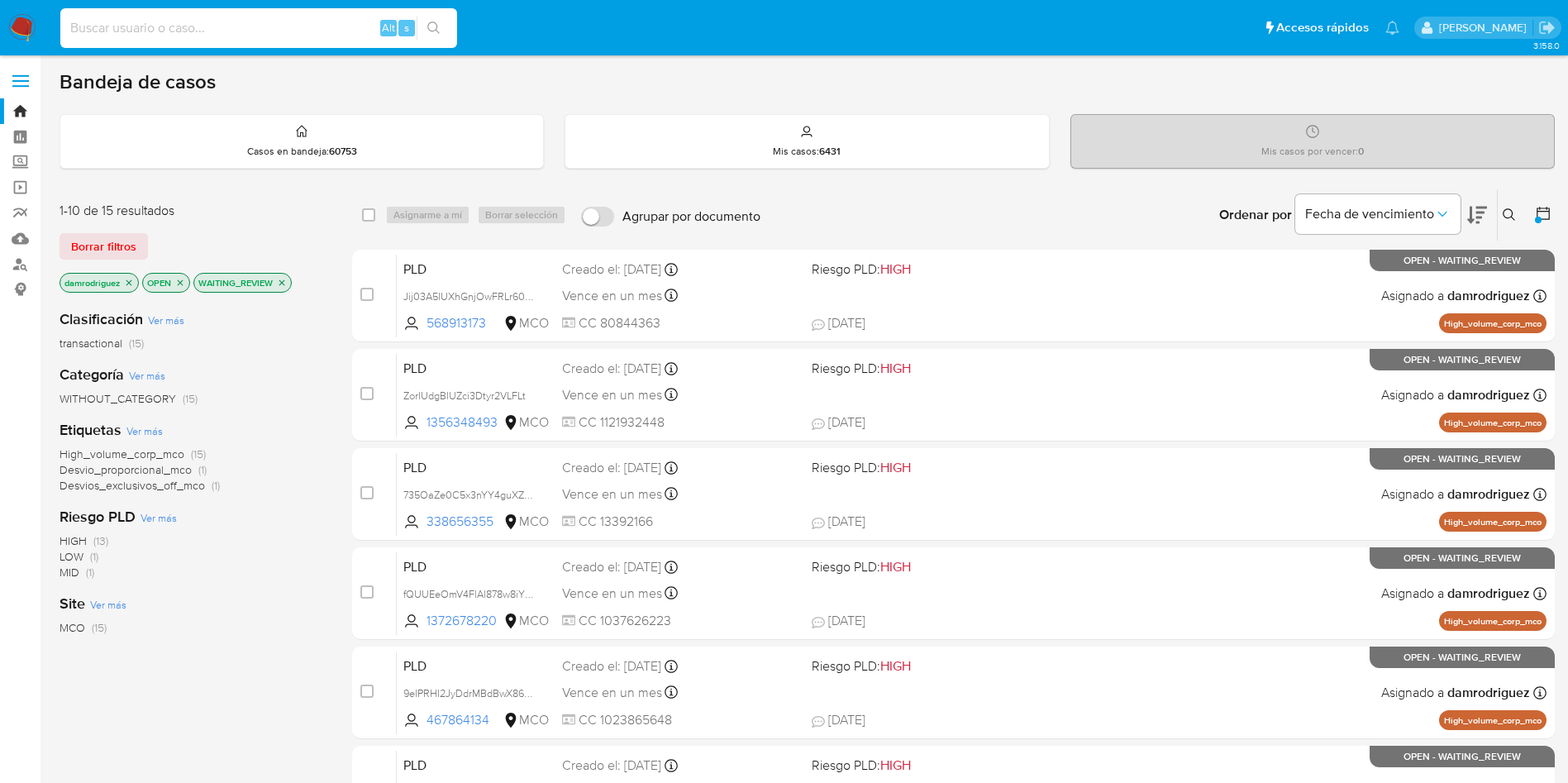
click at [167, 28] on input at bounding box center [258, 27] width 397 height 21
paste input "176893593"
type input "176893593"
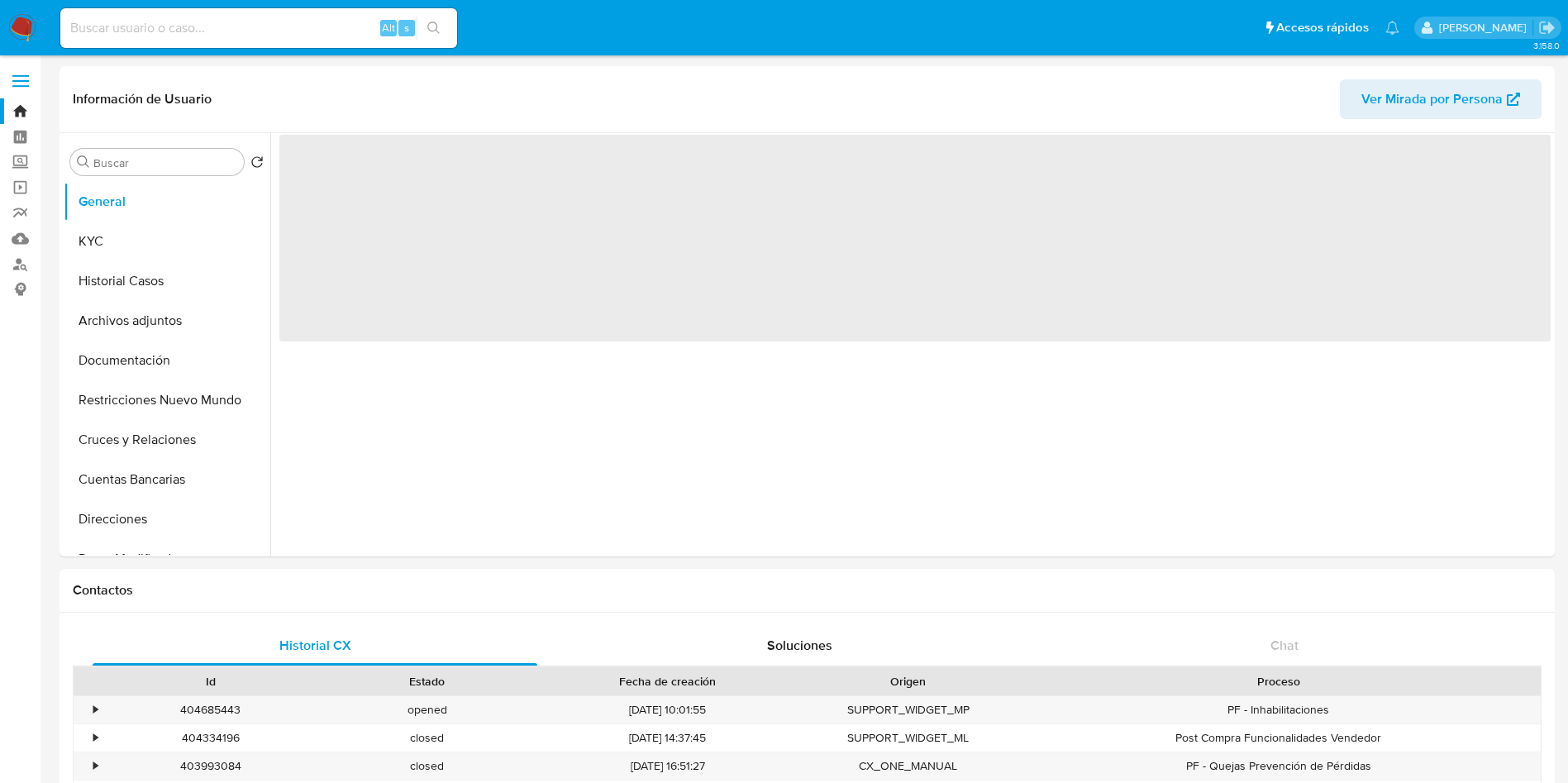
select select "10"
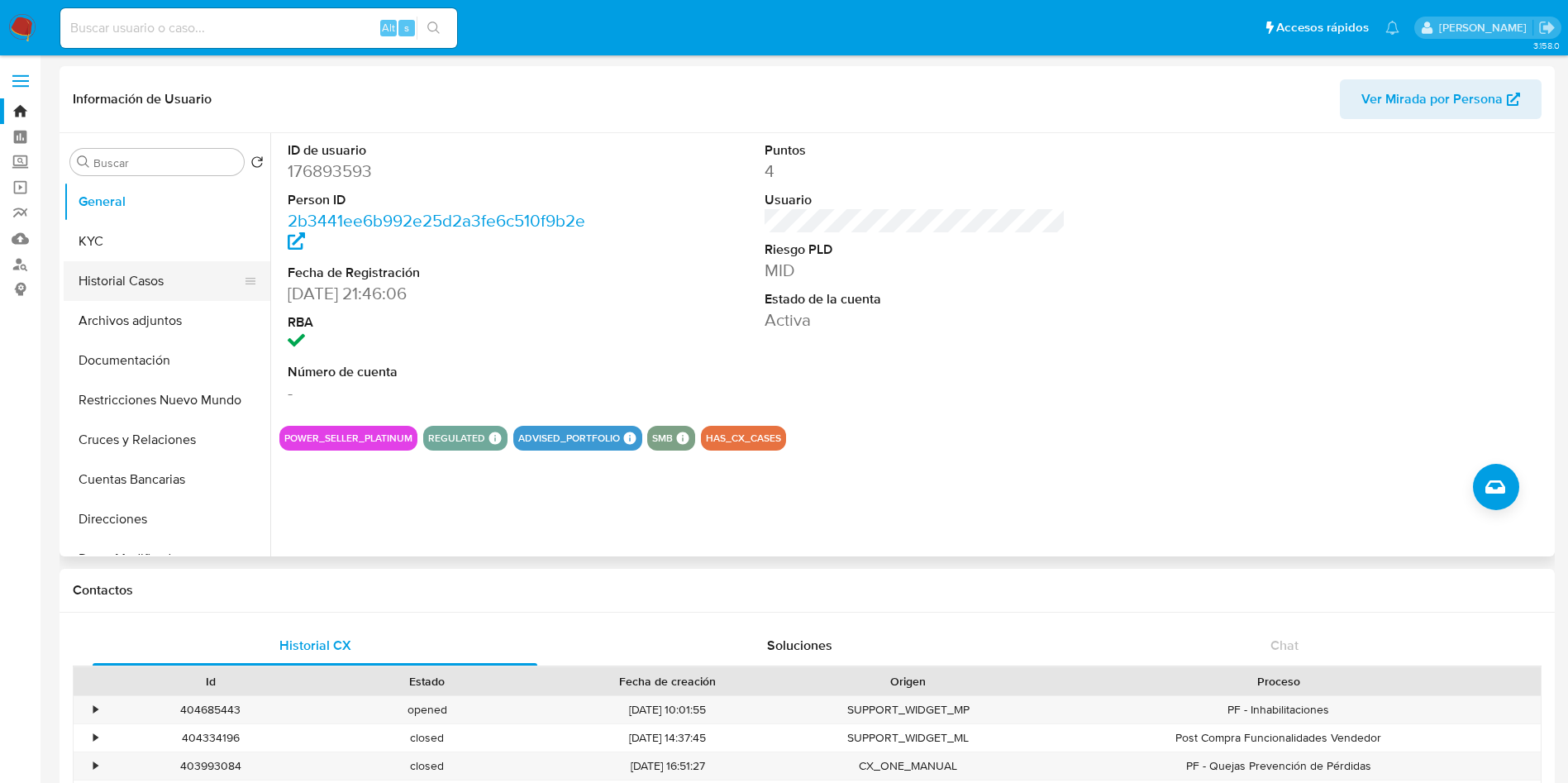
click at [157, 280] on button "Historial Casos" at bounding box center [161, 281] width 194 height 40
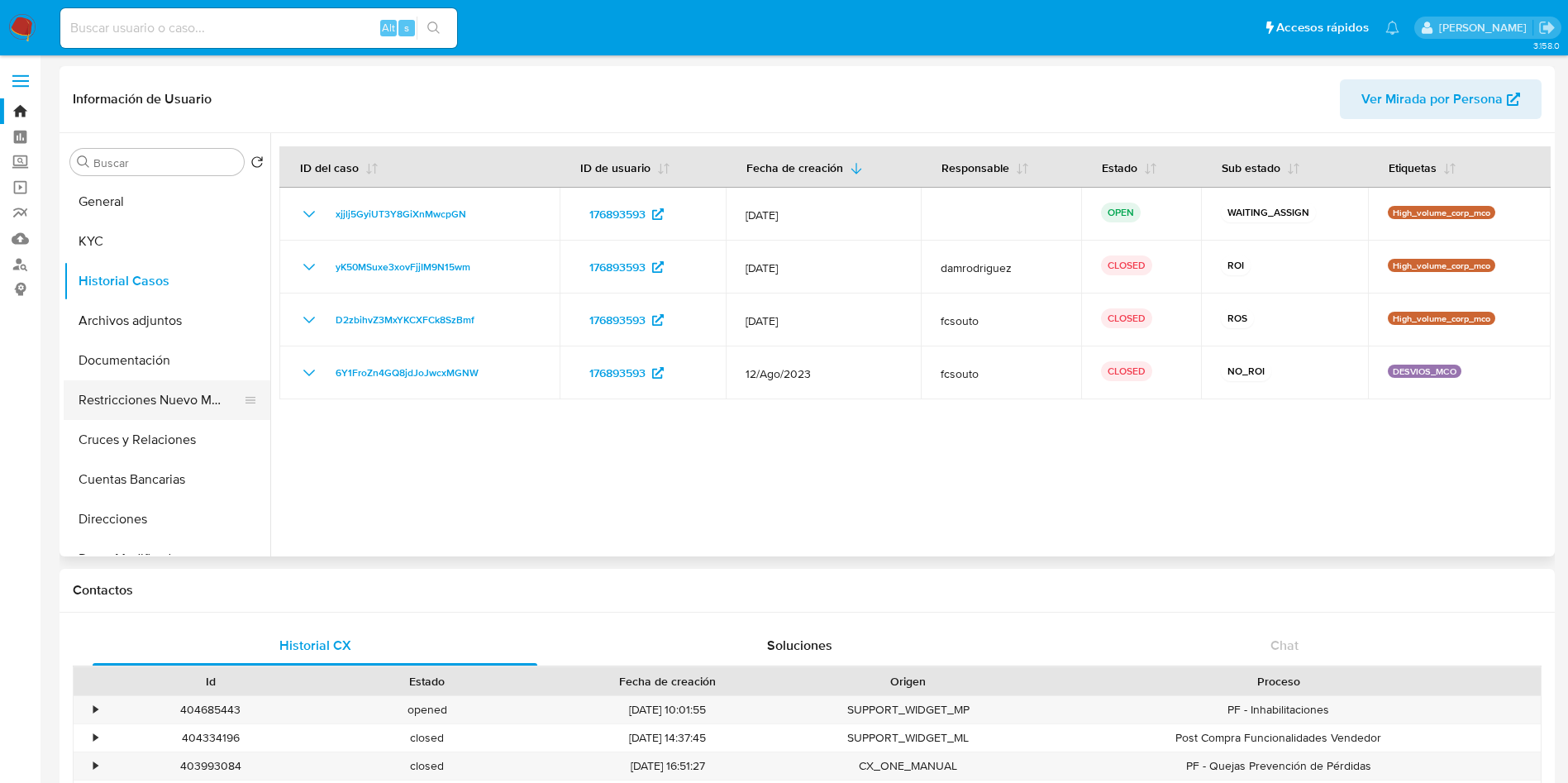
click at [161, 401] on button "Restricciones Nuevo Mundo" at bounding box center [161, 400] width 194 height 40
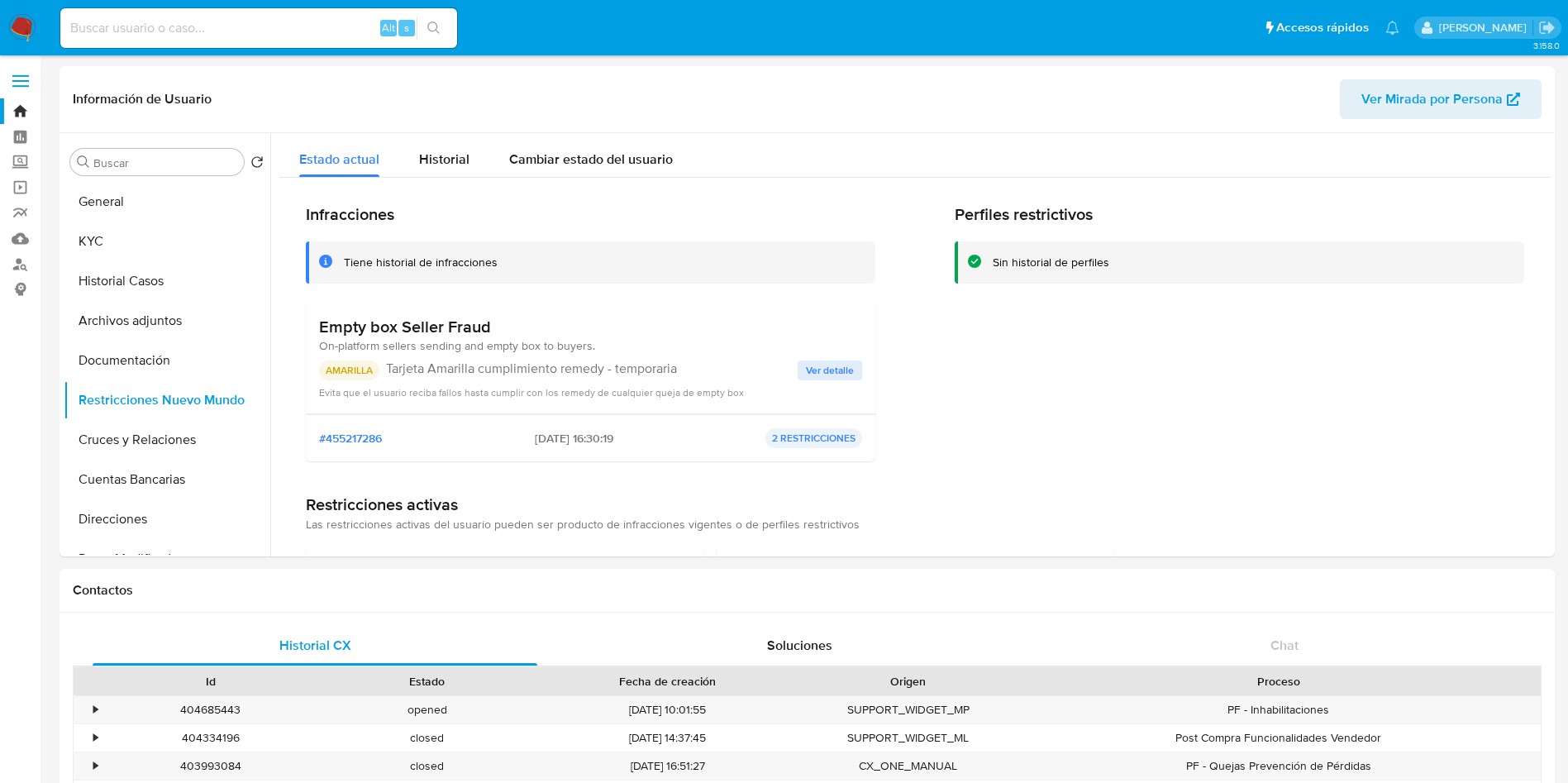
click at [33, 31] on img at bounding box center [22, 28] width 28 height 28
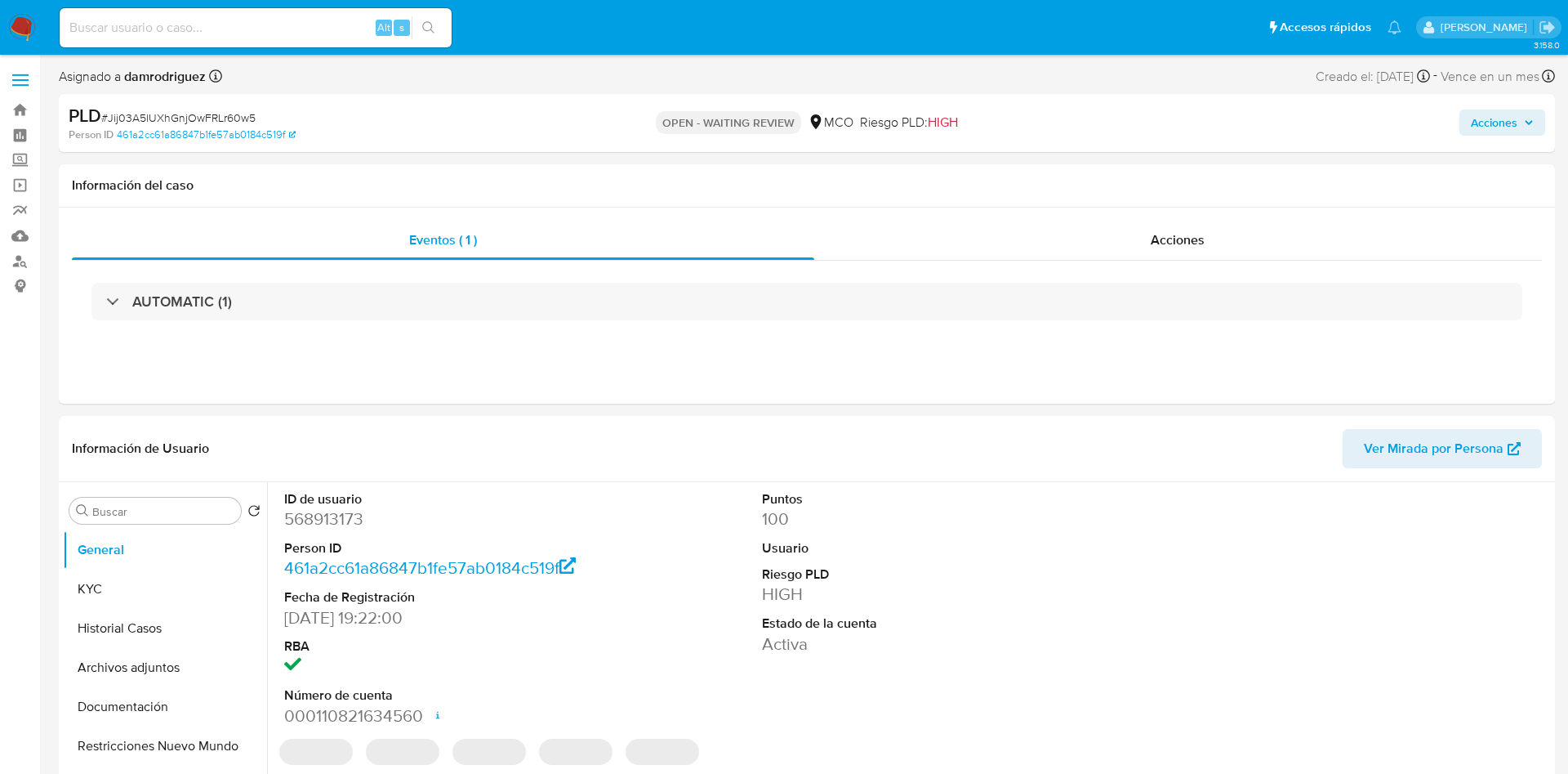
select select "10"
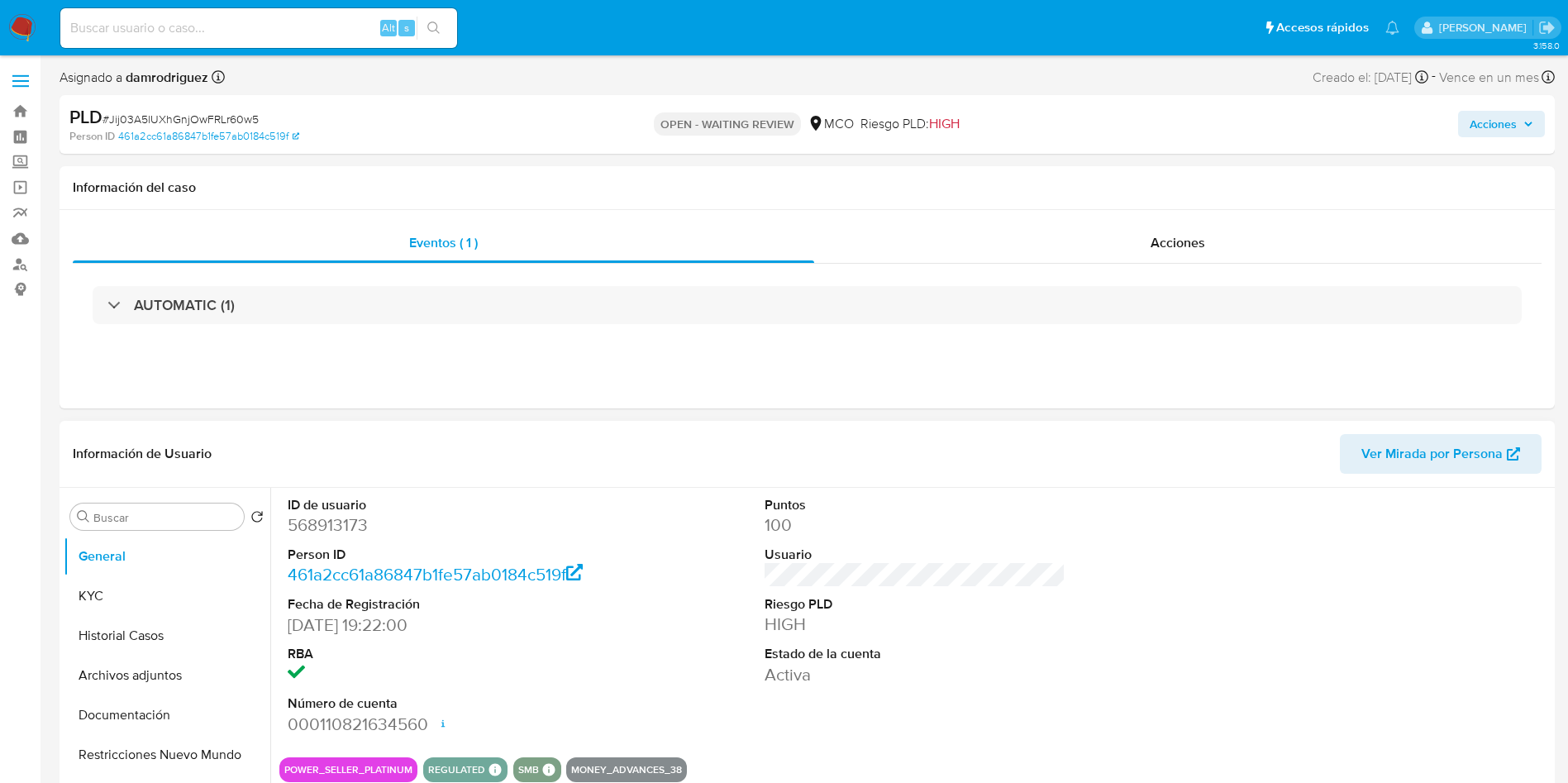
click at [345, 522] on dd "568913173" at bounding box center [438, 524] width 302 height 23
copy dd "568913173"
click at [172, 637] on button "Historial Casos" at bounding box center [161, 635] width 194 height 40
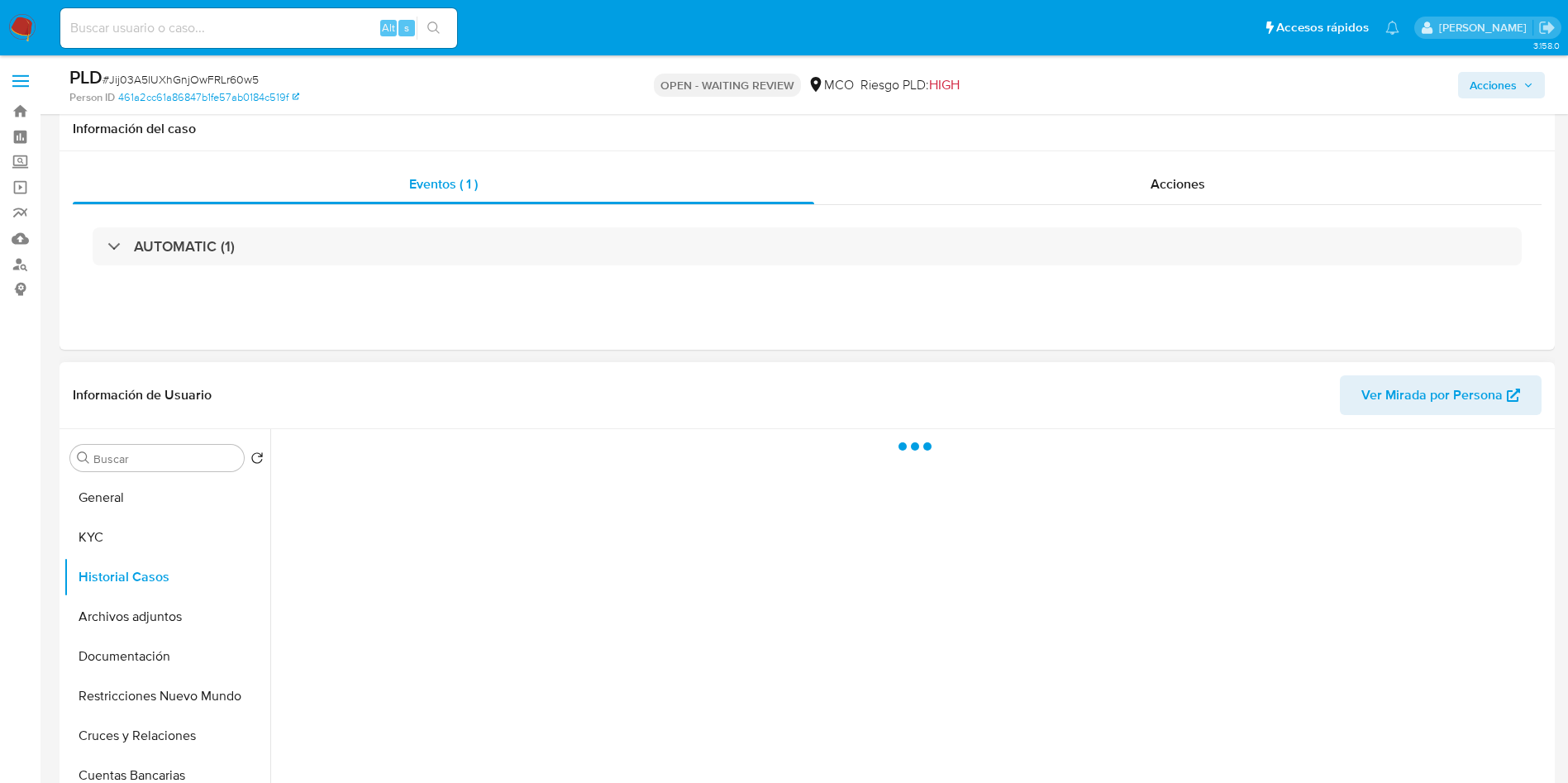
scroll to position [124, 0]
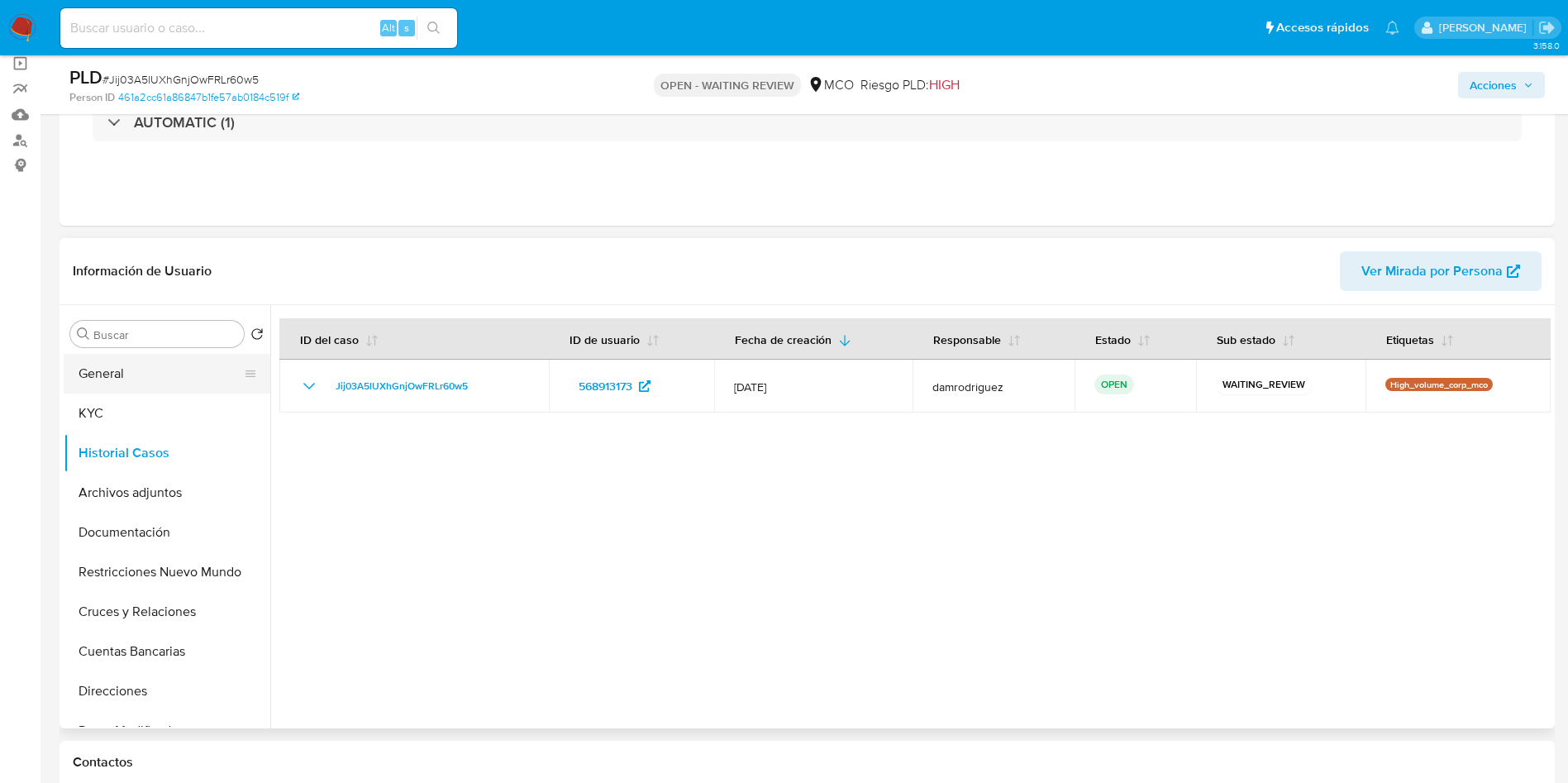
click at [132, 378] on button "General" at bounding box center [161, 374] width 194 height 40
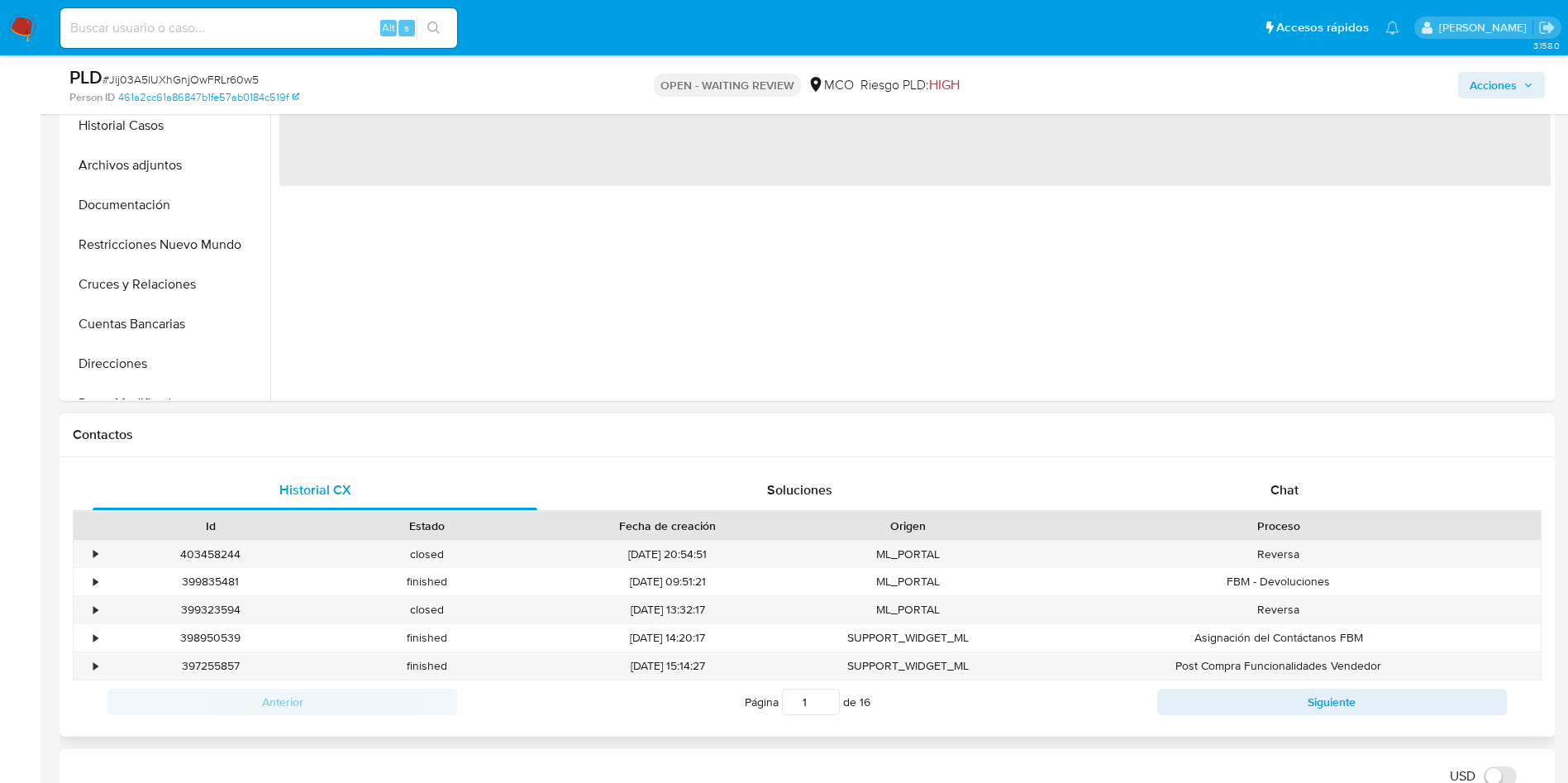
scroll to position [620, 0]
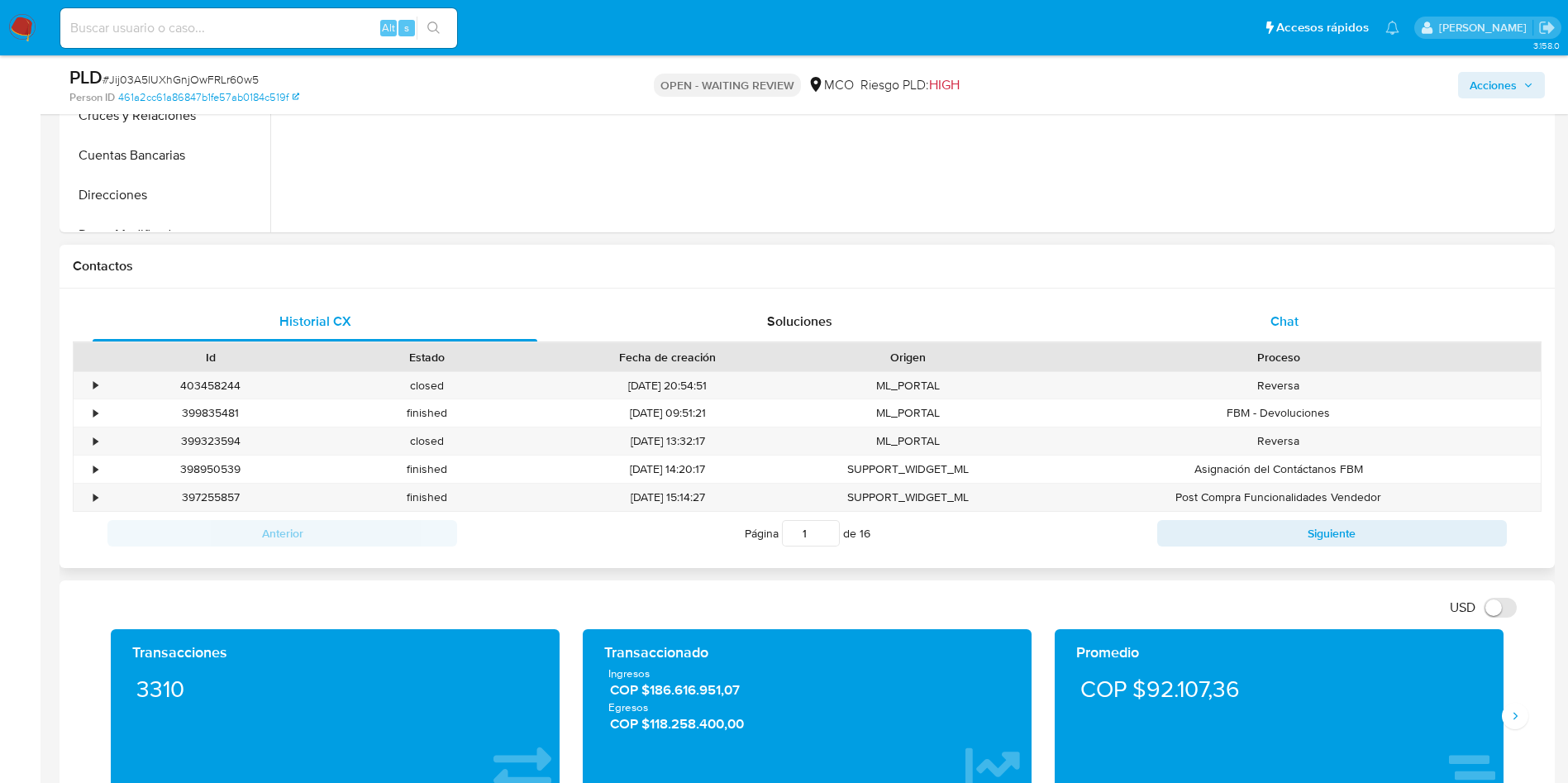
click at [1271, 333] on div "Chat" at bounding box center [1285, 321] width 445 height 40
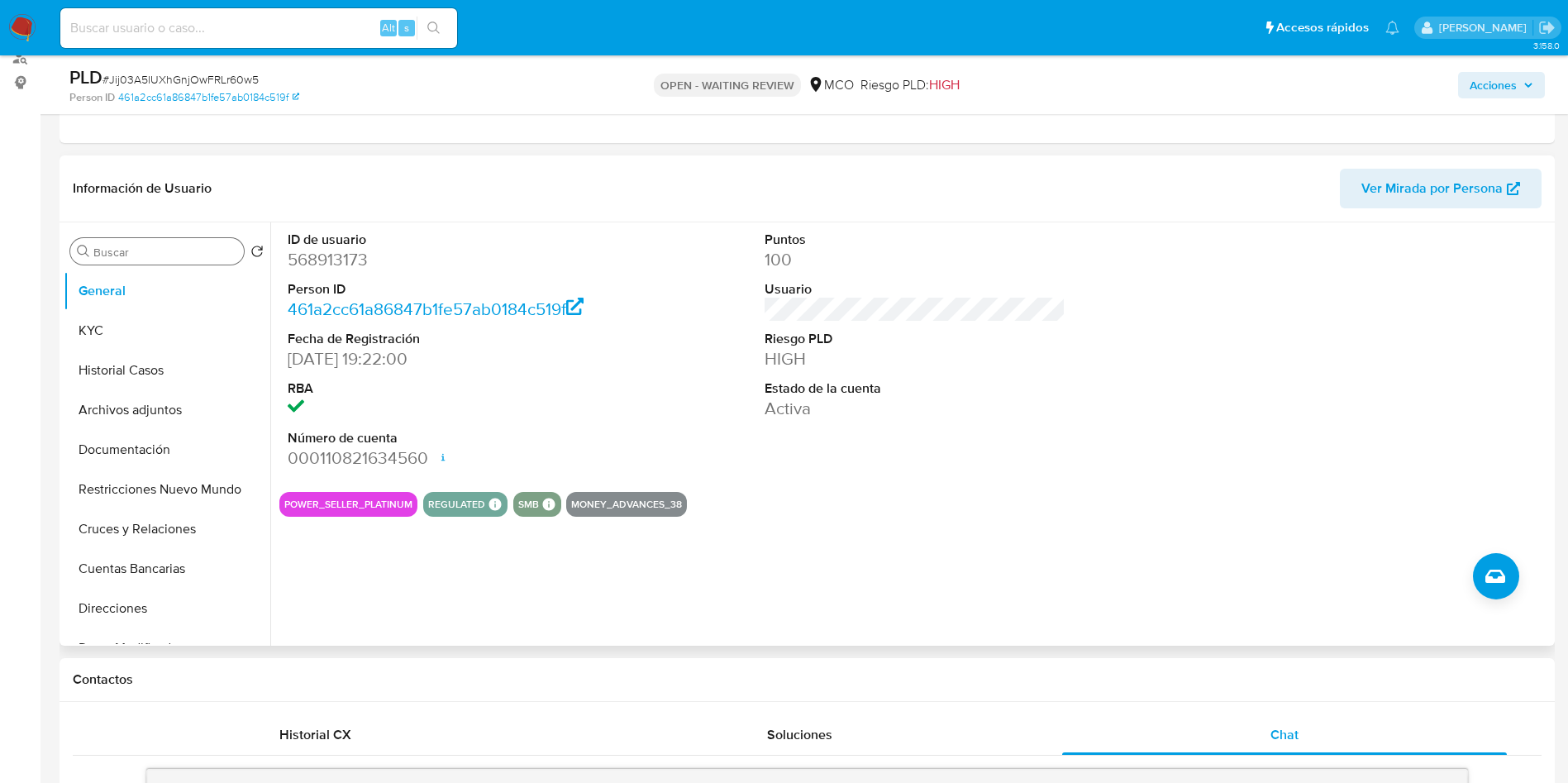
scroll to position [0, 0]
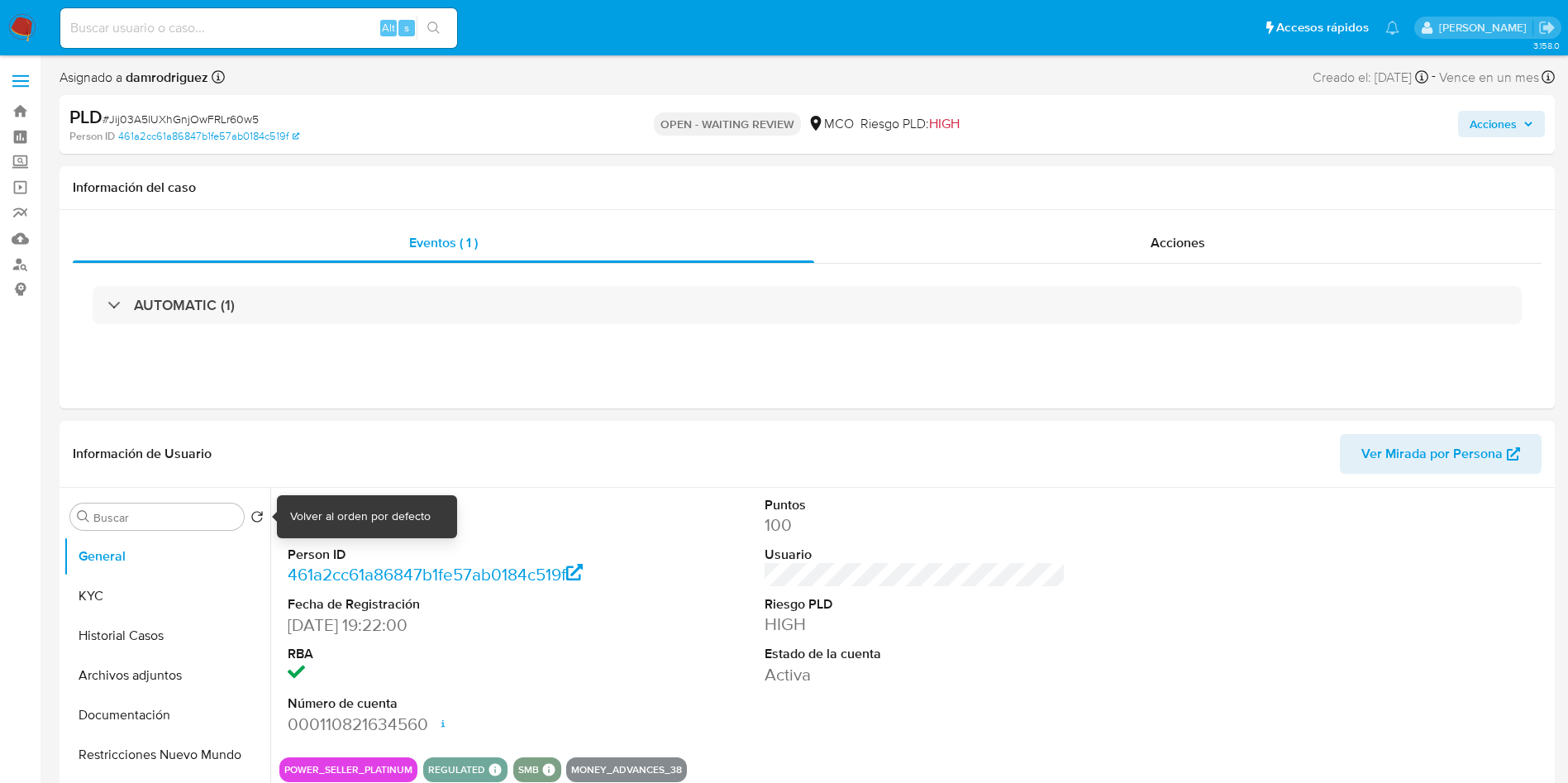
click at [362, 521] on div "Volver al orden por defecto" at bounding box center [360, 516] width 140 height 16
click at [354, 522] on dd "568913173" at bounding box center [438, 524] width 302 height 23
copy dd "568913173"
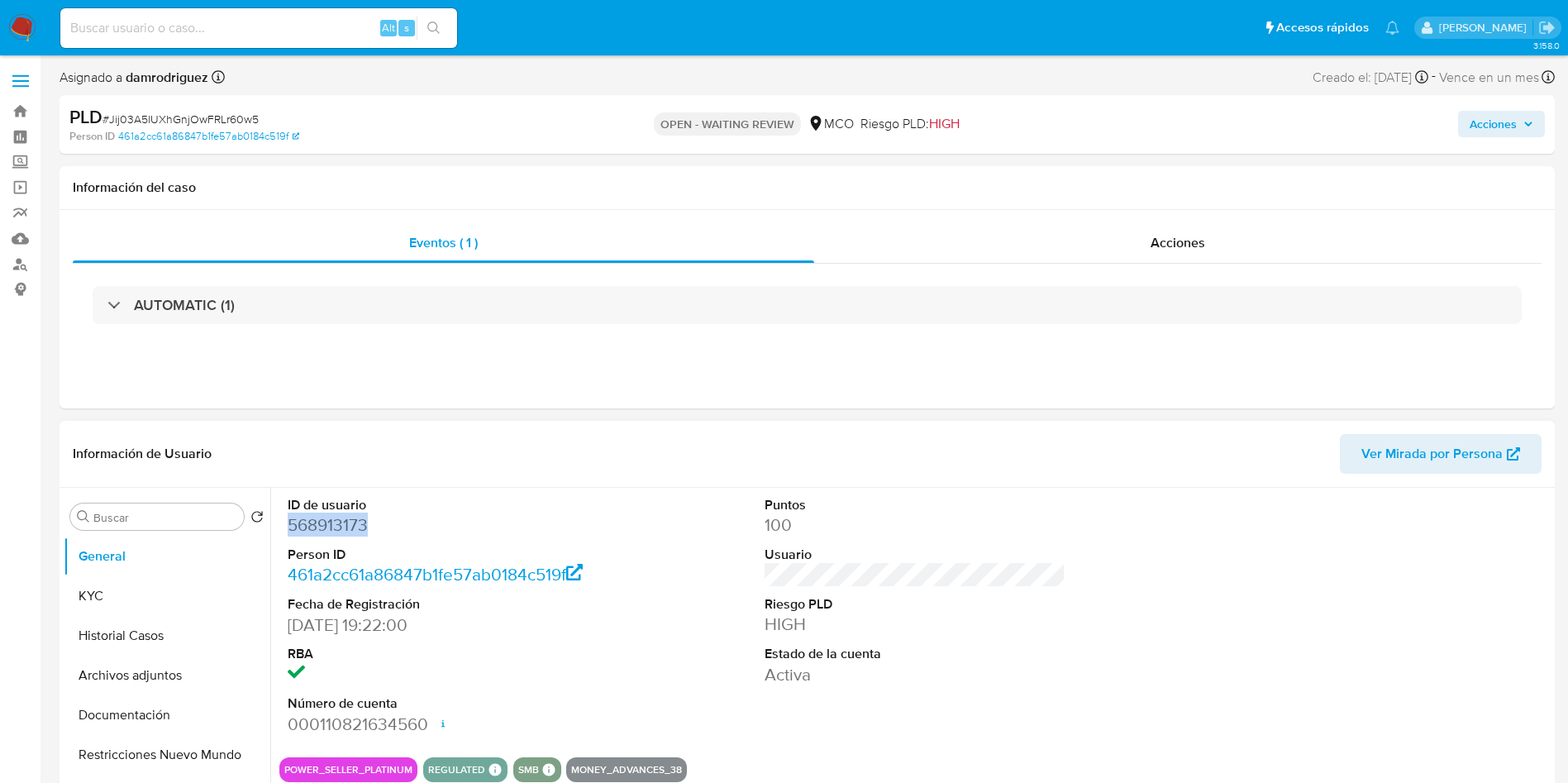
click at [352, 516] on dd "568913173" at bounding box center [438, 524] width 302 height 23
click at [352, 517] on dd "568913173" at bounding box center [438, 524] width 302 height 23
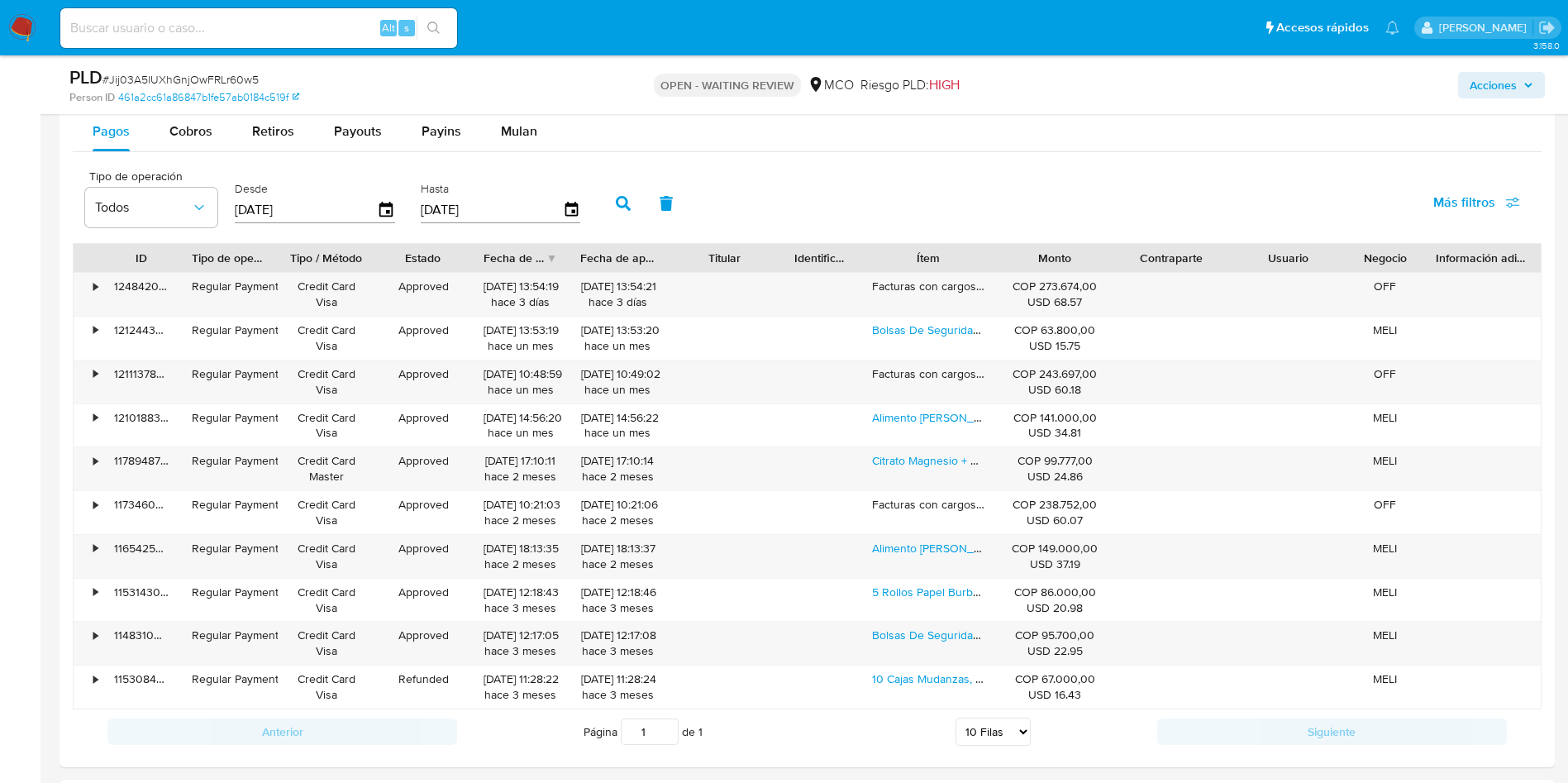
scroll to position [1860, 0]
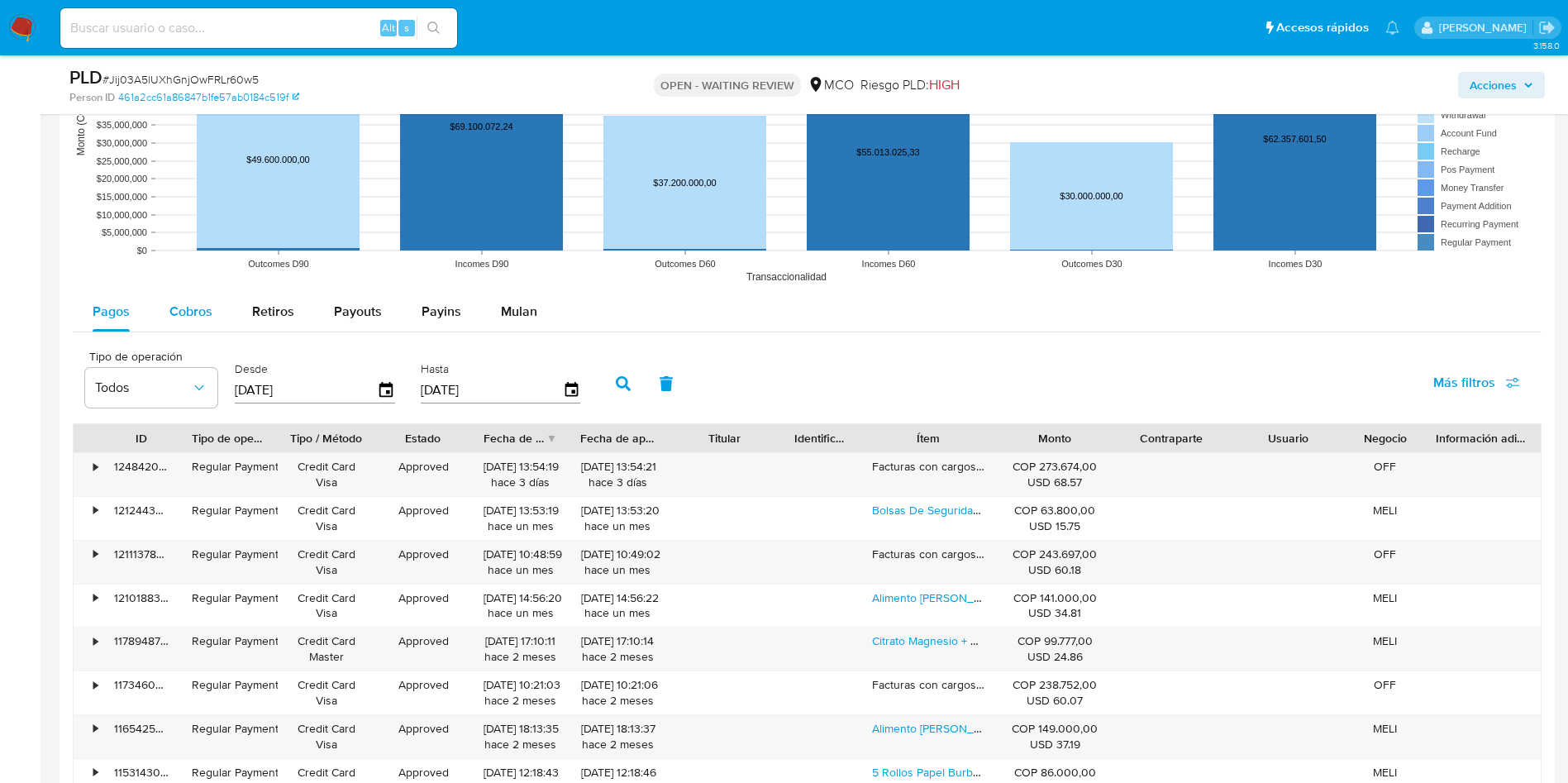
click at [199, 298] on div "Cobros" at bounding box center [191, 312] width 43 height 40
select select "10"
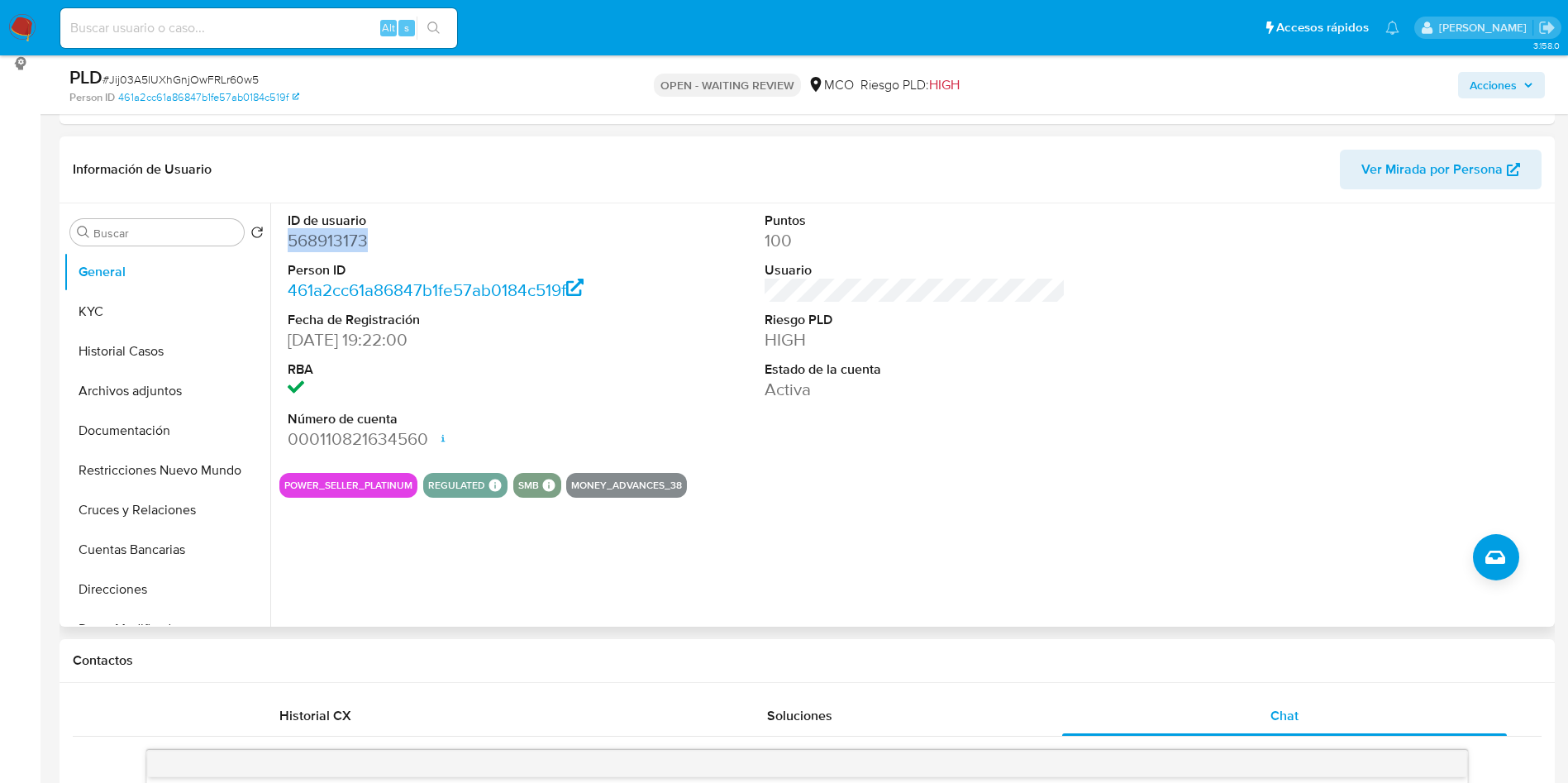
scroll to position [0, 0]
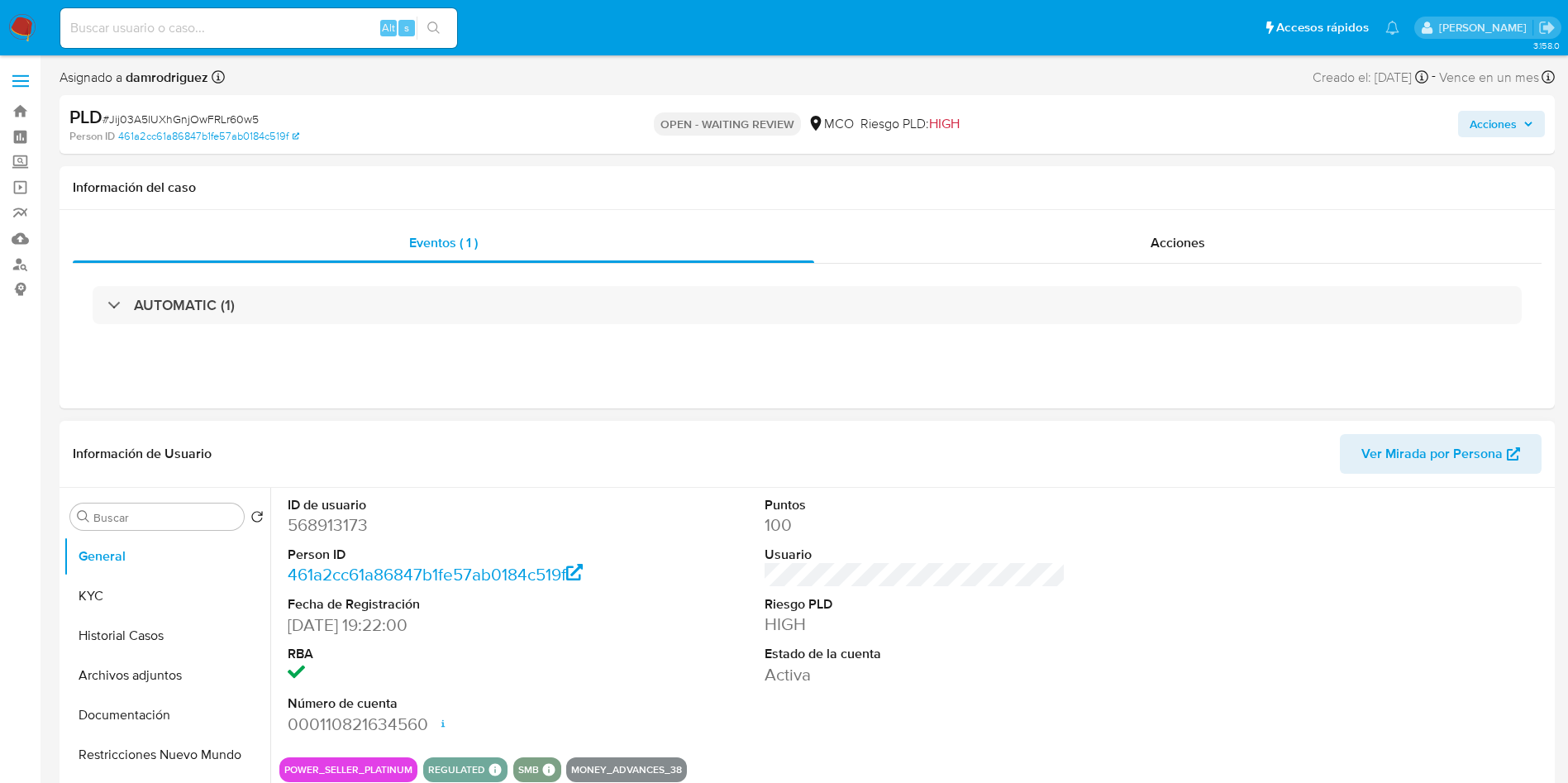
click at [324, 510] on dt "ID de usuario" at bounding box center [438, 504] width 302 height 18
click at [319, 539] on dl "ID de usuario 568913173 Person ID 461a2cc61a86847b1fe57ab0184c519f Fecha de Reg…" at bounding box center [438, 616] width 302 height 239
click at [327, 521] on dd "568913173" at bounding box center [438, 524] width 302 height 23
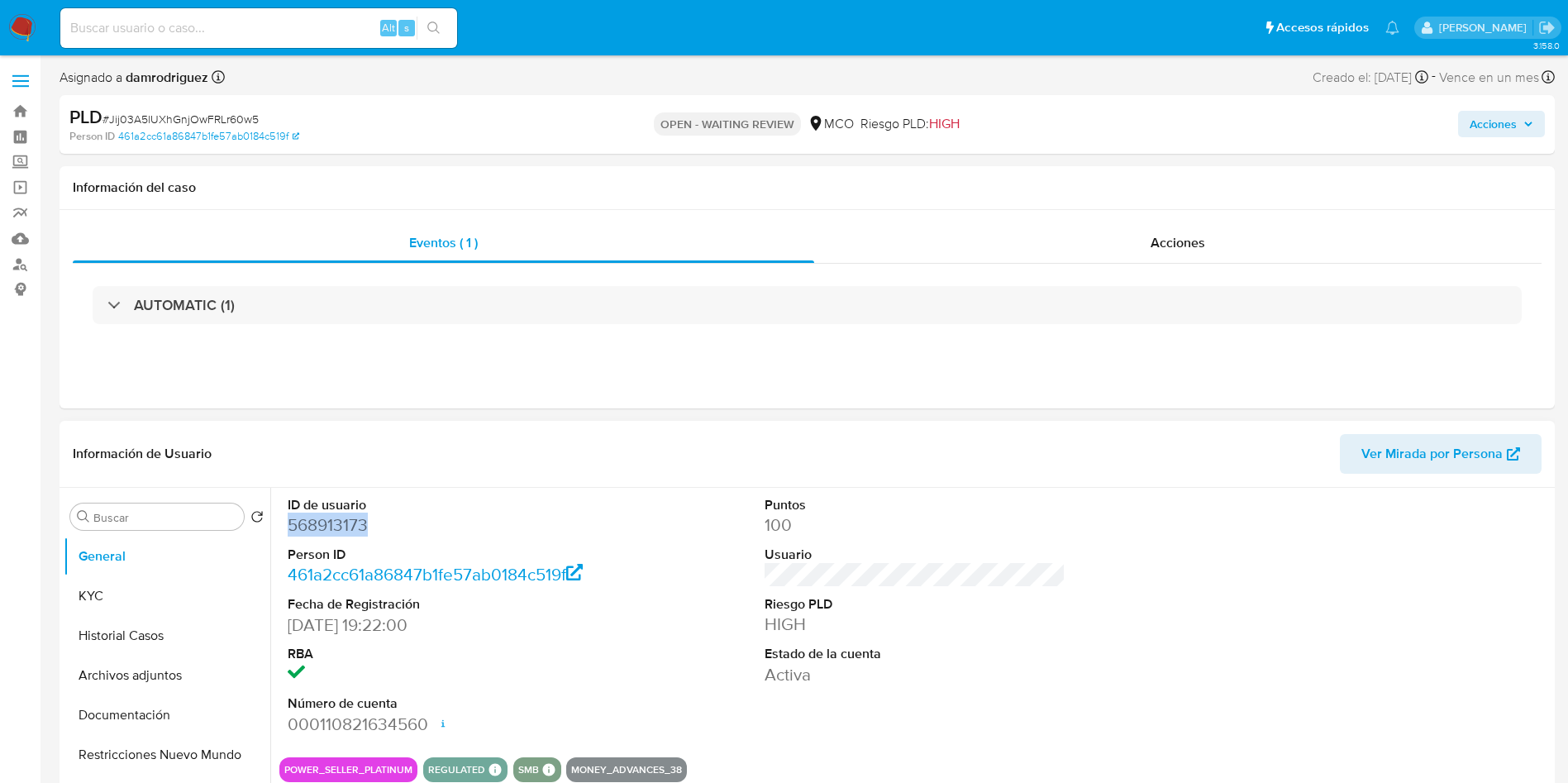
click at [327, 521] on dd "568913173" at bounding box center [438, 524] width 302 height 23
copy dd "568913173"
click at [113, 652] on button "Historial Casos" at bounding box center [161, 635] width 194 height 40
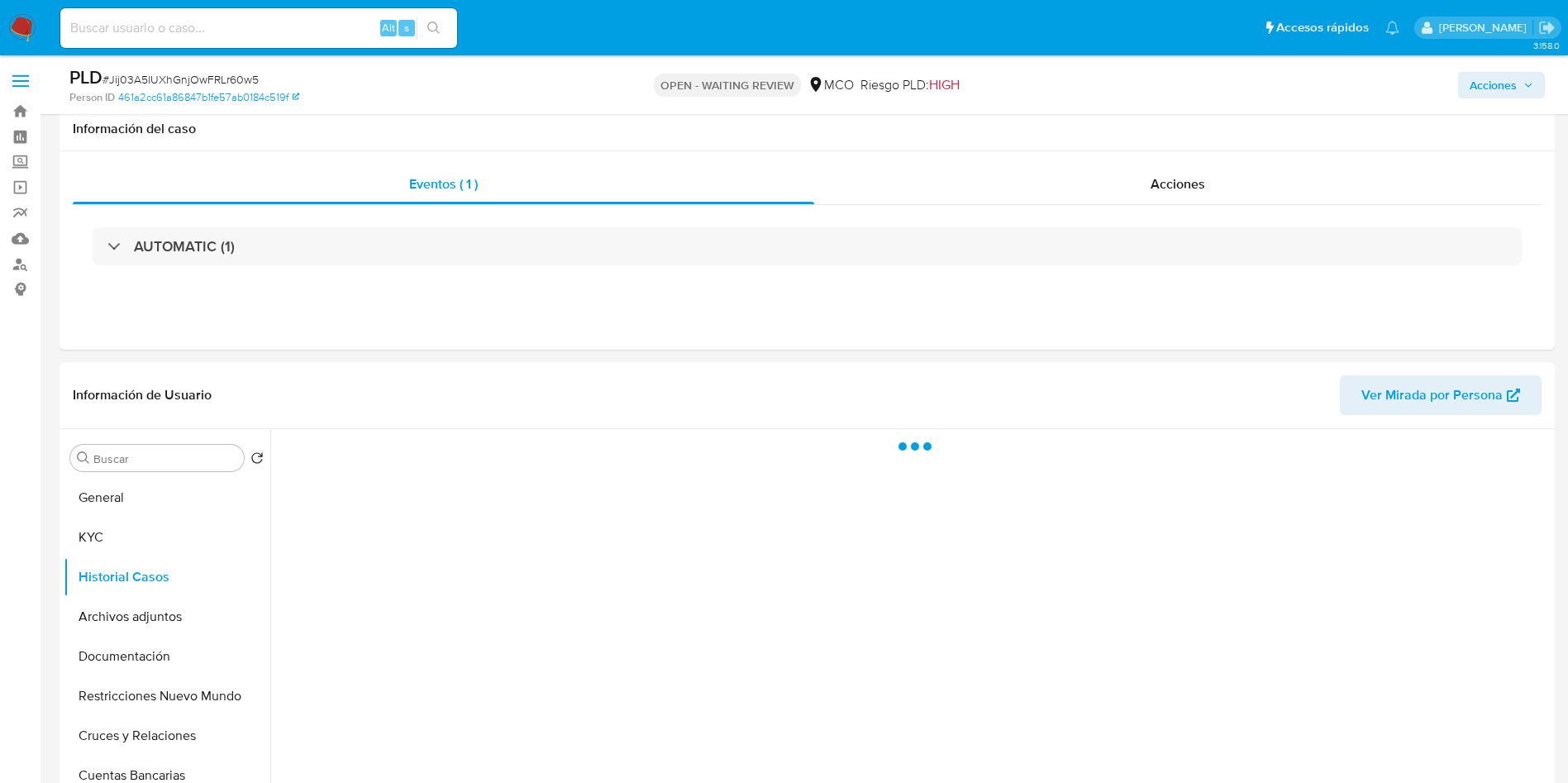
scroll to position [124, 0]
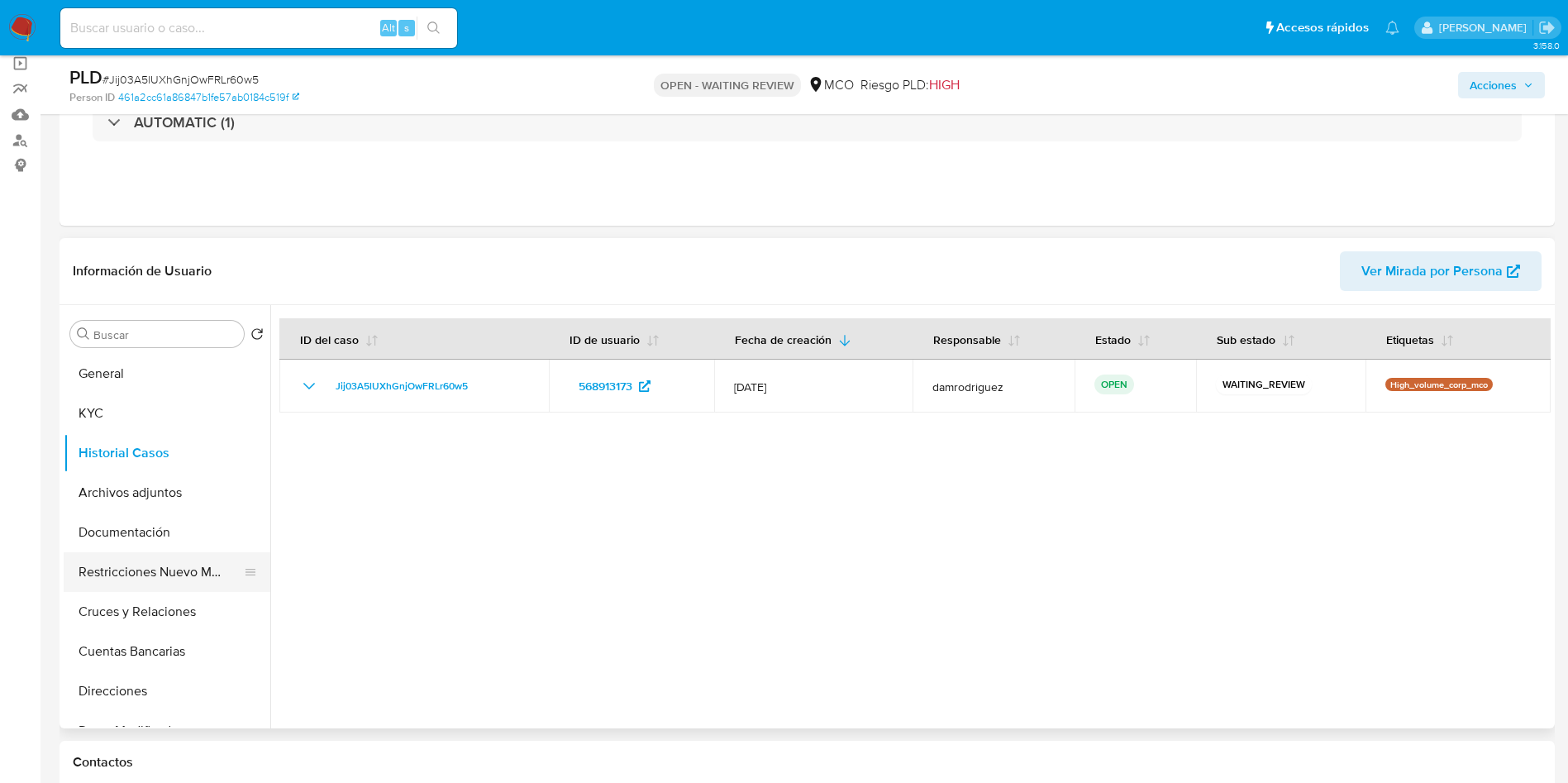
click at [146, 572] on button "Restricciones Nuevo Mundo" at bounding box center [161, 572] width 194 height 40
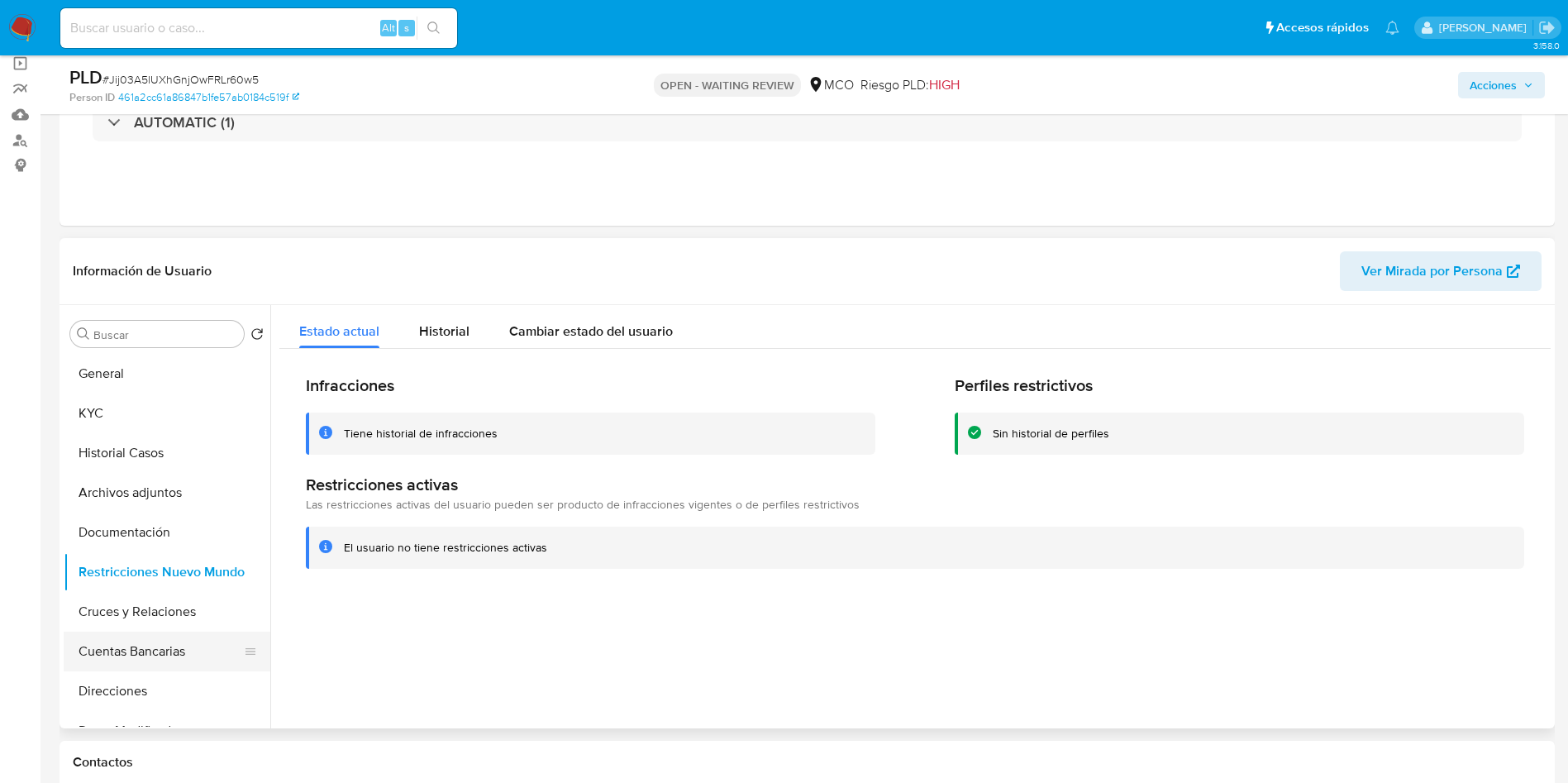
click at [138, 643] on button "Cuentas Bancarias" at bounding box center [161, 651] width 194 height 40
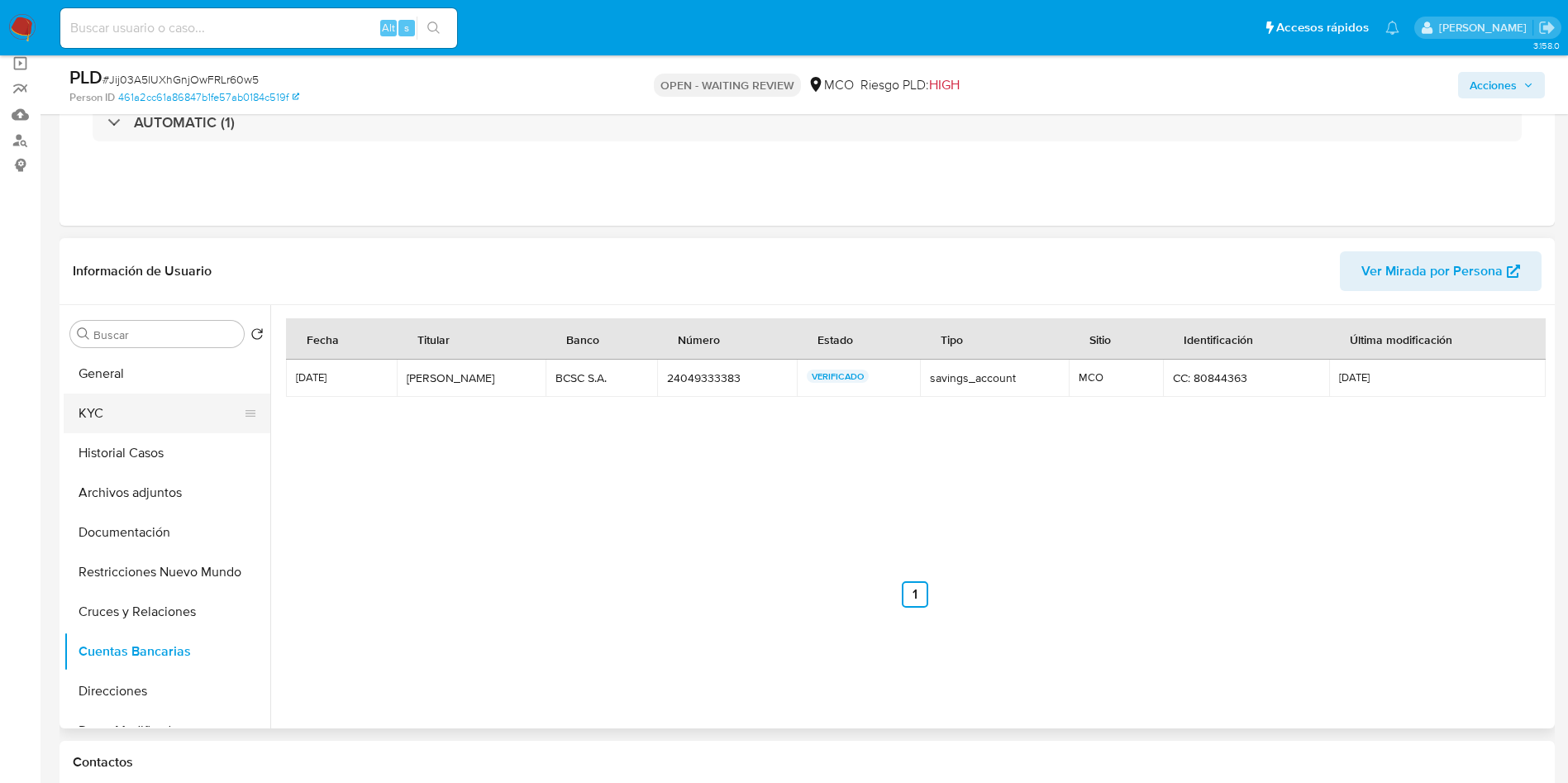
click at [137, 411] on button "KYC" at bounding box center [161, 413] width 194 height 40
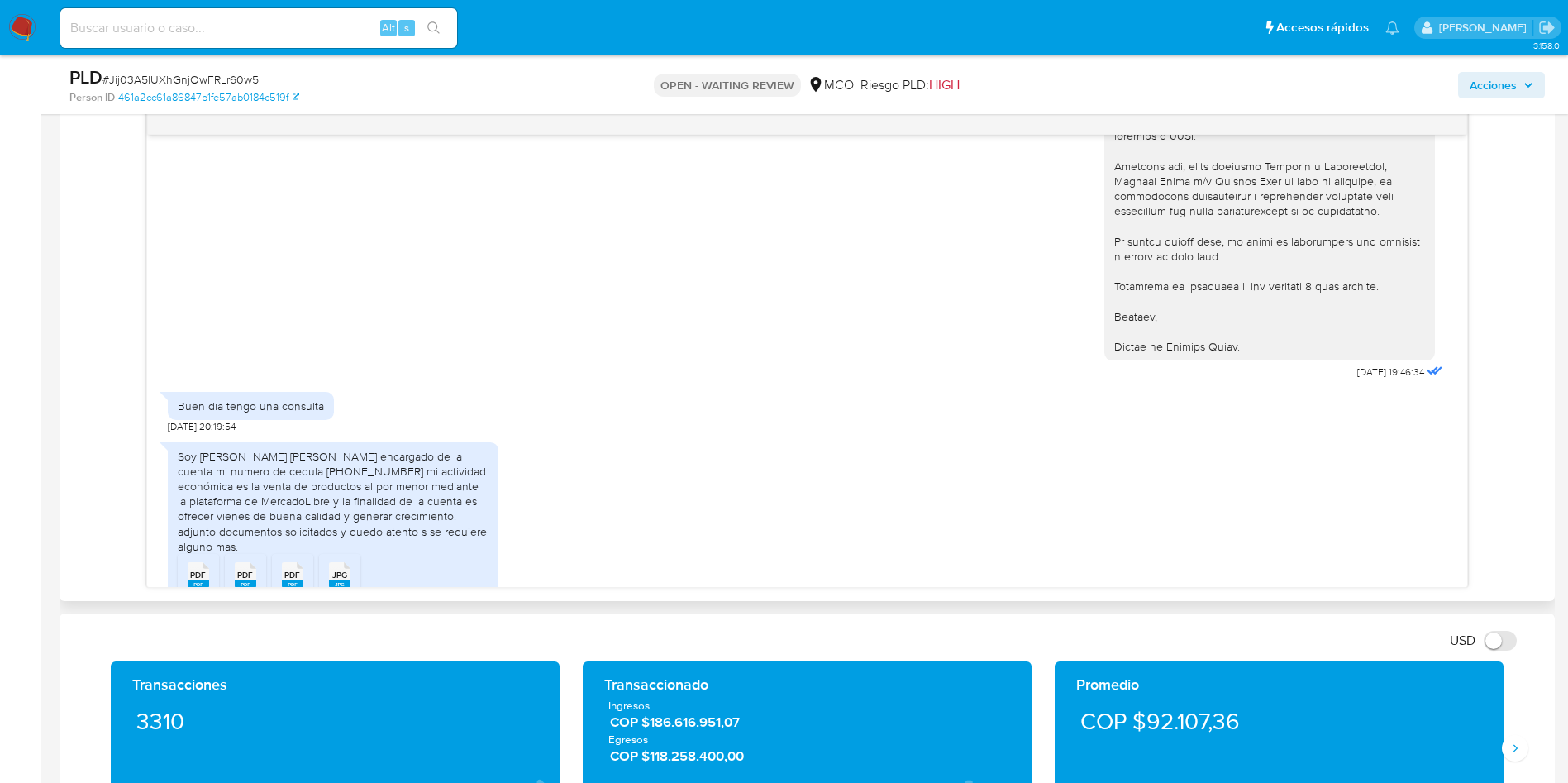
scroll to position [555, 0]
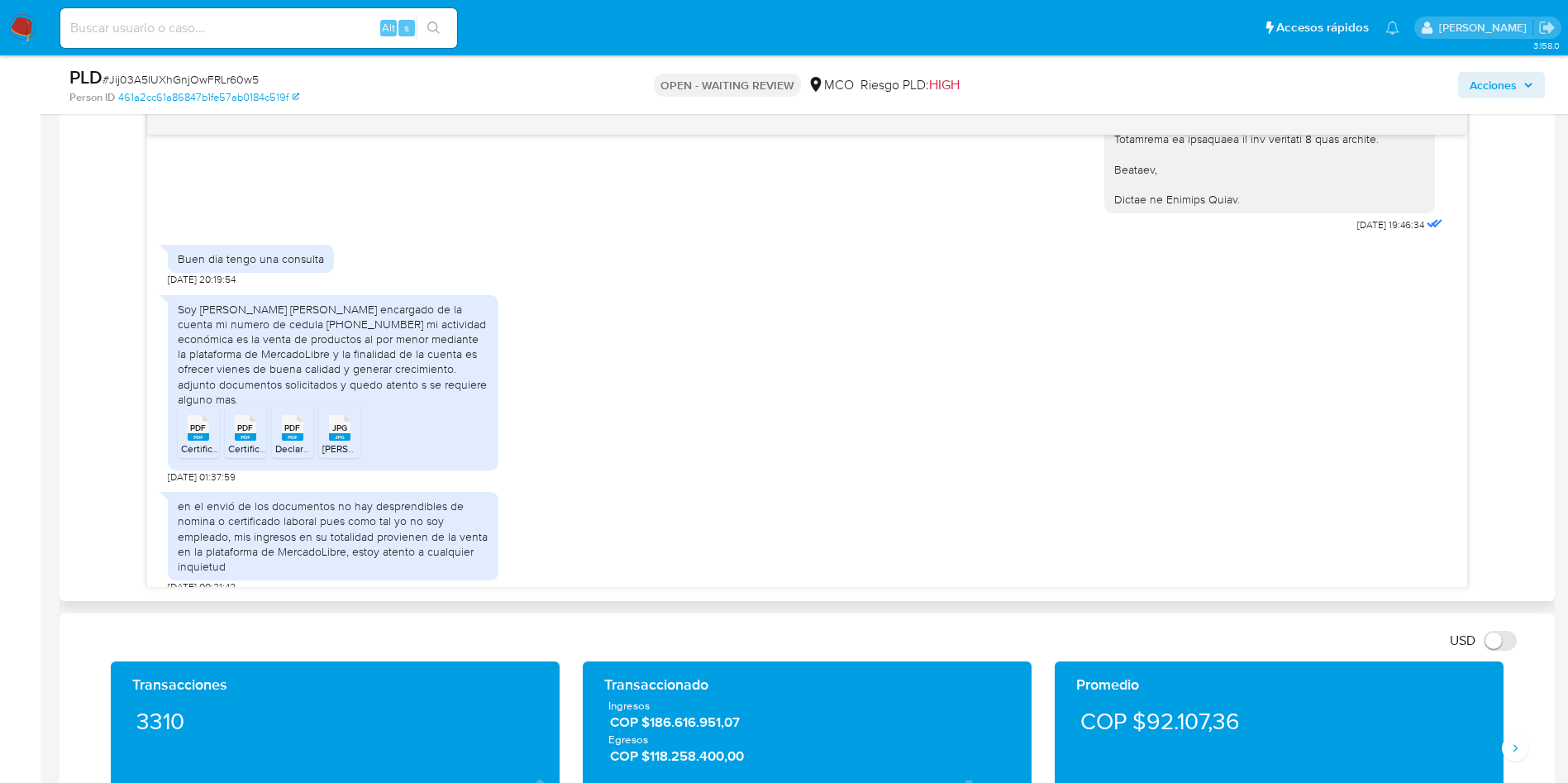
click at [204, 422] on span "PDF" at bounding box center [198, 427] width 15 height 11
click at [247, 422] on span "PDF" at bounding box center [245, 427] width 15 height 11
click at [285, 442] on span "Declaracion de Renta 2024 Johann Baez 80844363.pdf" at bounding box center [407, 448] width 264 height 14
click at [82, 340] on div "24/07/2025 19:46:34 Buen dia tengo una consulta 24/07/2025 20:19:54 Soy Johann …" at bounding box center [807, 347] width 1469 height 480
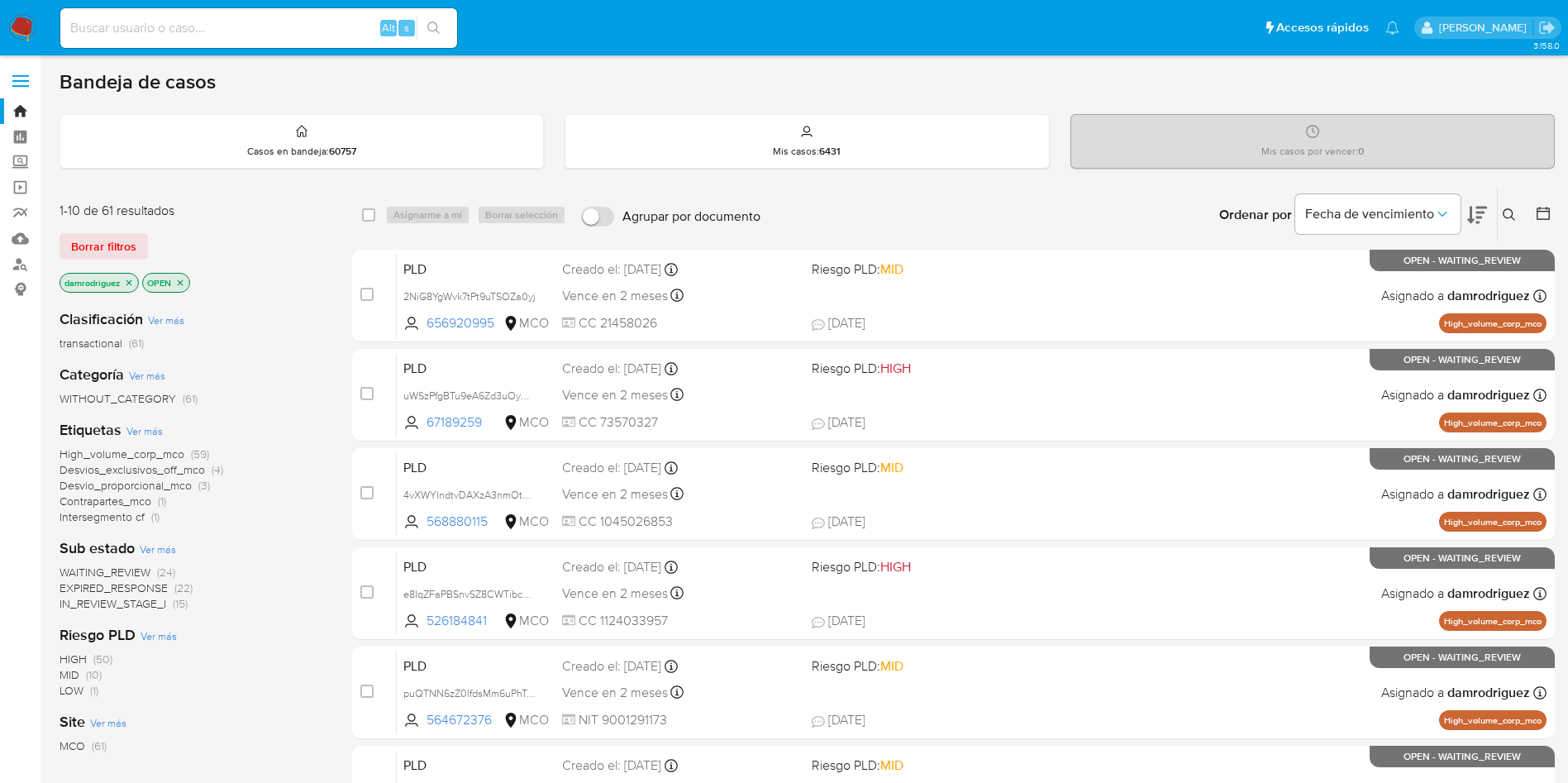
click at [1519, 217] on button at bounding box center [1511, 214] width 27 height 20
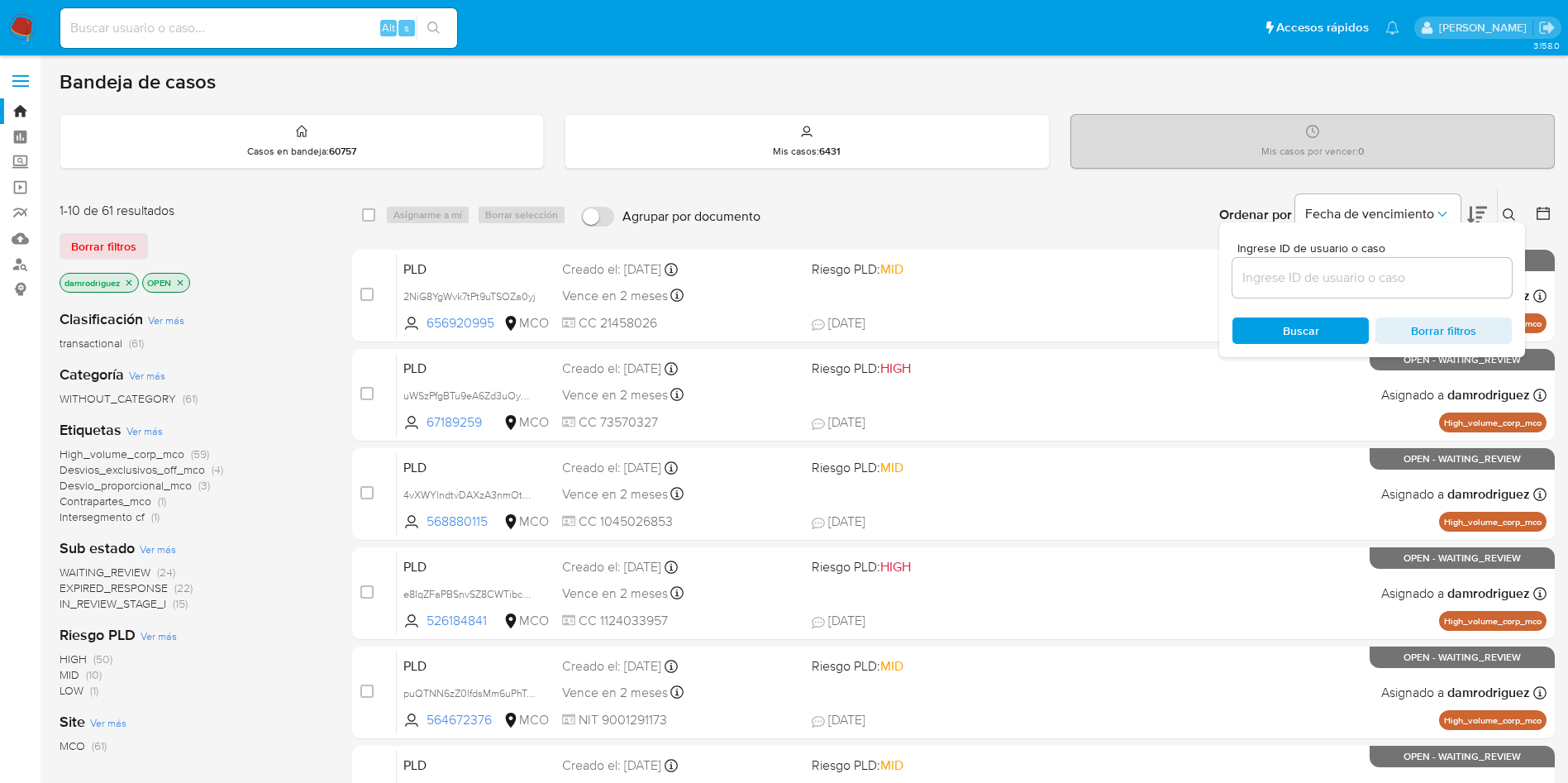
click at [1322, 281] on input at bounding box center [1372, 277] width 279 height 21
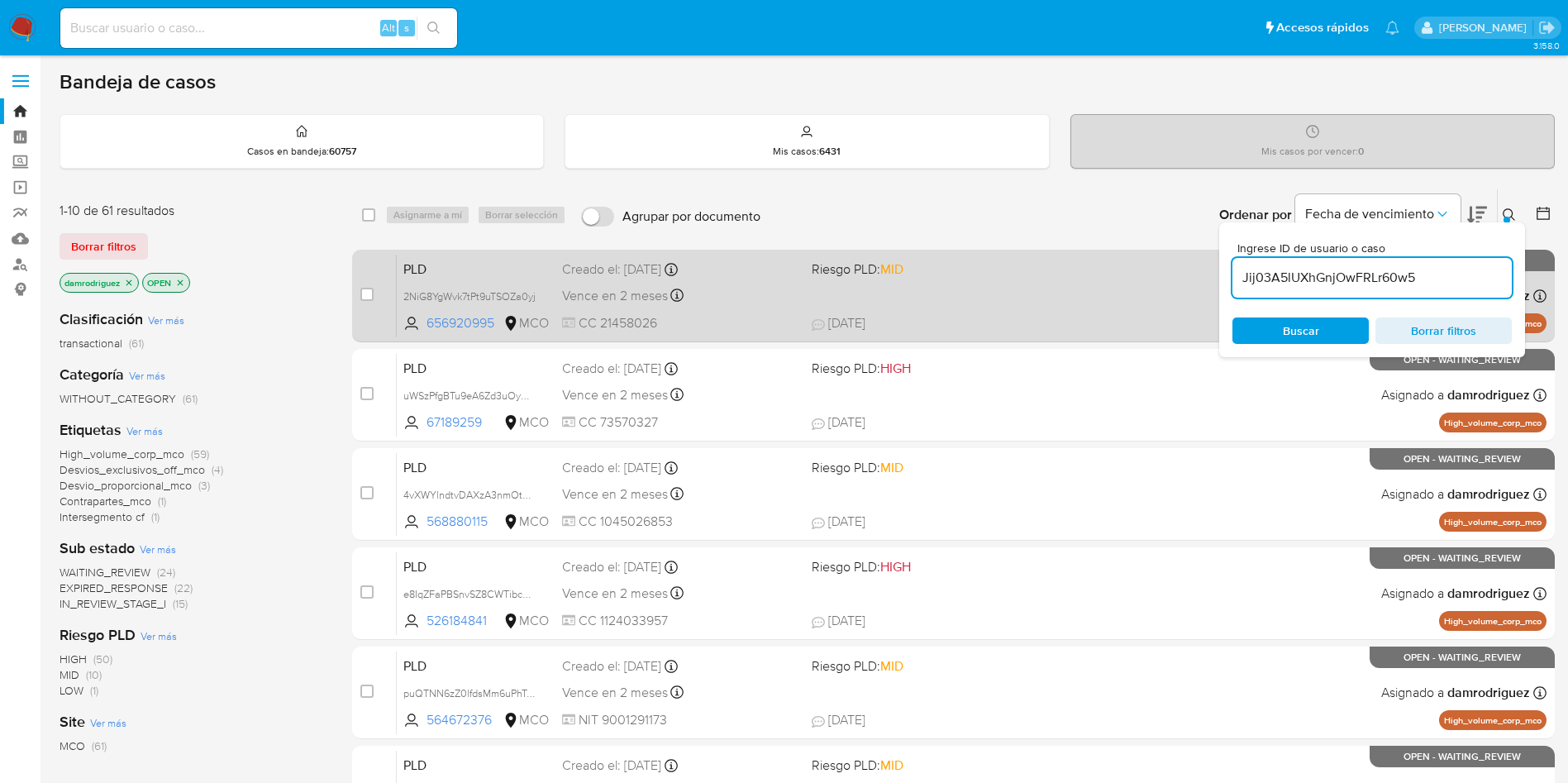
type input "Jij03A5lUXhGnjOwFRLr60w5"
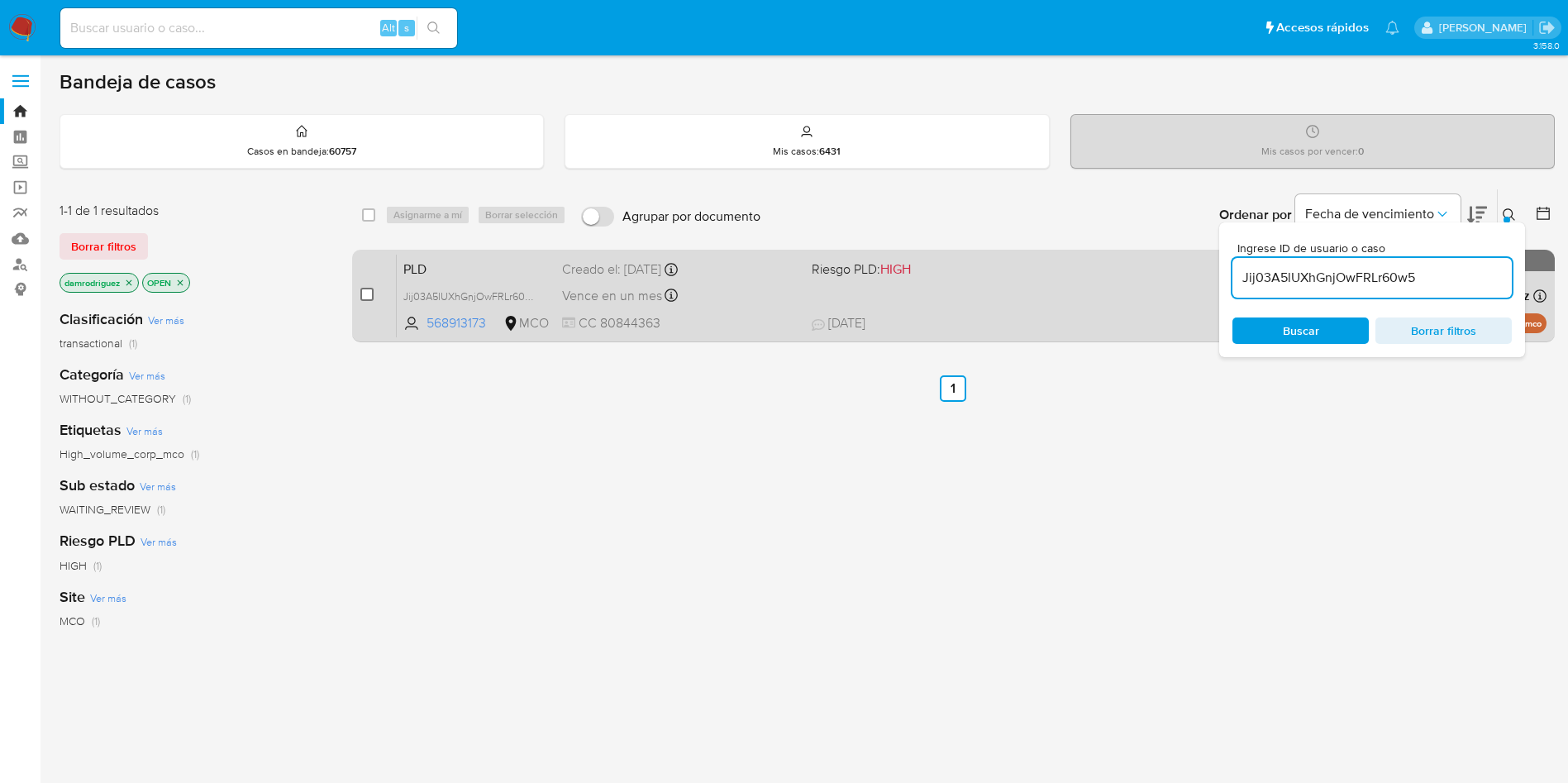
click at [370, 293] on input "checkbox" at bounding box center [367, 295] width 14 height 14
checkbox input "true"
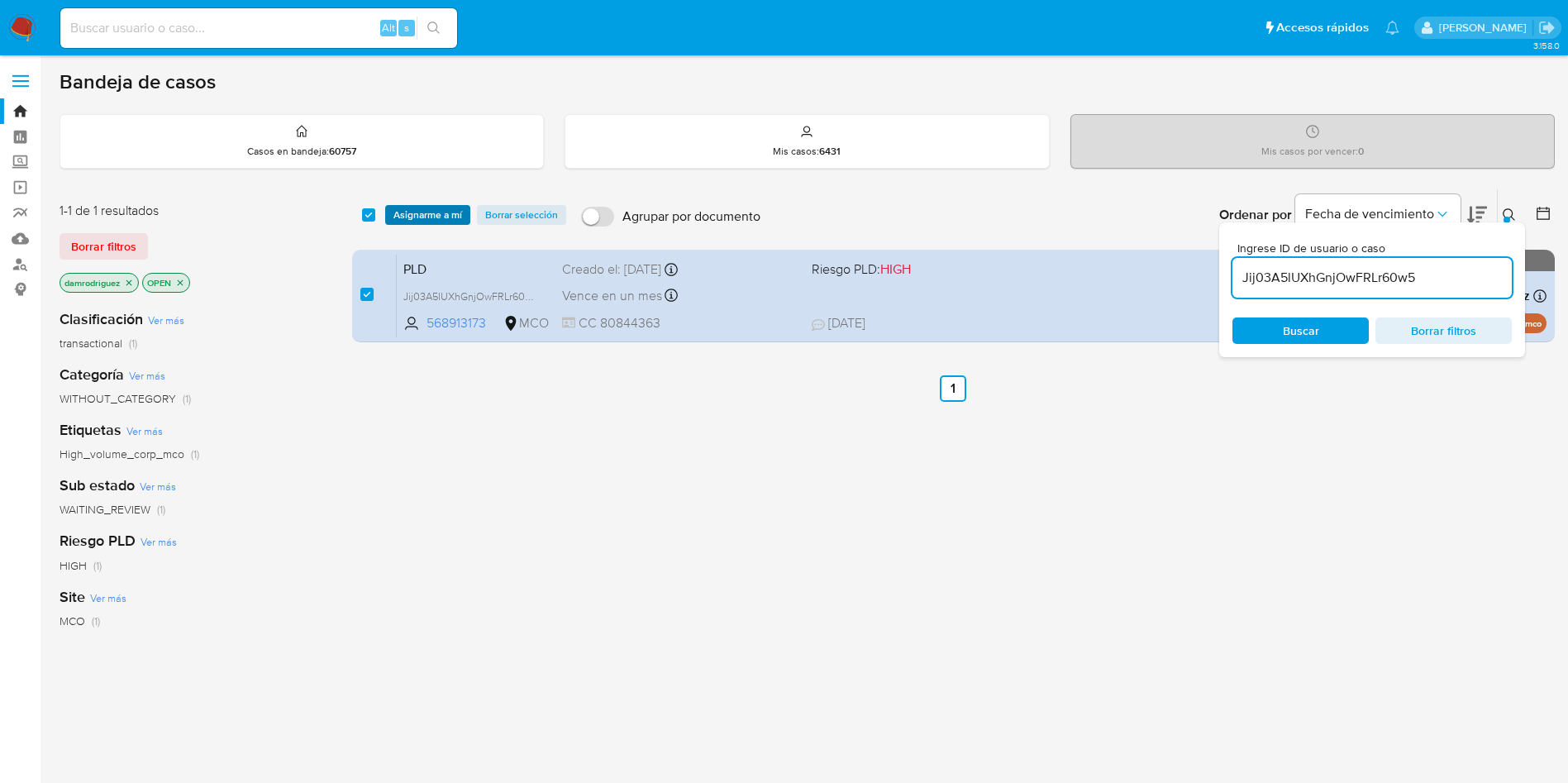
click at [430, 217] on span "Asignarme a mí" at bounding box center [427, 214] width 69 height 16
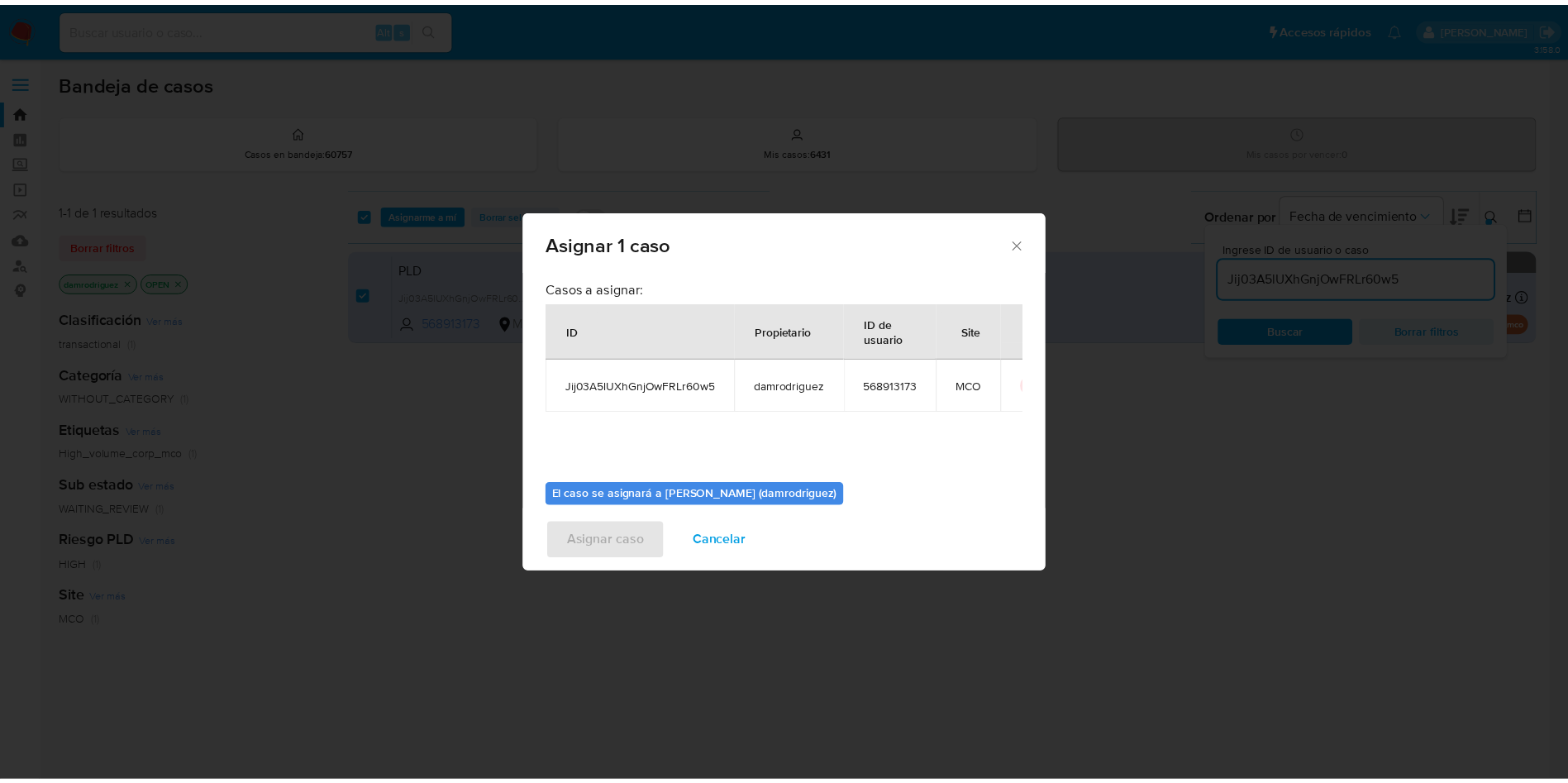
scroll to position [86, 0]
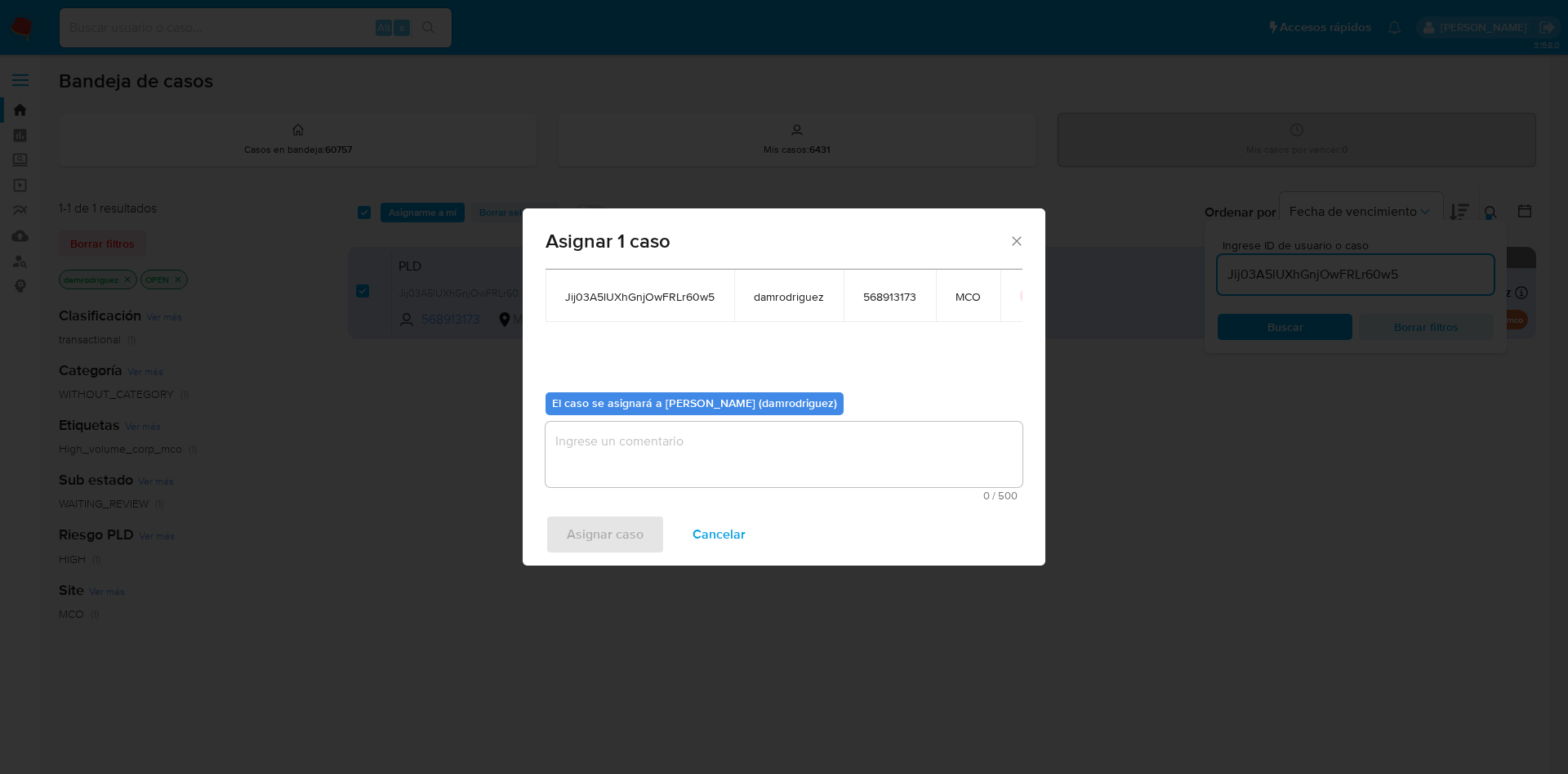
click at [613, 469] on textarea "assign-modal" at bounding box center [784, 454] width 477 height 65
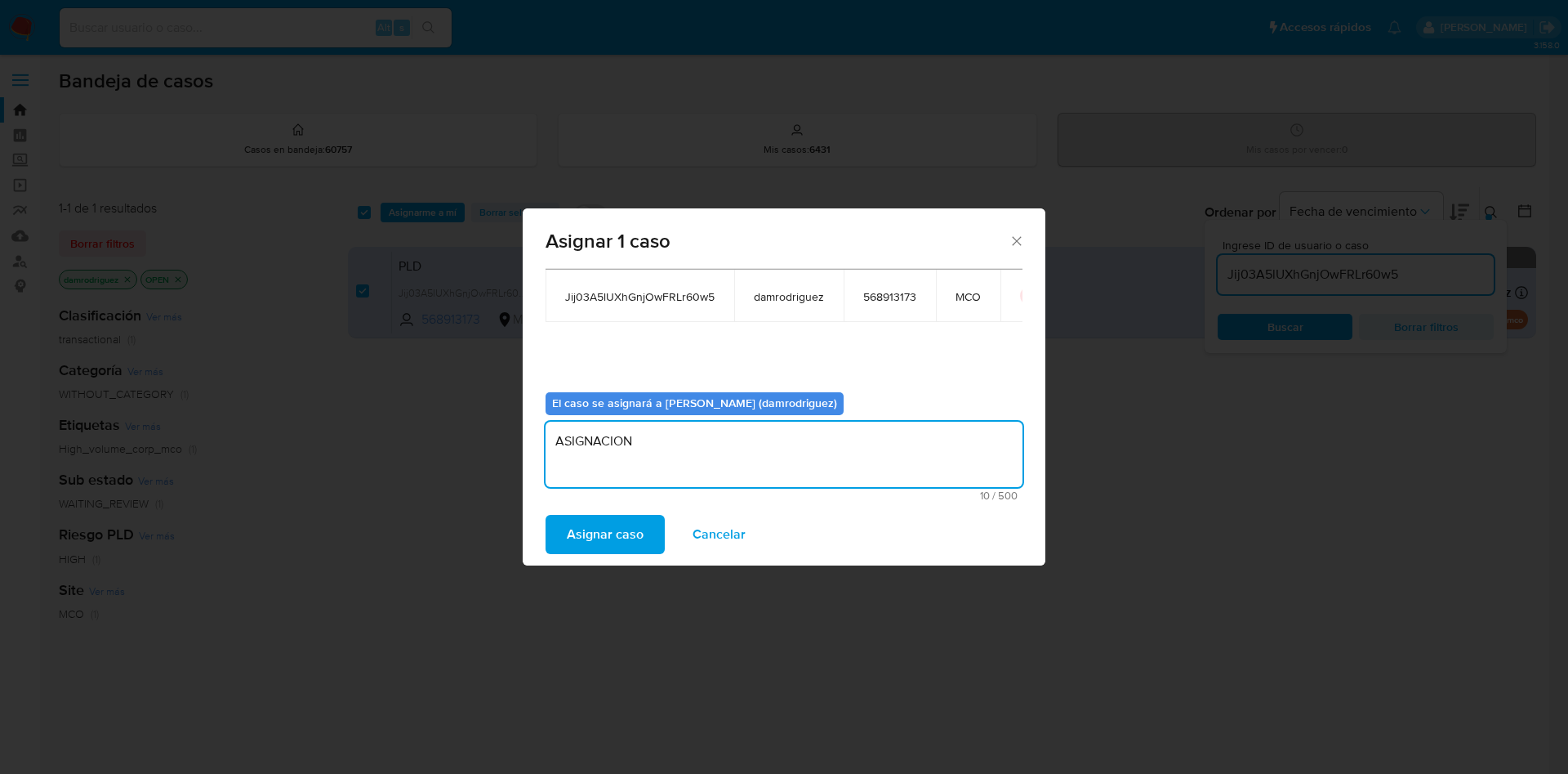
type textarea "ASIGNACION"
drag, startPoint x: 610, startPoint y: 508, endPoint x: 610, endPoint y: 520, distance: 12.0
click at [610, 510] on div "Asignar caso Cancelar" at bounding box center [784, 534] width 523 height 62
click at [610, 520] on span "Asignar caso" at bounding box center [604, 534] width 76 height 36
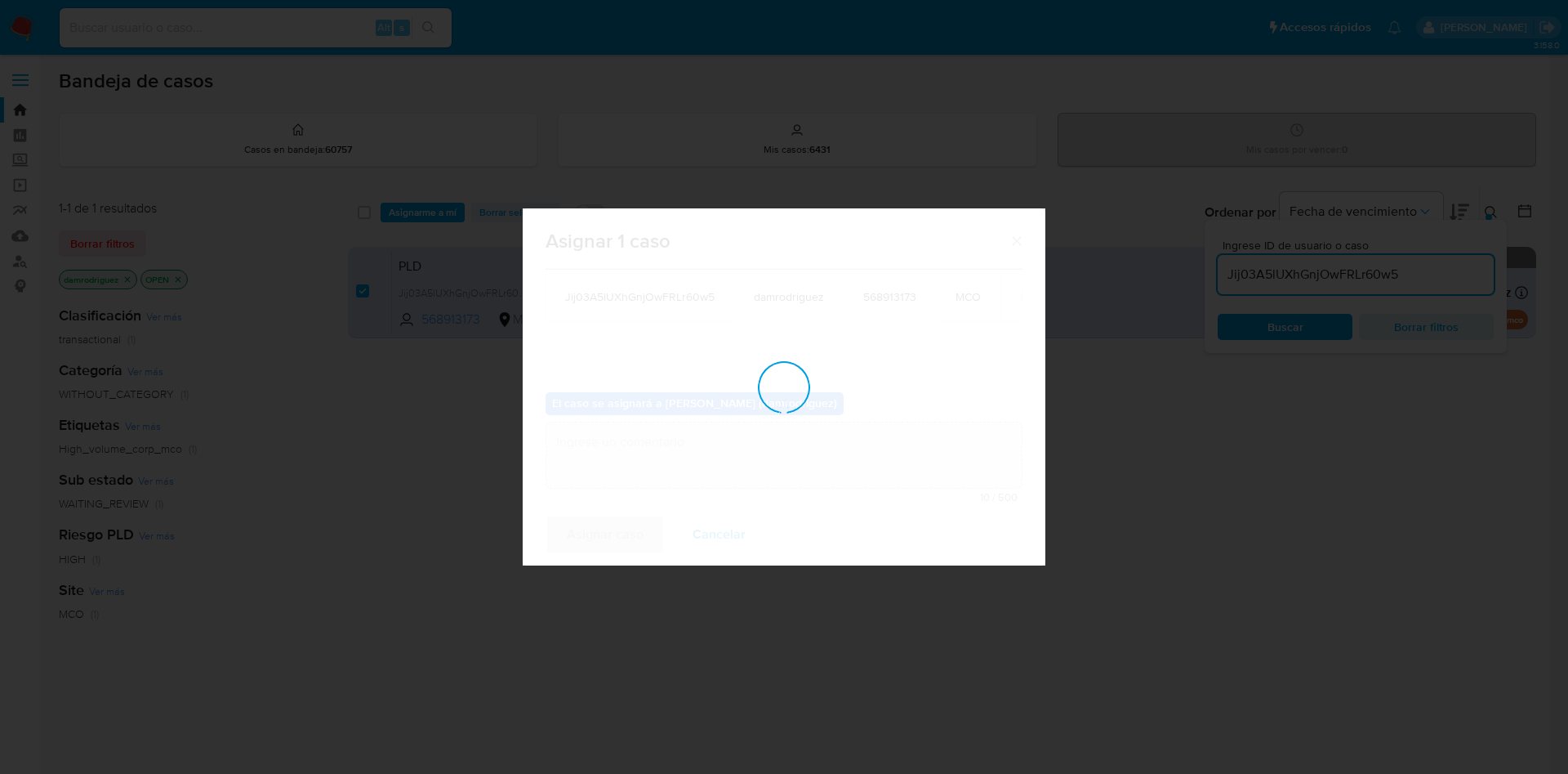
checkbox input "false"
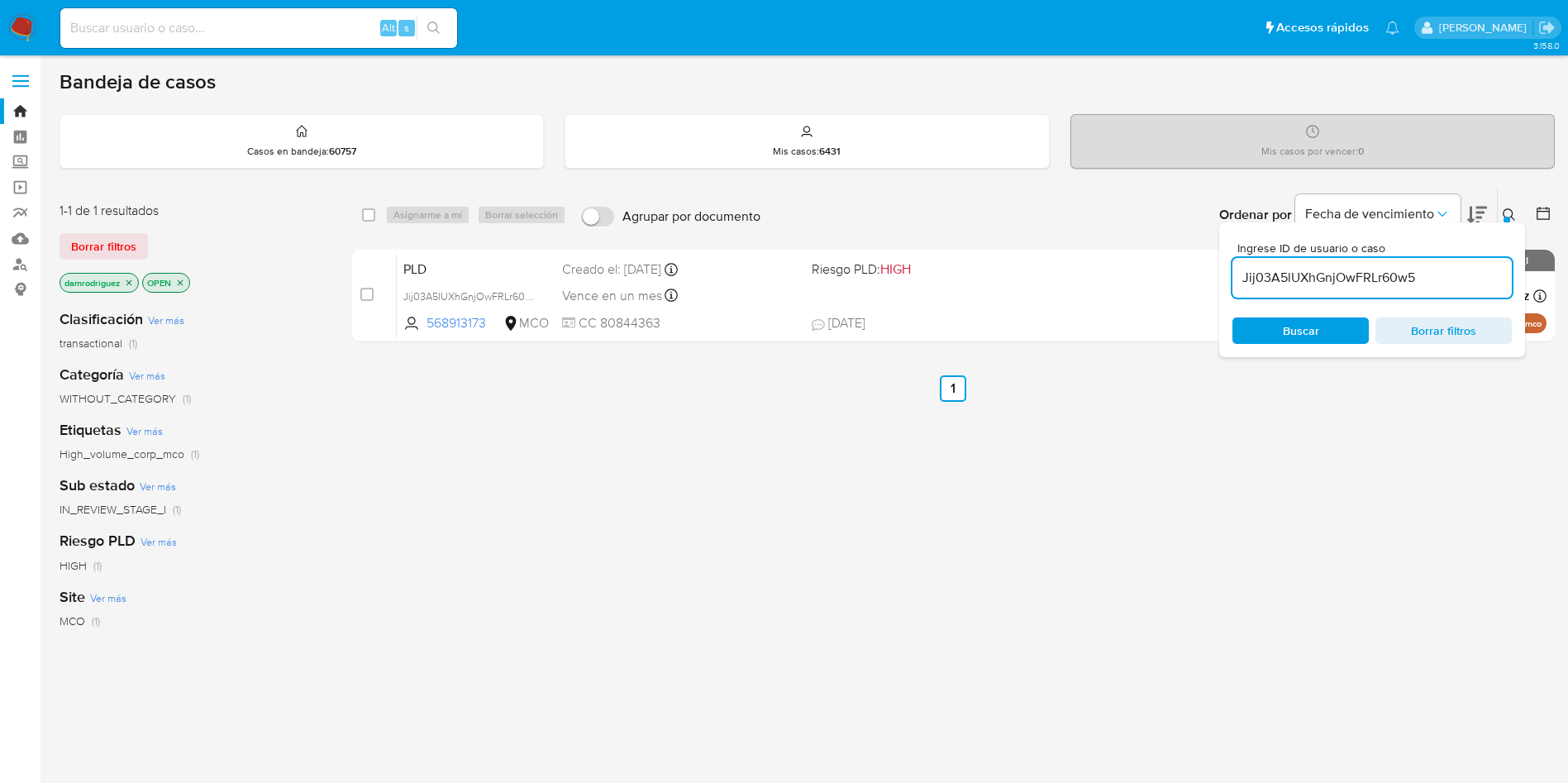
click at [17, 25] on img at bounding box center [22, 28] width 28 height 28
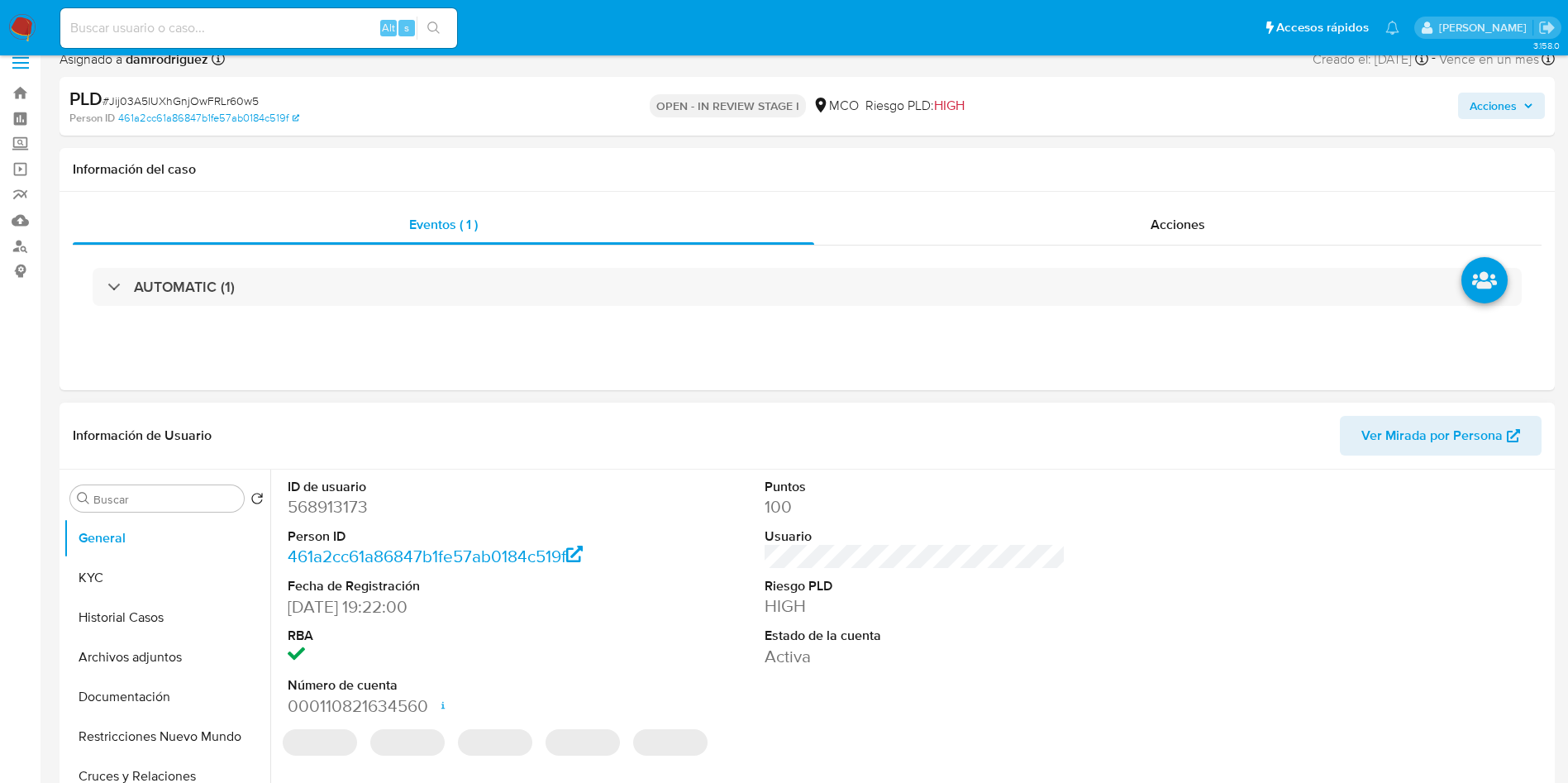
select select "10"
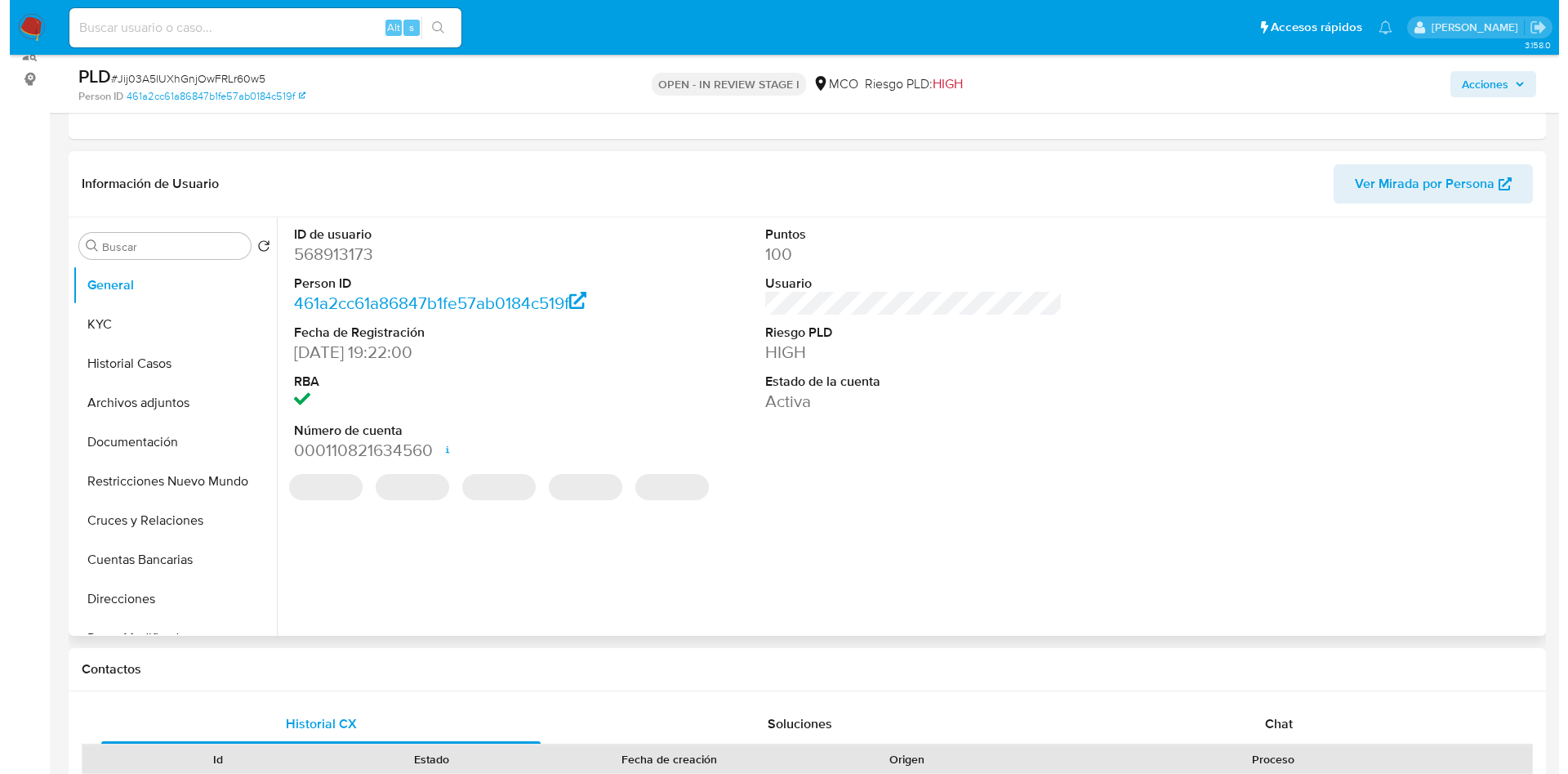
scroll to position [245, 0]
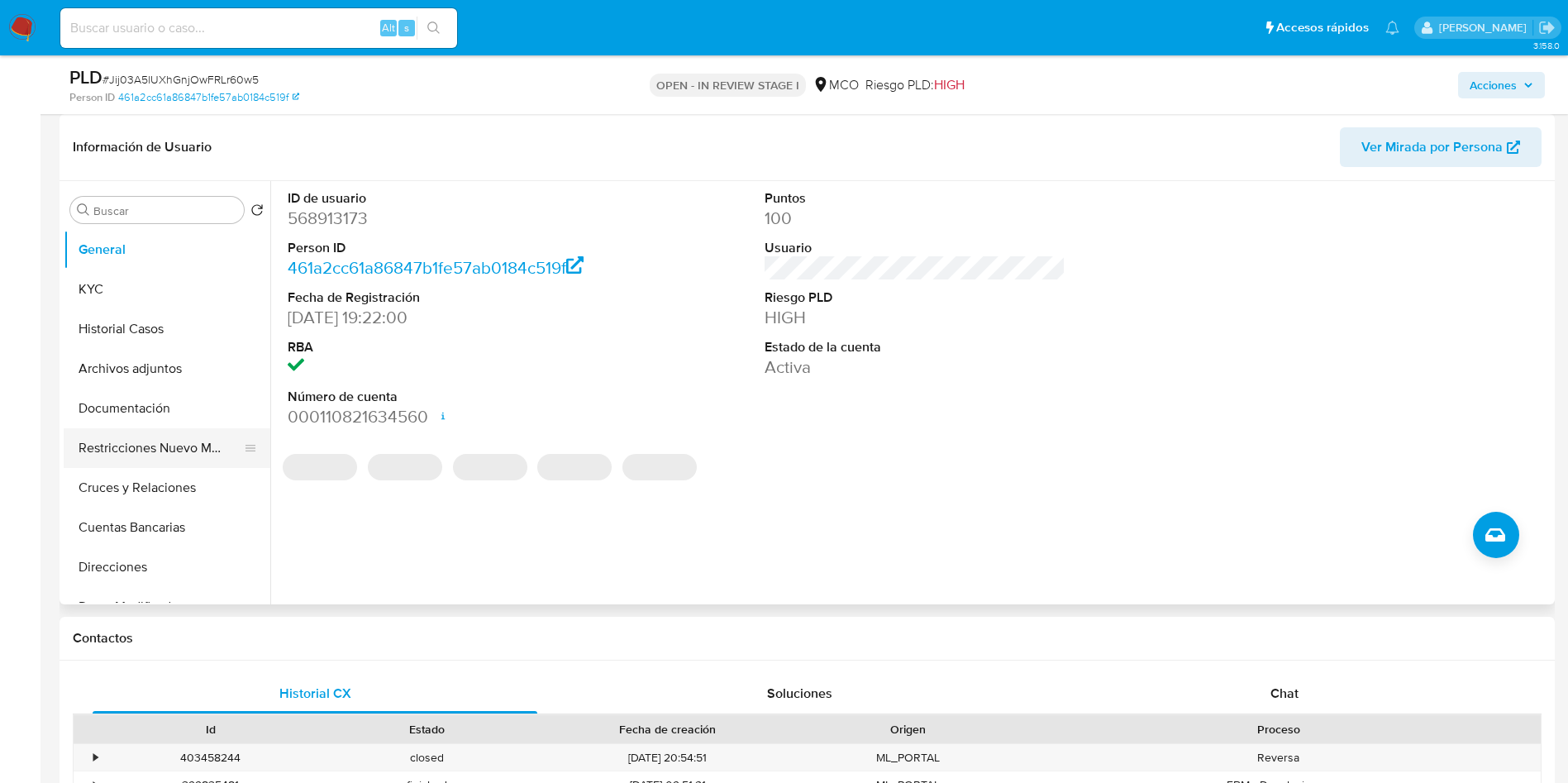
click at [159, 452] on button "Restricciones Nuevo Mundo" at bounding box center [161, 448] width 194 height 40
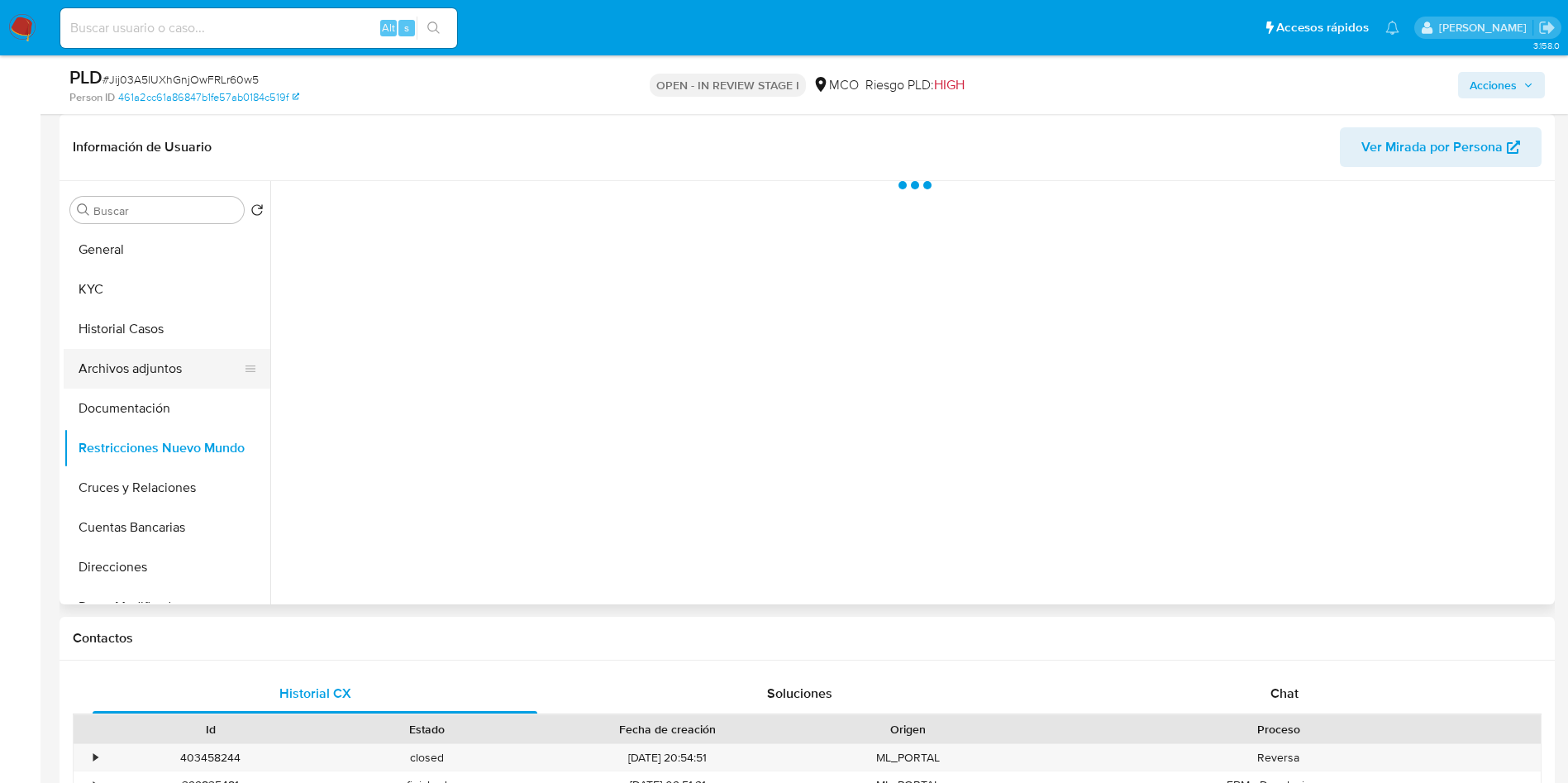
click at [145, 371] on button "Archivos adjuntos" at bounding box center [161, 369] width 194 height 40
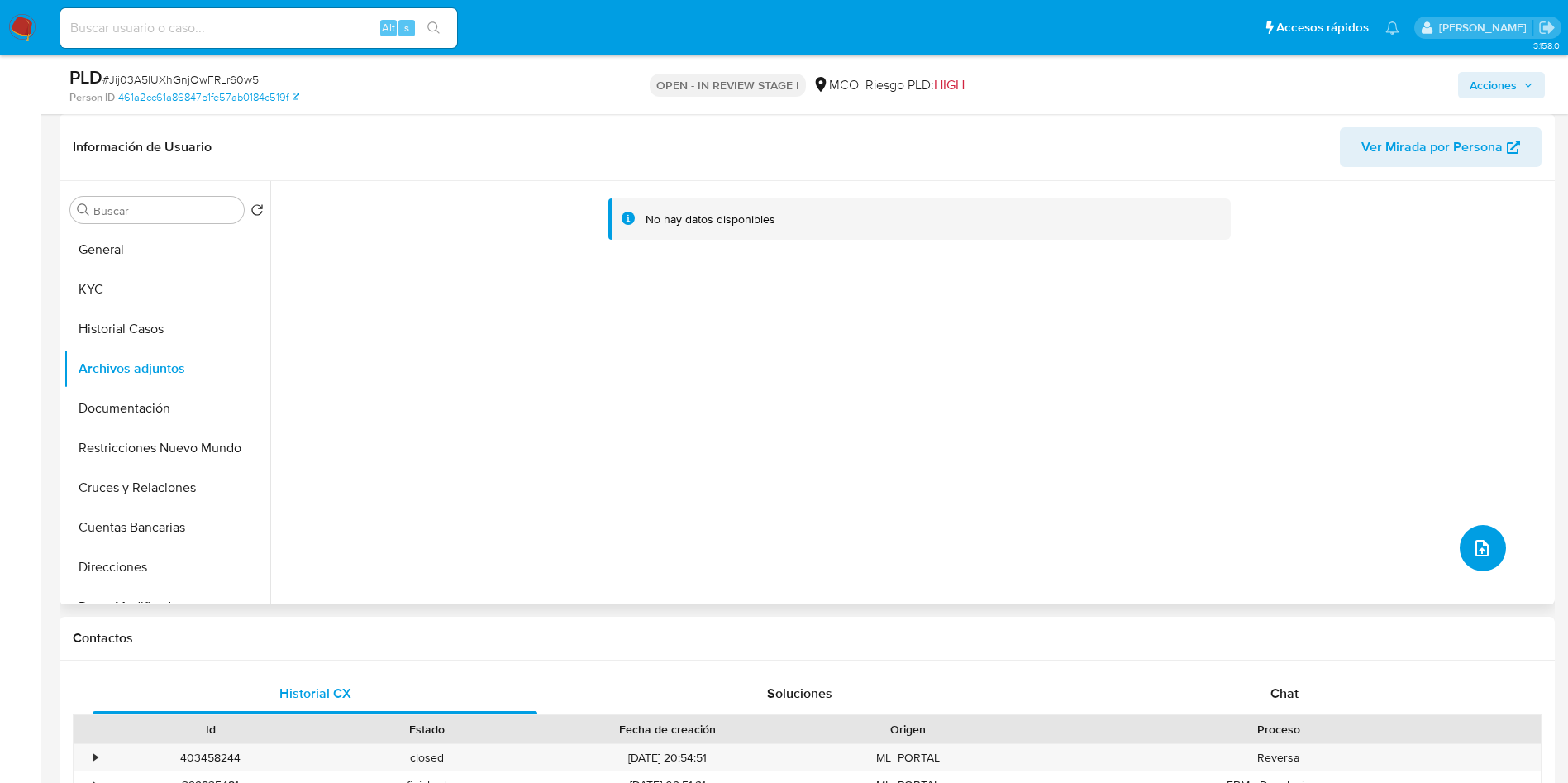
click at [1476, 553] on icon "upload-file" at bounding box center [1482, 547] width 14 height 16
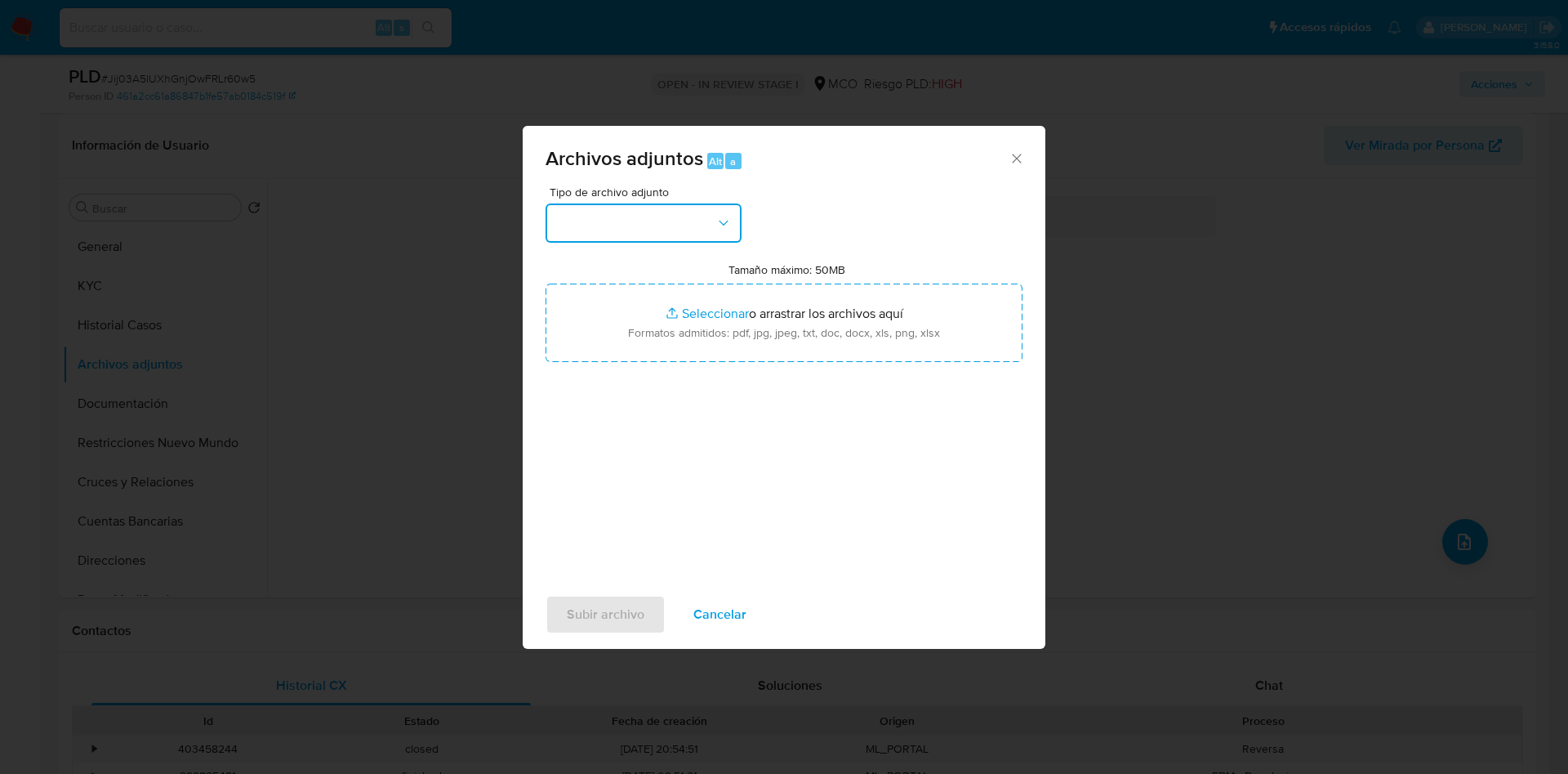
click at [640, 227] on button "button" at bounding box center [643, 222] width 196 height 39
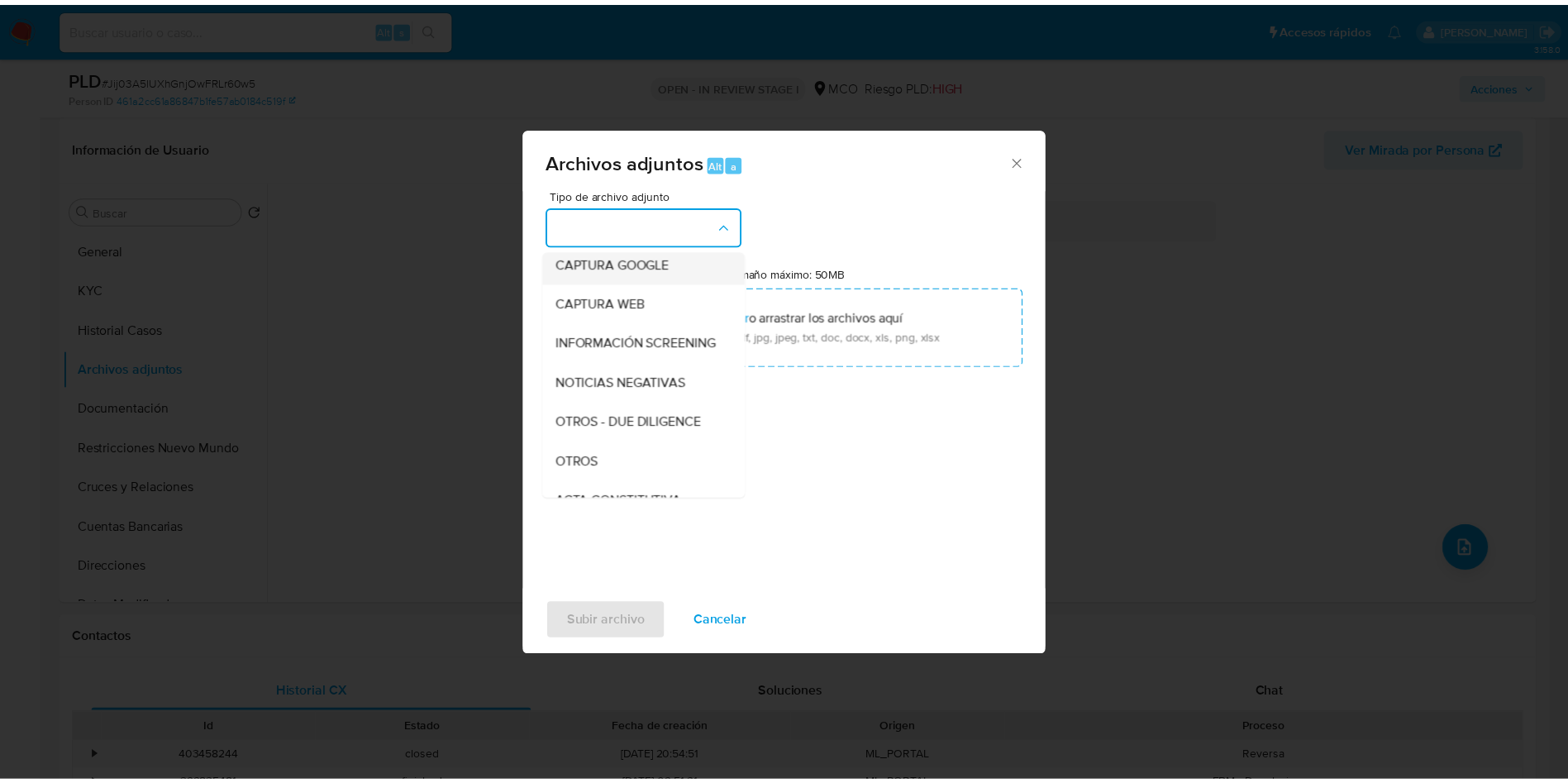
scroll to position [124, 0]
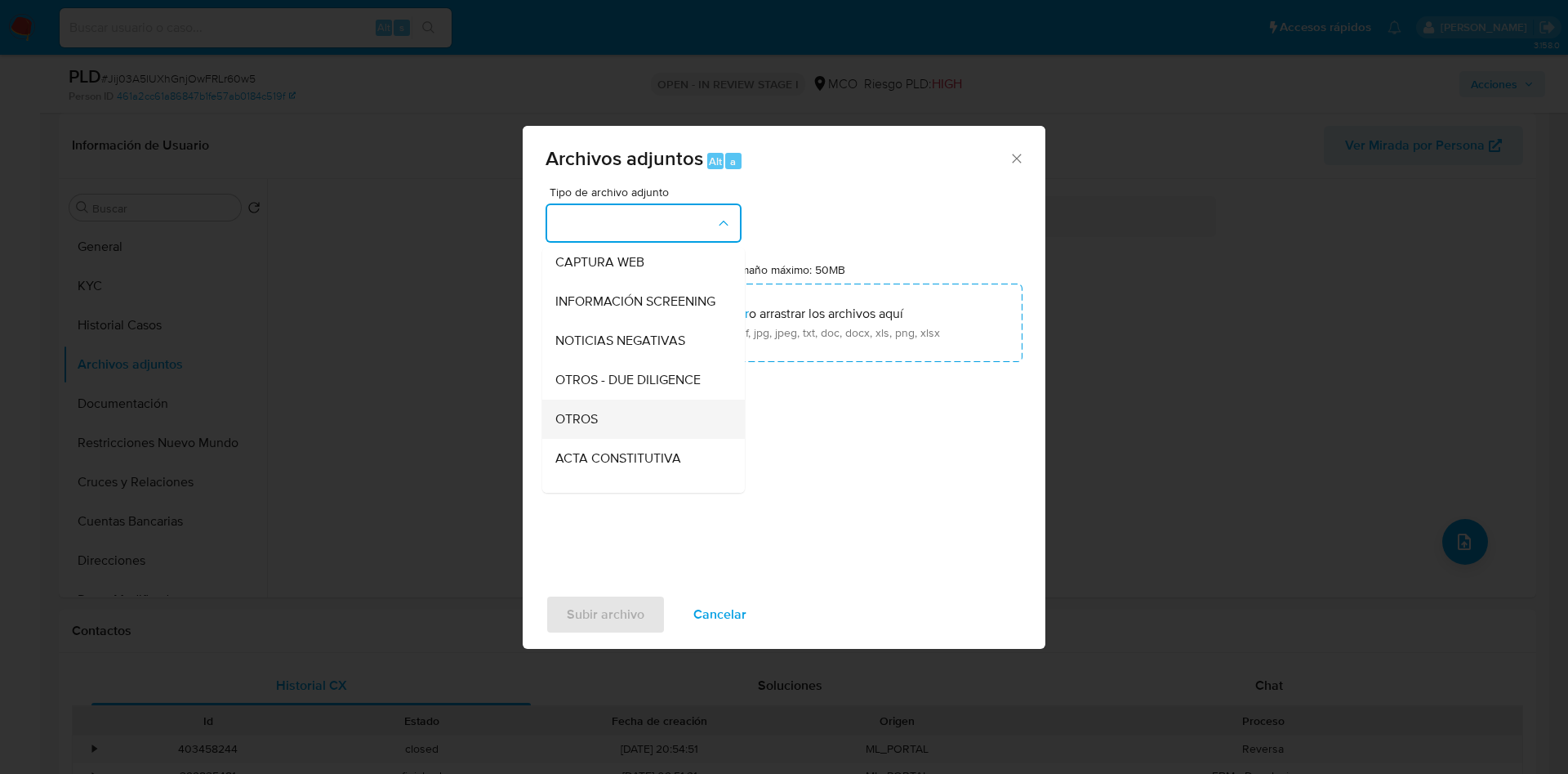
click at [602, 418] on div "OTROS" at bounding box center [638, 419] width 167 height 39
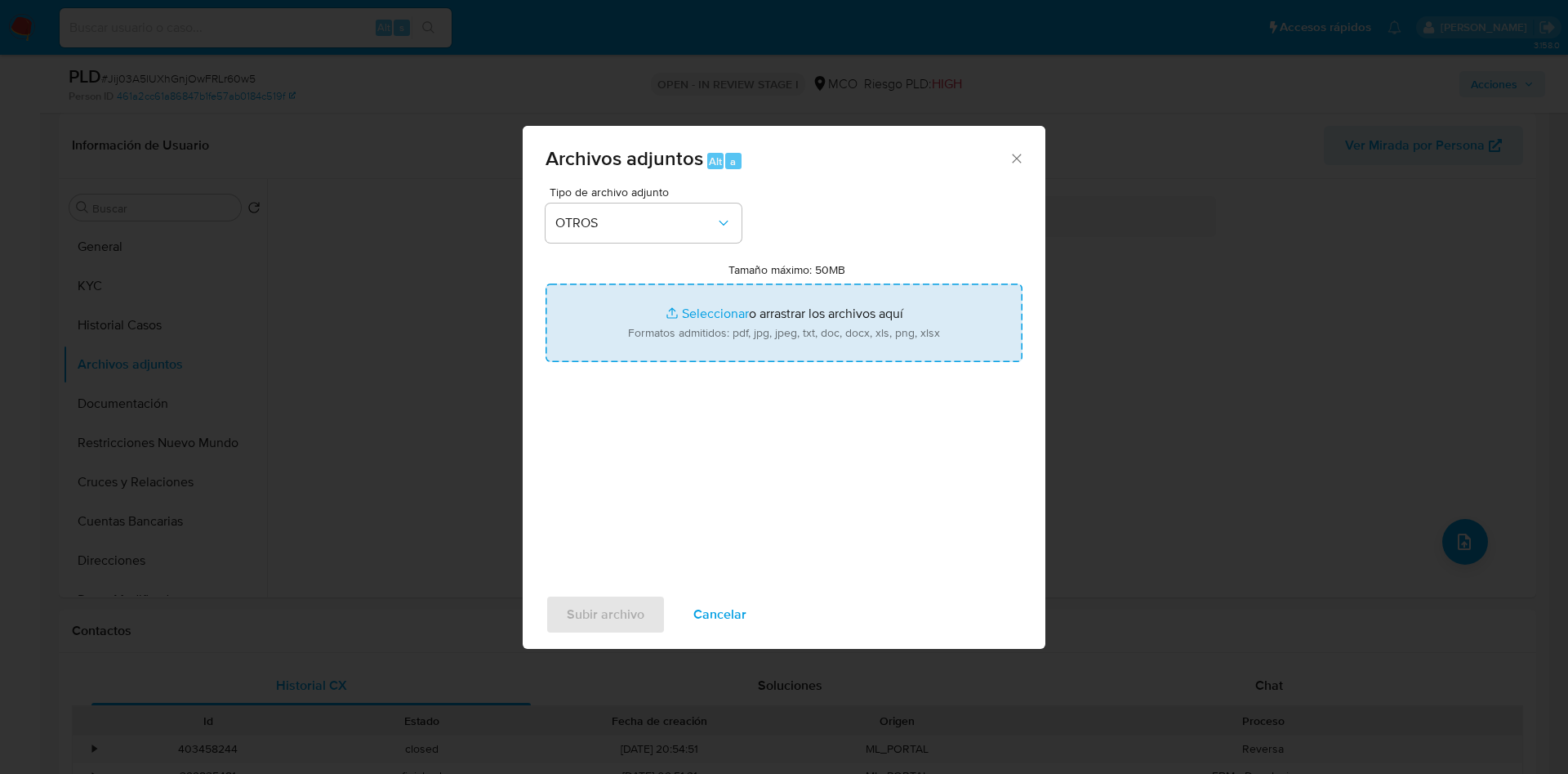
click at [681, 301] on input "Tamaño máximo: 50MB Seleccionar archivos" at bounding box center [784, 322] width 477 height 78
type input "C:\fakepath\568913173 - 11_09_2025.pdf"
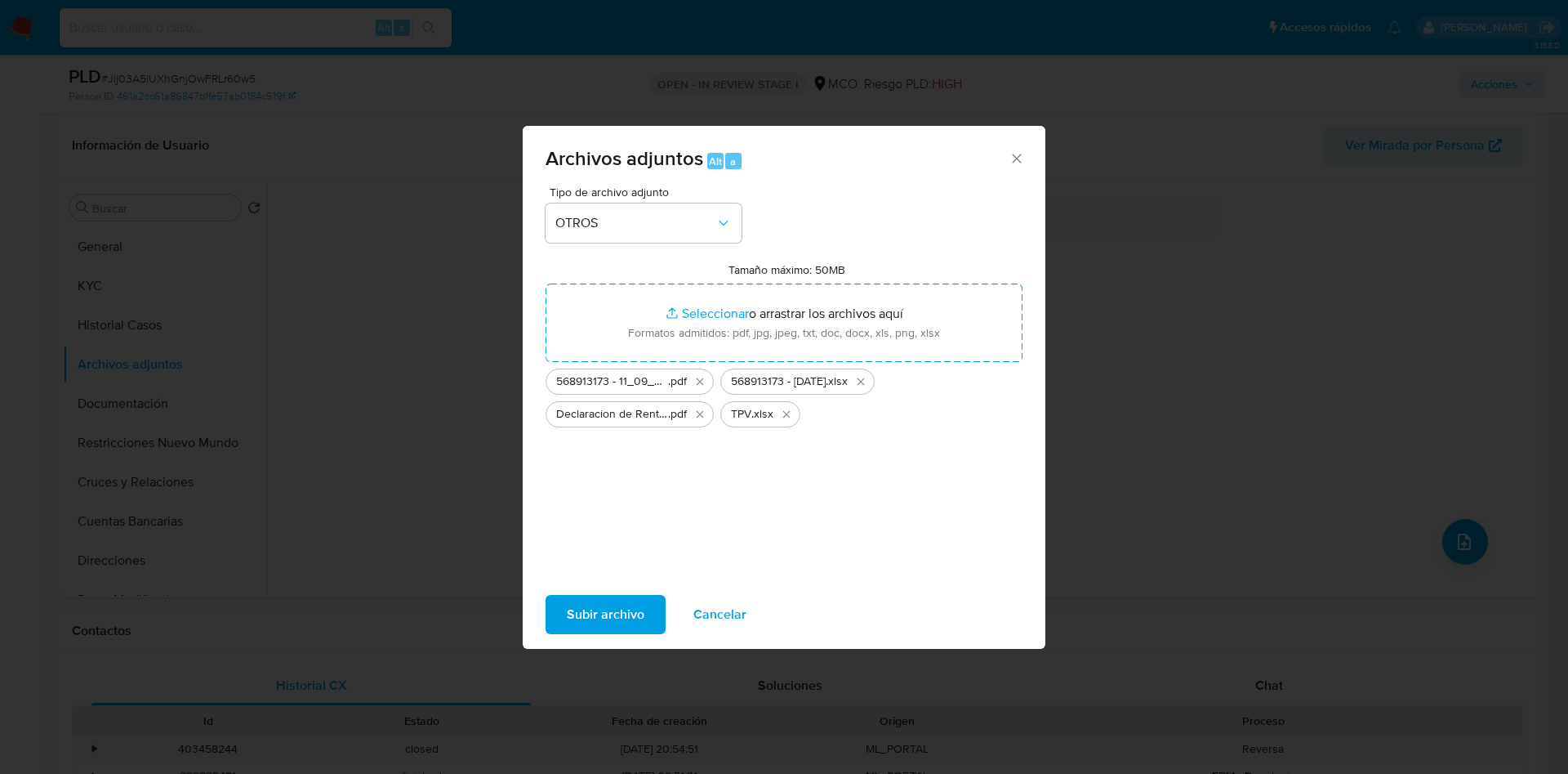
click at [579, 608] on span "Subir archivo" at bounding box center [605, 614] width 77 height 36
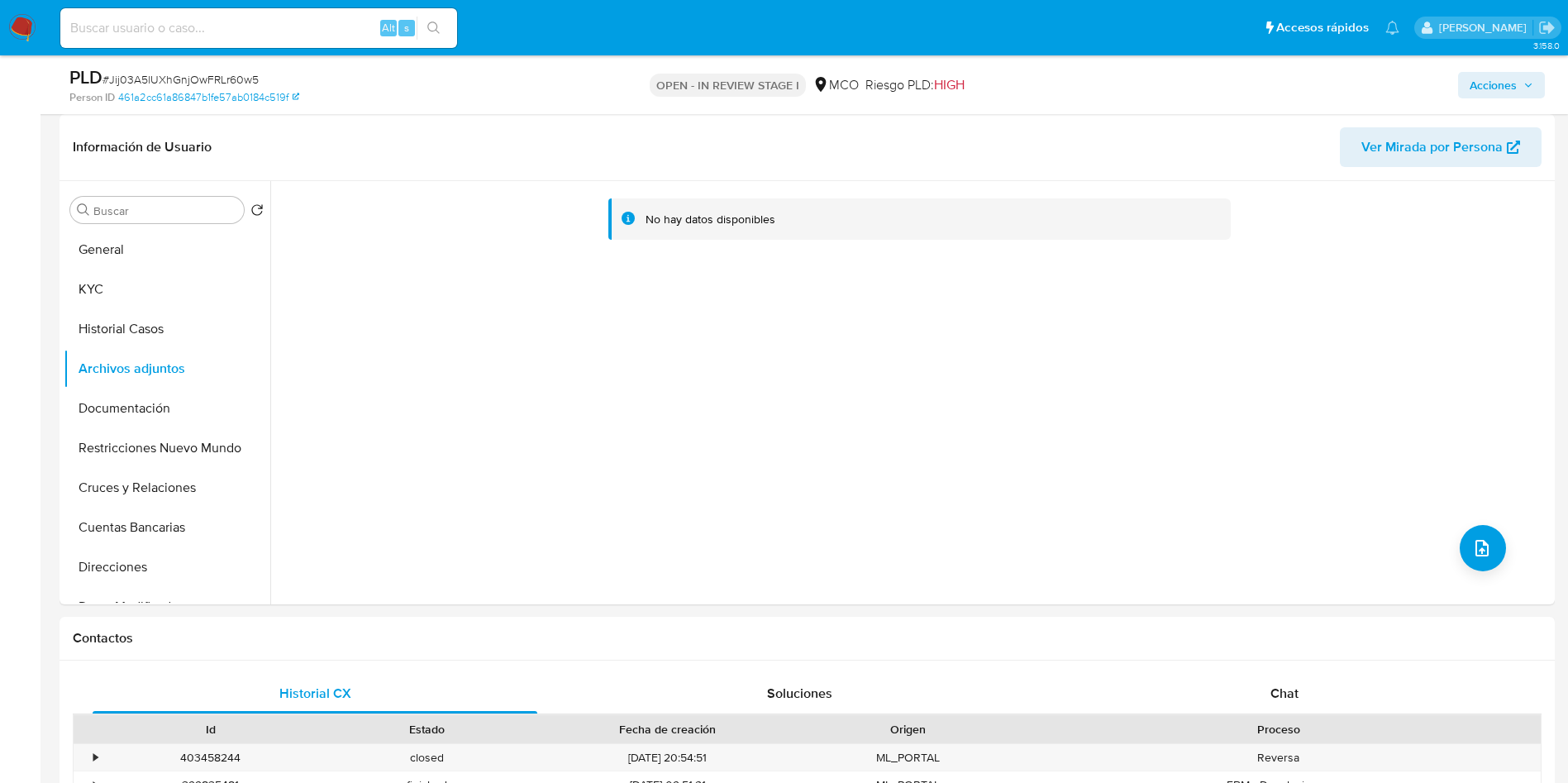
click at [1513, 75] on span "Acciones" at bounding box center [1492, 85] width 47 height 26
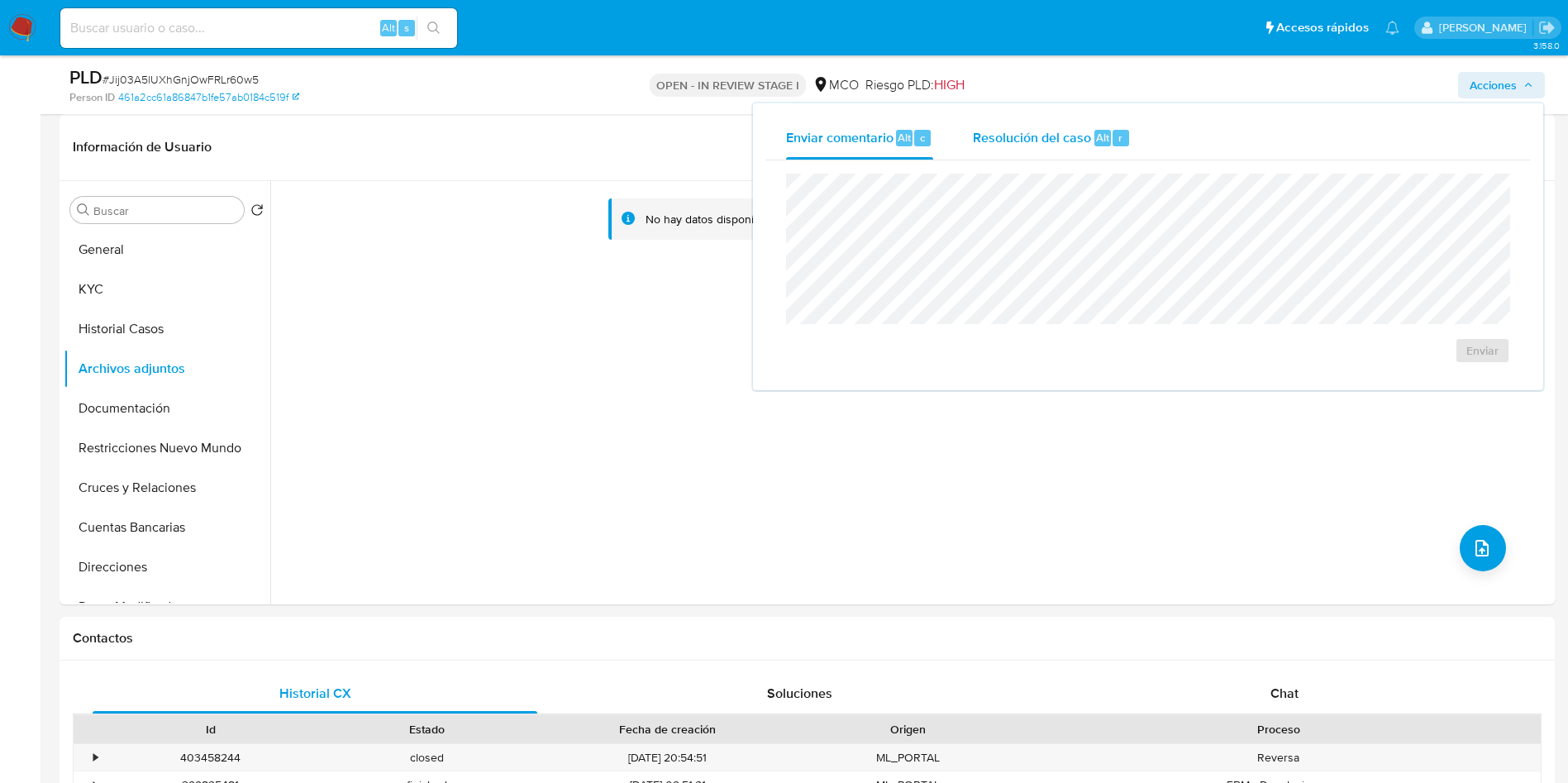
click at [1128, 148] on div "Resolución del caso Alt r" at bounding box center [1052, 138] width 158 height 43
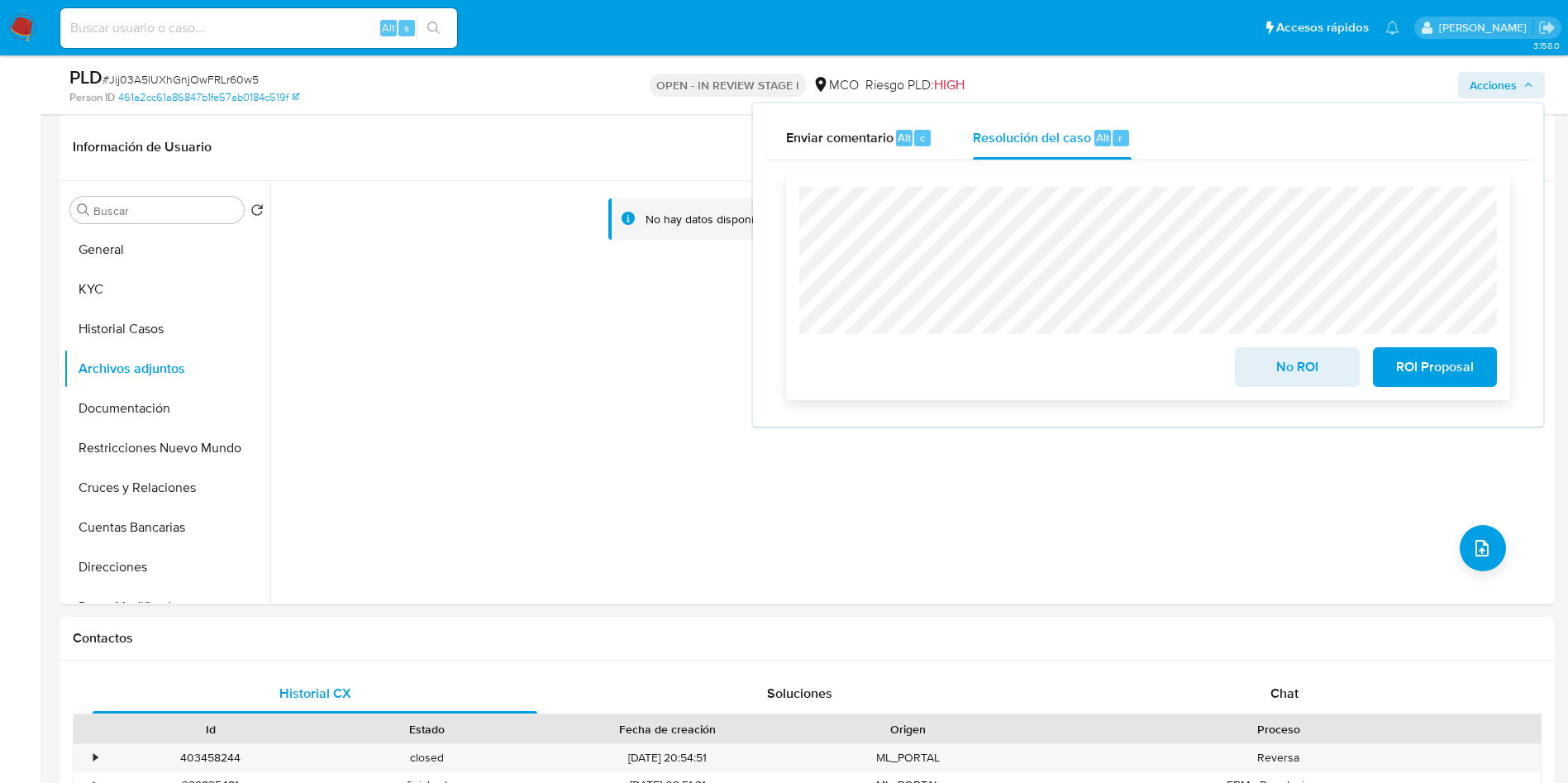
click at [1291, 366] on span "No ROI" at bounding box center [1296, 367] width 81 height 37
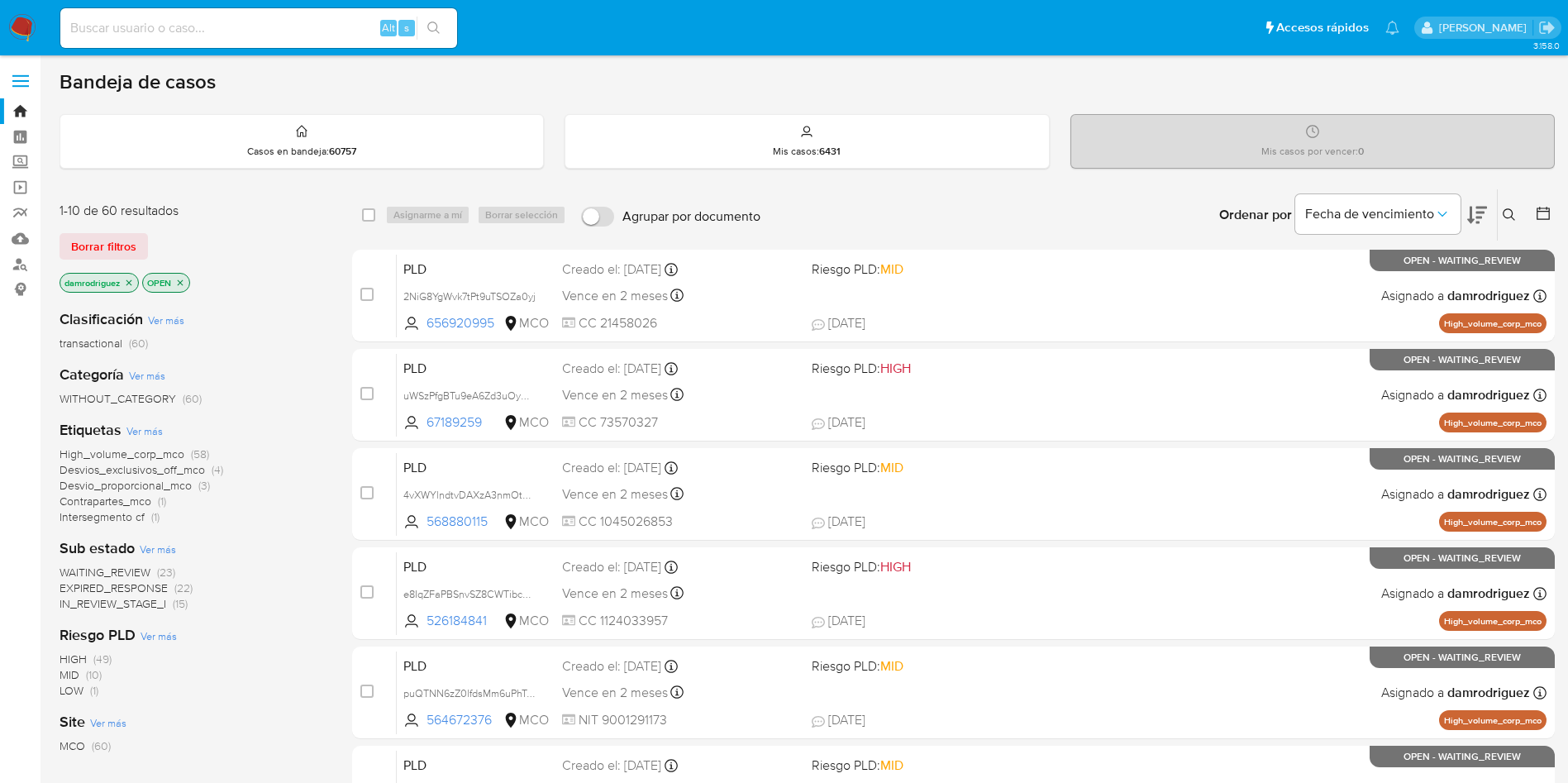
click at [1552, 220] on button at bounding box center [1544, 214] width 20 height 20
click at [1543, 216] on icon at bounding box center [1543, 212] width 16 height 16
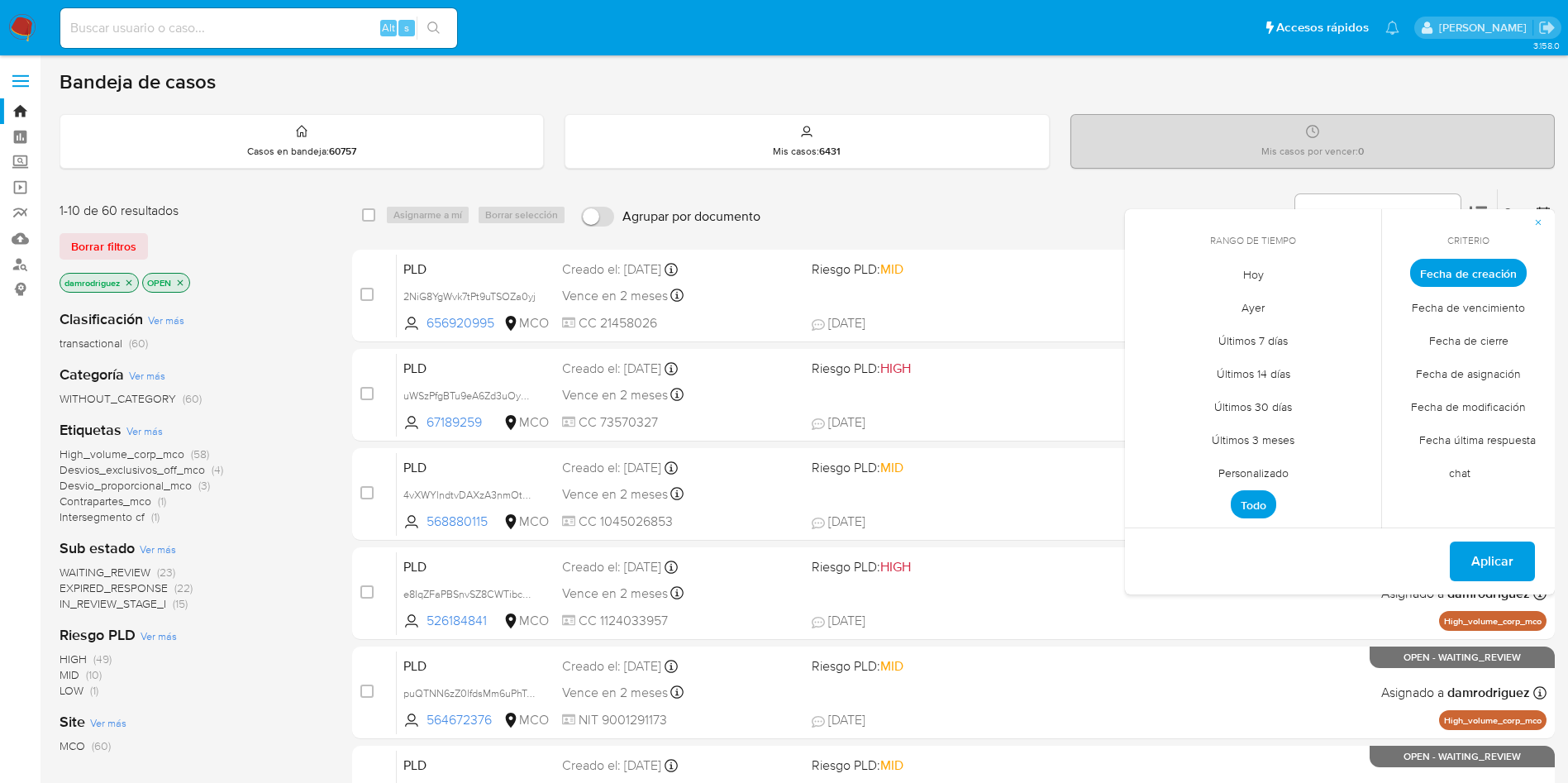
click at [1256, 474] on span "Personalizado" at bounding box center [1254, 472] width 105 height 34
click at [1231, 242] on span "Rango de tiempo" at bounding box center [1260, 241] width 87 height 14
click at [1242, 284] on span "Hoy" at bounding box center [1253, 274] width 55 height 34
click at [1461, 407] on span "Fecha de modificación" at bounding box center [1469, 406] width 149 height 34
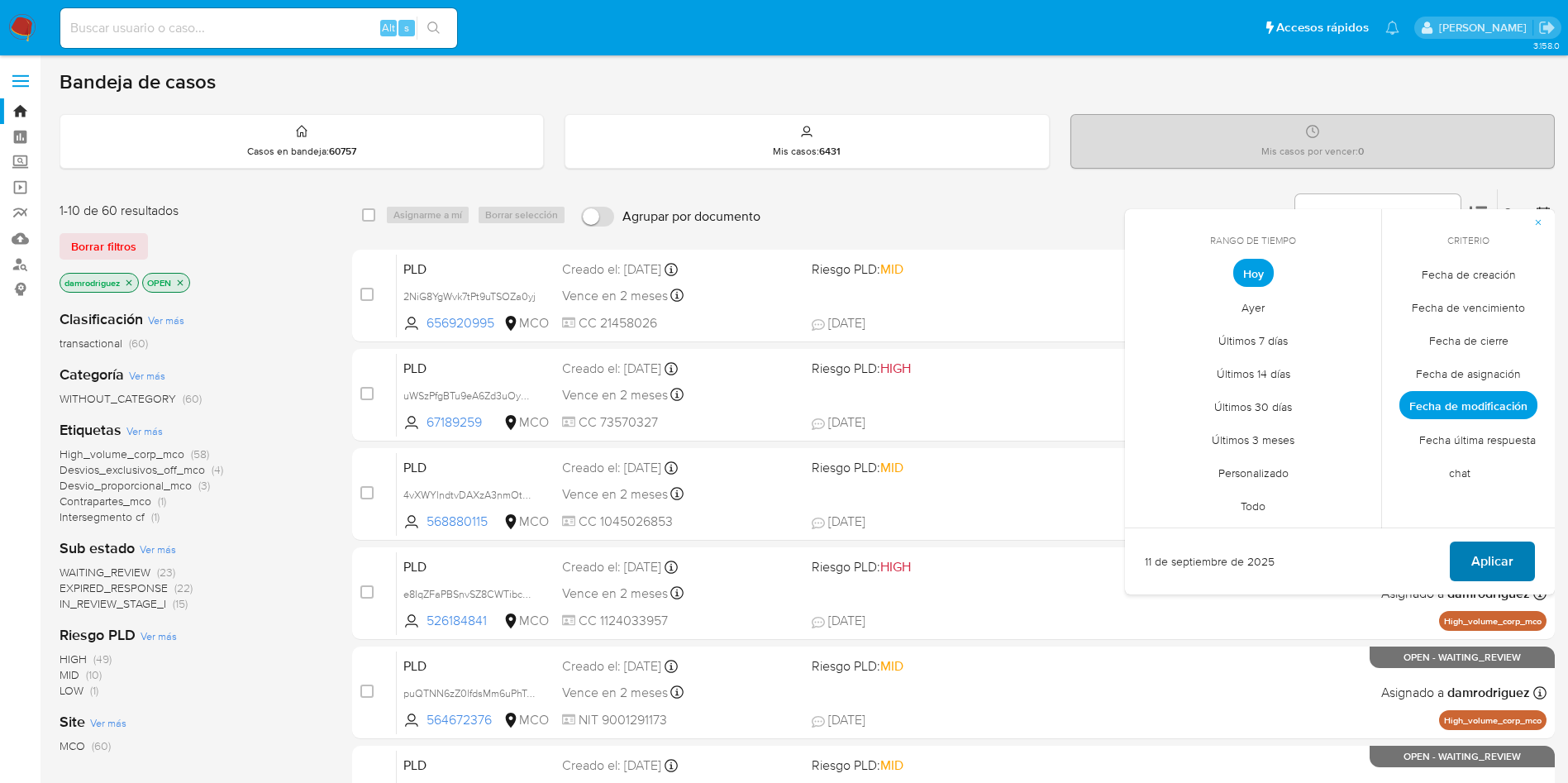
click at [1499, 567] on span "Aplicar" at bounding box center [1492, 560] width 42 height 37
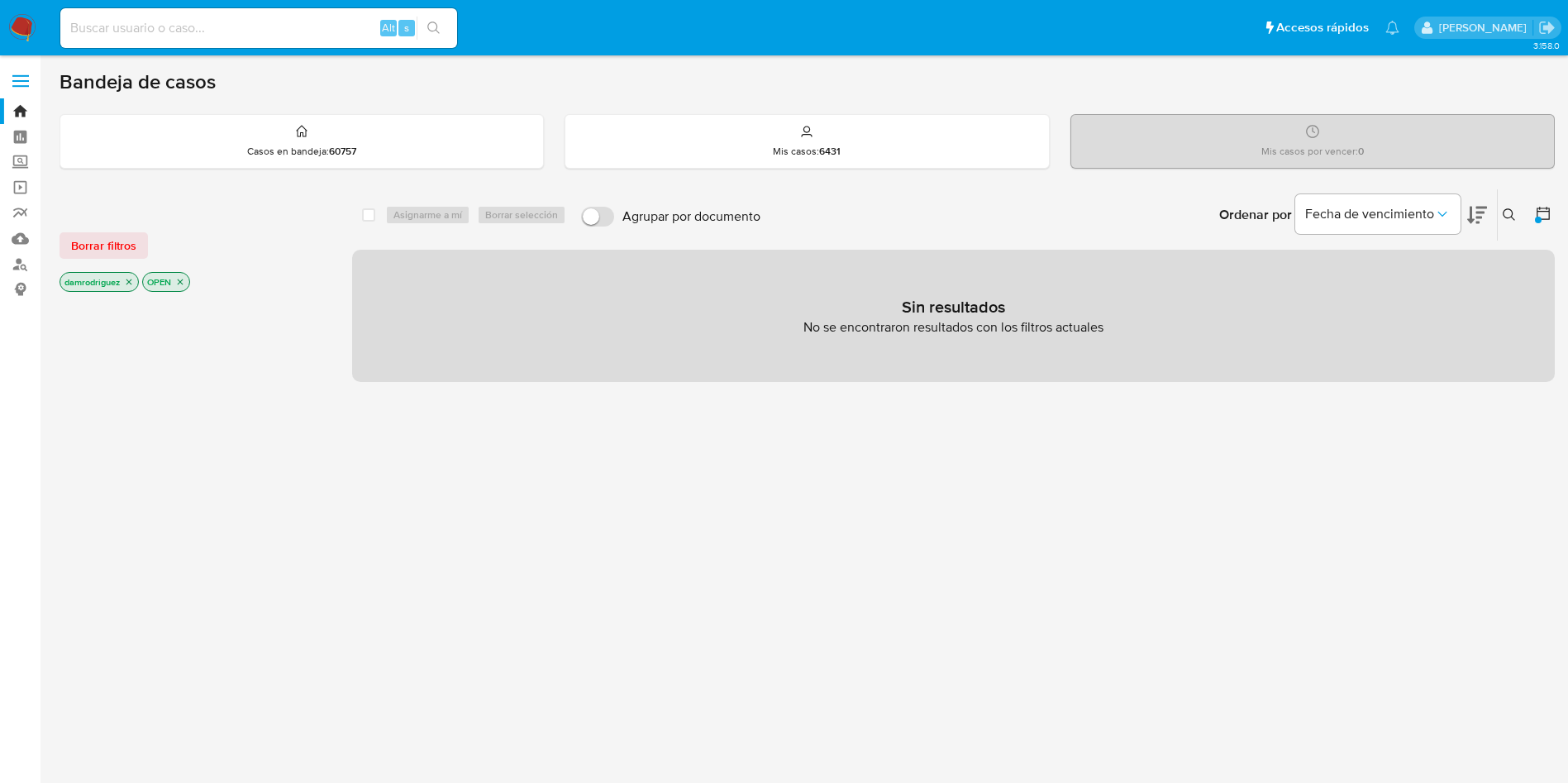
click at [187, 283] on p "OPEN" at bounding box center [166, 281] width 46 height 18
click at [183, 281] on icon "close-filter" at bounding box center [180, 282] width 10 height 10
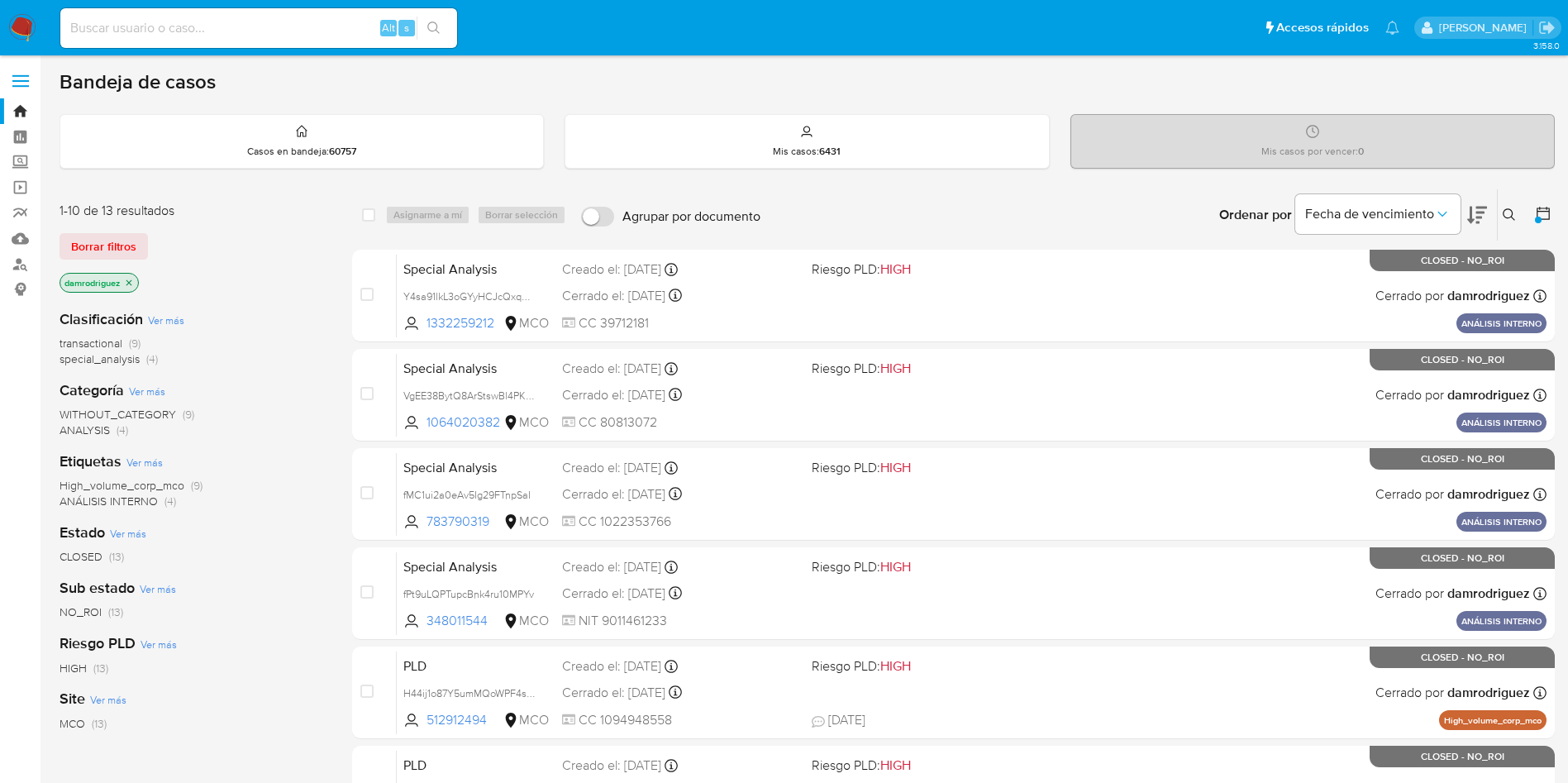
click at [127, 283] on icon "close-filter" at bounding box center [129, 283] width 10 height 10
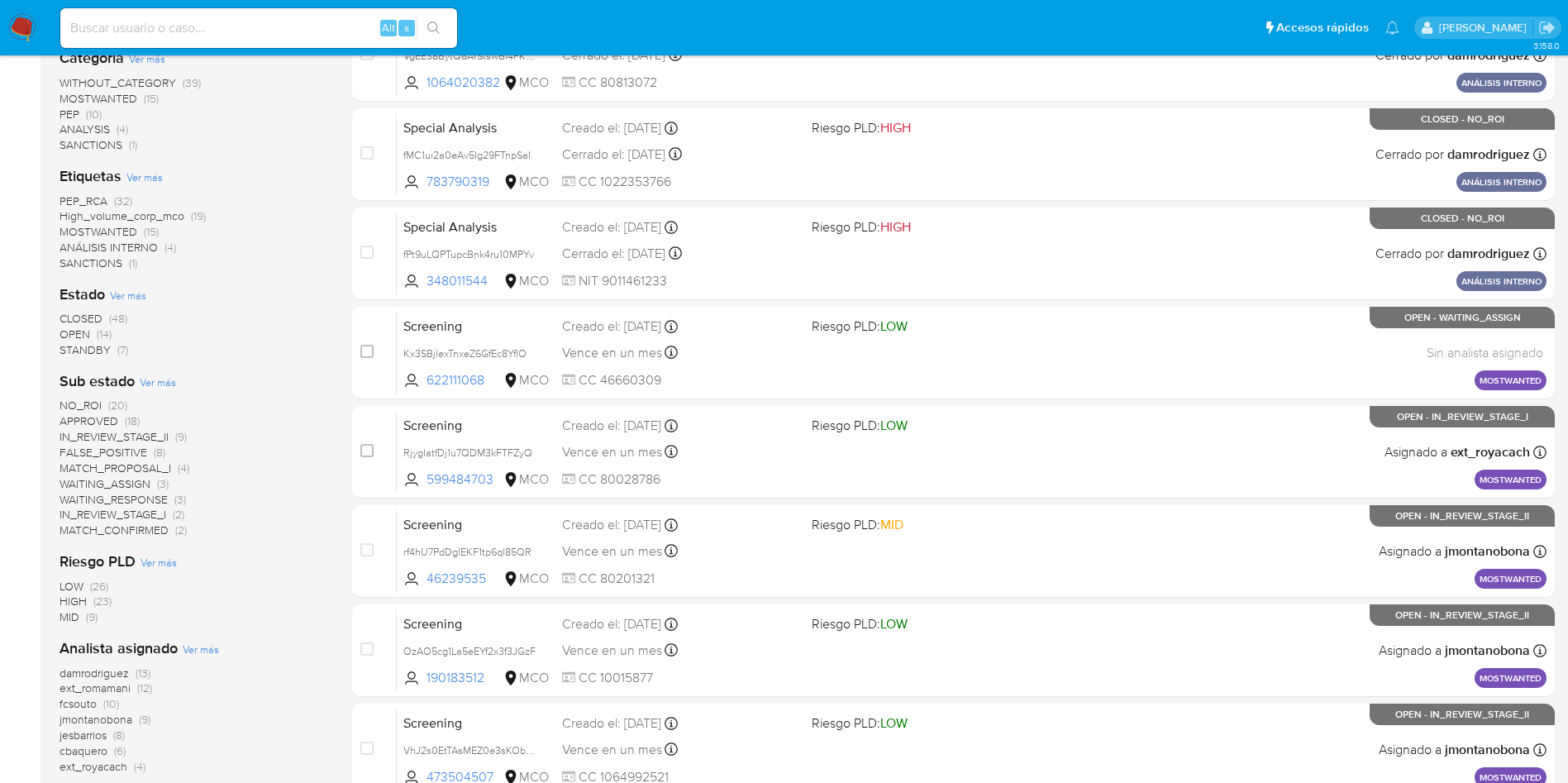
scroll to position [372, 0]
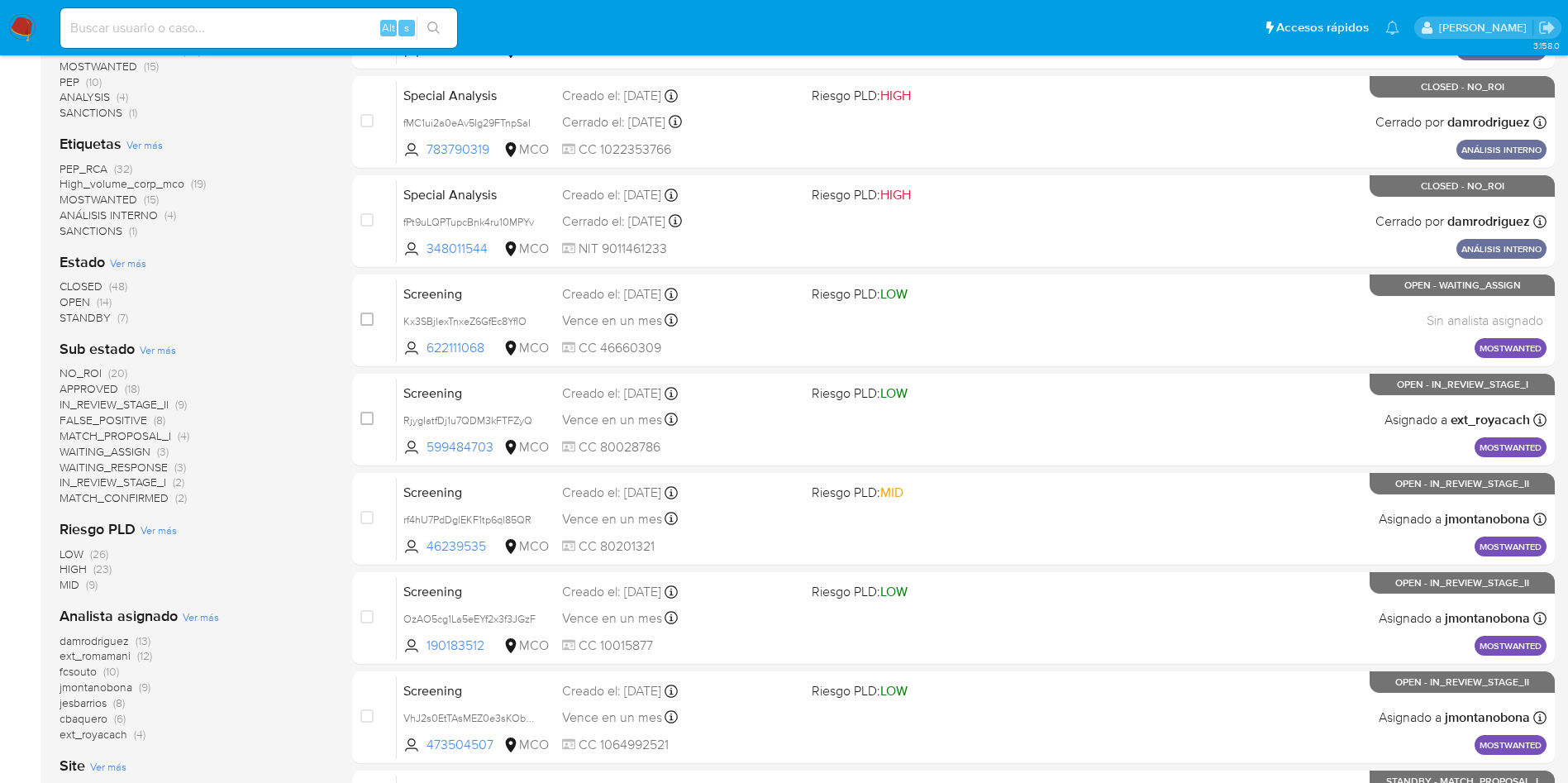
click at [84, 670] on span "fcsouto" at bounding box center [78, 670] width 37 height 16
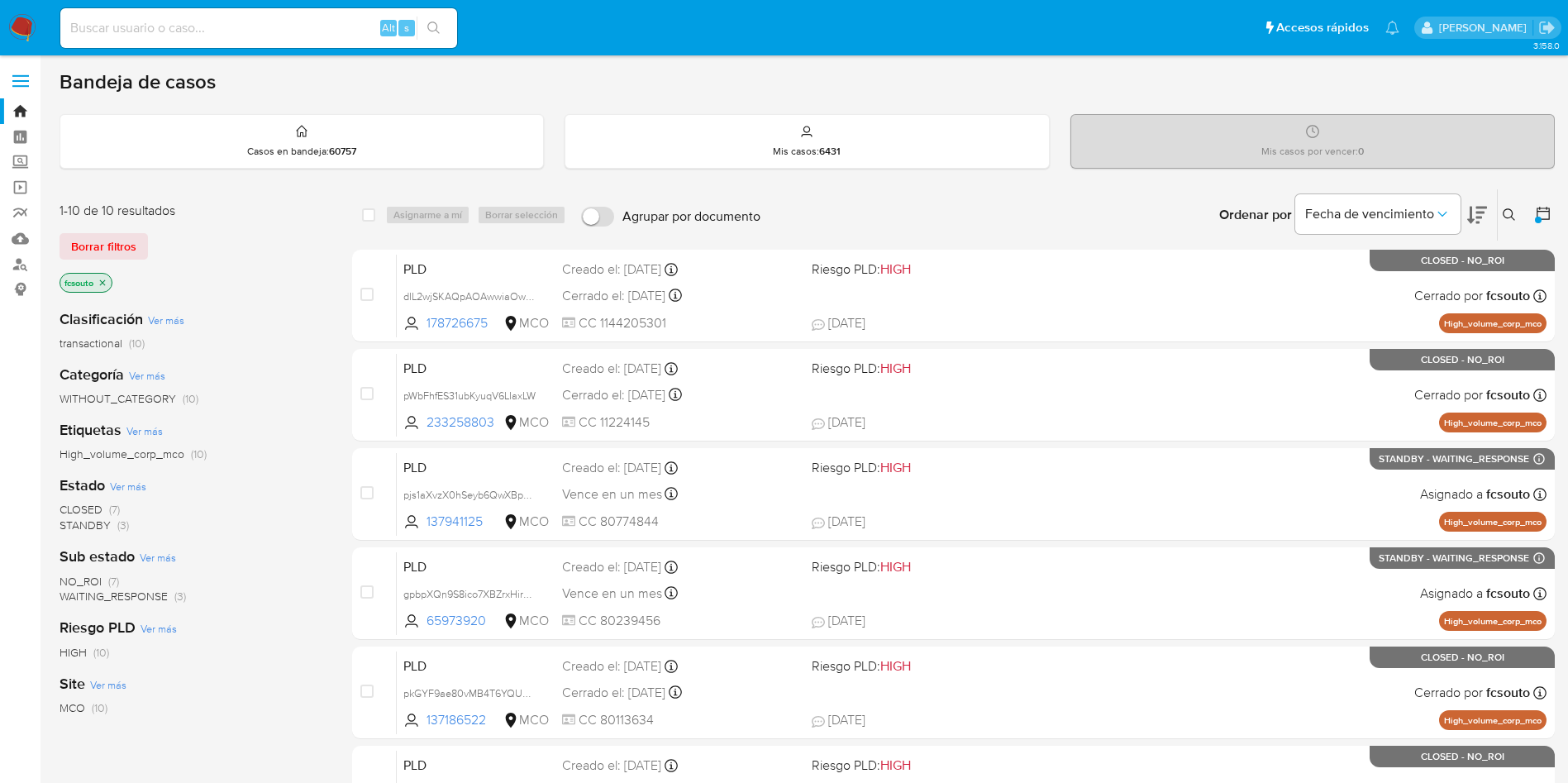
click at [18, 30] on img at bounding box center [22, 28] width 28 height 28
